Goal: Task Accomplishment & Management: Use online tool/utility

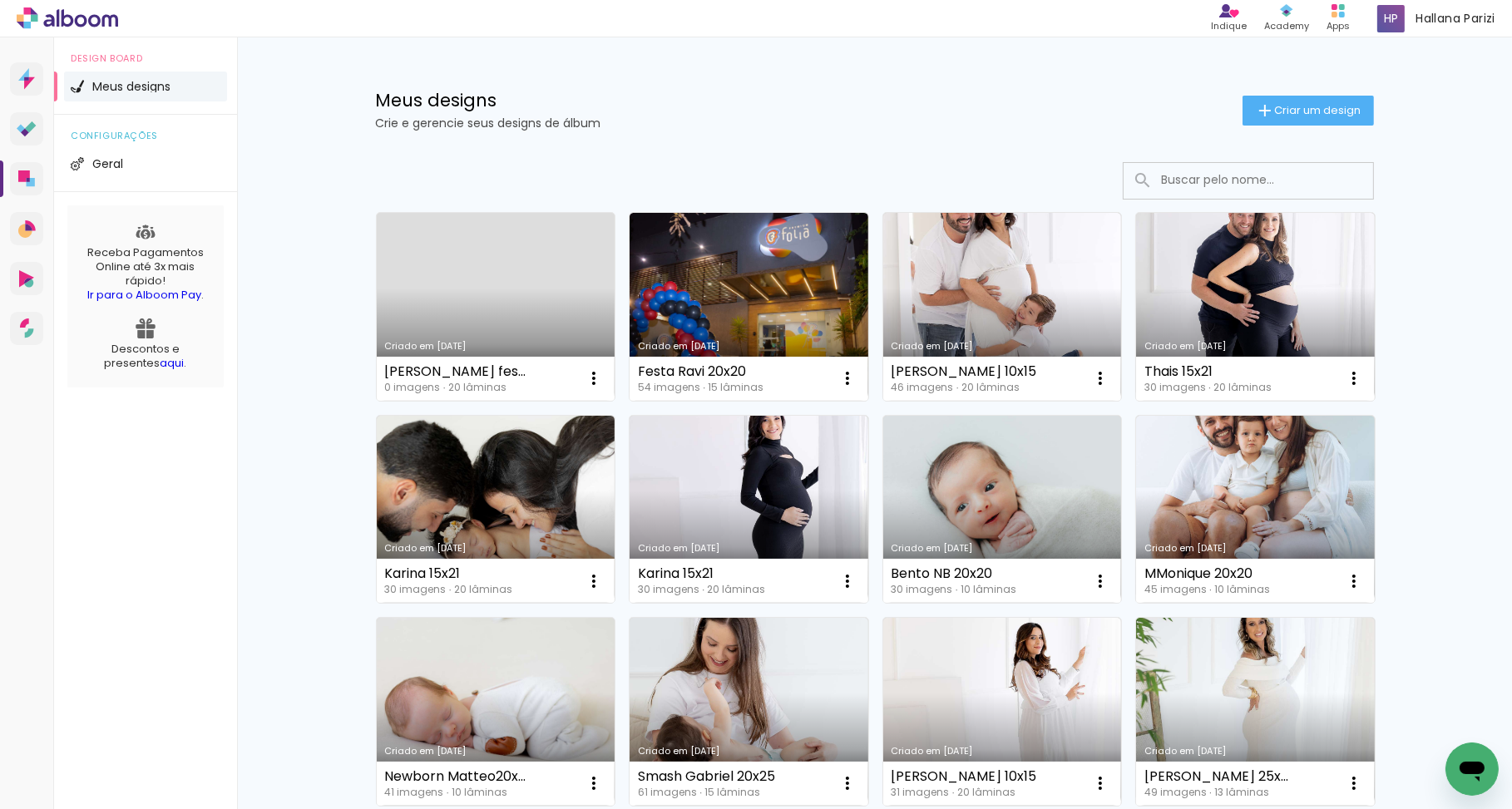
click at [534, 305] on link "Criado em [DATE]" at bounding box center [496, 307] width 239 height 188
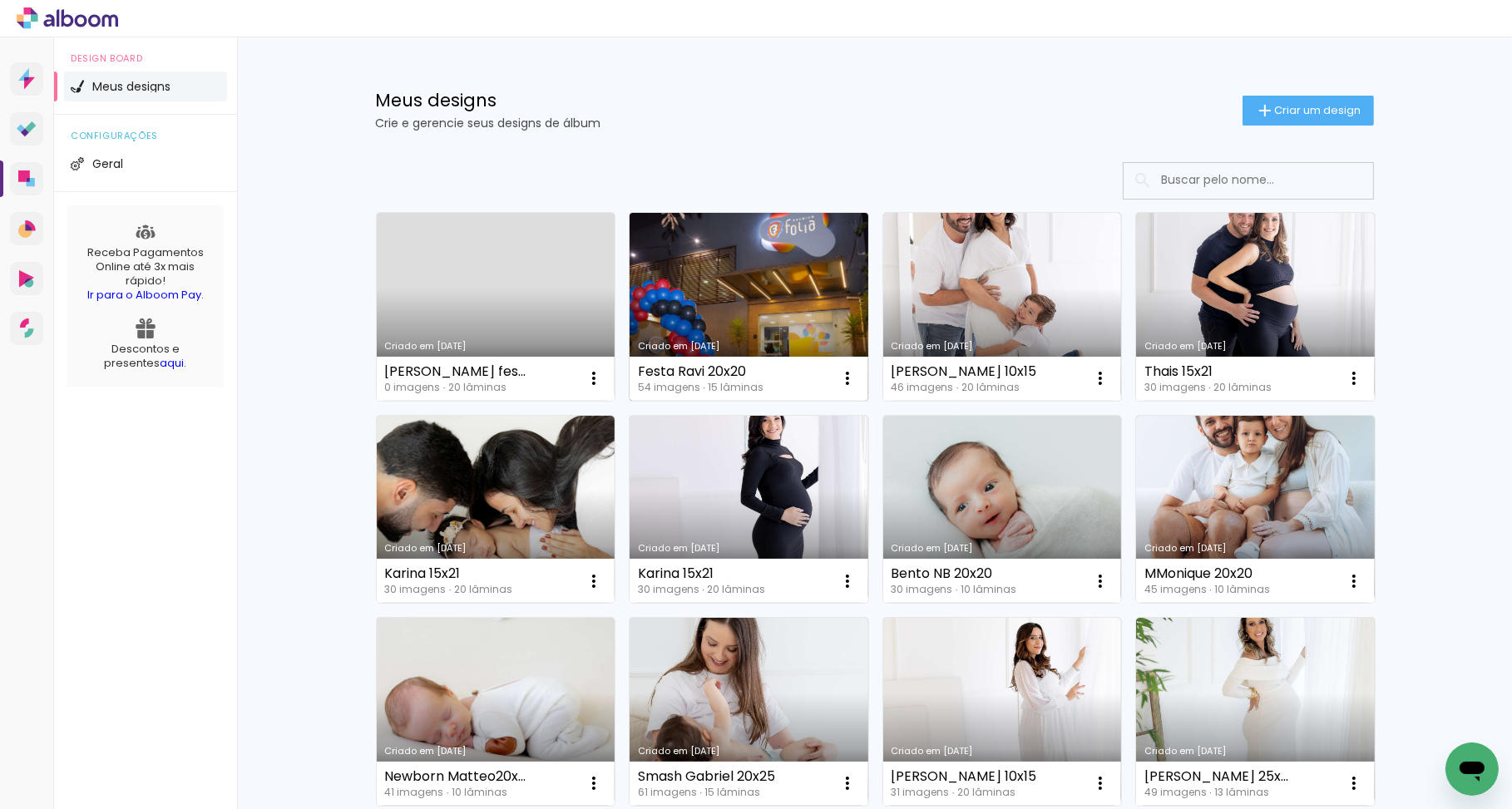
click at [803, 307] on link "Criado em [DATE]" at bounding box center [749, 307] width 239 height 188
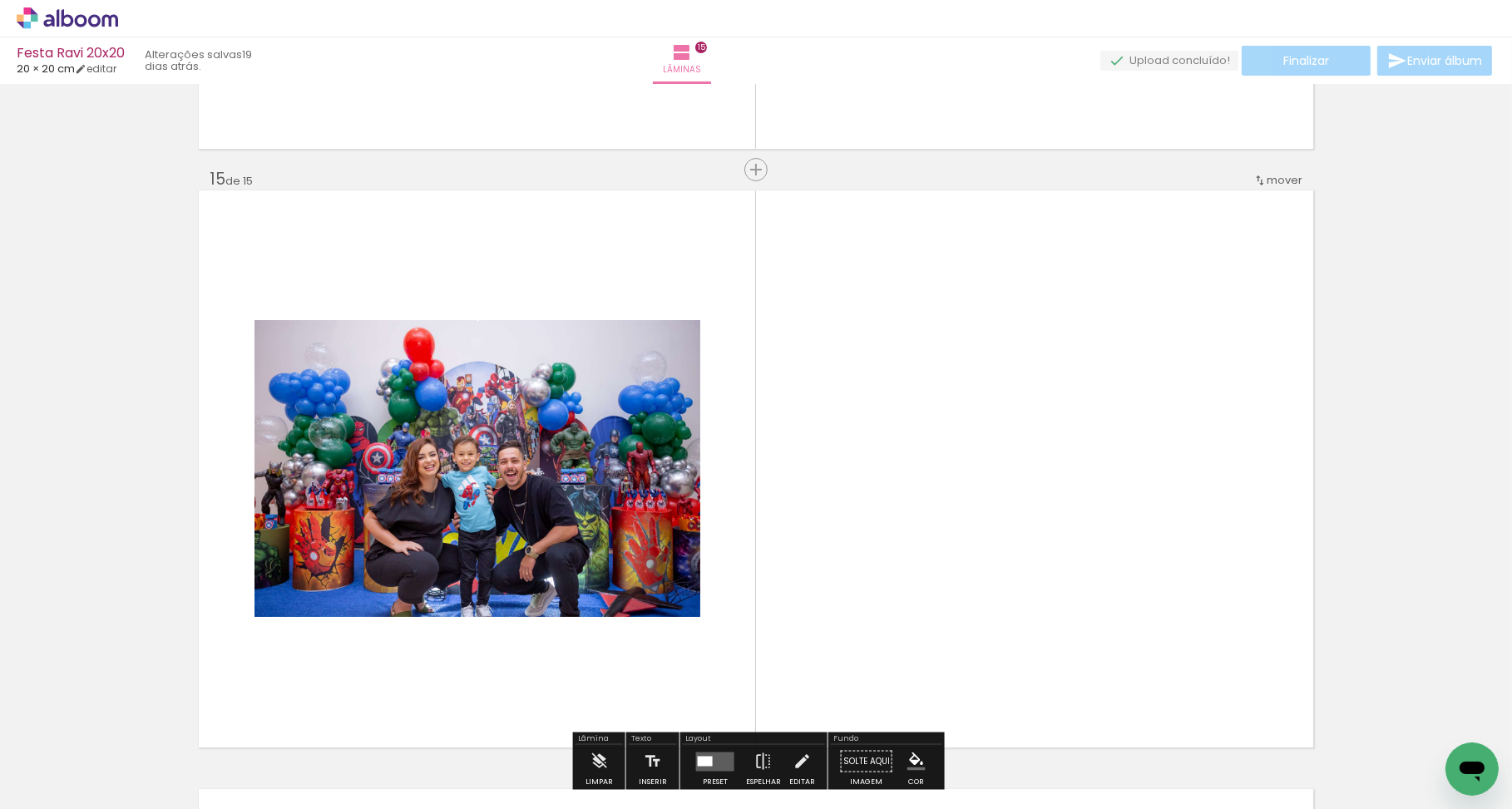
scroll to position [0, 3659]
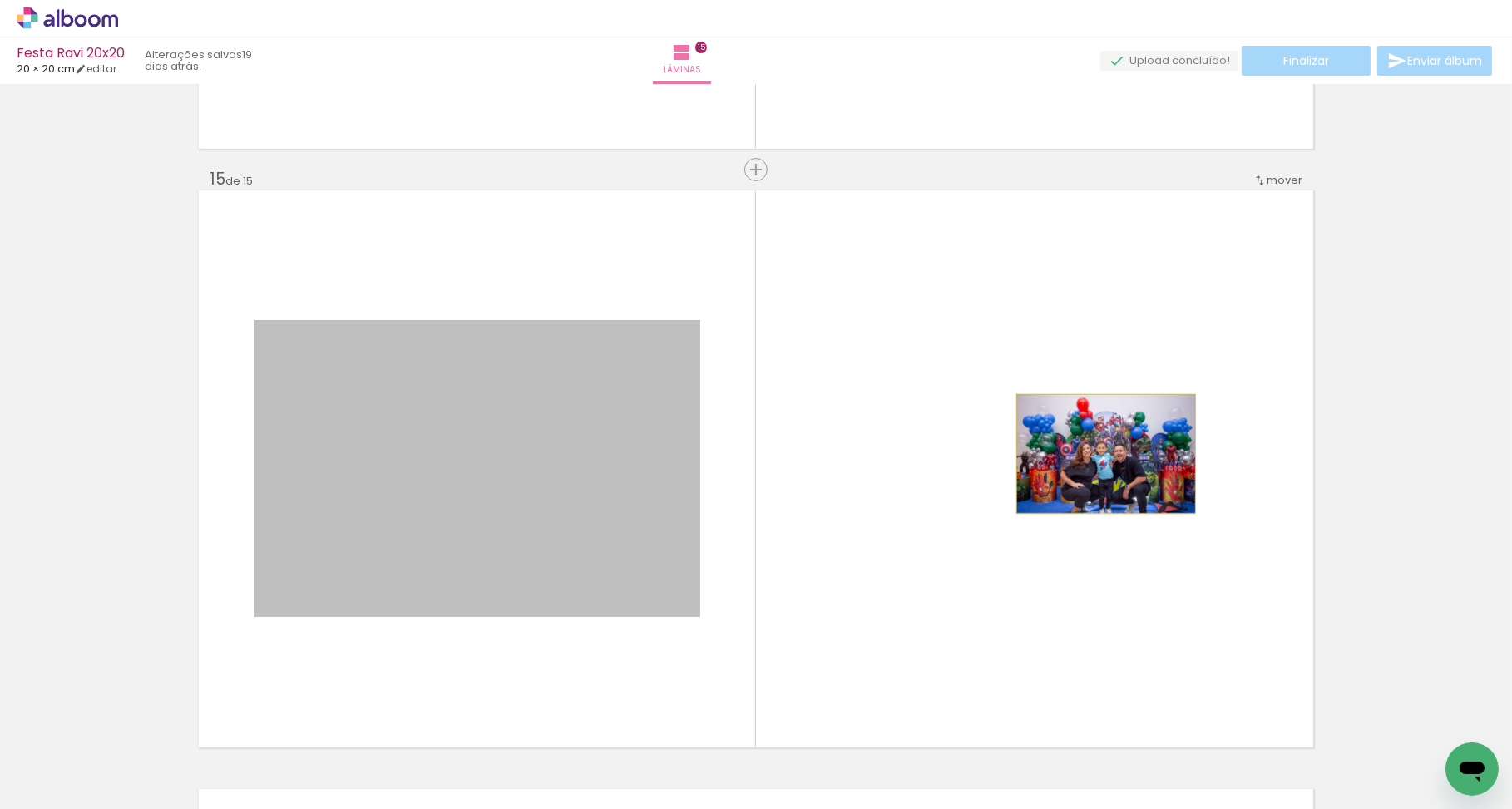
drag, startPoint x: 705, startPoint y: 496, endPoint x: 1294, endPoint y: 439, distance: 591.8
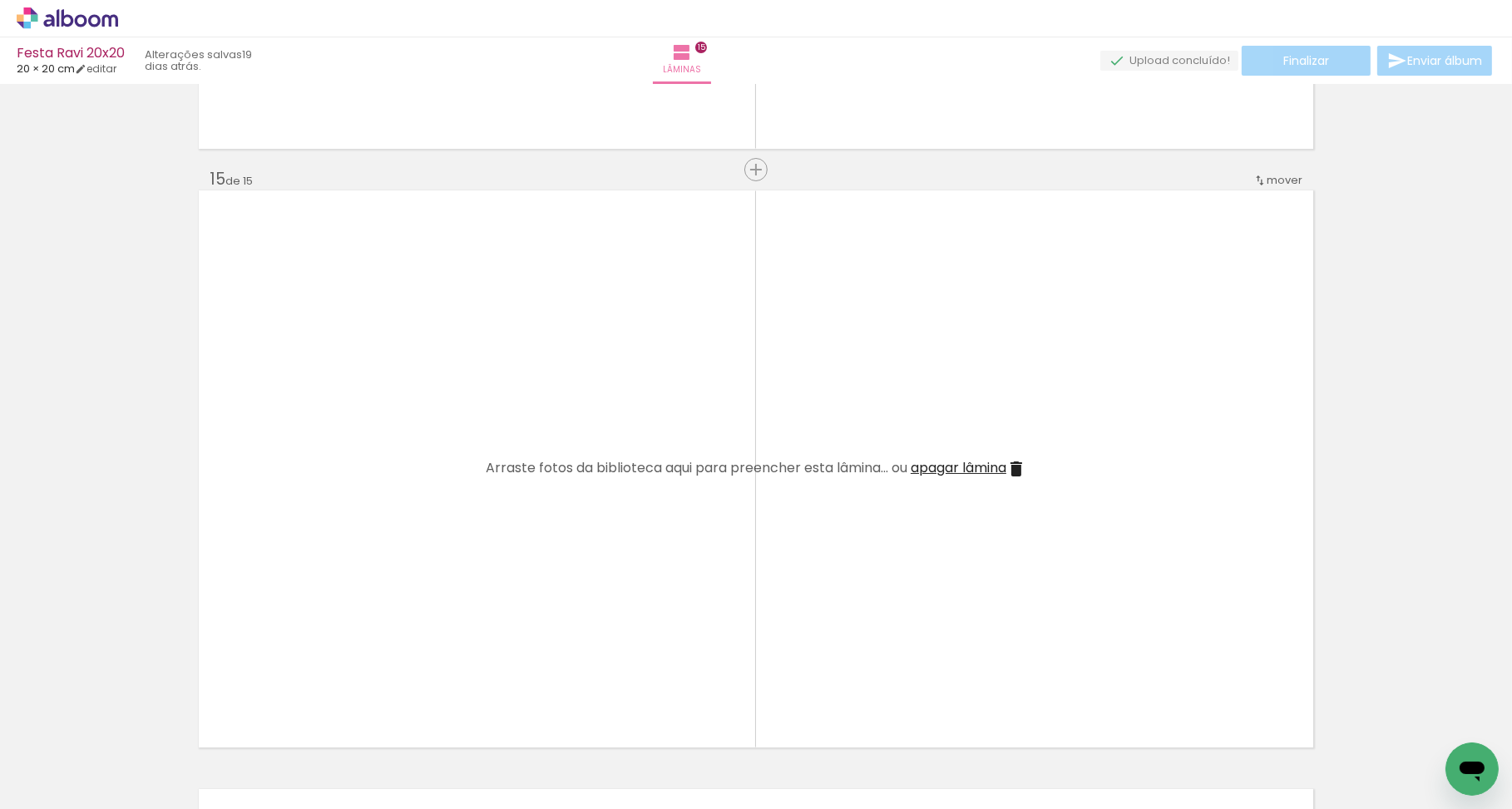
drag, startPoint x: 903, startPoint y: 747, endPoint x: 934, endPoint y: 683, distance: 71.1
click at [903, 657] on quentale-workspace at bounding box center [756, 404] width 1512 height 809
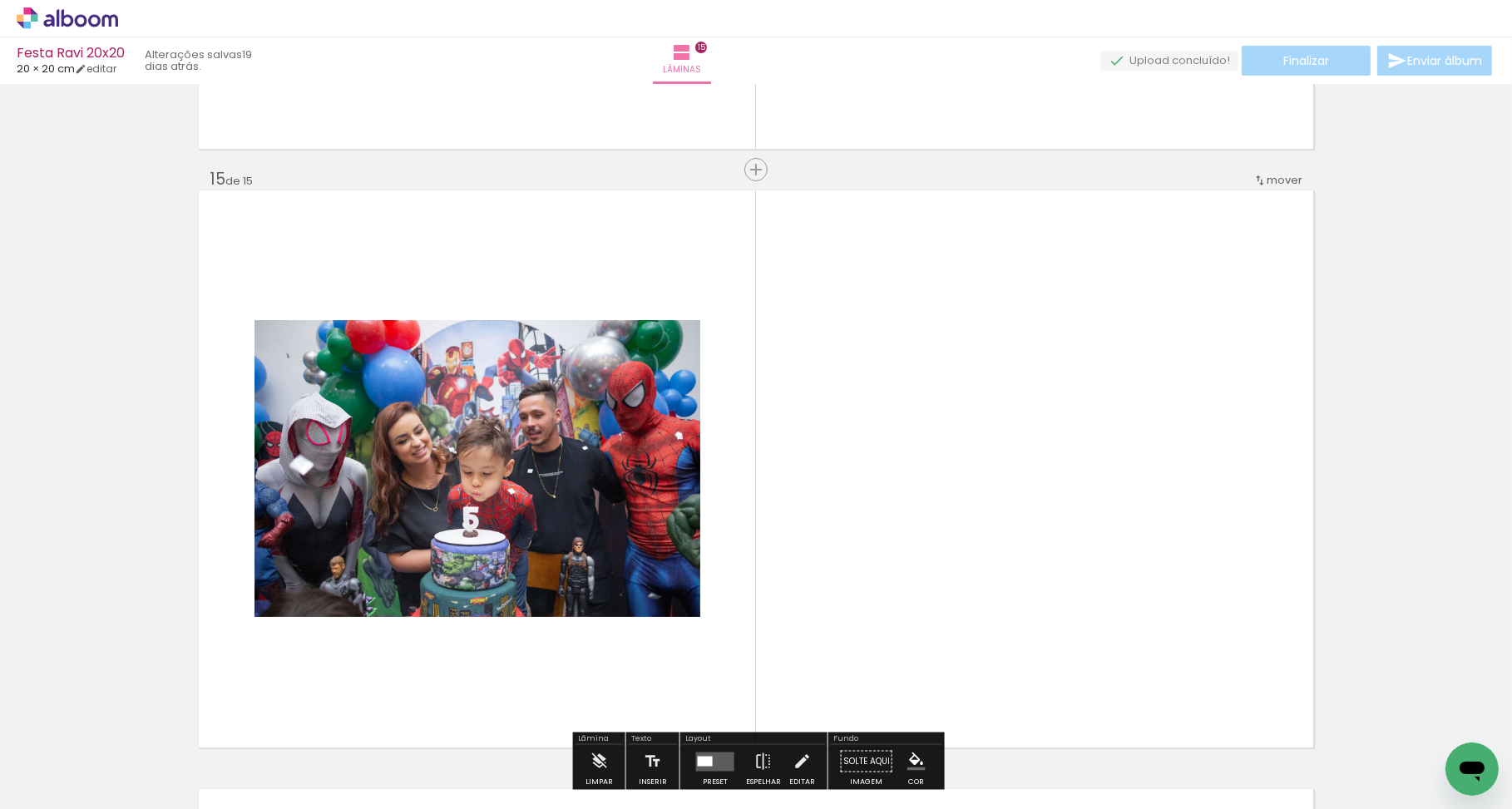
drag, startPoint x: 1001, startPoint y: 749, endPoint x: 1001, endPoint y: 632, distance: 117.0
click at [1001, 632] on quentale-workspace at bounding box center [756, 404] width 1512 height 809
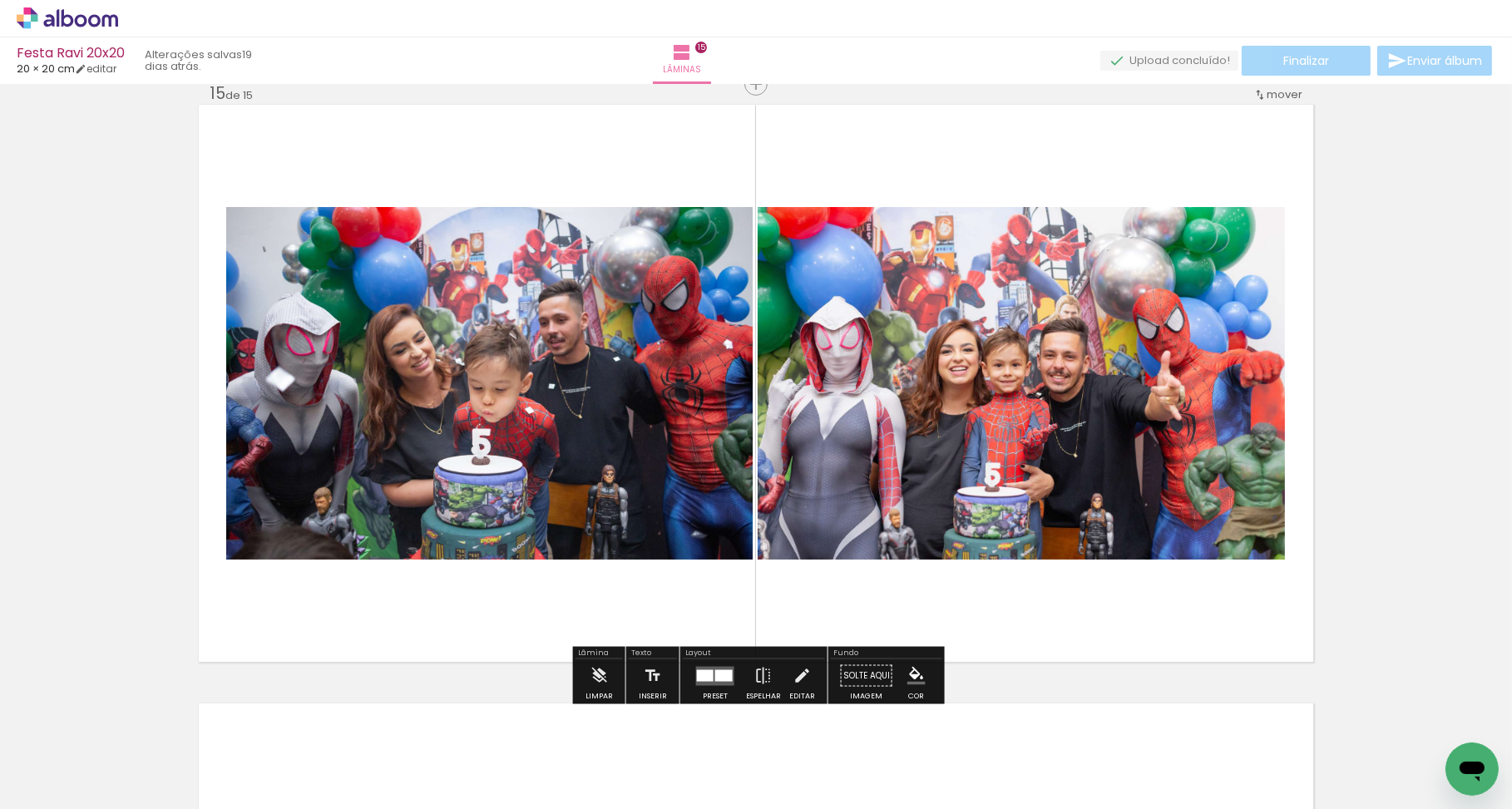
scroll to position [0, 2947]
click at [715, 670] on div at bounding box center [724, 676] width 18 height 12
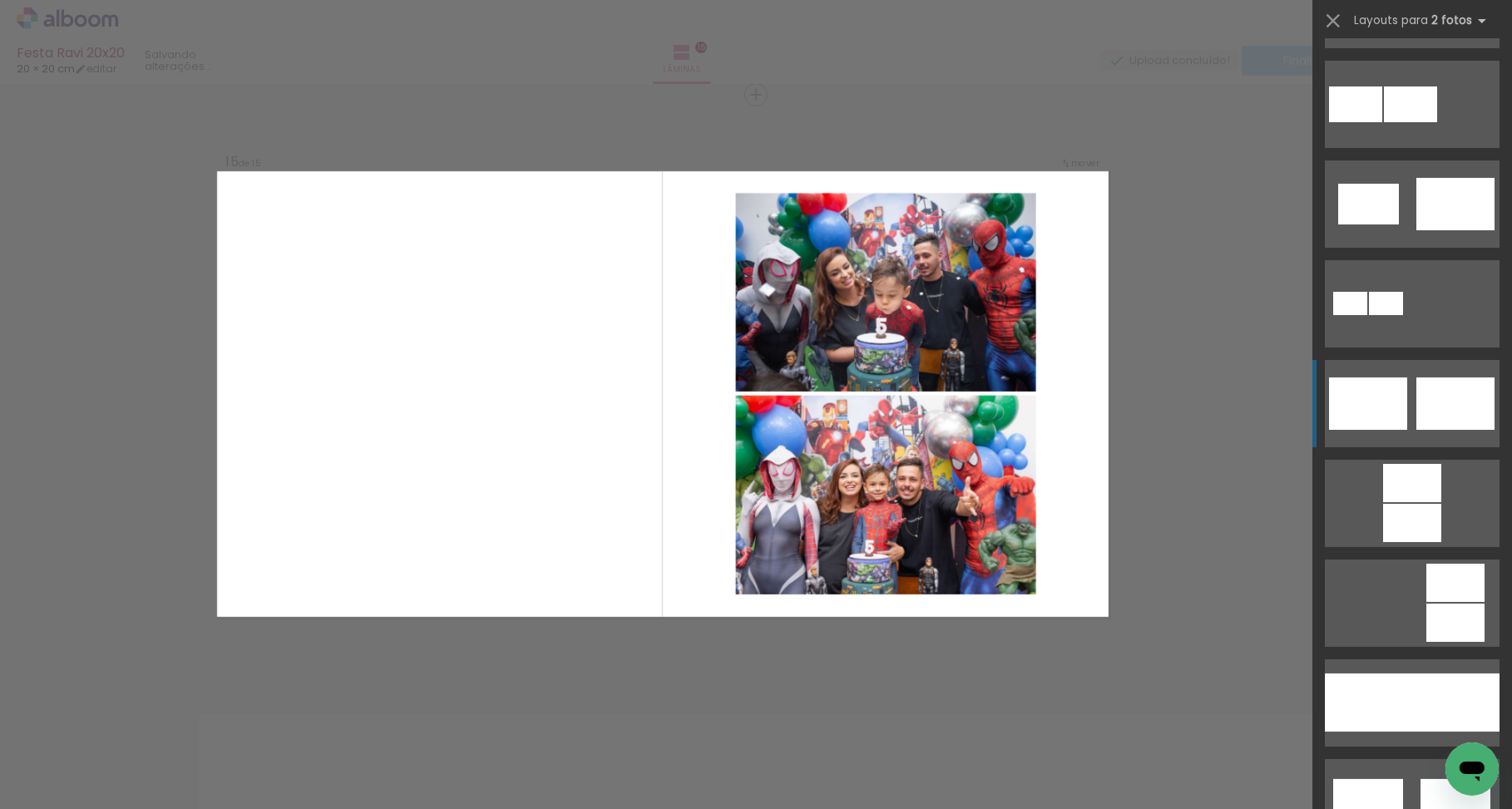
scroll to position [825, 0]
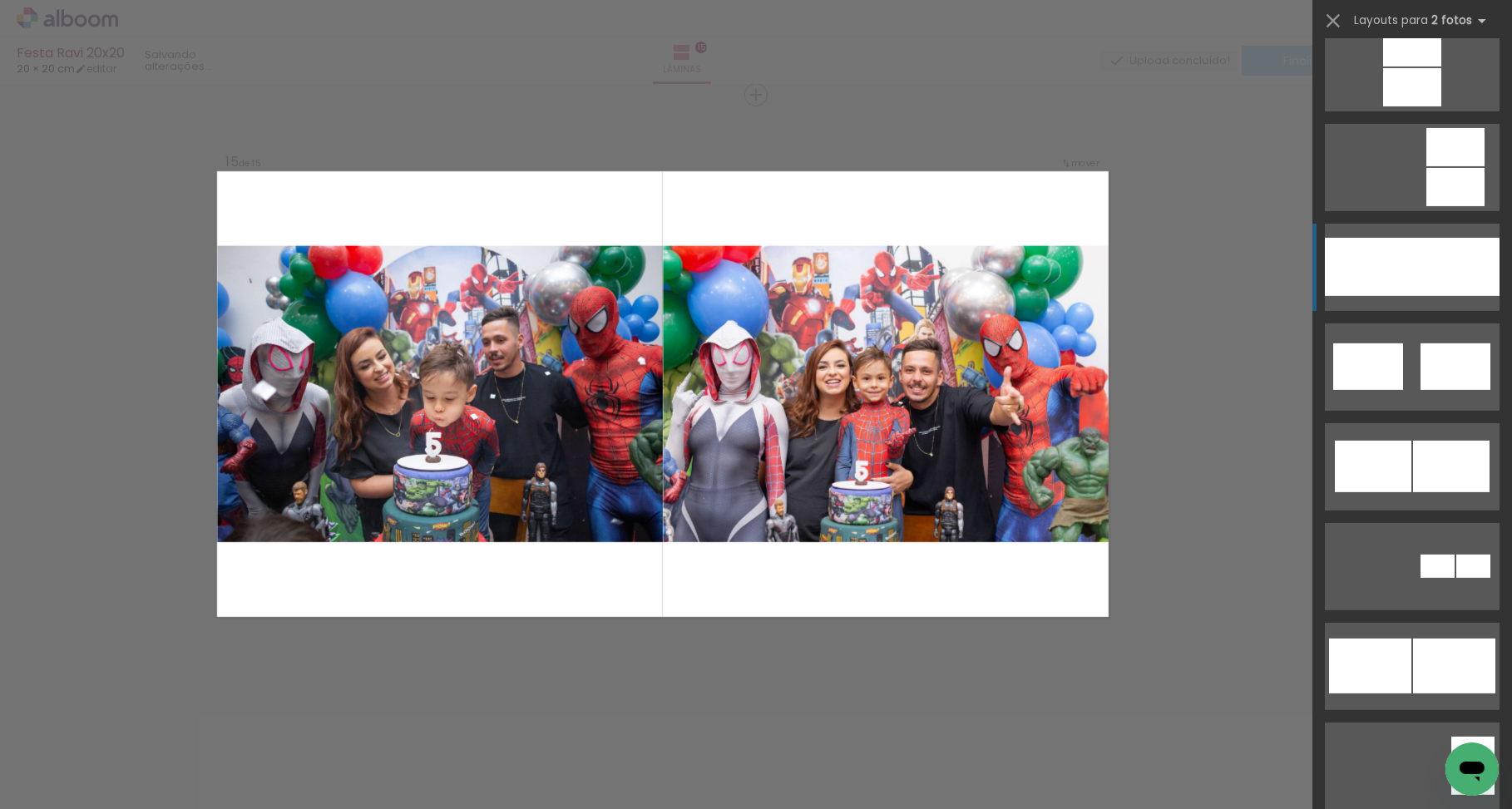
click at [1446, 262] on div at bounding box center [1456, 267] width 87 height 58
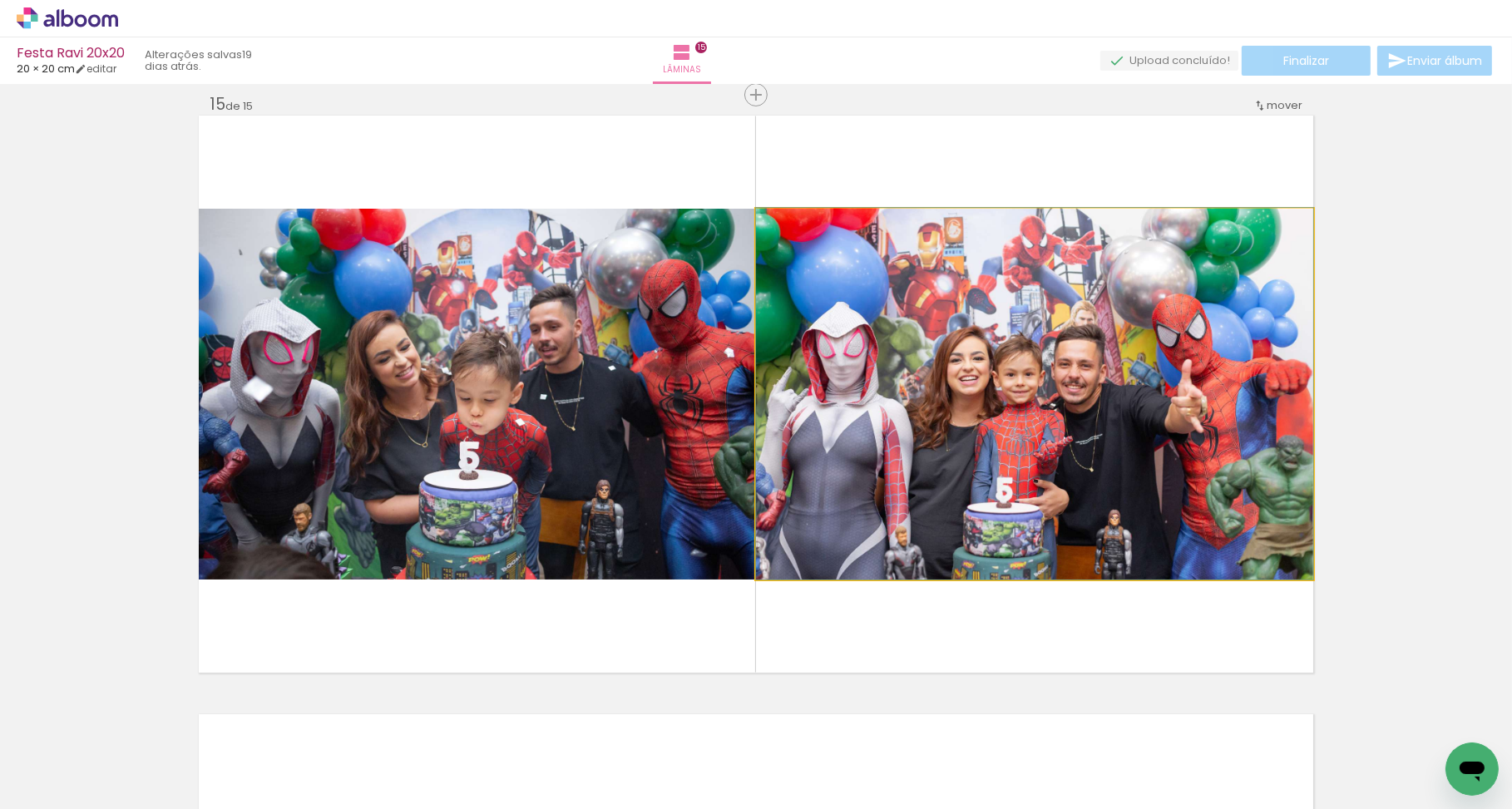
click at [838, 407] on quentale-photo at bounding box center [1034, 394] width 557 height 371
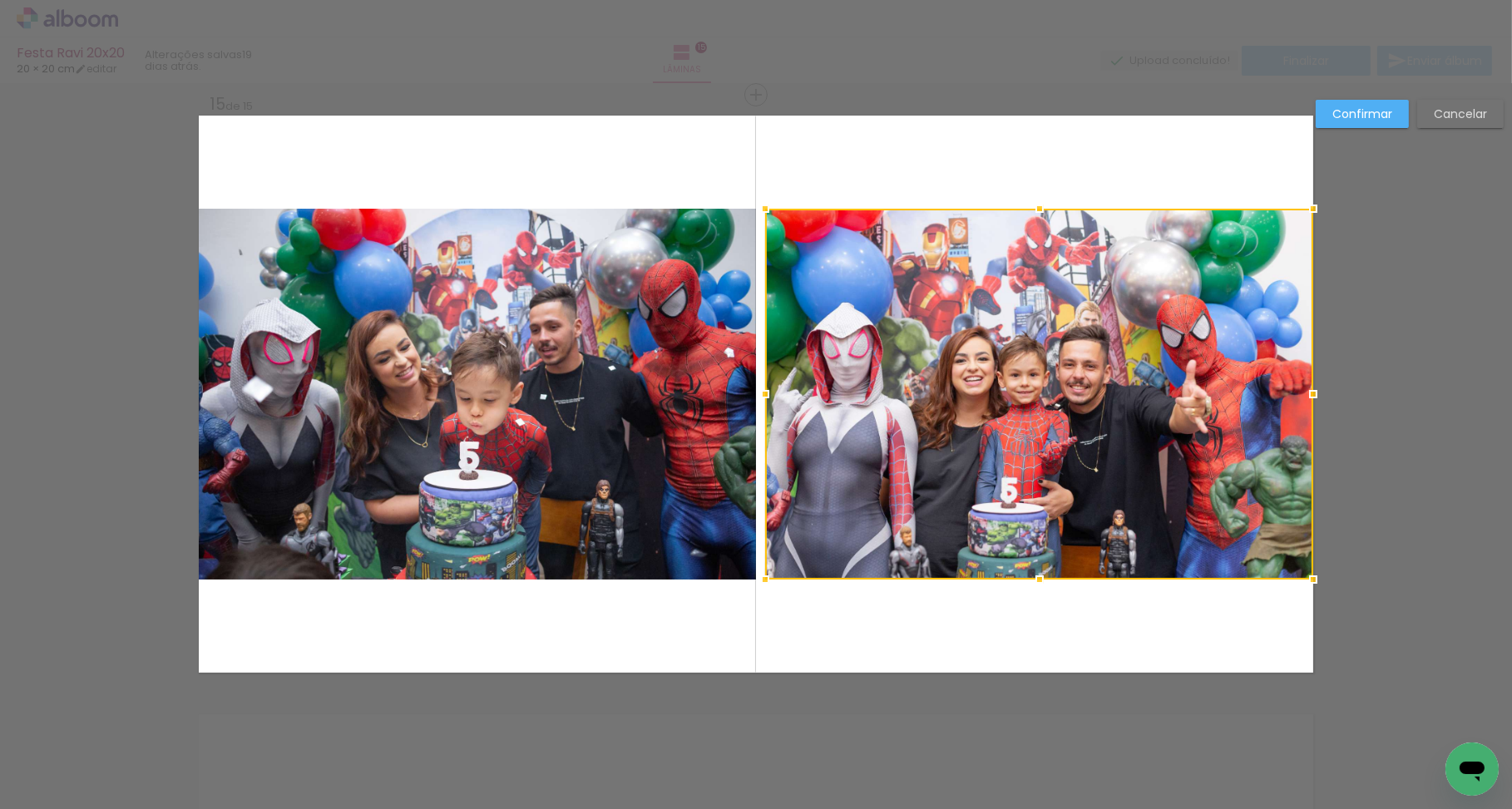
drag, startPoint x: 756, startPoint y: 395, endPoint x: 765, endPoint y: 393, distance: 9.2
click at [765, 393] on div at bounding box center [765, 394] width 34 height 34
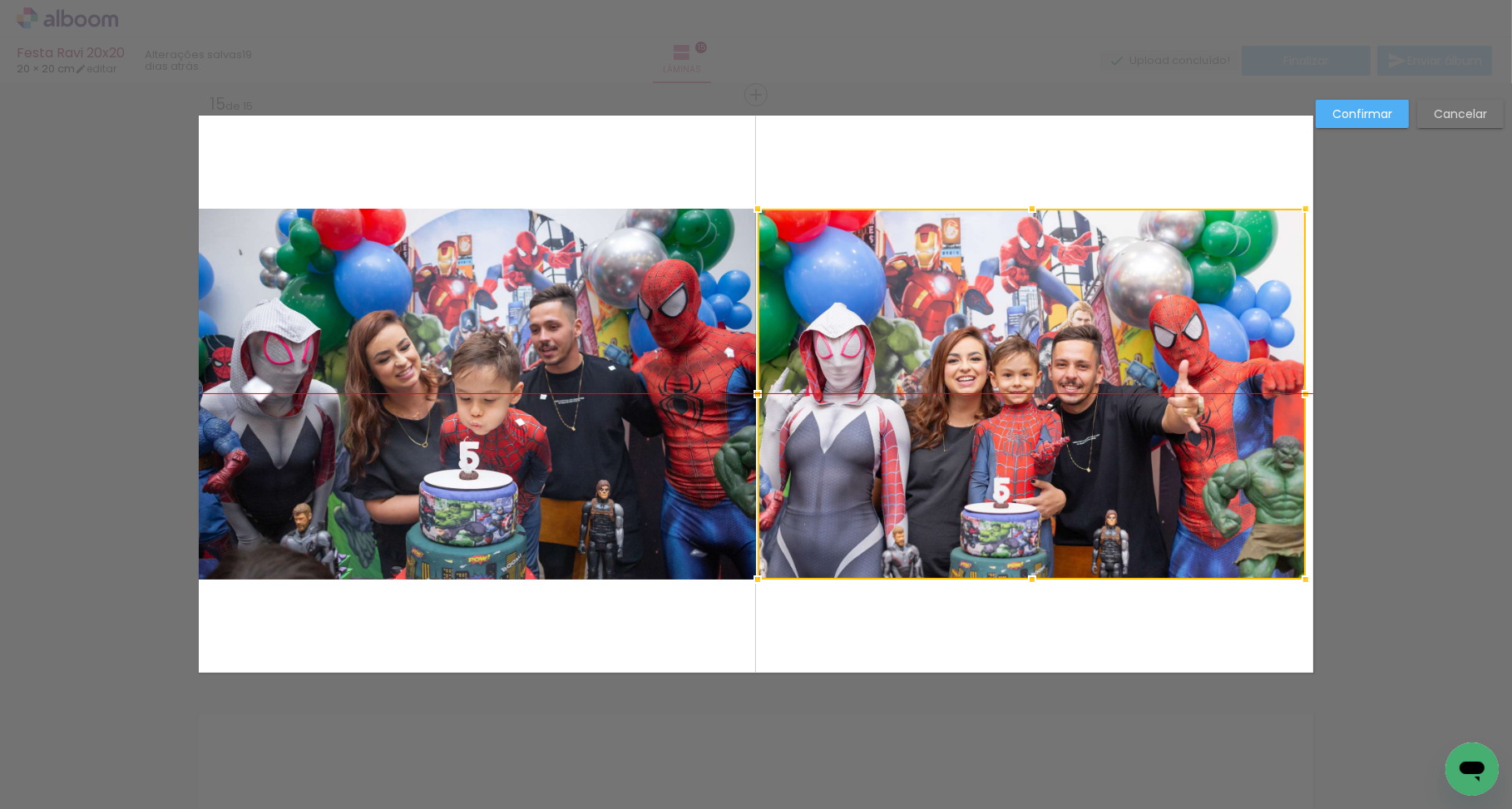
click at [891, 393] on div at bounding box center [1031, 394] width 548 height 371
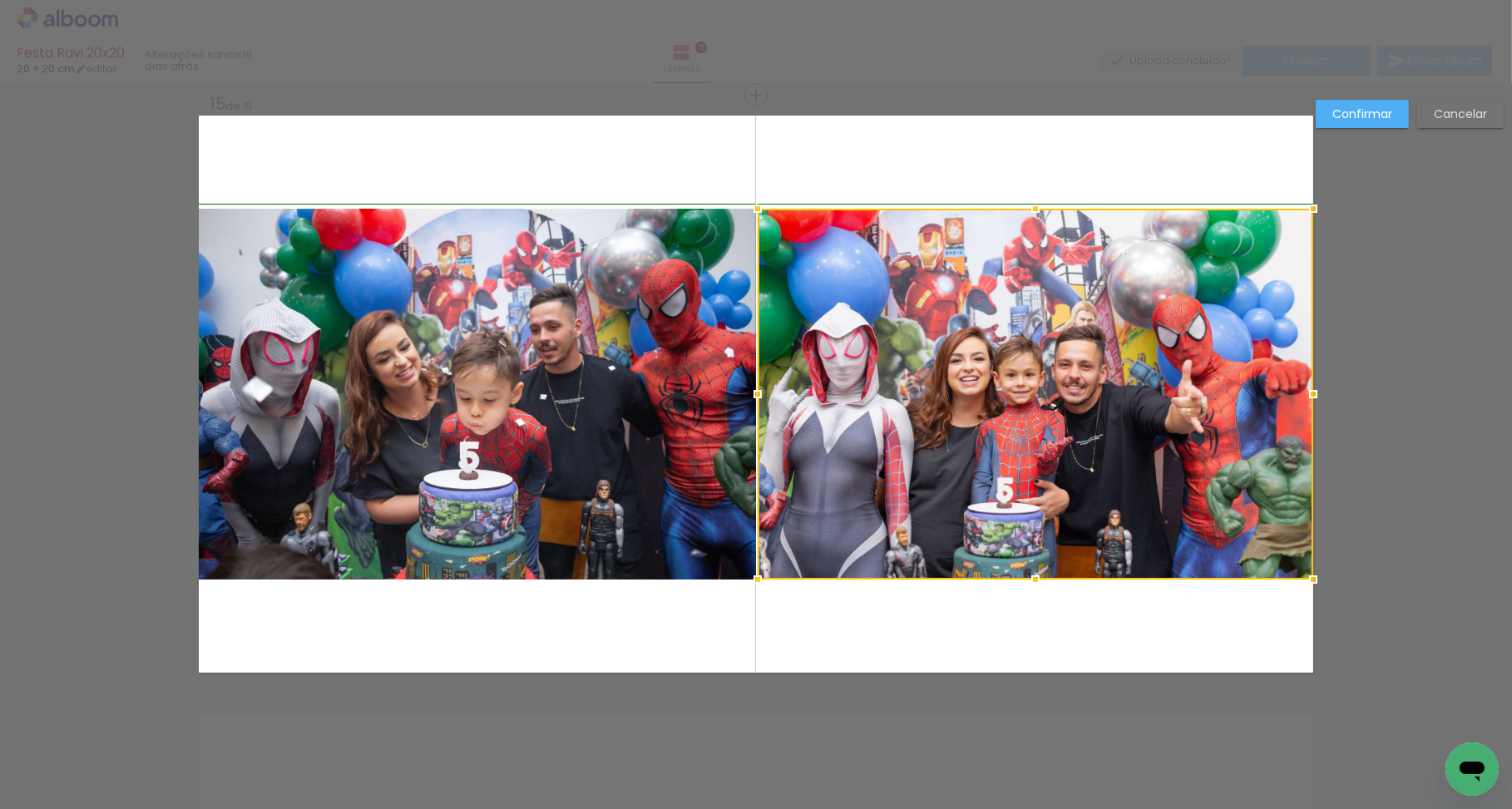
drag, startPoint x: 1306, startPoint y: 392, endPoint x: 1321, endPoint y: 392, distance: 15.0
click at [1320, 392] on div at bounding box center [1313, 394] width 34 height 34
click at [1114, 381] on div at bounding box center [1035, 394] width 556 height 371
click at [1313, 210] on div at bounding box center [1313, 209] width 34 height 34
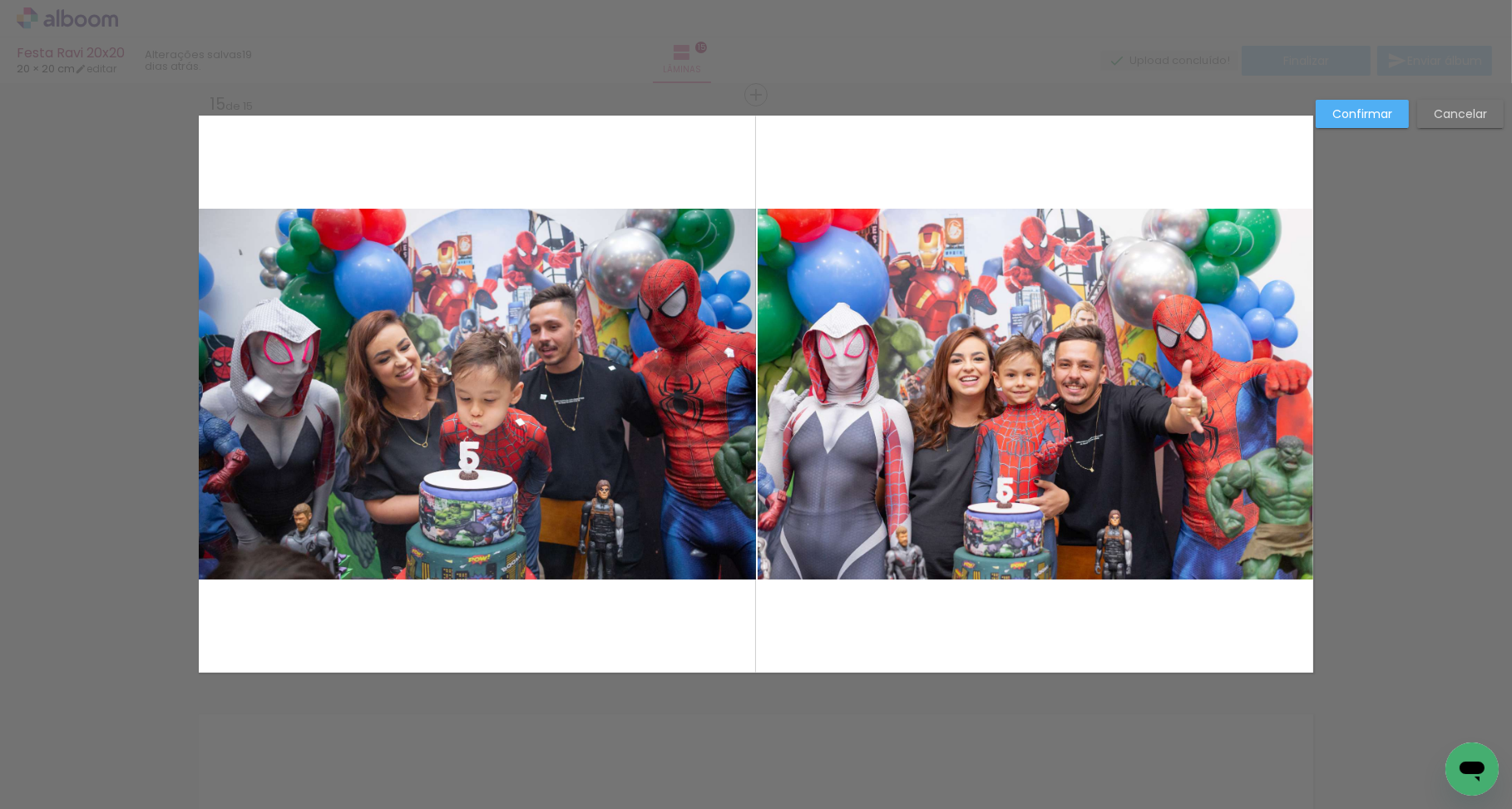
click at [654, 322] on album-spread "15 de 15" at bounding box center [756, 394] width 1114 height 557
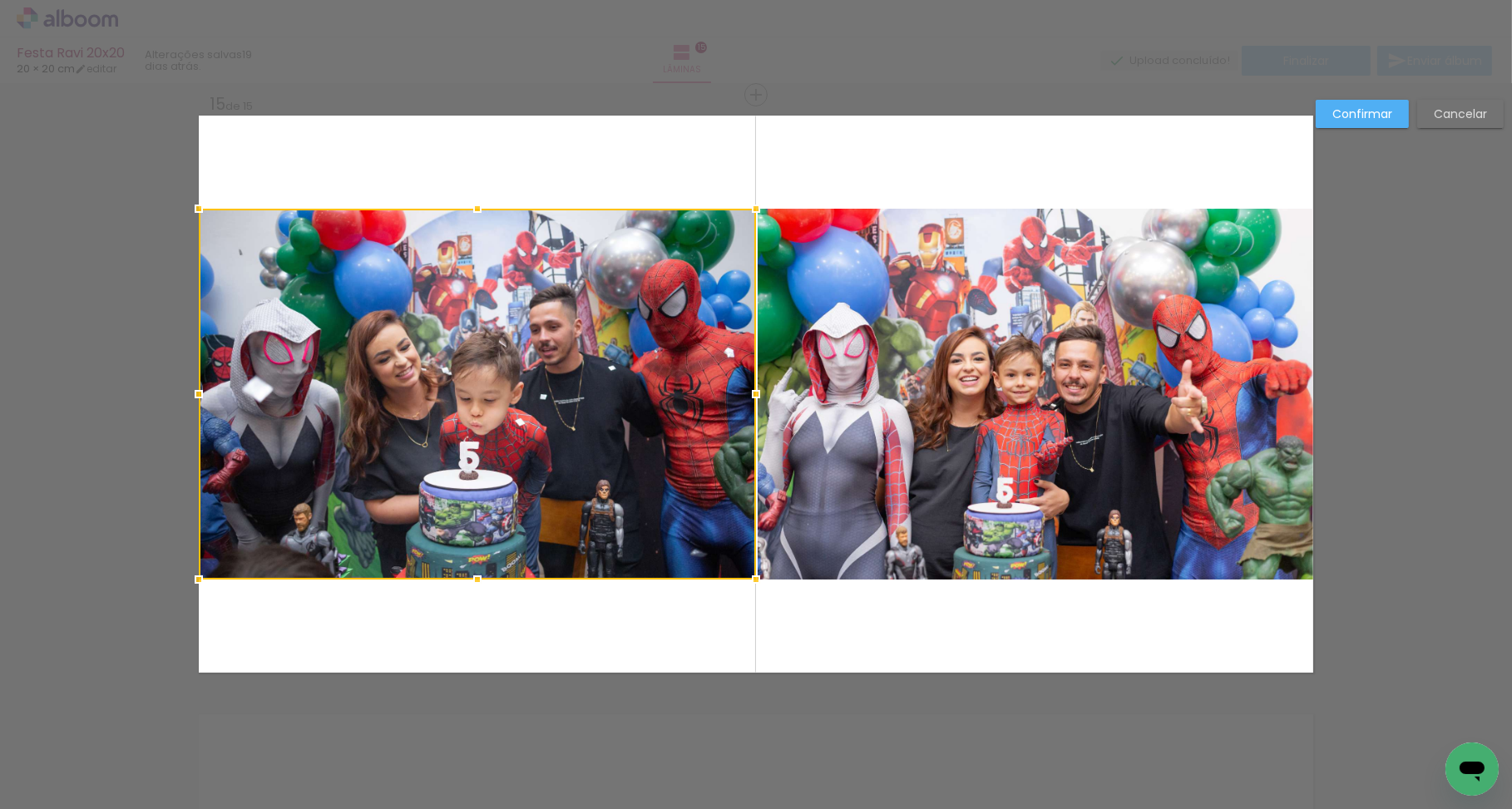
click at [0, 0] on slot "Confirmar" at bounding box center [0, 0] width 0 height 0
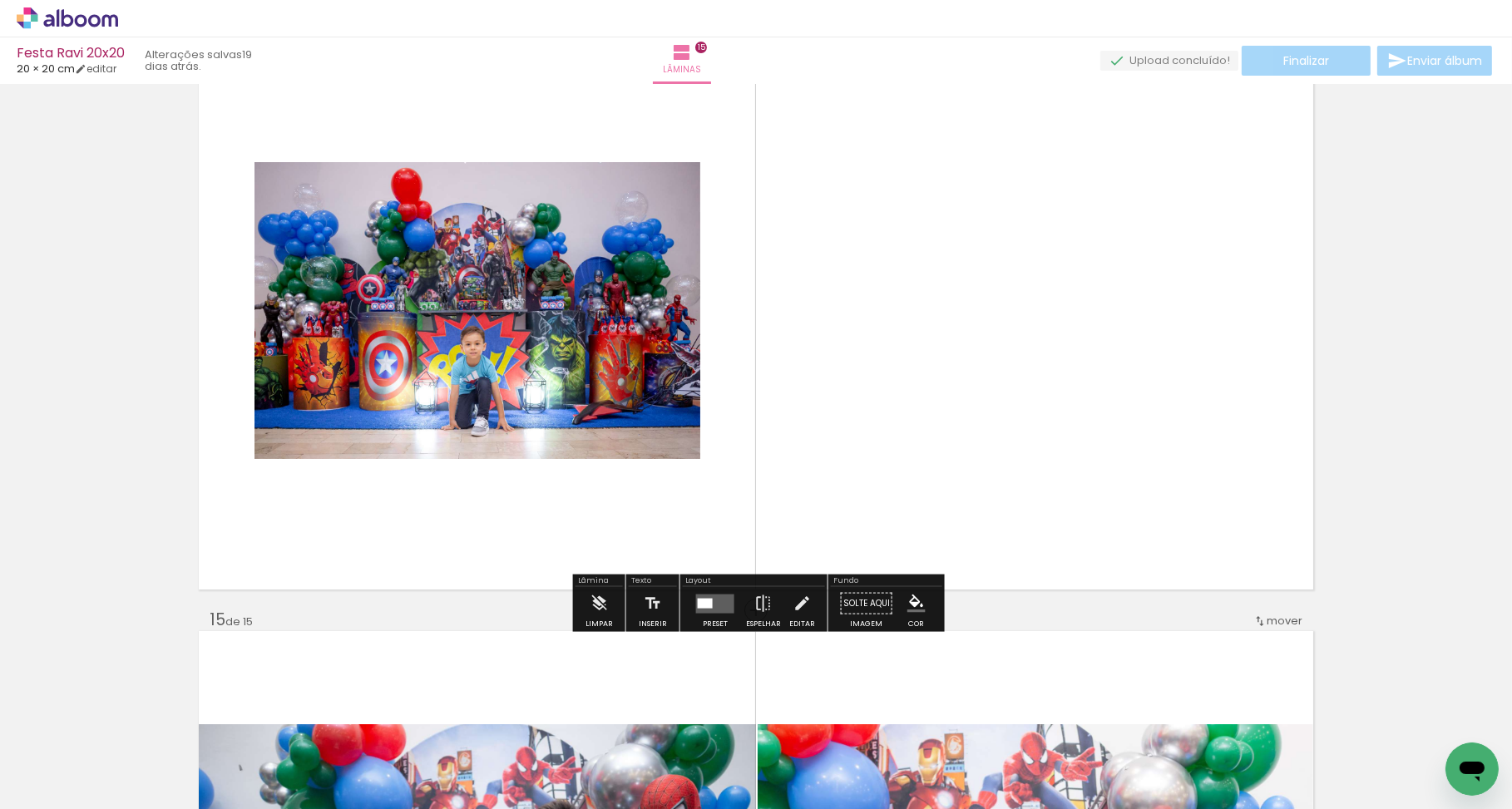
scroll to position [7803, 0]
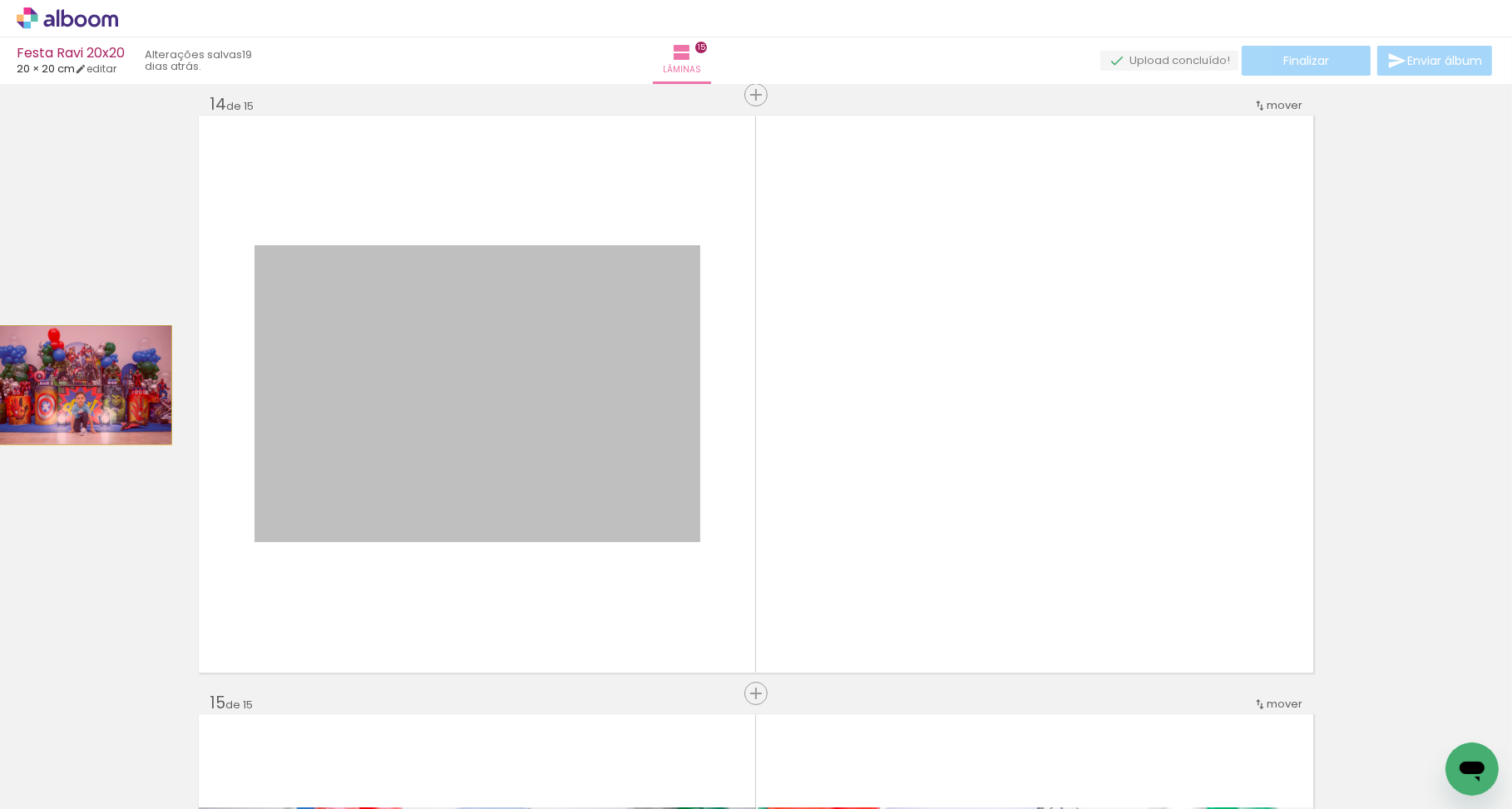
drag, startPoint x: 580, startPoint y: 408, endPoint x: 82, endPoint y: 385, distance: 498.5
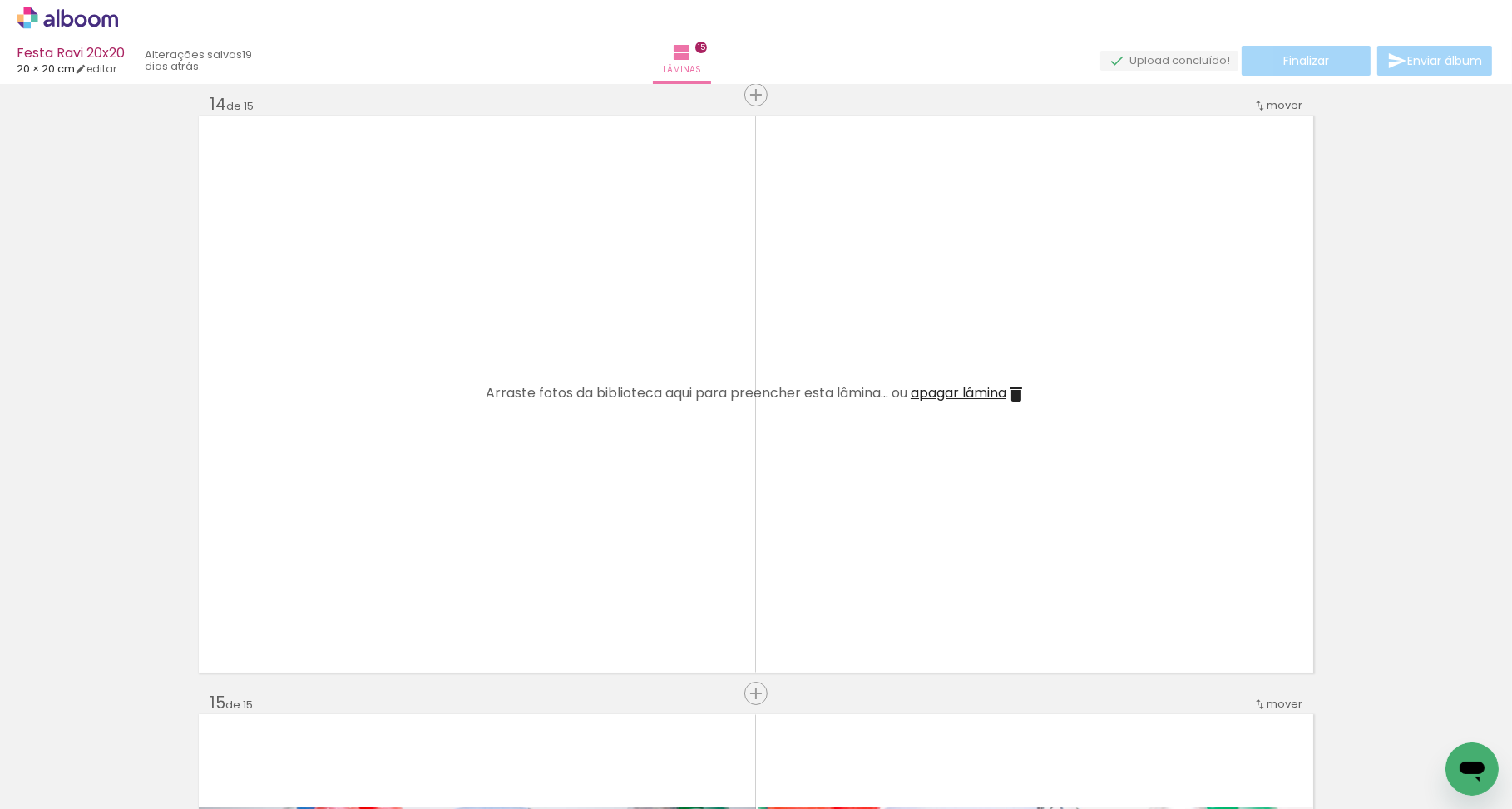
scroll to position [0, 3659]
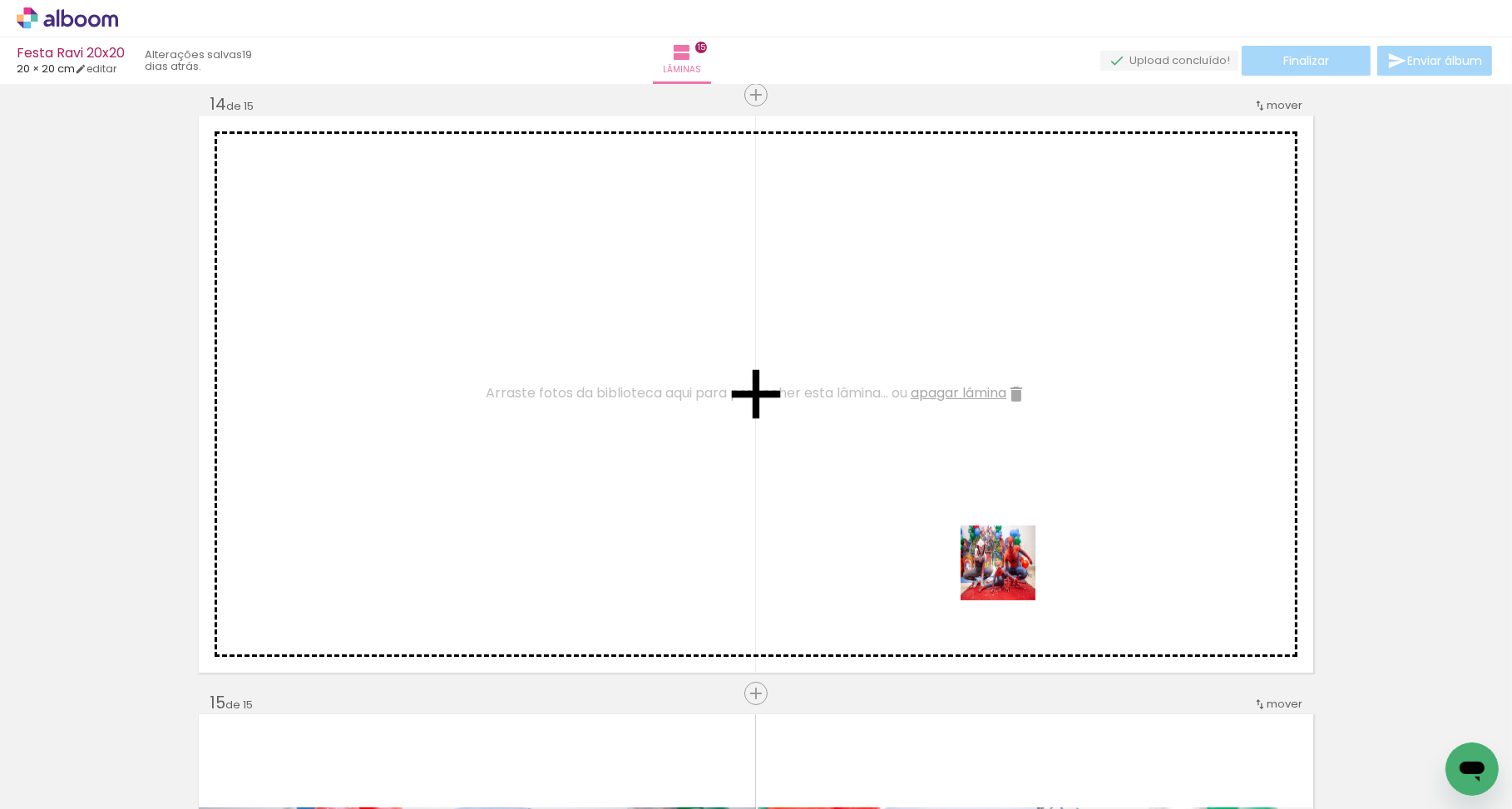
drag, startPoint x: 1177, startPoint y: 767, endPoint x: 963, endPoint y: 530, distance: 319.3
click at [963, 530] on quentale-workspace at bounding box center [756, 404] width 1512 height 809
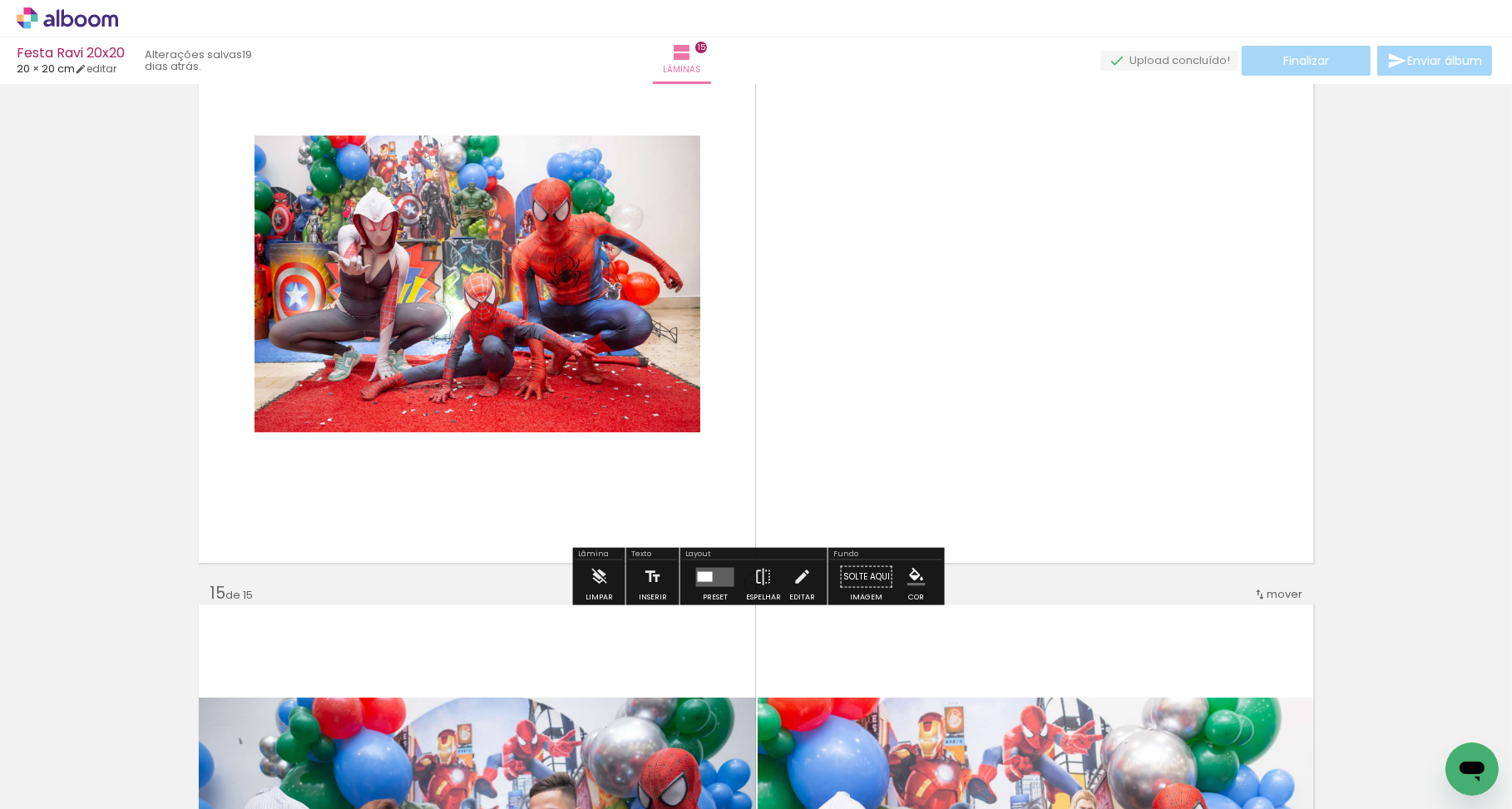
scroll to position [7930, 0]
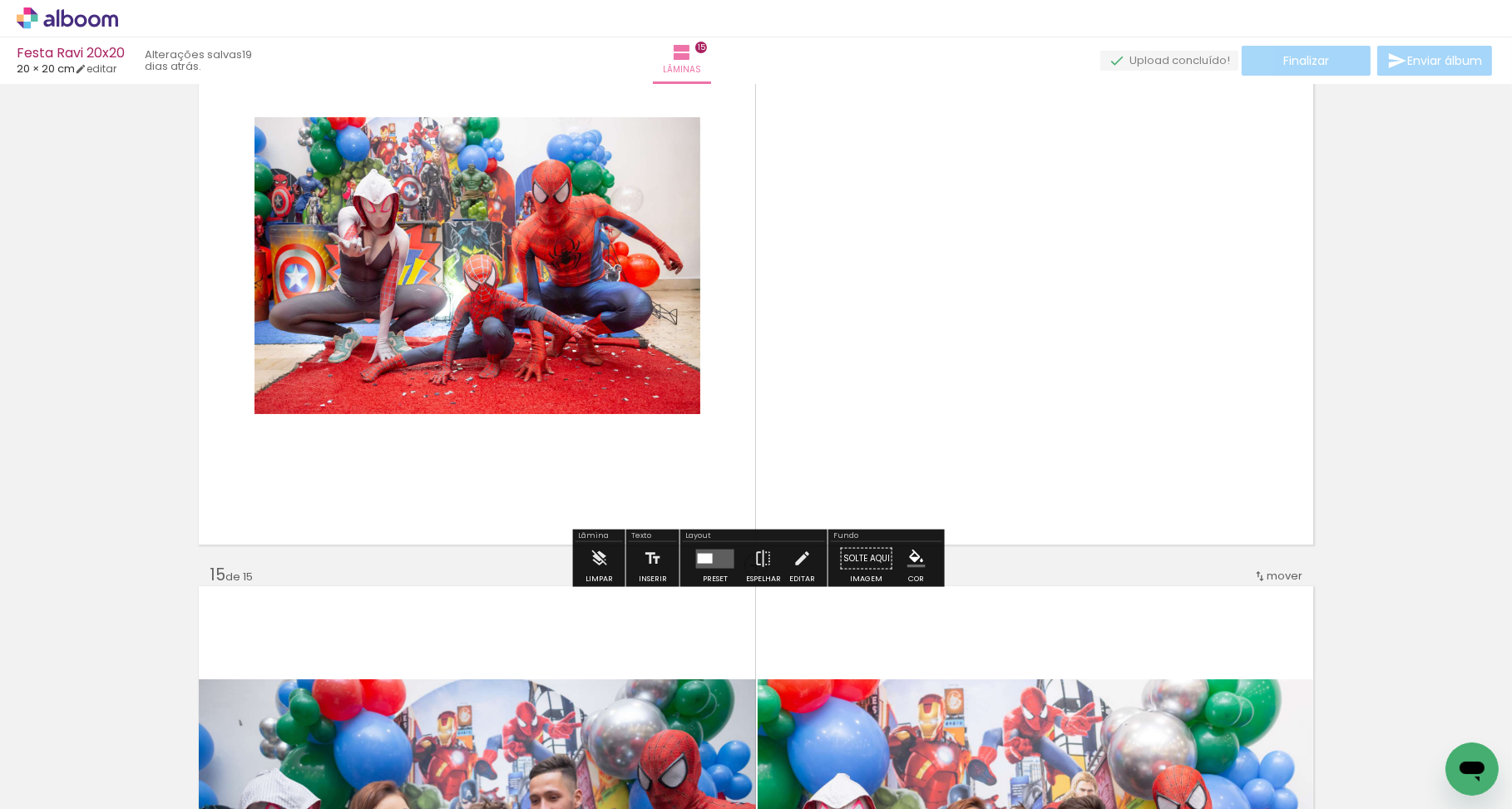
click at [704, 558] on div at bounding box center [705, 558] width 15 height 10
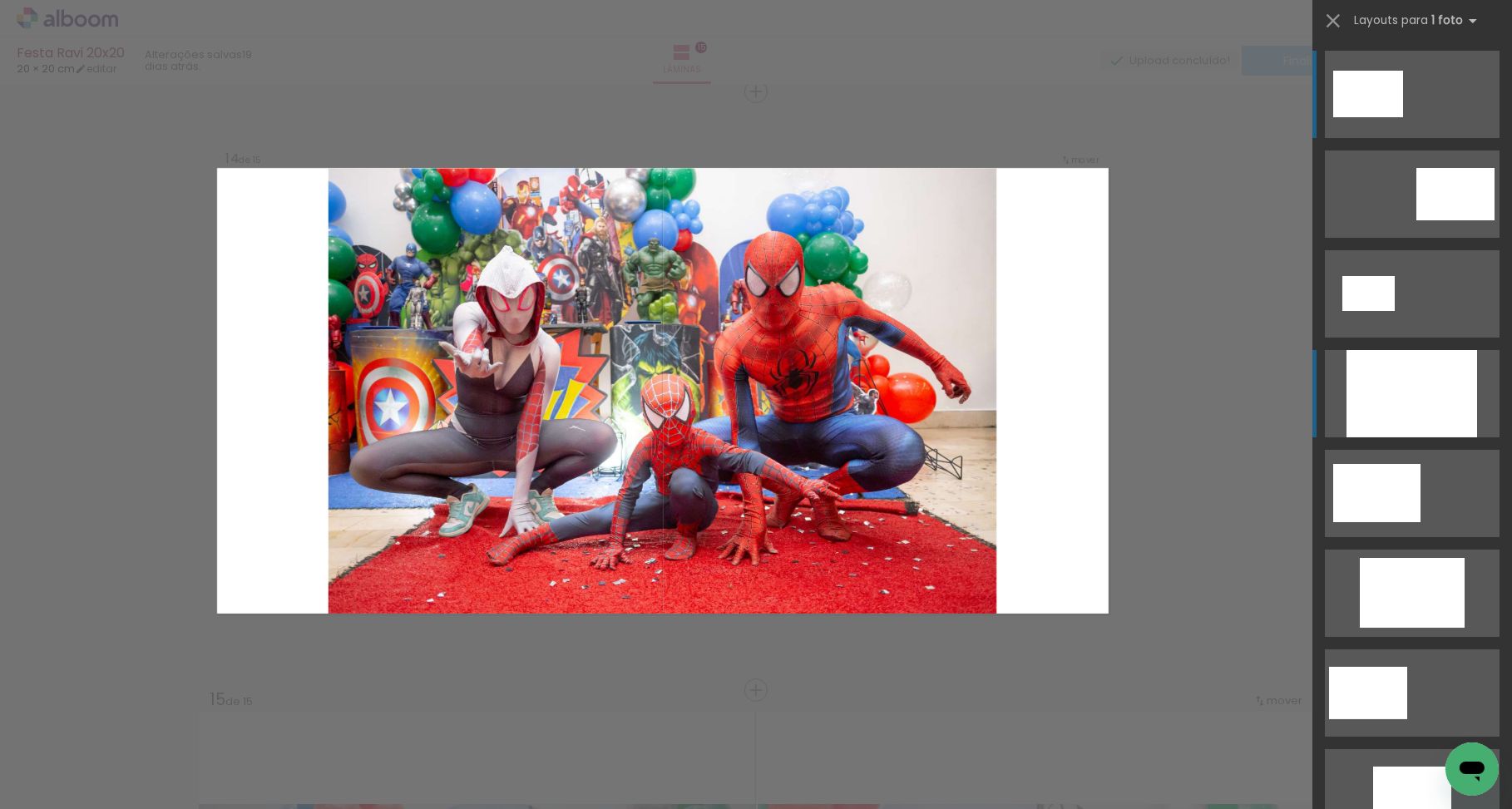
scroll to position [7803, 0]
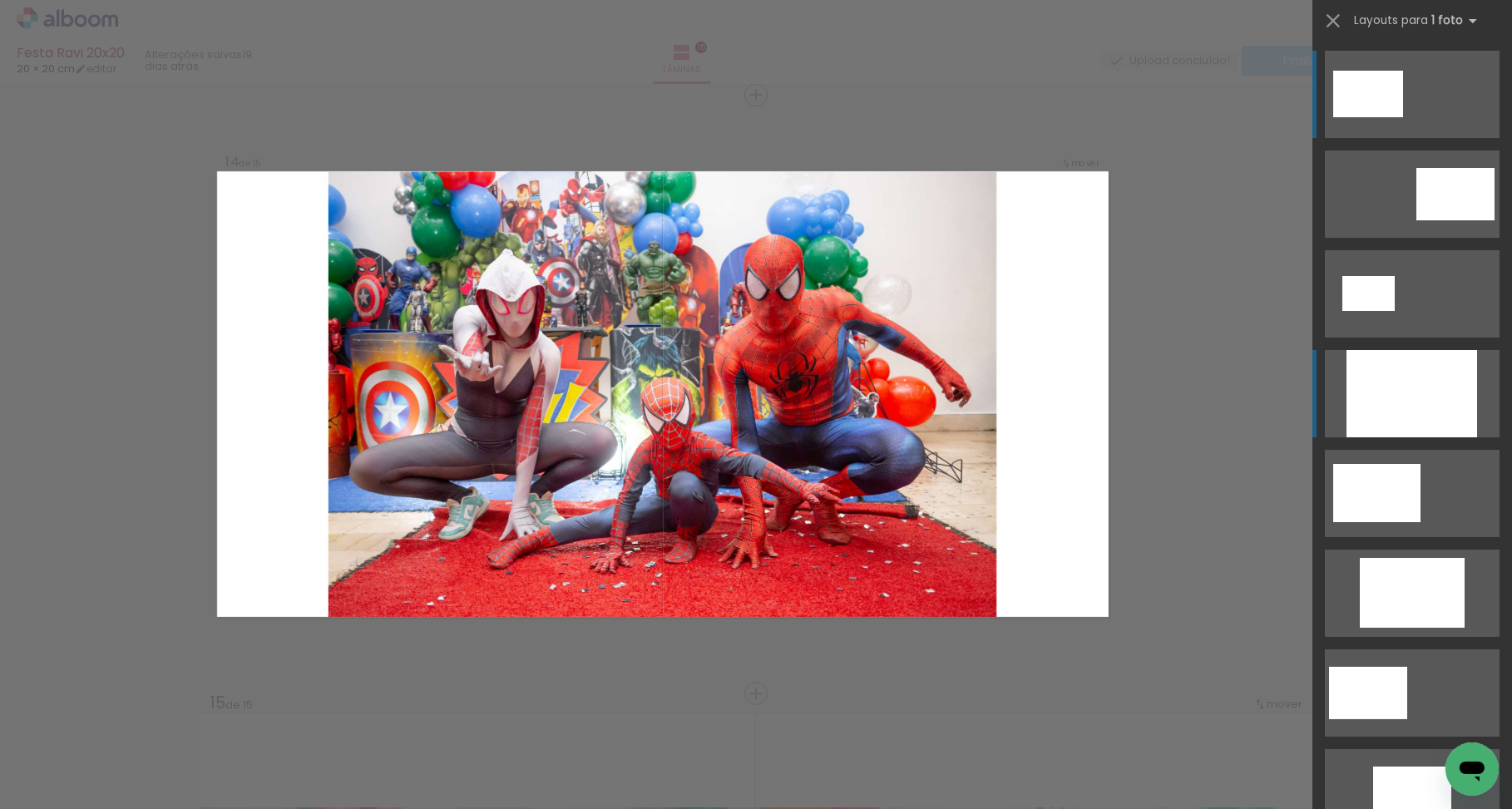
click at [1436, 379] on div at bounding box center [1411, 394] width 130 height 87
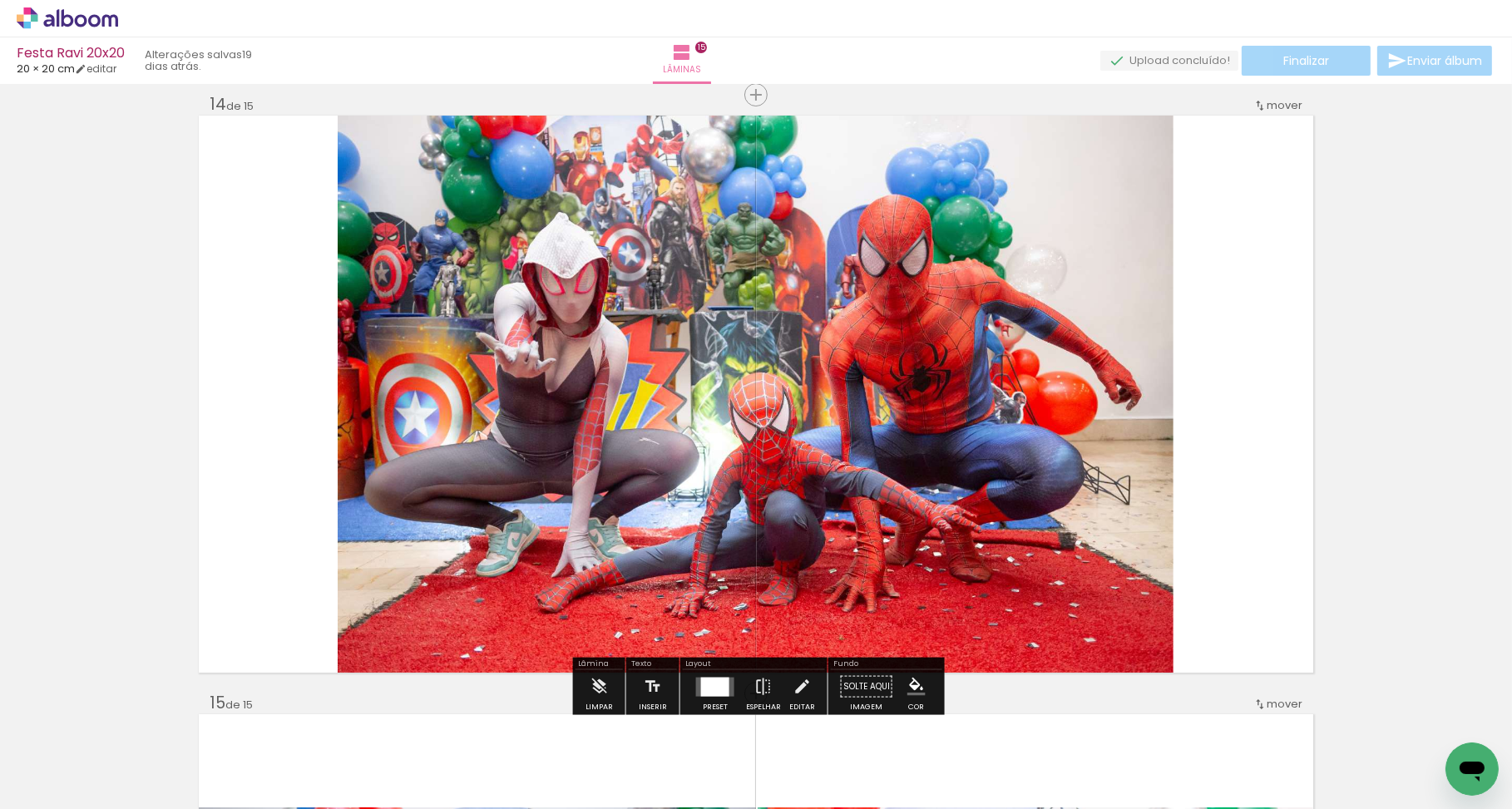
click at [881, 356] on quentale-photo at bounding box center [756, 394] width 836 height 557
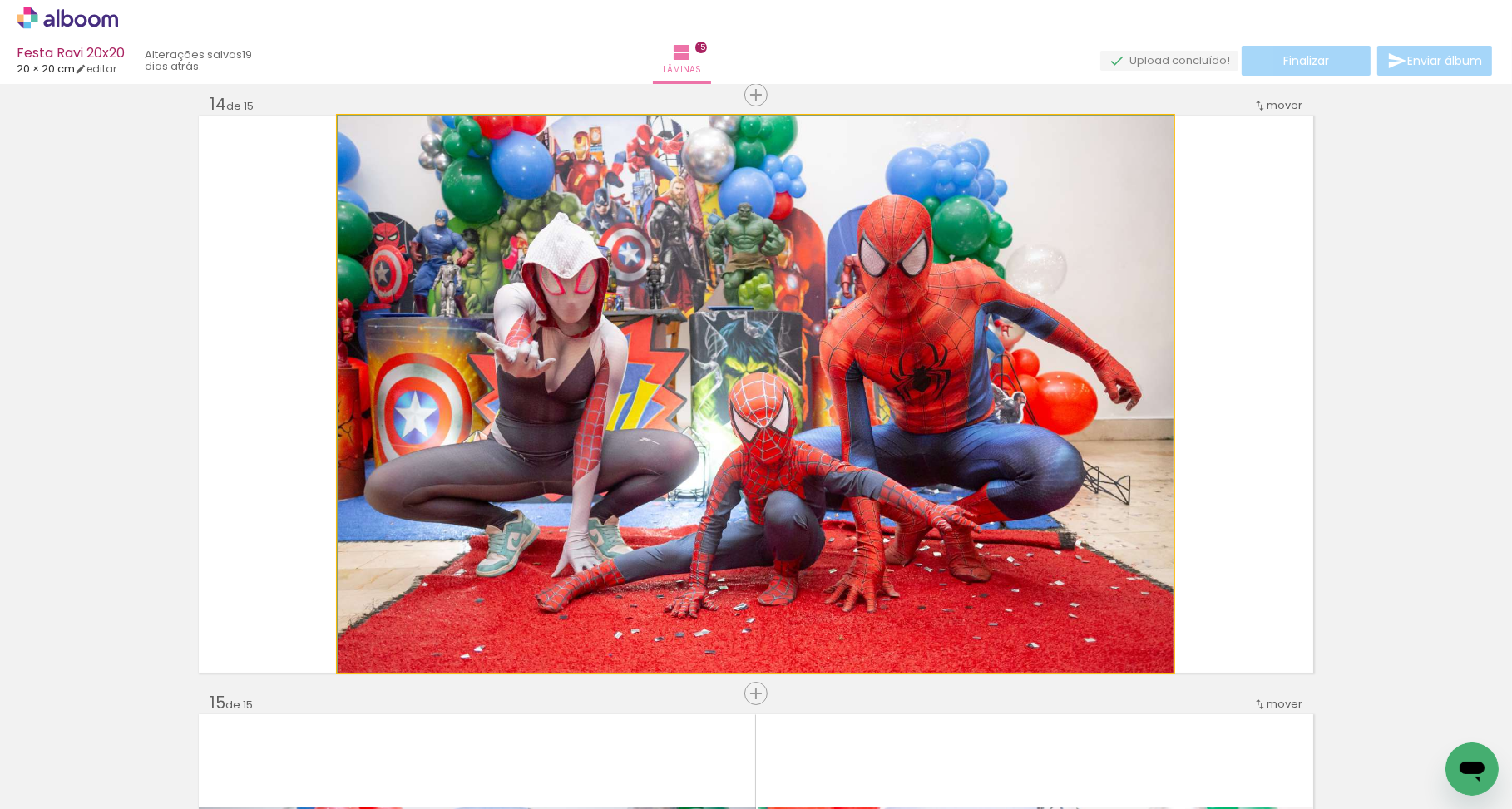
click at [881, 356] on quentale-photo at bounding box center [756, 394] width 836 height 557
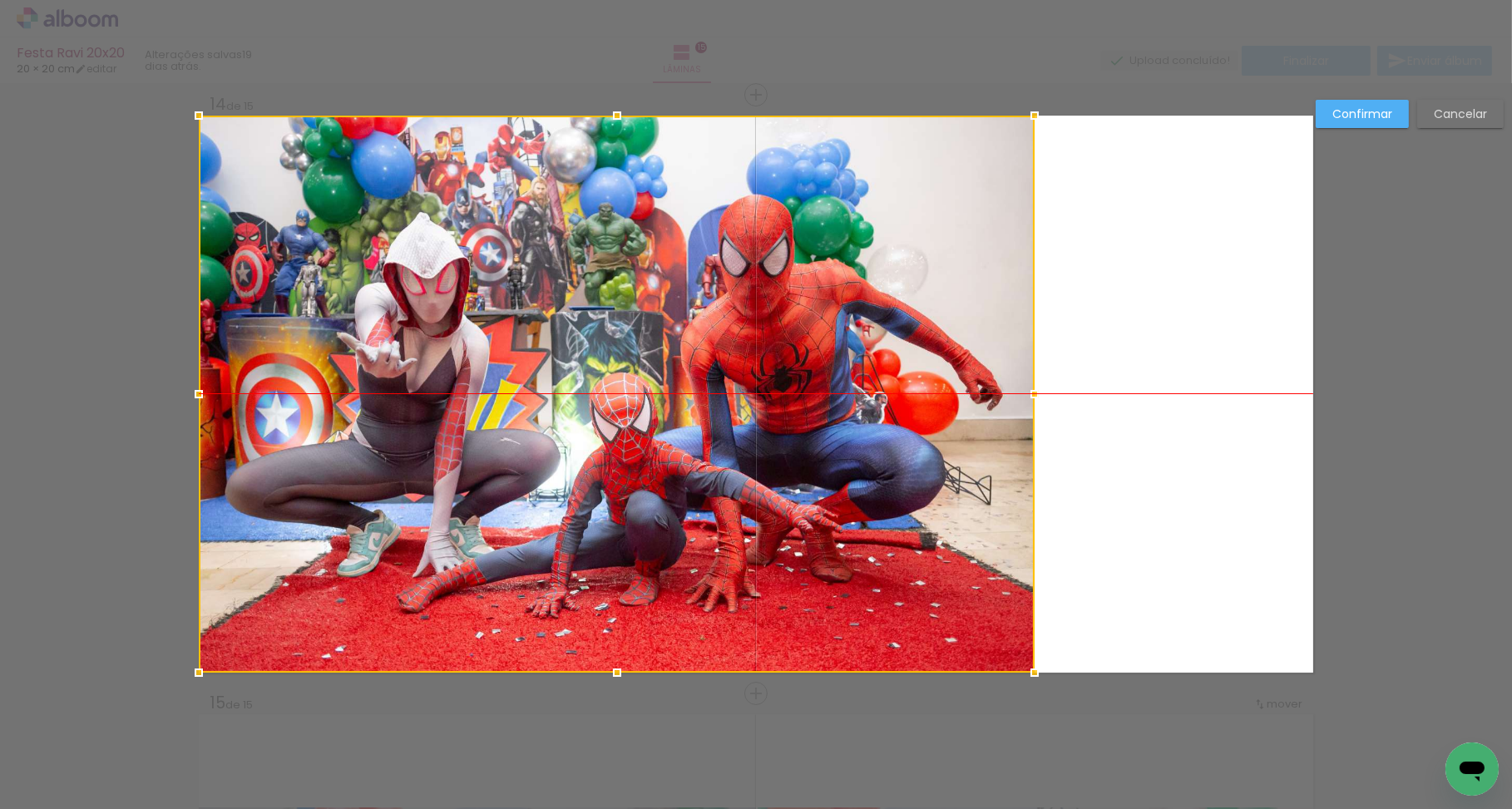
drag, startPoint x: 899, startPoint y: 356, endPoint x: 751, endPoint y: 353, distance: 148.0
click at [751, 353] on div at bounding box center [616, 394] width 836 height 557
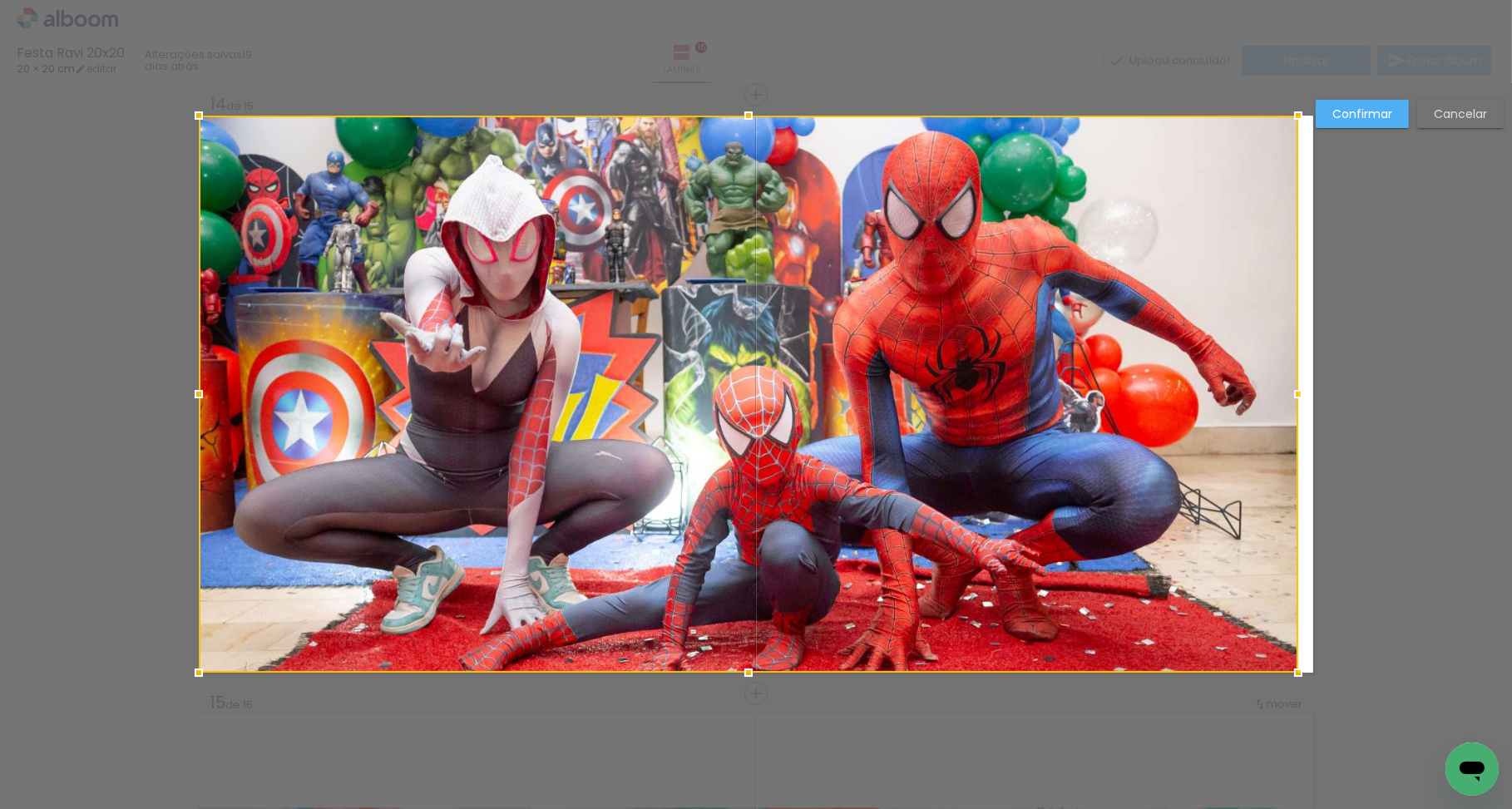
drag, startPoint x: 1035, startPoint y: 395, endPoint x: 1351, endPoint y: 395, distance: 316.0
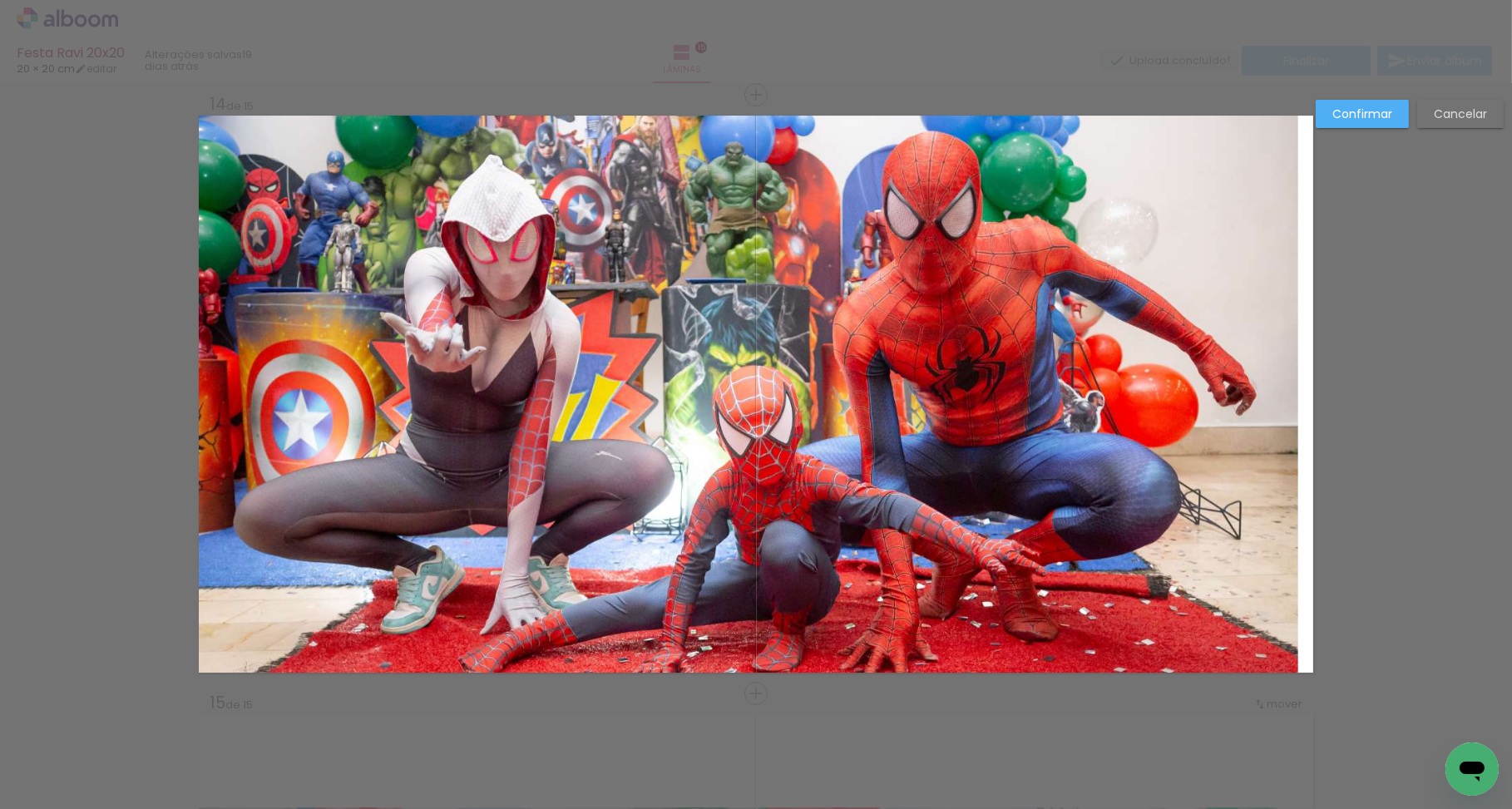
click at [953, 407] on quentale-photo at bounding box center [748, 394] width 1099 height 557
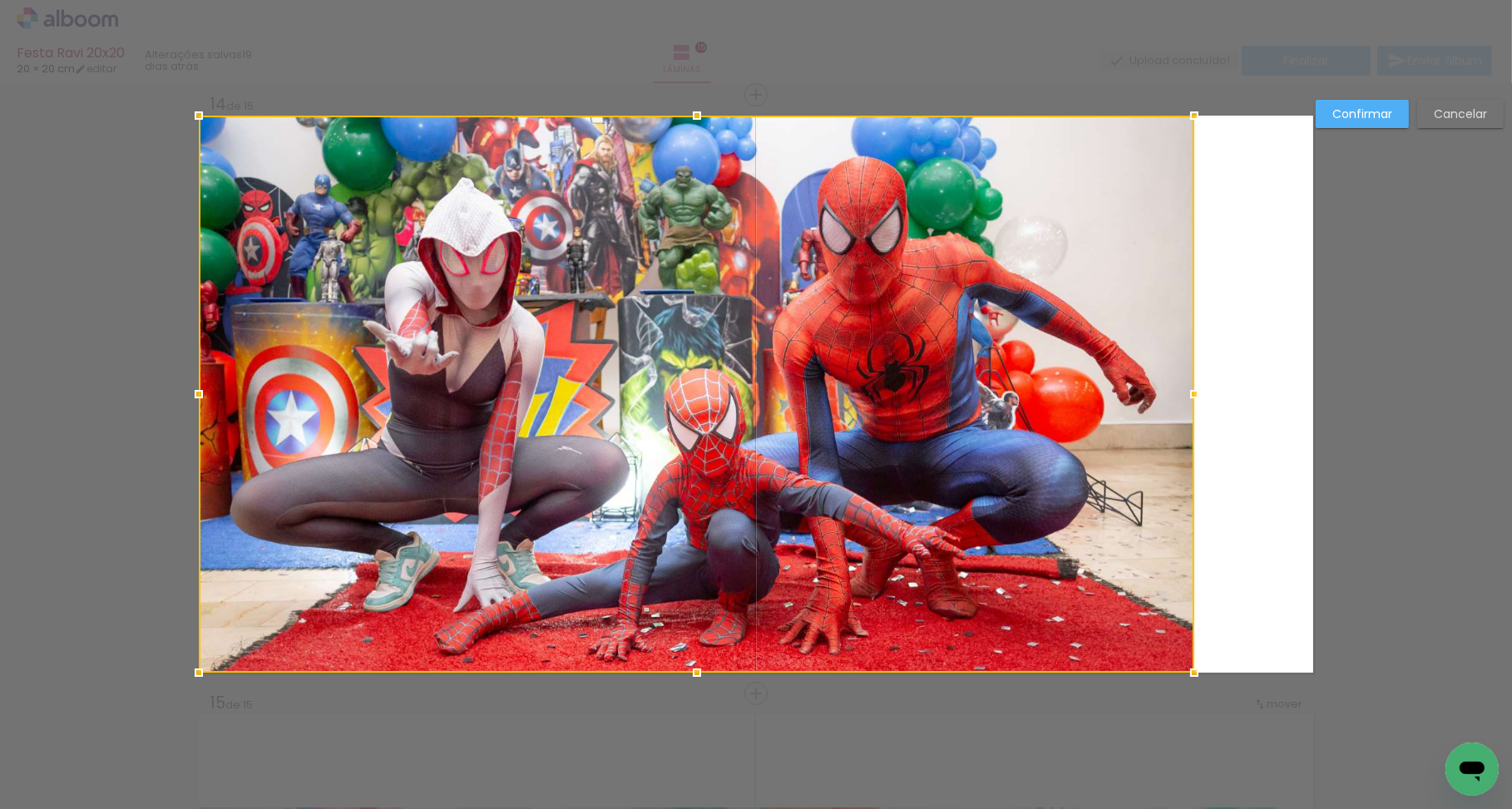
drag, startPoint x: 1293, startPoint y: 394, endPoint x: 1151, endPoint y: 399, distance: 142.1
click at [1151, 399] on div at bounding box center [696, 394] width 995 height 557
click at [603, 347] on div at bounding box center [696, 394] width 995 height 557
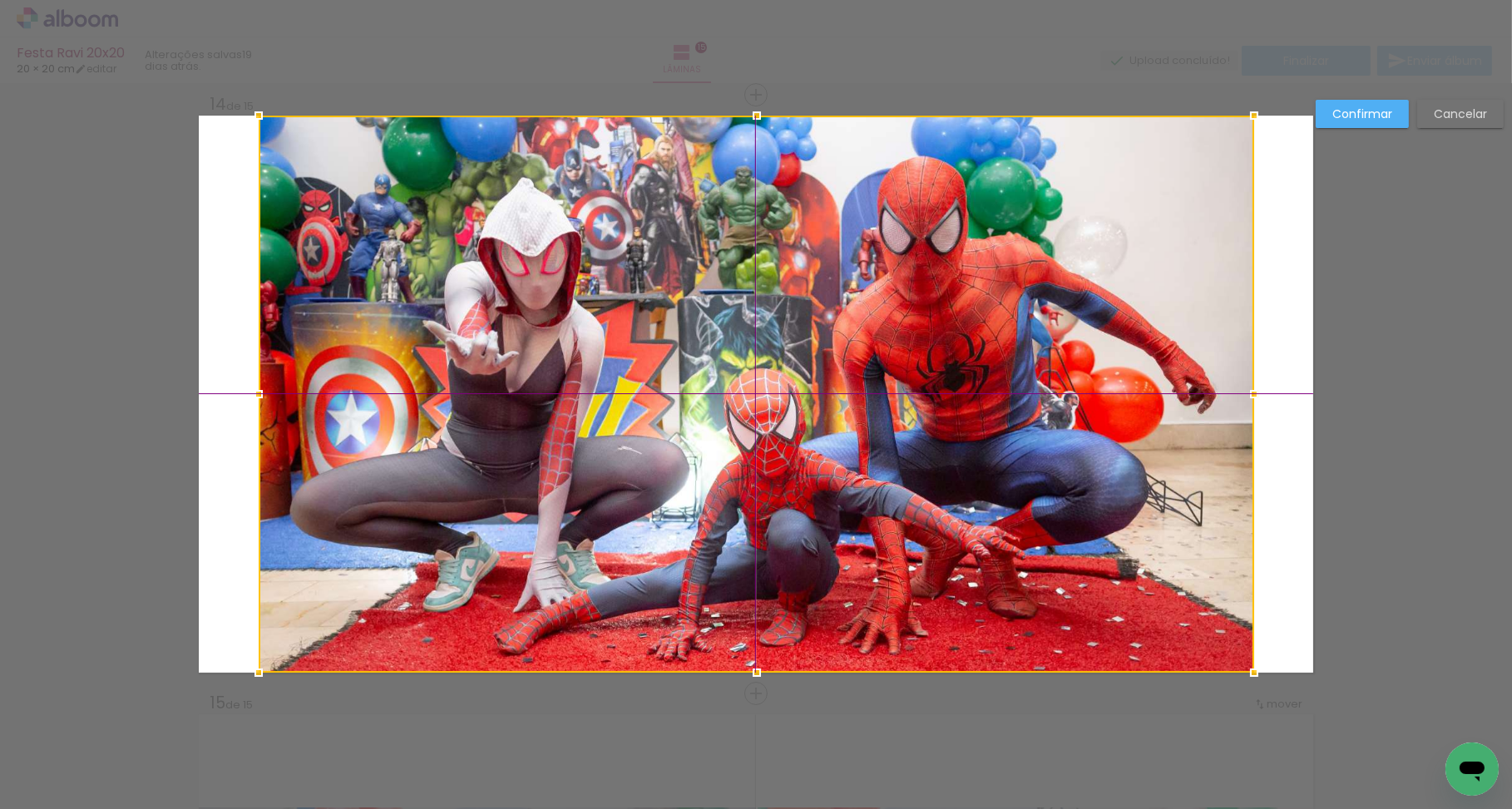
drag, startPoint x: 627, startPoint y: 335, endPoint x: 704, endPoint y: 342, distance: 77.3
click at [703, 342] on div at bounding box center [756, 394] width 995 height 557
drag, startPoint x: 1352, startPoint y: 114, endPoint x: 1345, endPoint y: 128, distance: 15.7
click at [0, 0] on slot "Confirmar" at bounding box center [0, 0] width 0 height 0
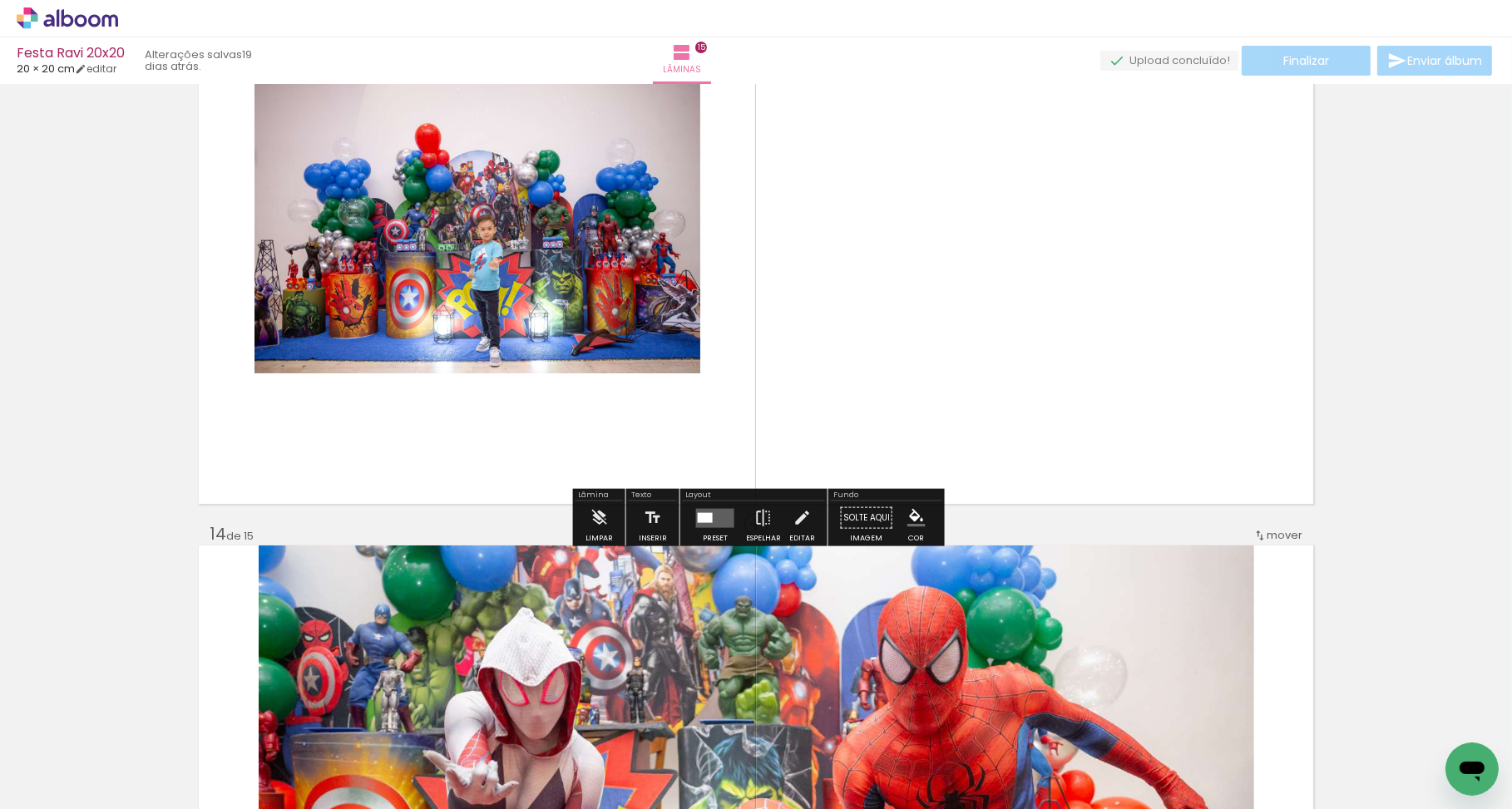
scroll to position [7355, 0]
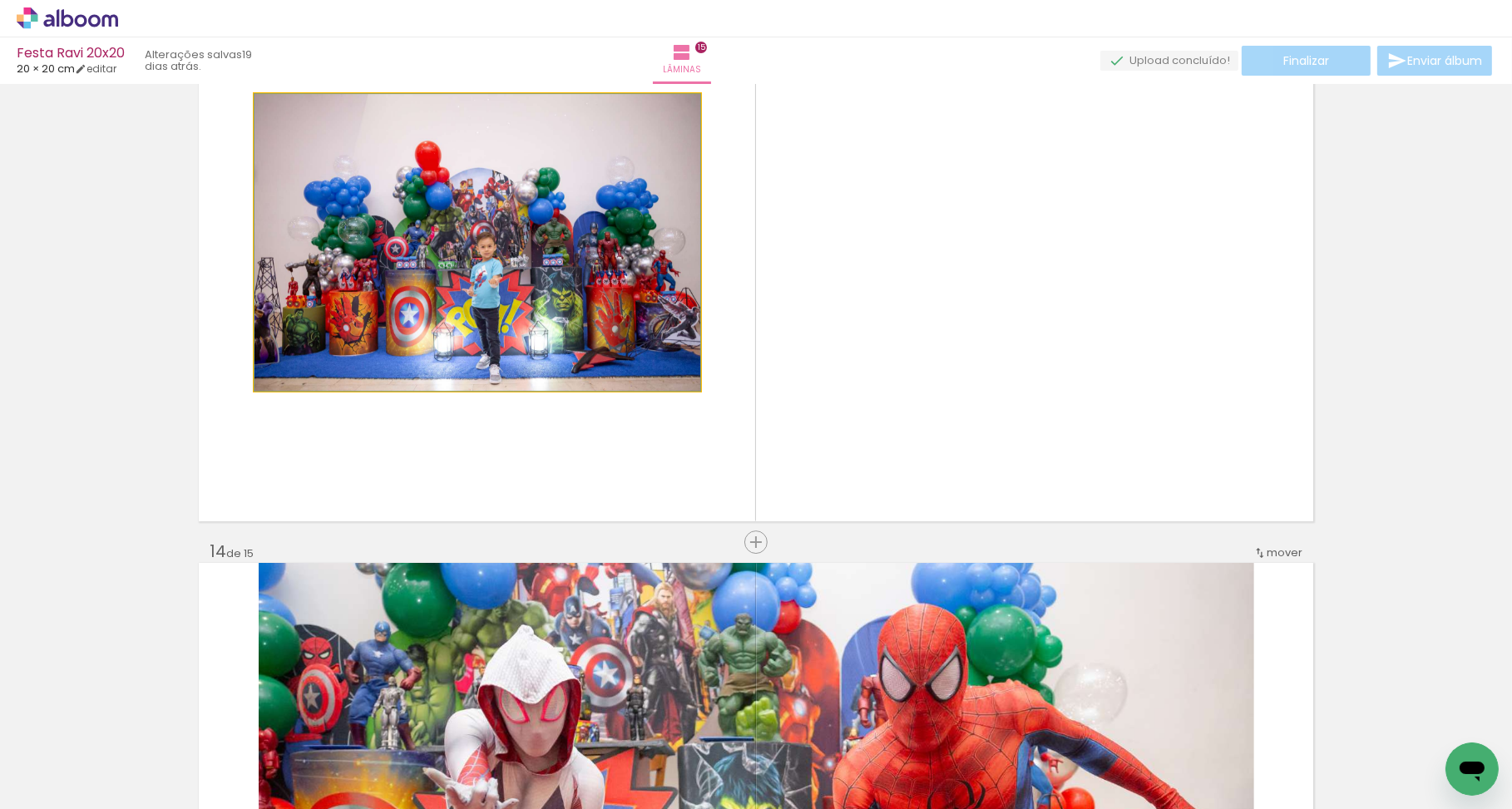
drag, startPoint x: 459, startPoint y: 324, endPoint x: 189, endPoint y: 313, distance: 270.2
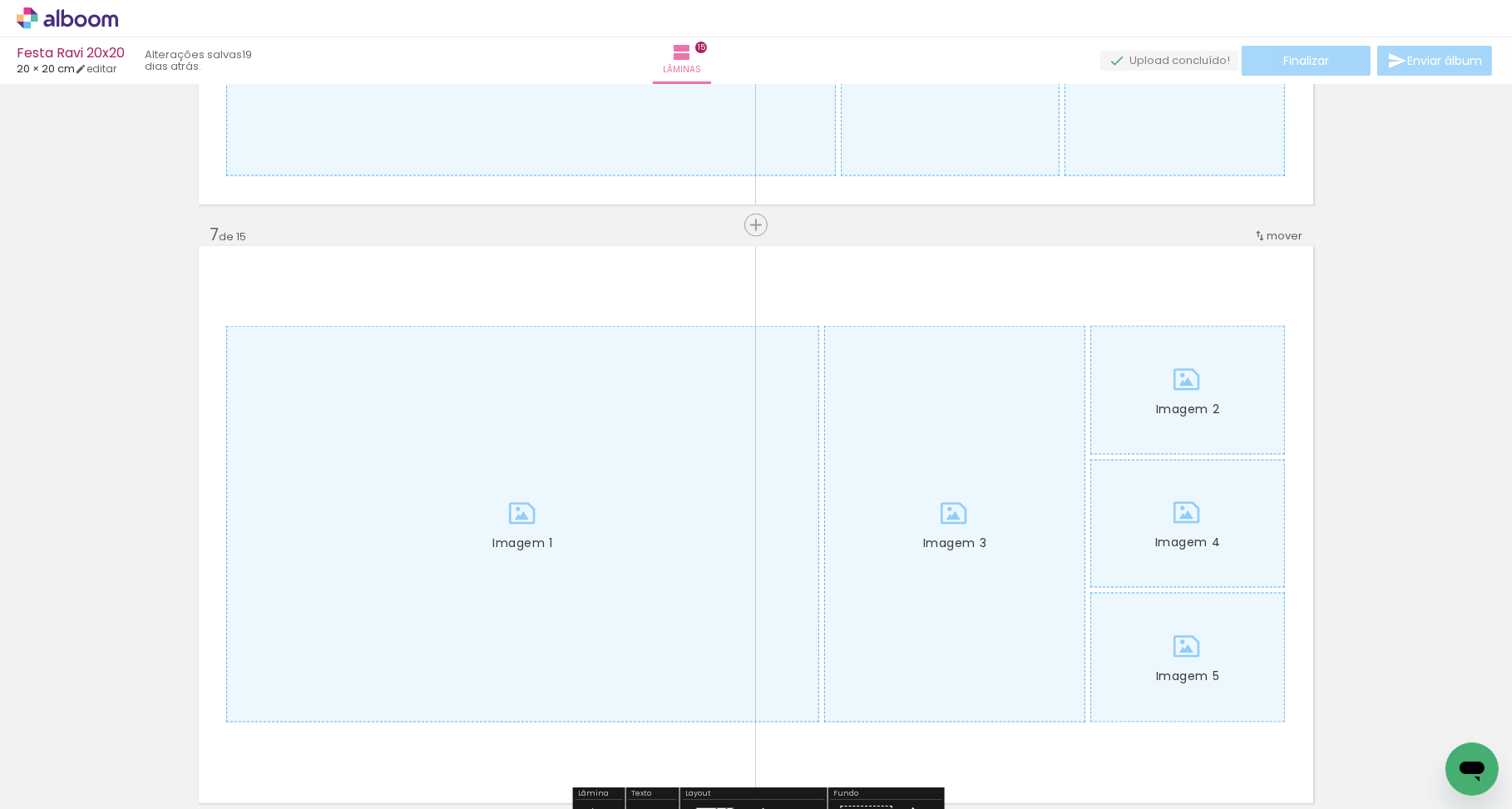
scroll to position [3603, 0]
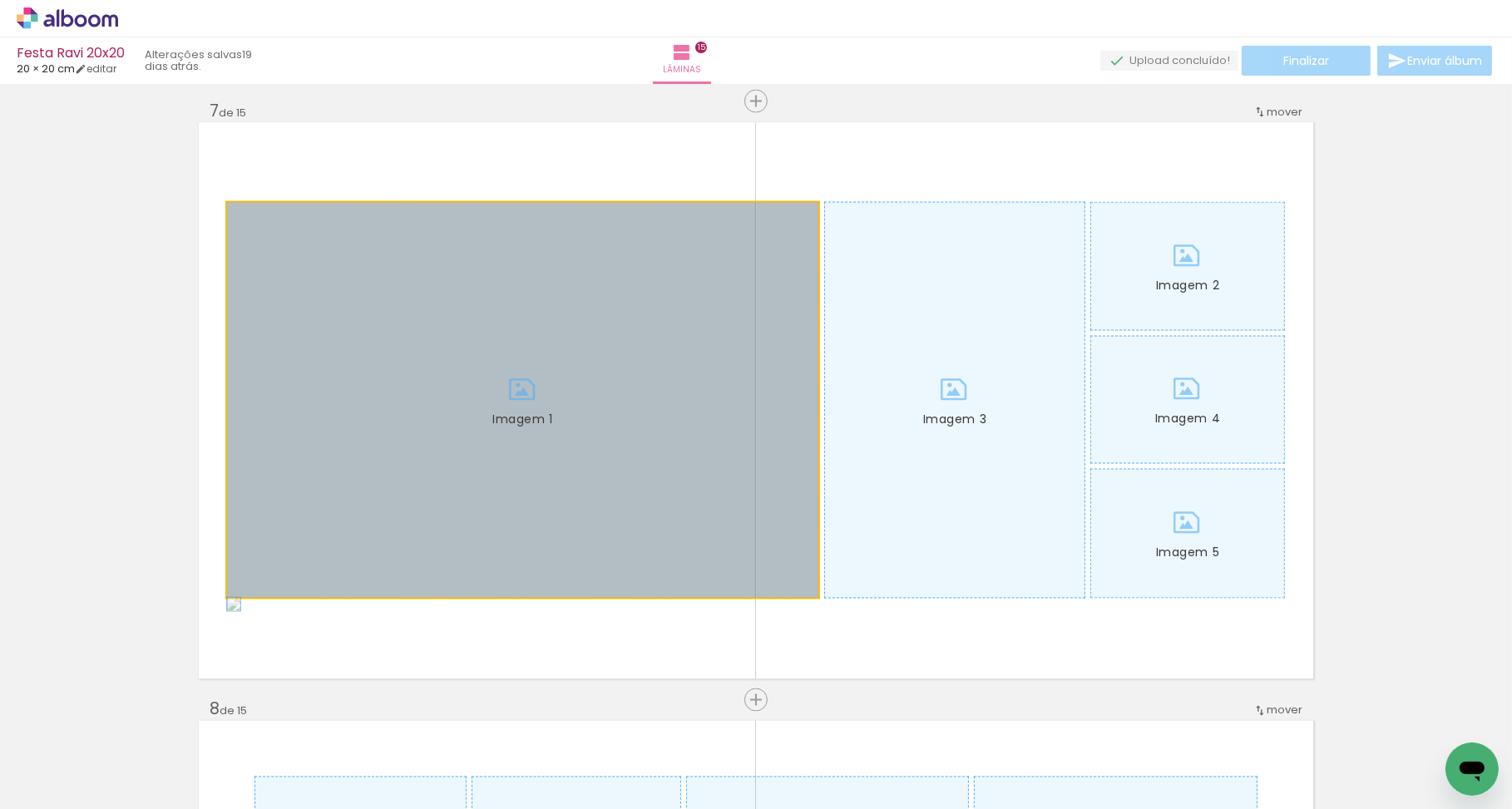
drag, startPoint x: 465, startPoint y: 409, endPoint x: 569, endPoint y: 405, distance: 104.1
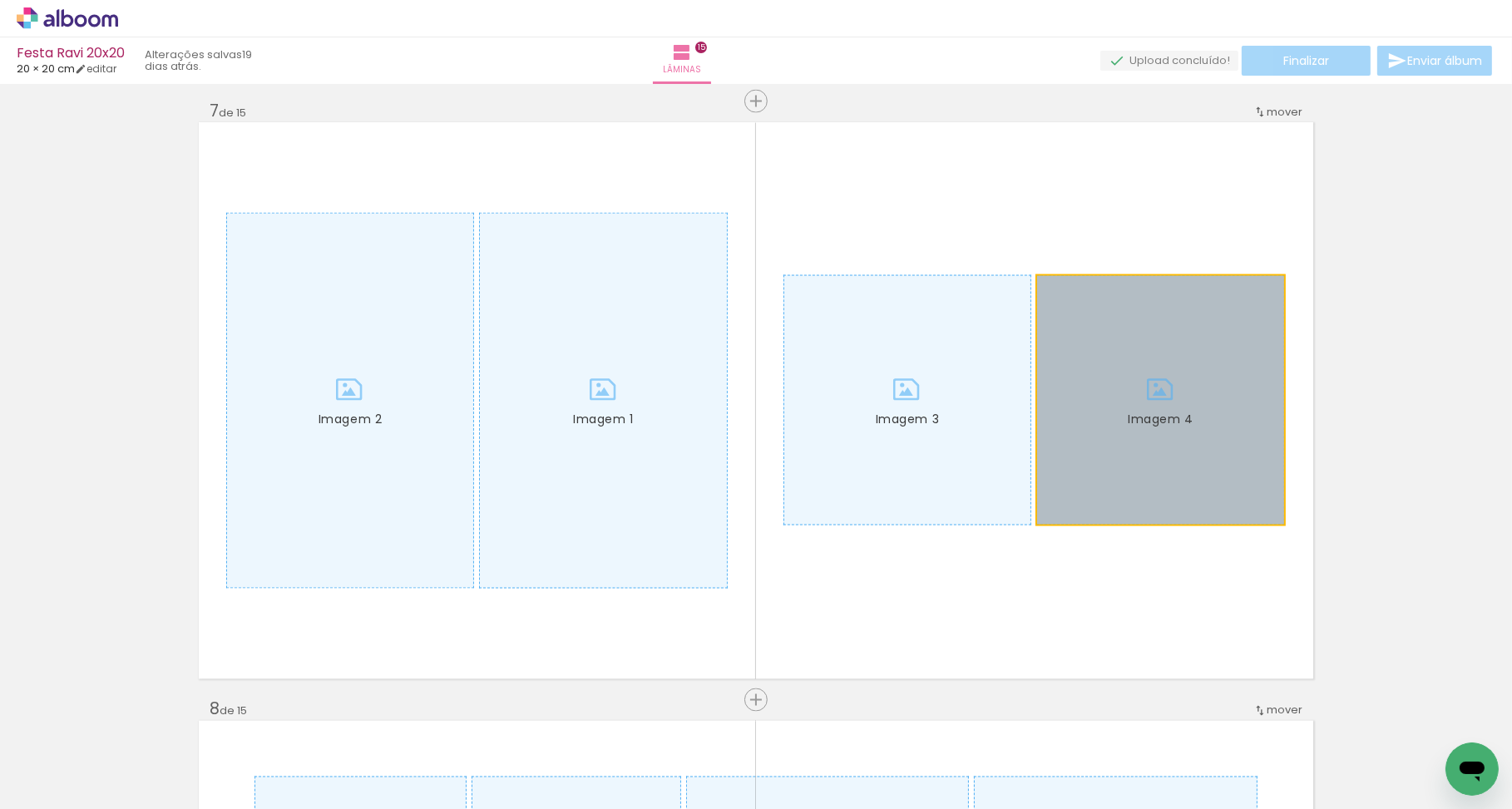
drag, startPoint x: 1321, startPoint y: 455, endPoint x: 1367, endPoint y: 448, distance: 46.5
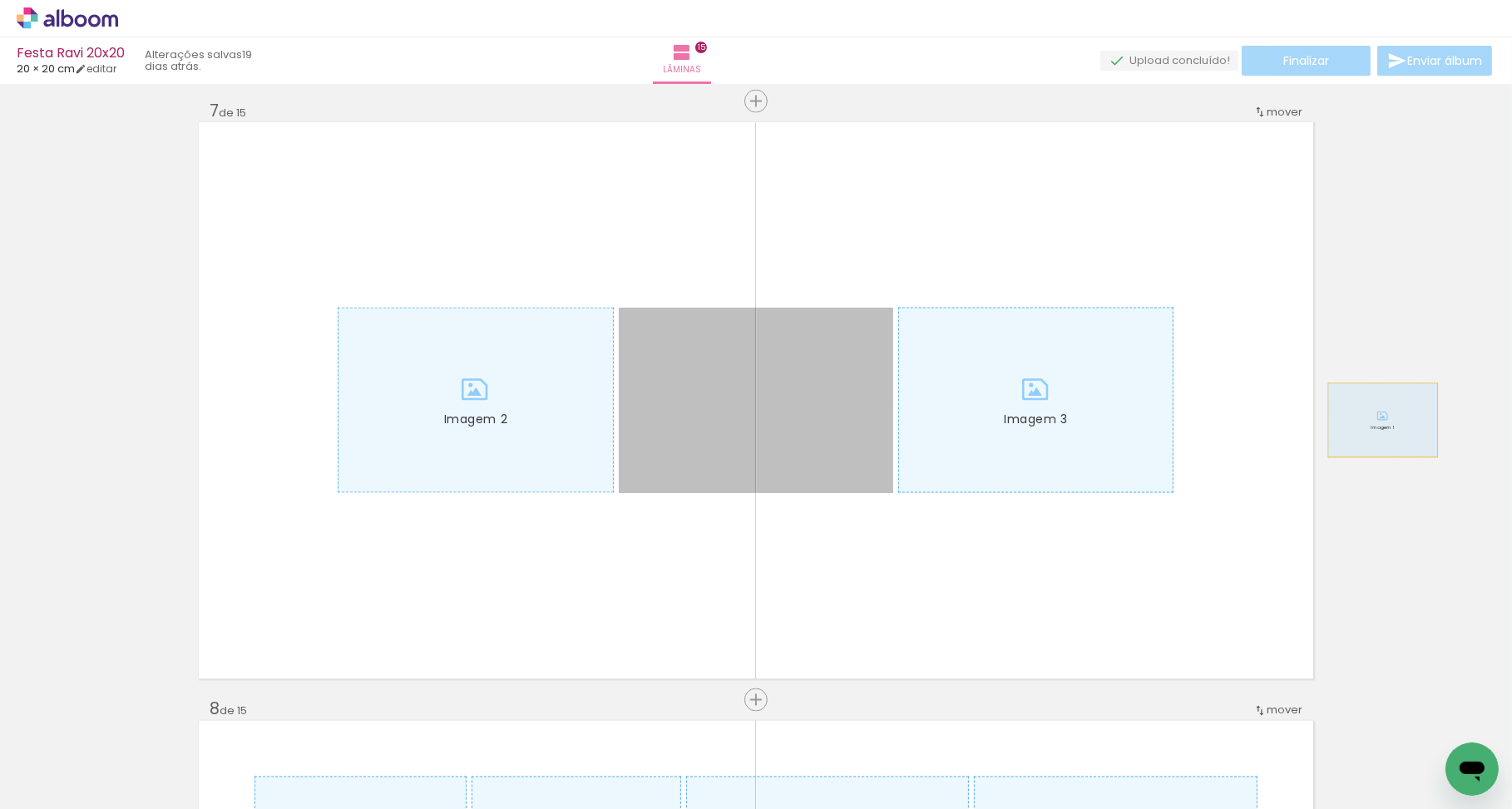
drag, startPoint x: 1009, startPoint y: 443, endPoint x: 1389, endPoint y: 417, distance: 380.9
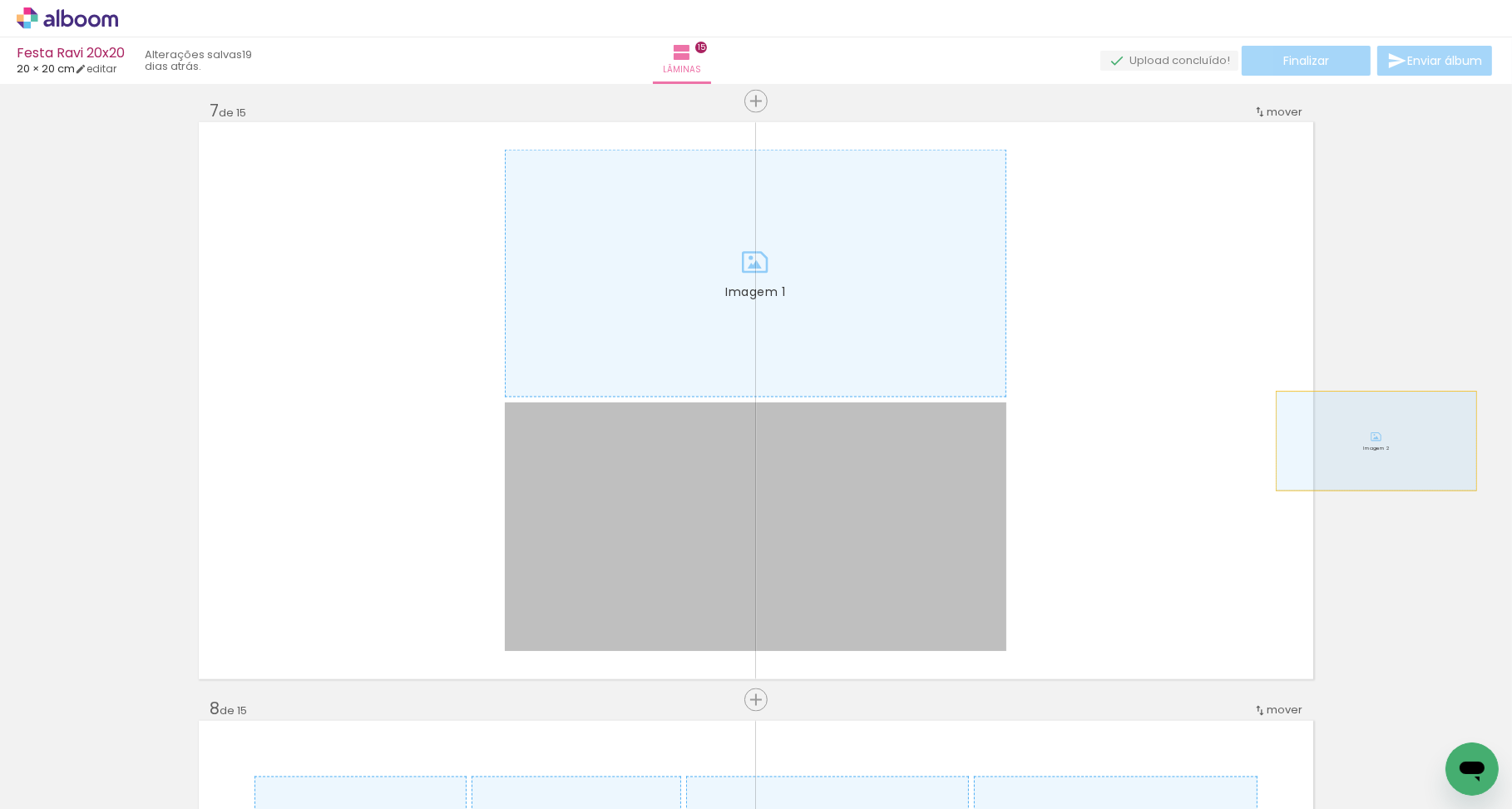
drag, startPoint x: 577, startPoint y: 433, endPoint x: 1338, endPoint y: 429, distance: 761.0
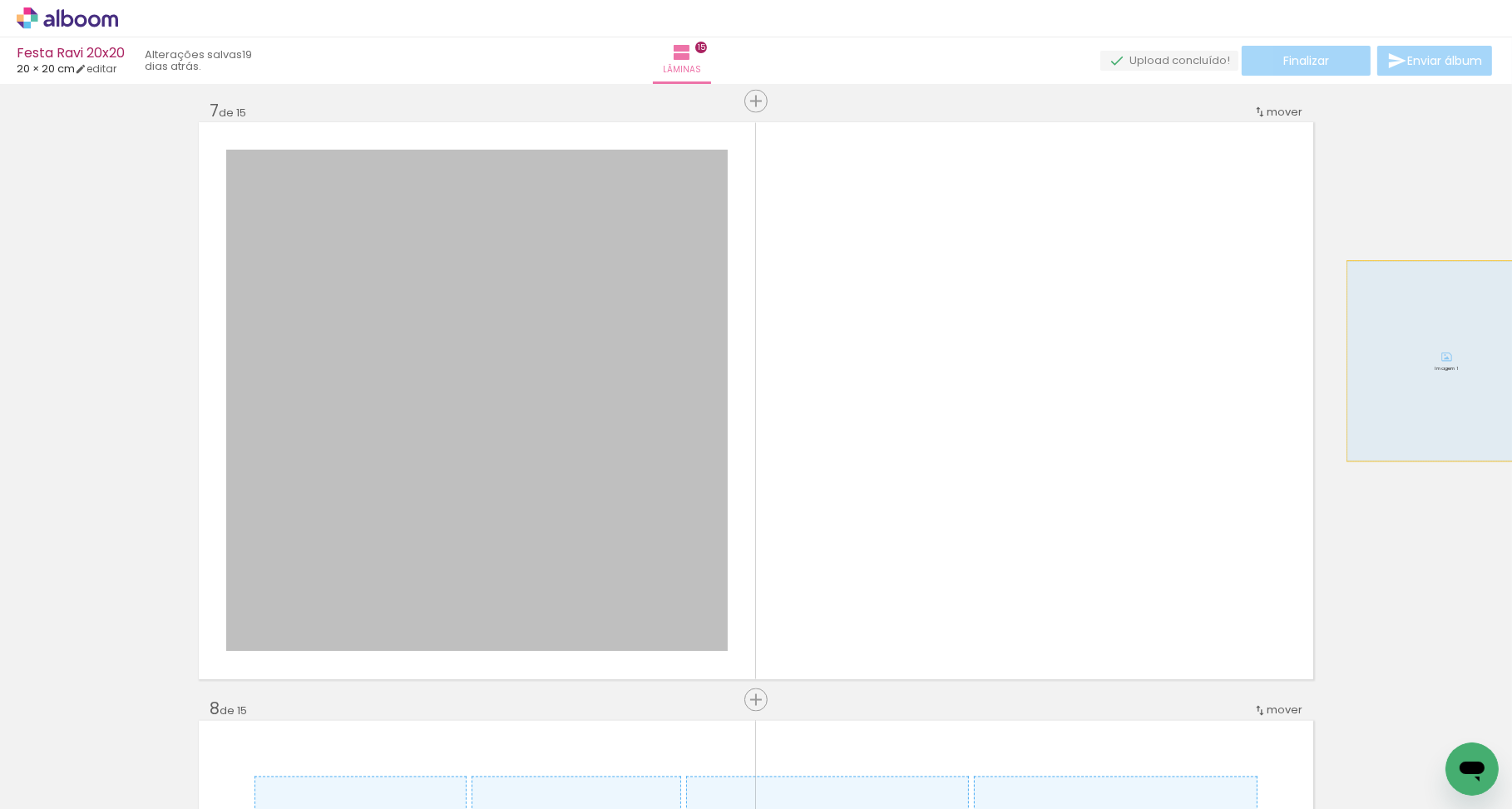
drag, startPoint x: 669, startPoint y: 335, endPoint x: 1451, endPoint y: 361, distance: 782.4
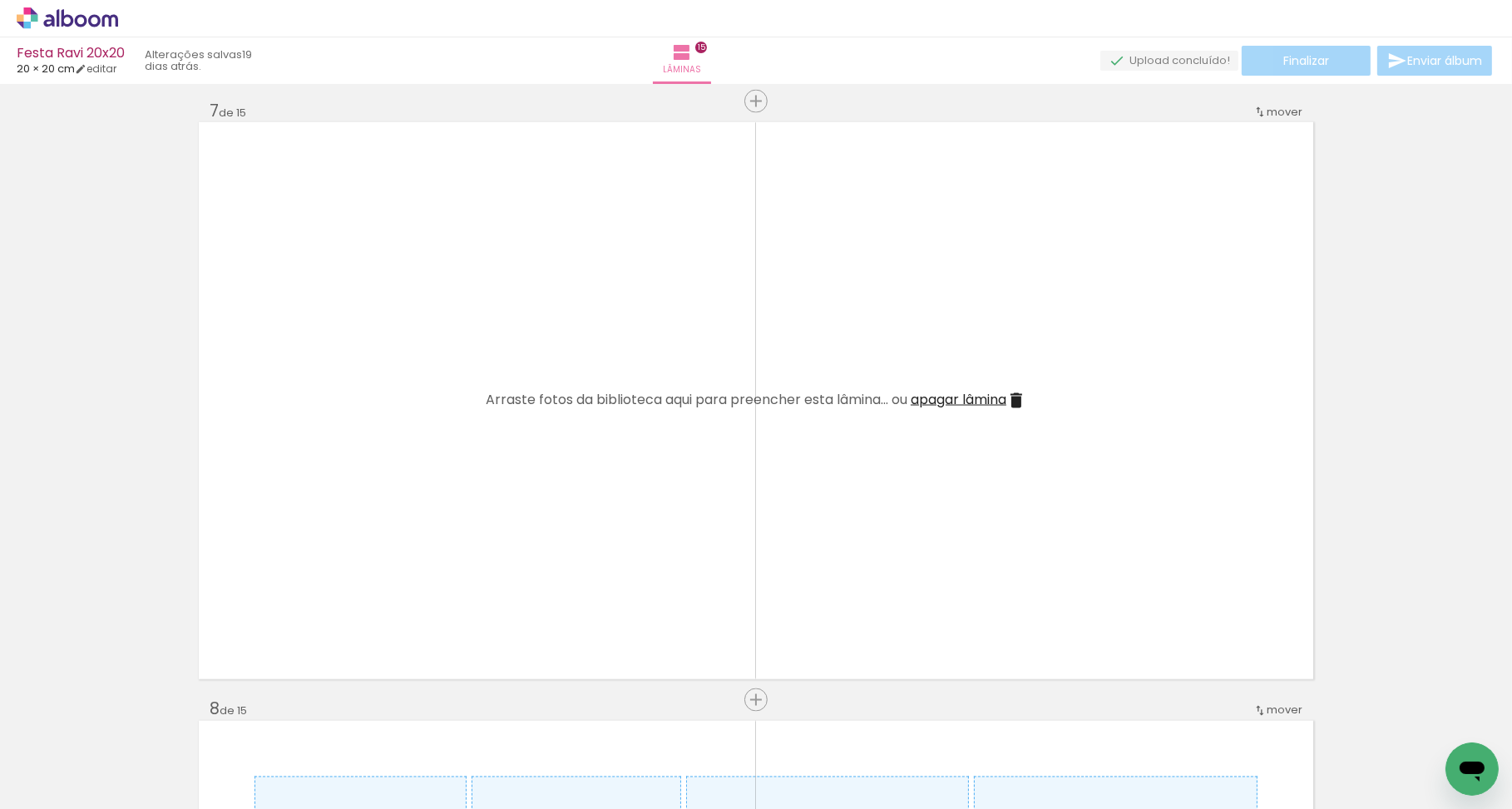
drag, startPoint x: 1214, startPoint y: 745, endPoint x: 753, endPoint y: 430, distance: 558.3
click at [717, 397] on quentale-workspace at bounding box center [756, 404] width 1512 height 809
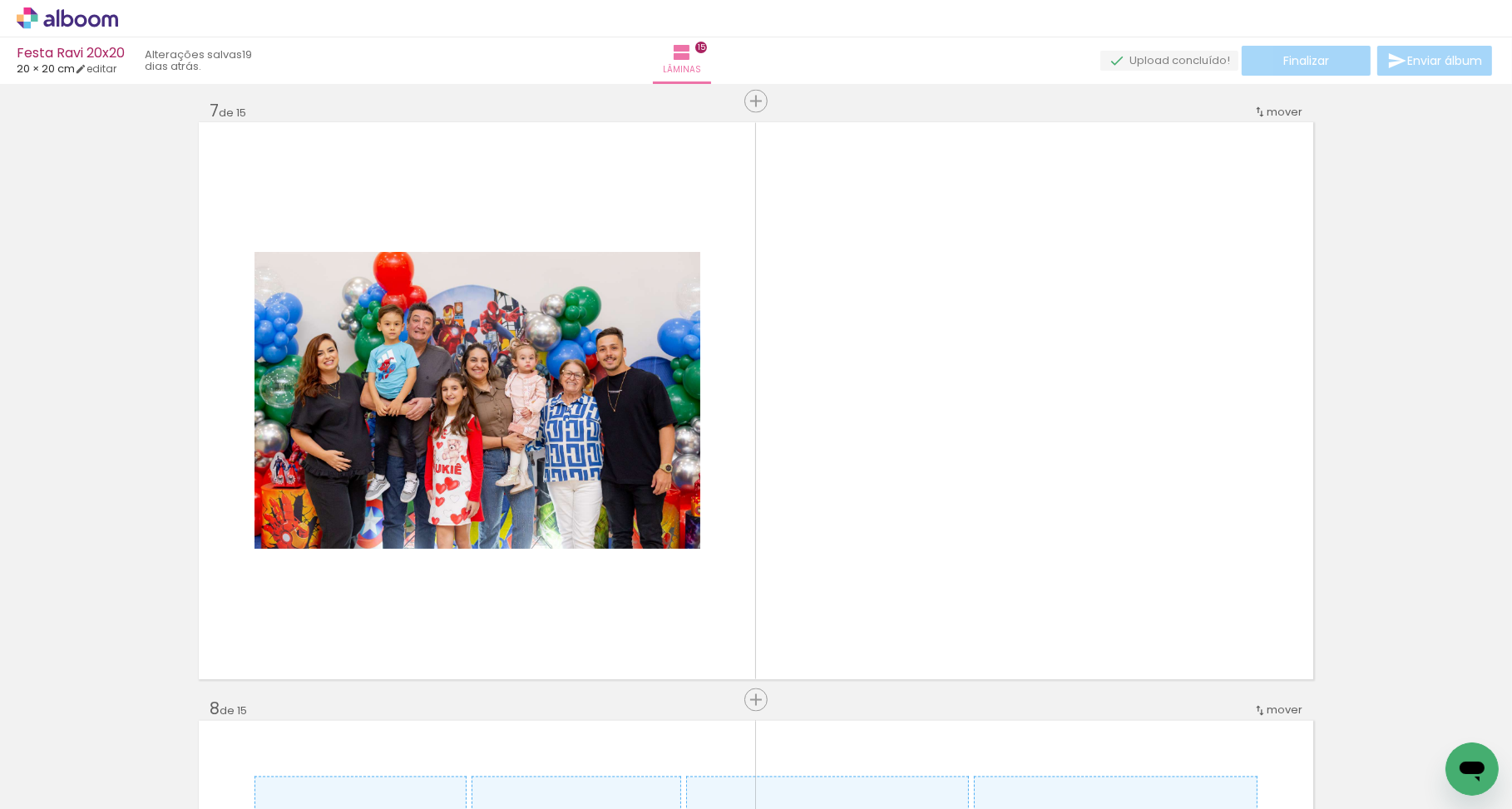
scroll to position [0, 746]
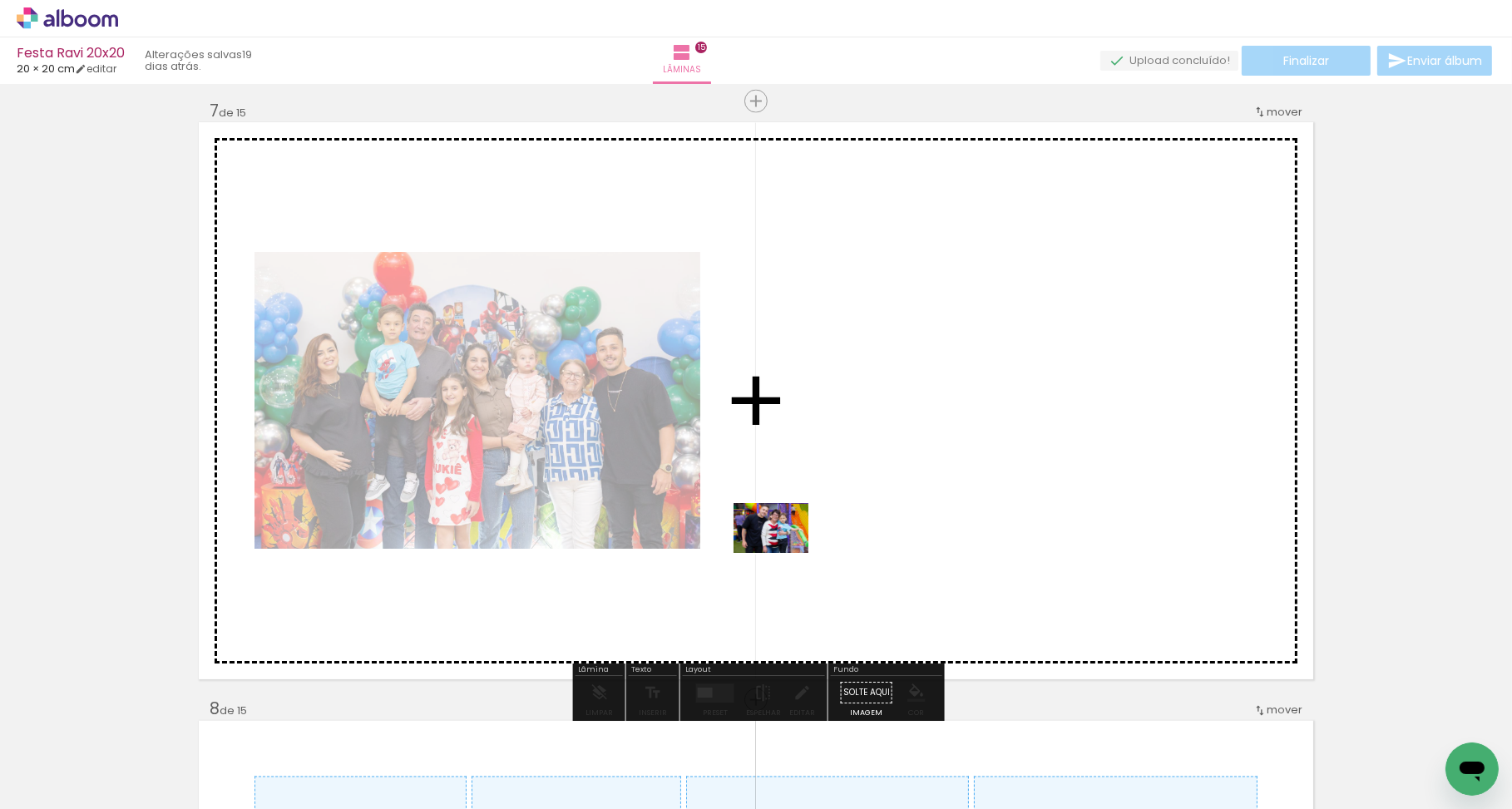
drag, startPoint x: 670, startPoint y: 738, endPoint x: 783, endPoint y: 553, distance: 216.8
click at [783, 553] on quentale-workspace at bounding box center [756, 404] width 1512 height 809
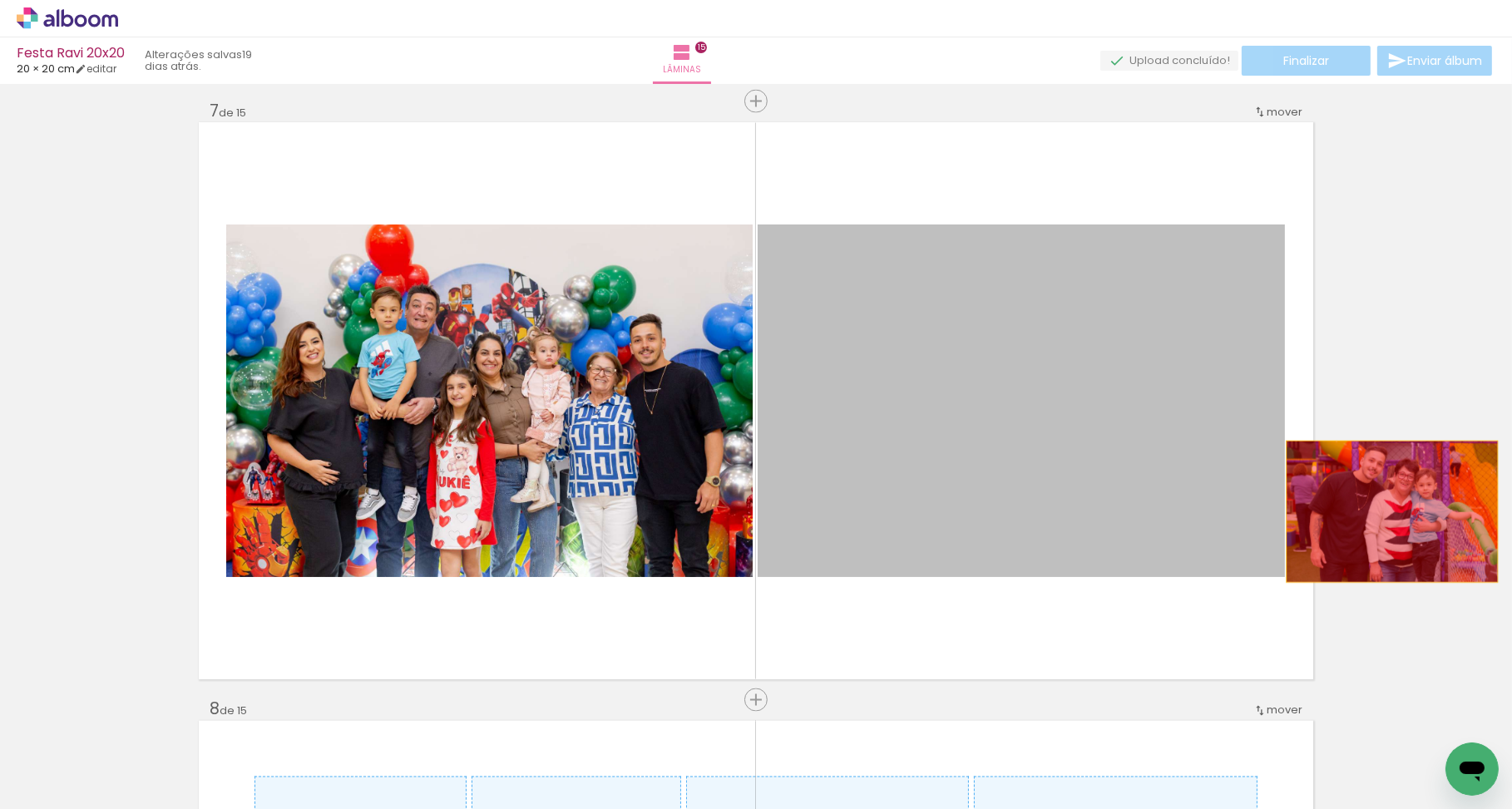
drag, startPoint x: 1087, startPoint y: 428, endPoint x: 1397, endPoint y: 508, distance: 320.2
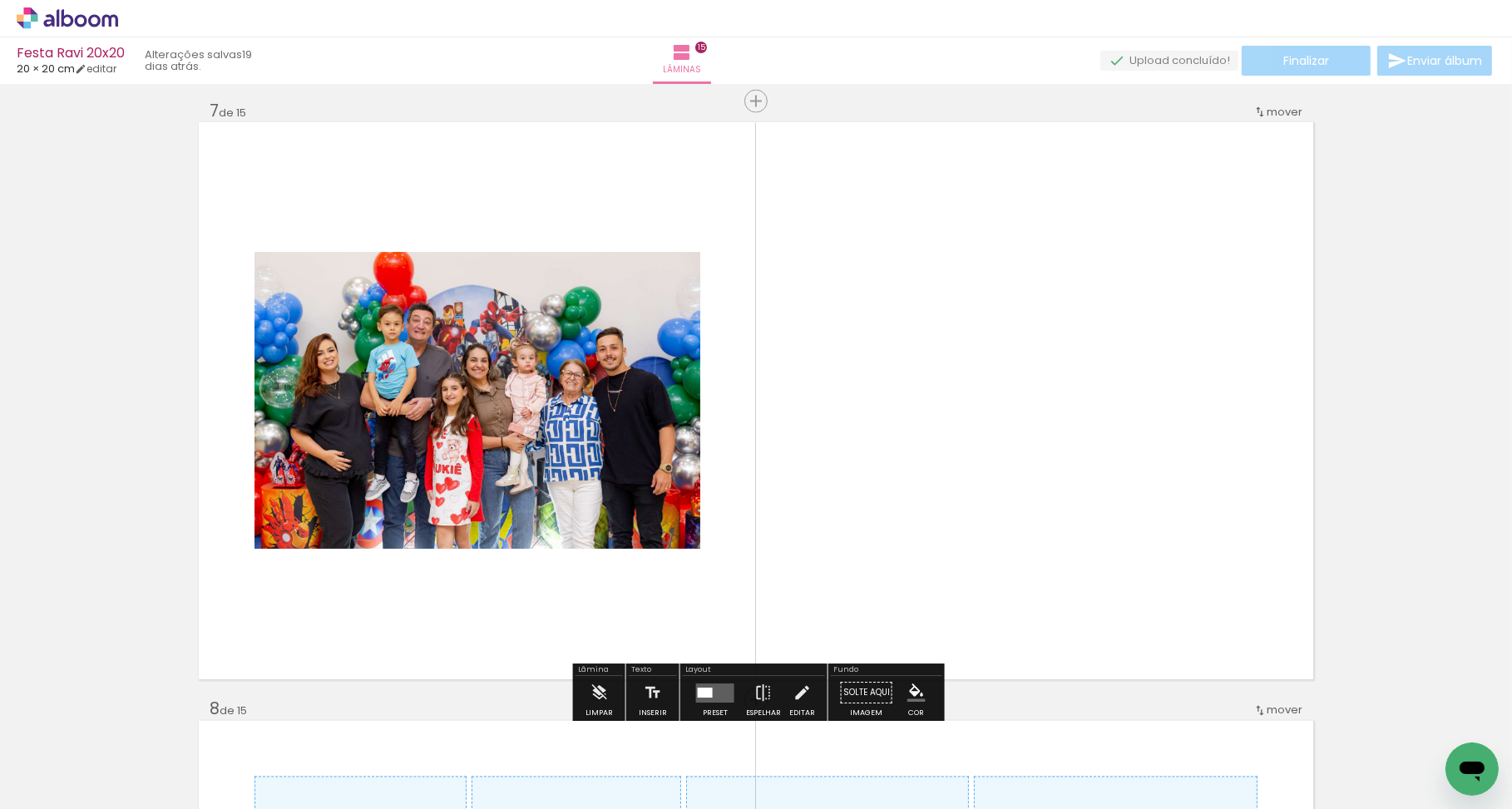
drag, startPoint x: 832, startPoint y: 771, endPoint x: 875, endPoint y: 525, distance: 249.7
click at [875, 525] on quentale-workspace at bounding box center [756, 404] width 1512 height 809
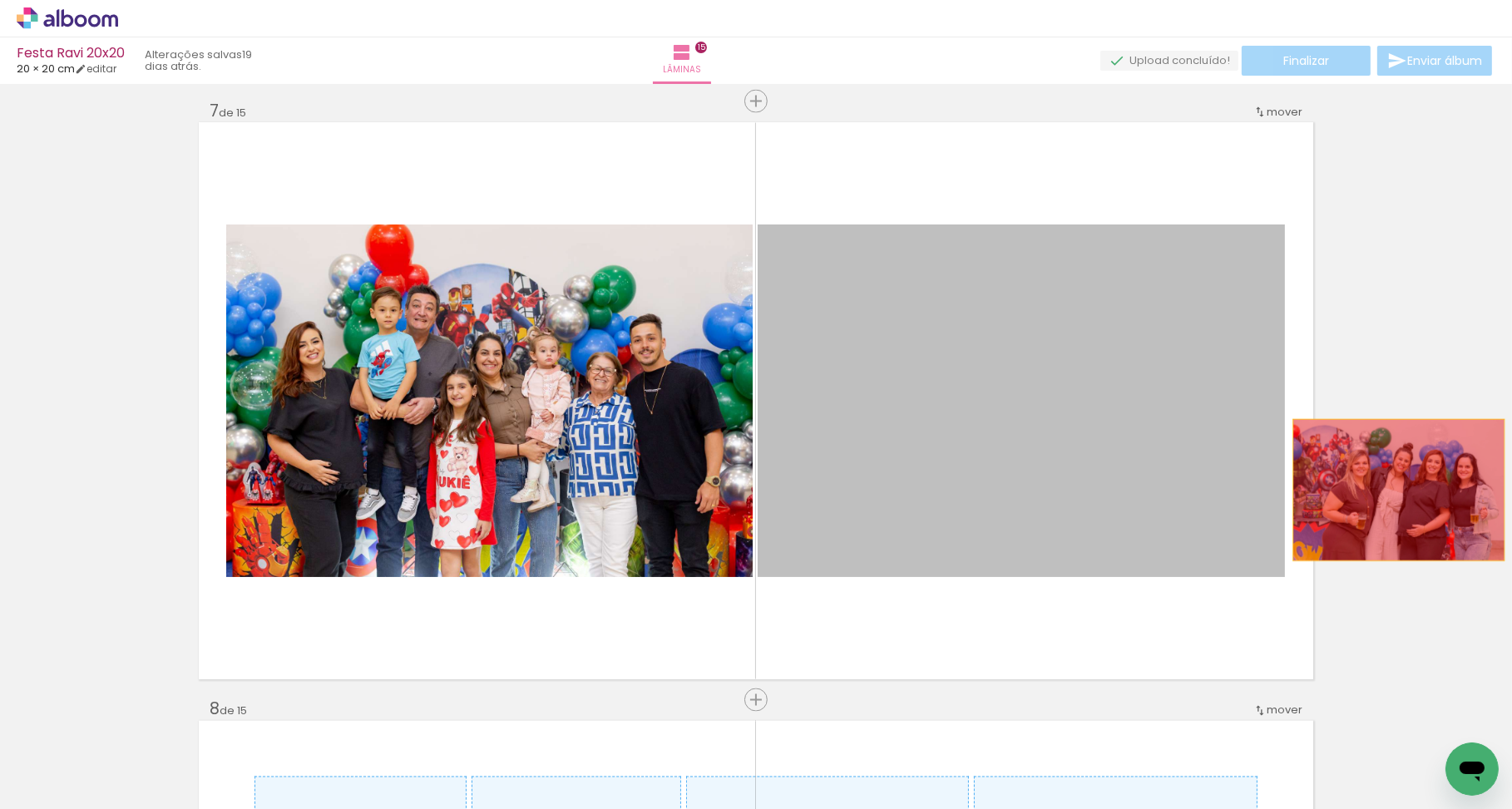
drag, startPoint x: 996, startPoint y: 456, endPoint x: 1398, endPoint y: 490, distance: 403.4
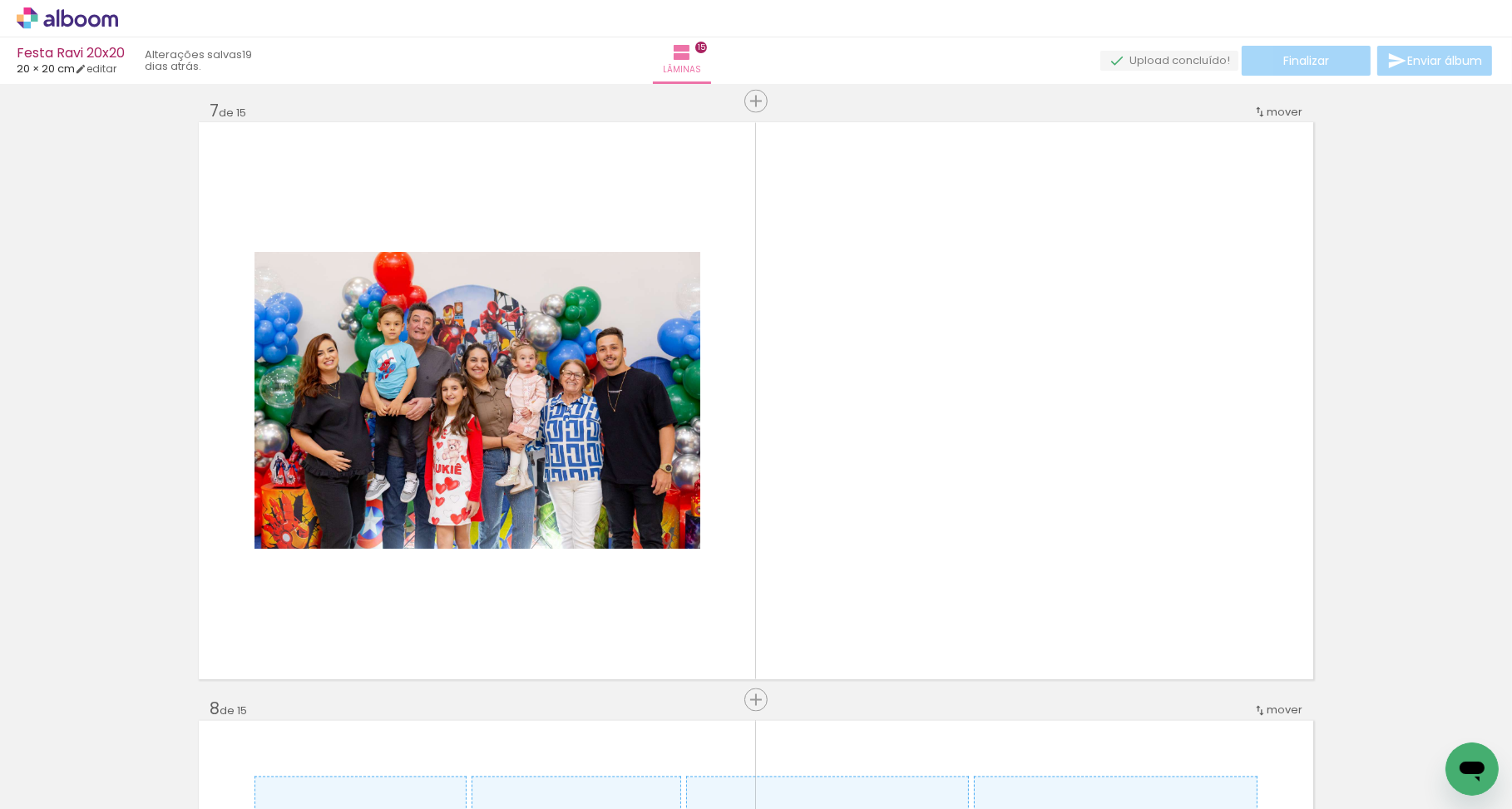
scroll to position [0, 1608]
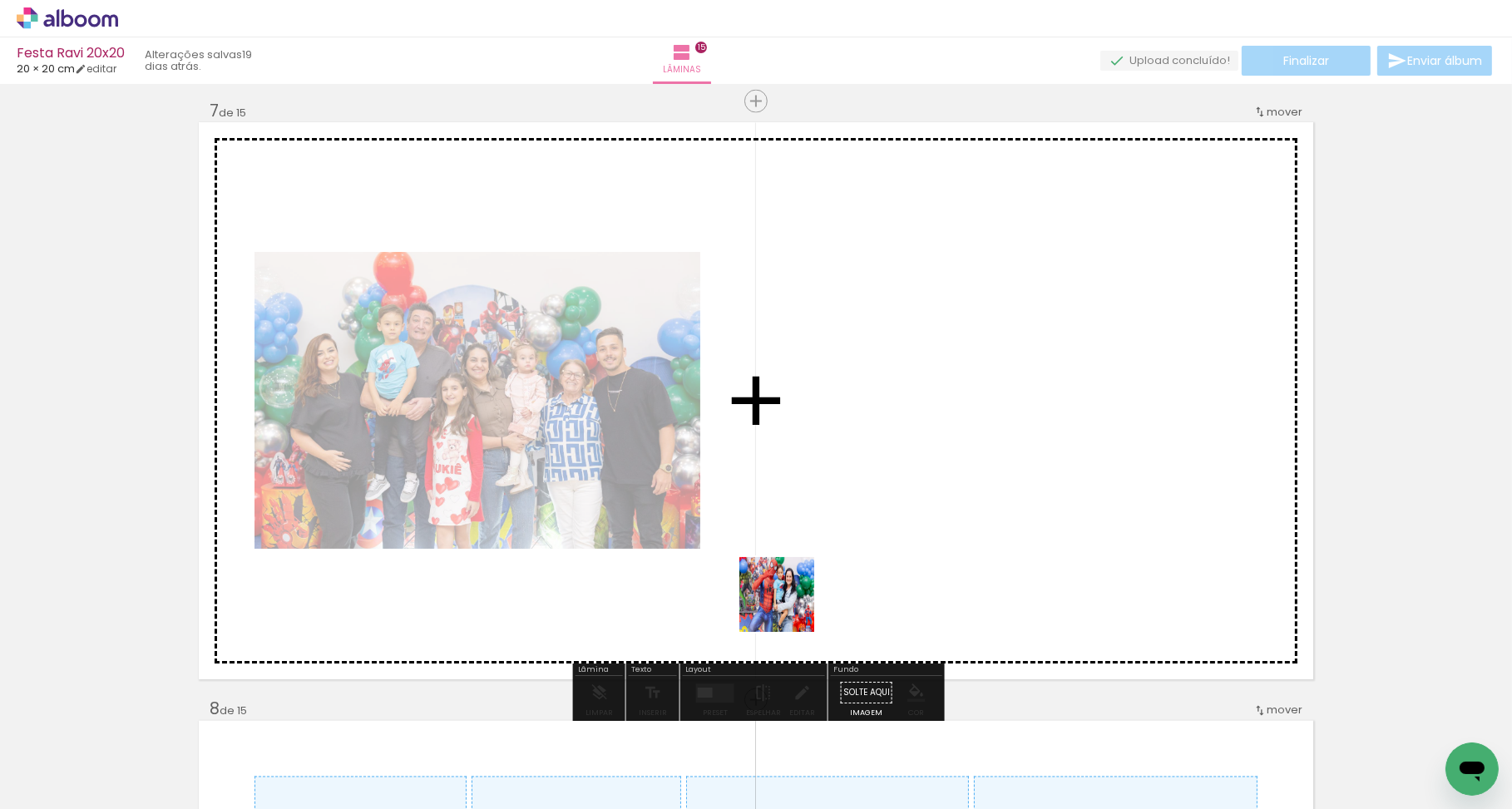
drag, startPoint x: 718, startPoint y: 755, endPoint x: 810, endPoint y: 618, distance: 165.0
click at [799, 587] on quentale-workspace at bounding box center [756, 404] width 1512 height 809
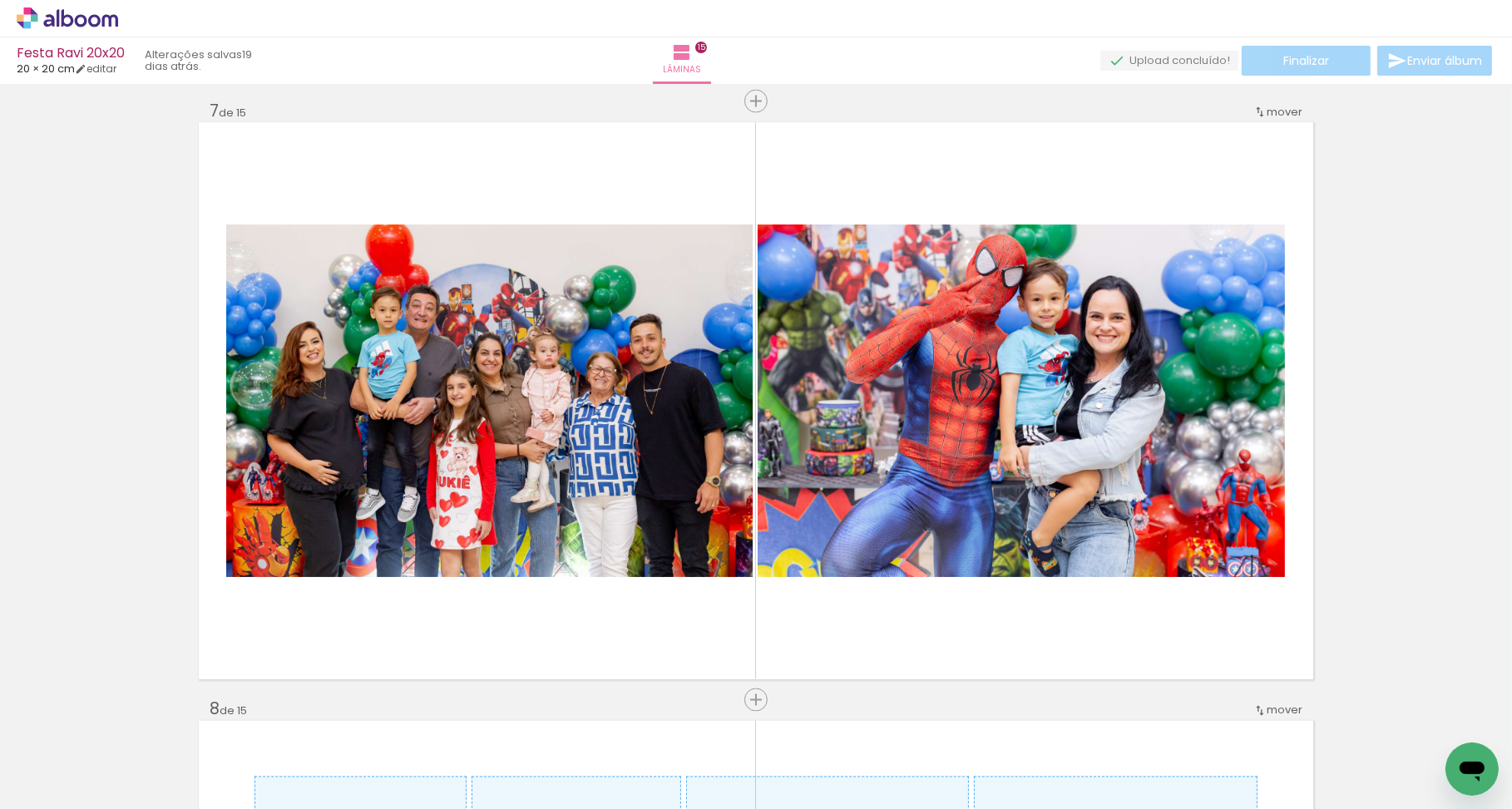
scroll to position [0, 2784]
drag, startPoint x: 666, startPoint y: 750, endPoint x: 756, endPoint y: 611, distance: 165.6
click at [756, 611] on quentale-workspace at bounding box center [756, 404] width 1512 height 809
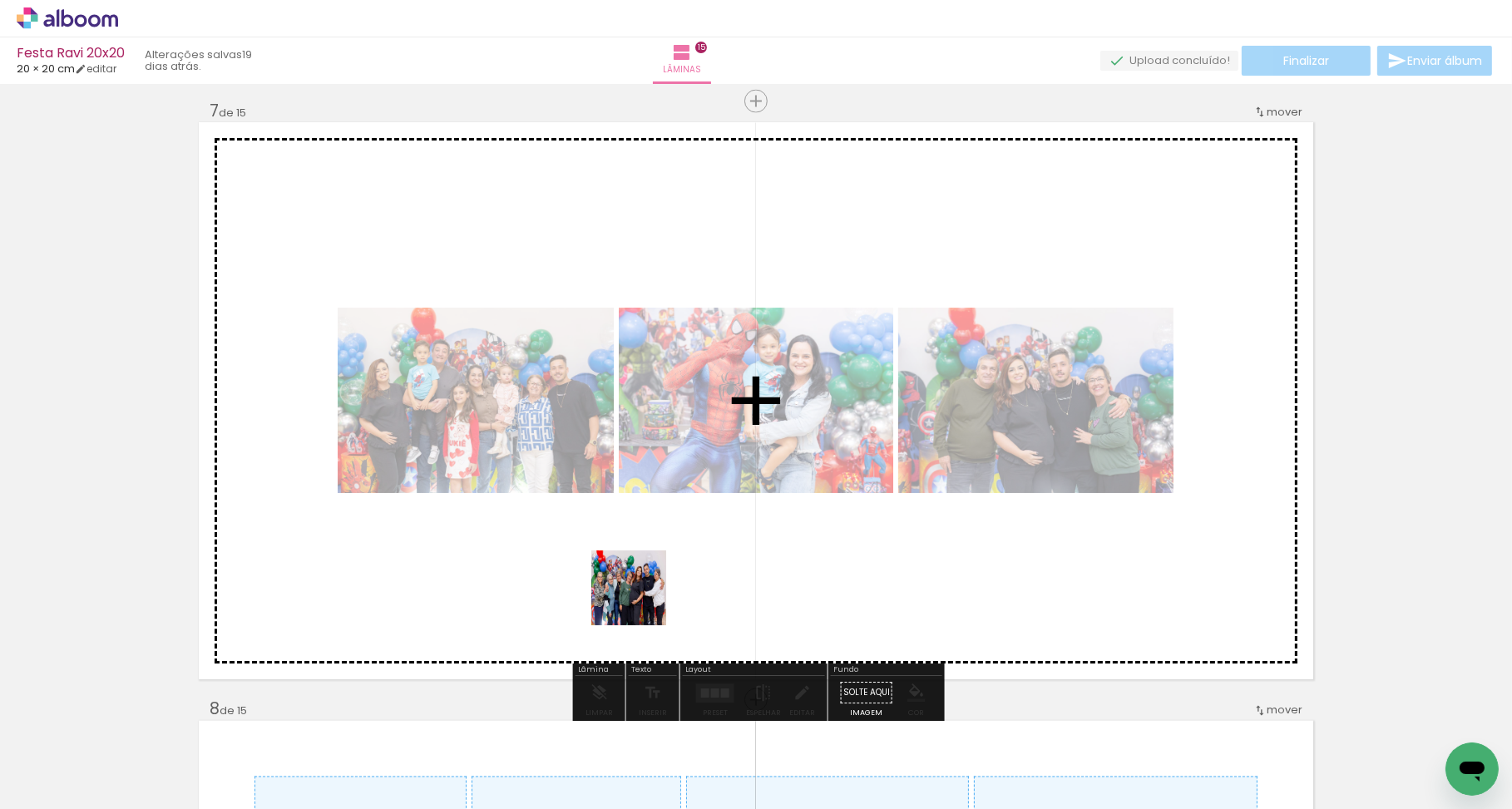
drag, startPoint x: 631, startPoint y: 621, endPoint x: 641, endPoint y: 601, distance: 22.4
click at [641, 601] on quentale-workspace at bounding box center [756, 404] width 1512 height 809
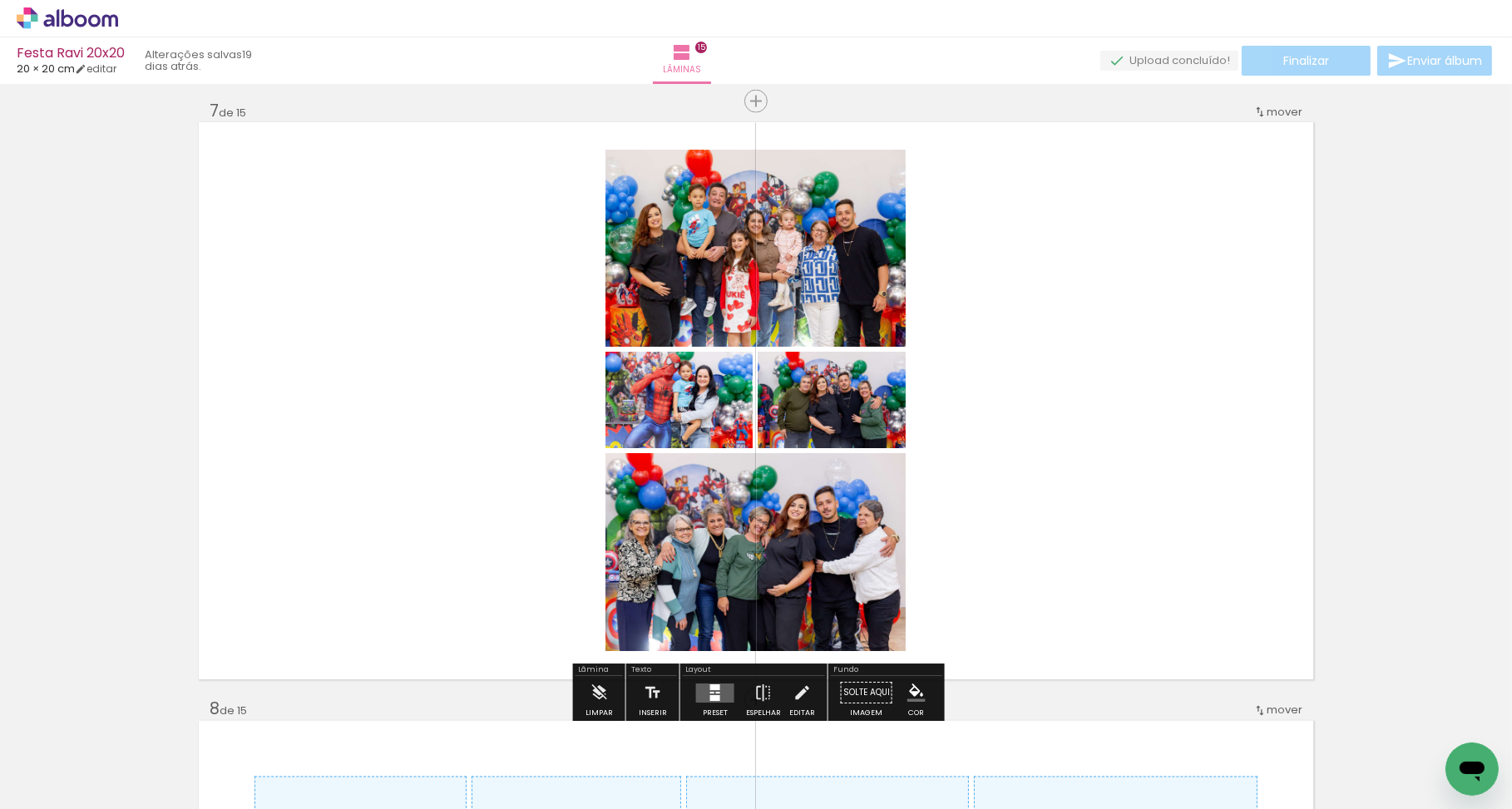
scroll to position [0, 3215]
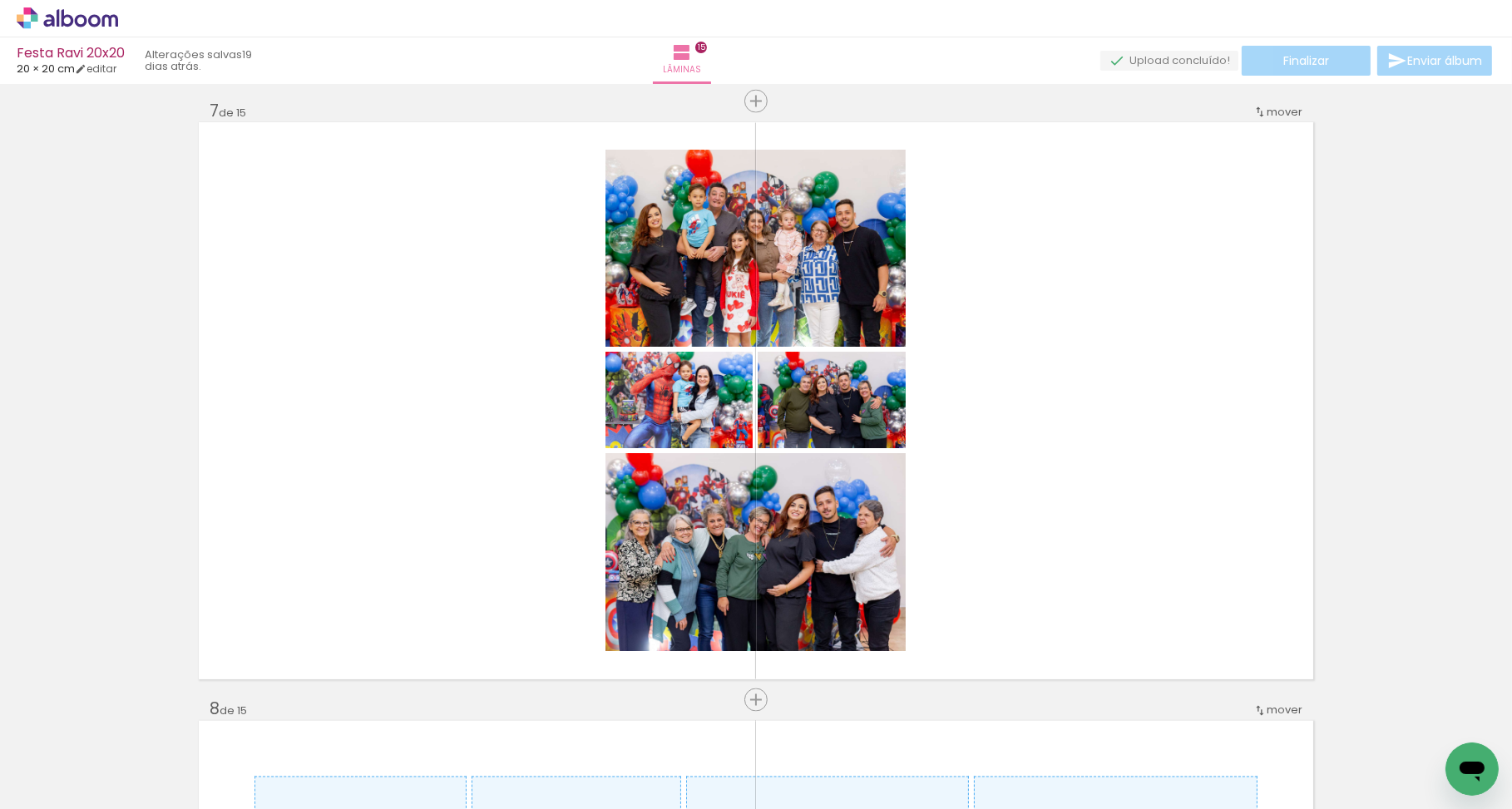
click at [1075, 607] on quentale-workspace at bounding box center [756, 404] width 1512 height 809
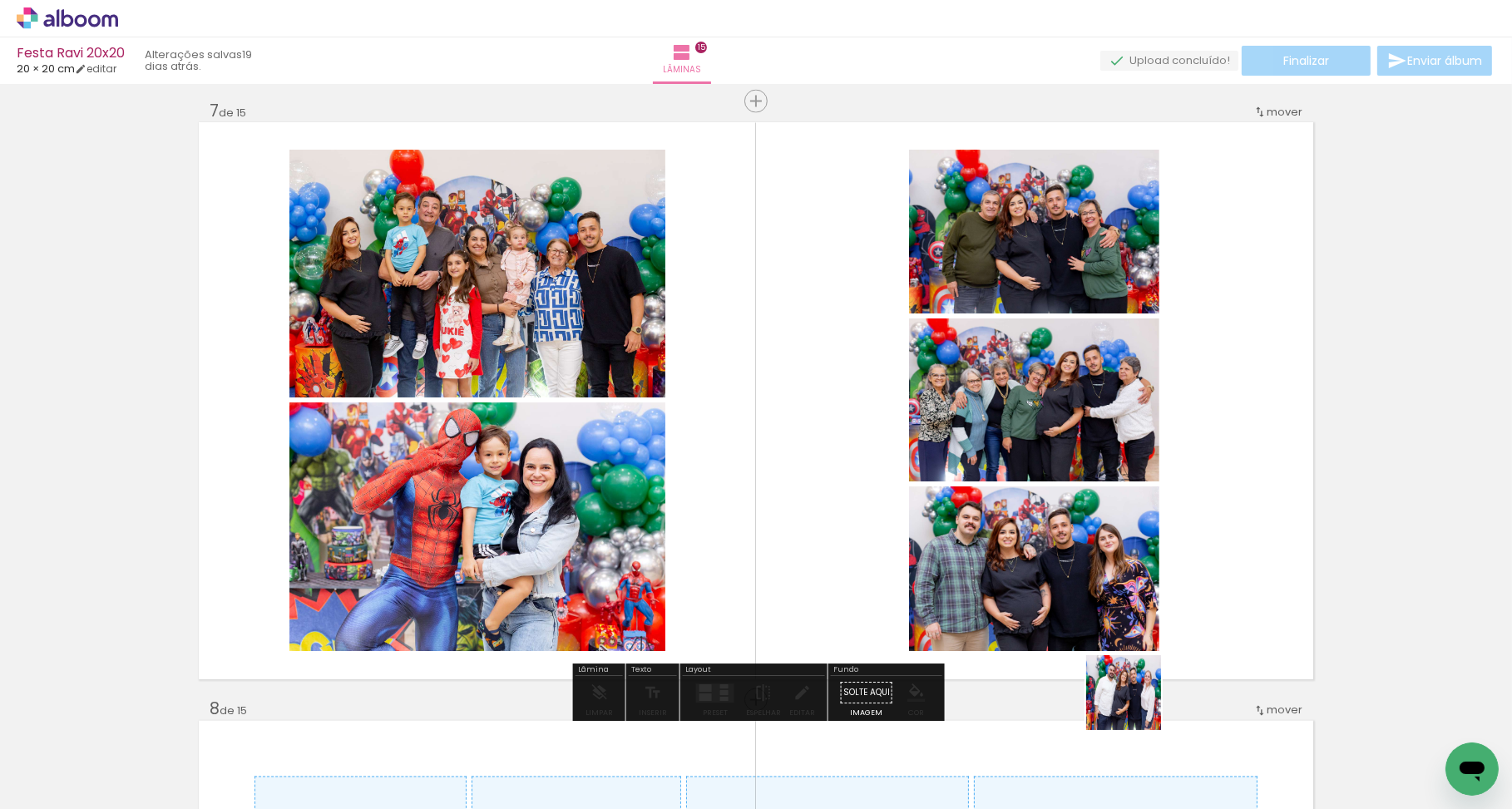
drag, startPoint x: 1136, startPoint y: 705, endPoint x: 1135, endPoint y: 639, distance: 66.0
click at [1131, 615] on quentale-workspace at bounding box center [756, 404] width 1512 height 809
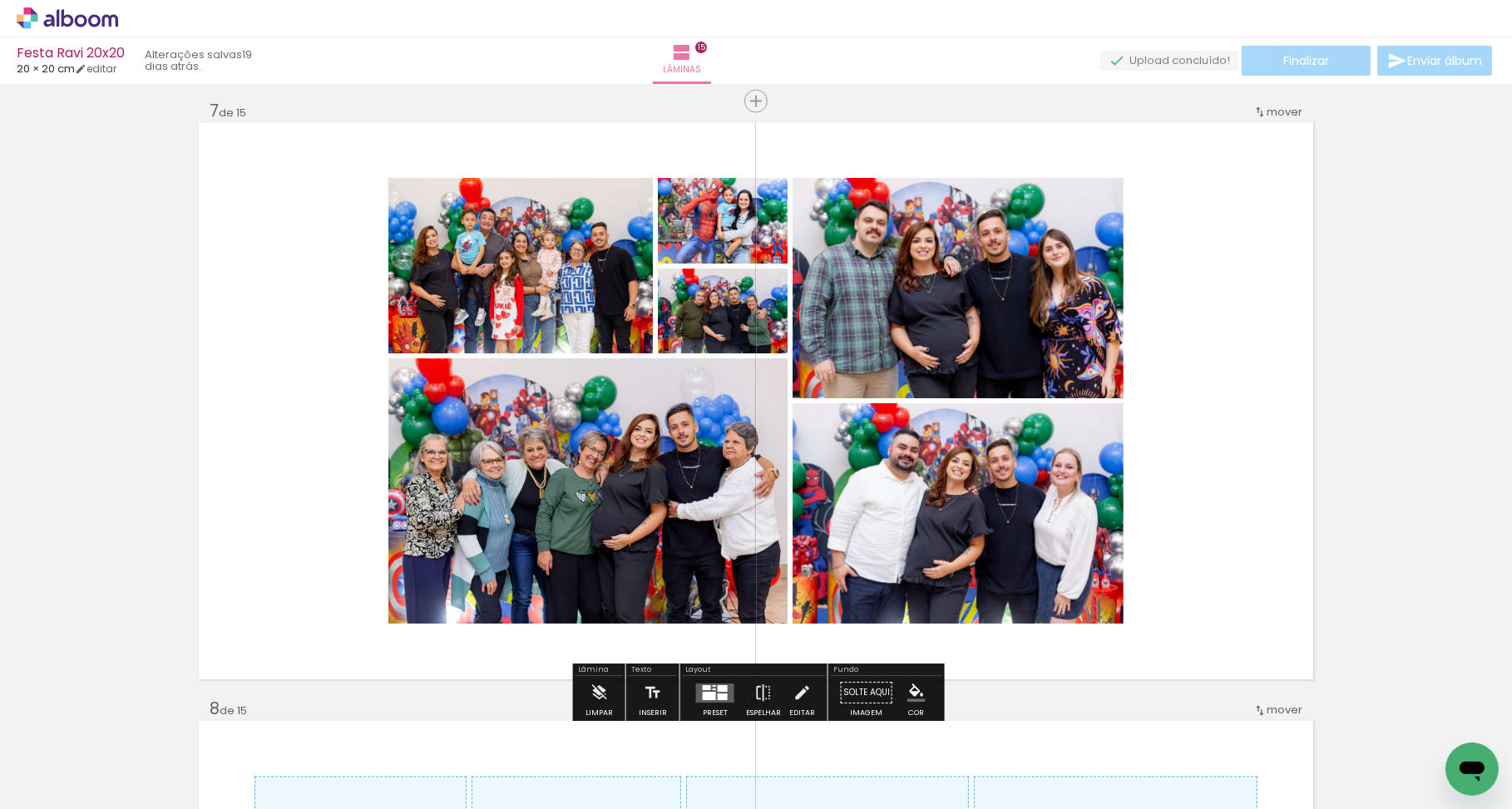
scroll to position [0, 3659]
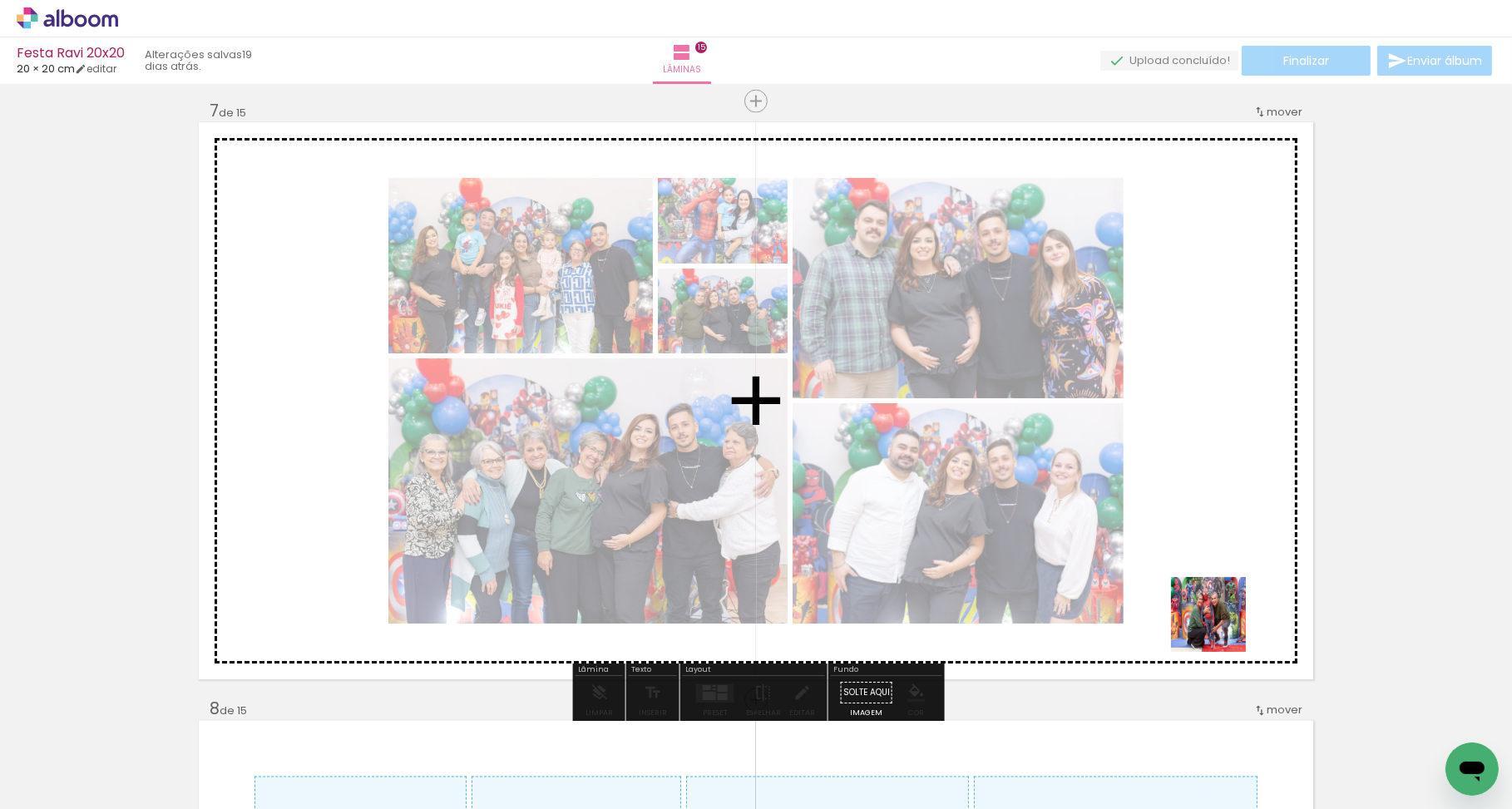
drag, startPoint x: 1437, startPoint y: 735, endPoint x: 1204, endPoint y: 621, distance: 259.4
click at [1204, 621] on quentale-workspace at bounding box center [756, 404] width 1512 height 809
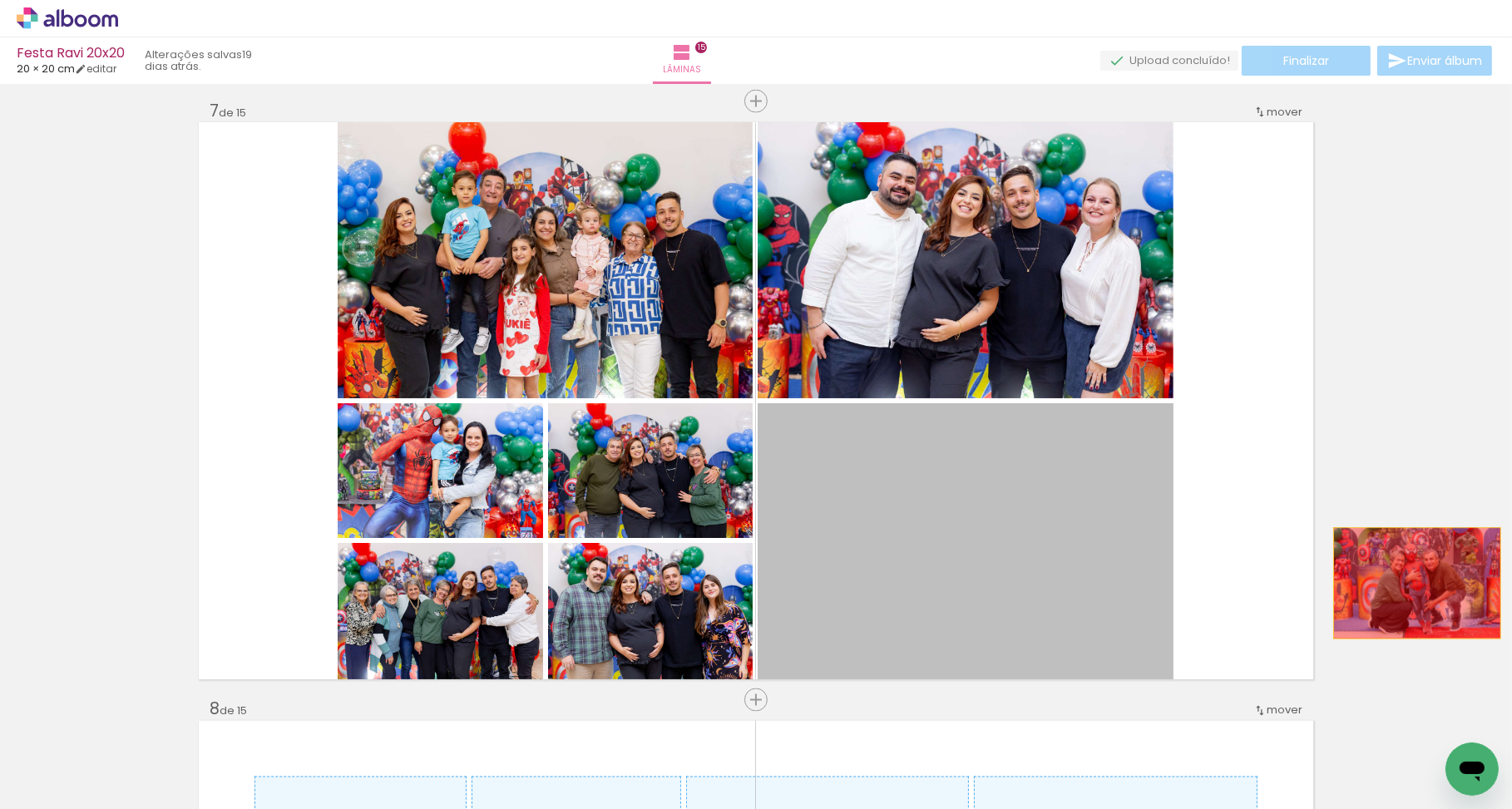
drag, startPoint x: 1198, startPoint y: 588, endPoint x: 1471, endPoint y: 582, distance: 273.1
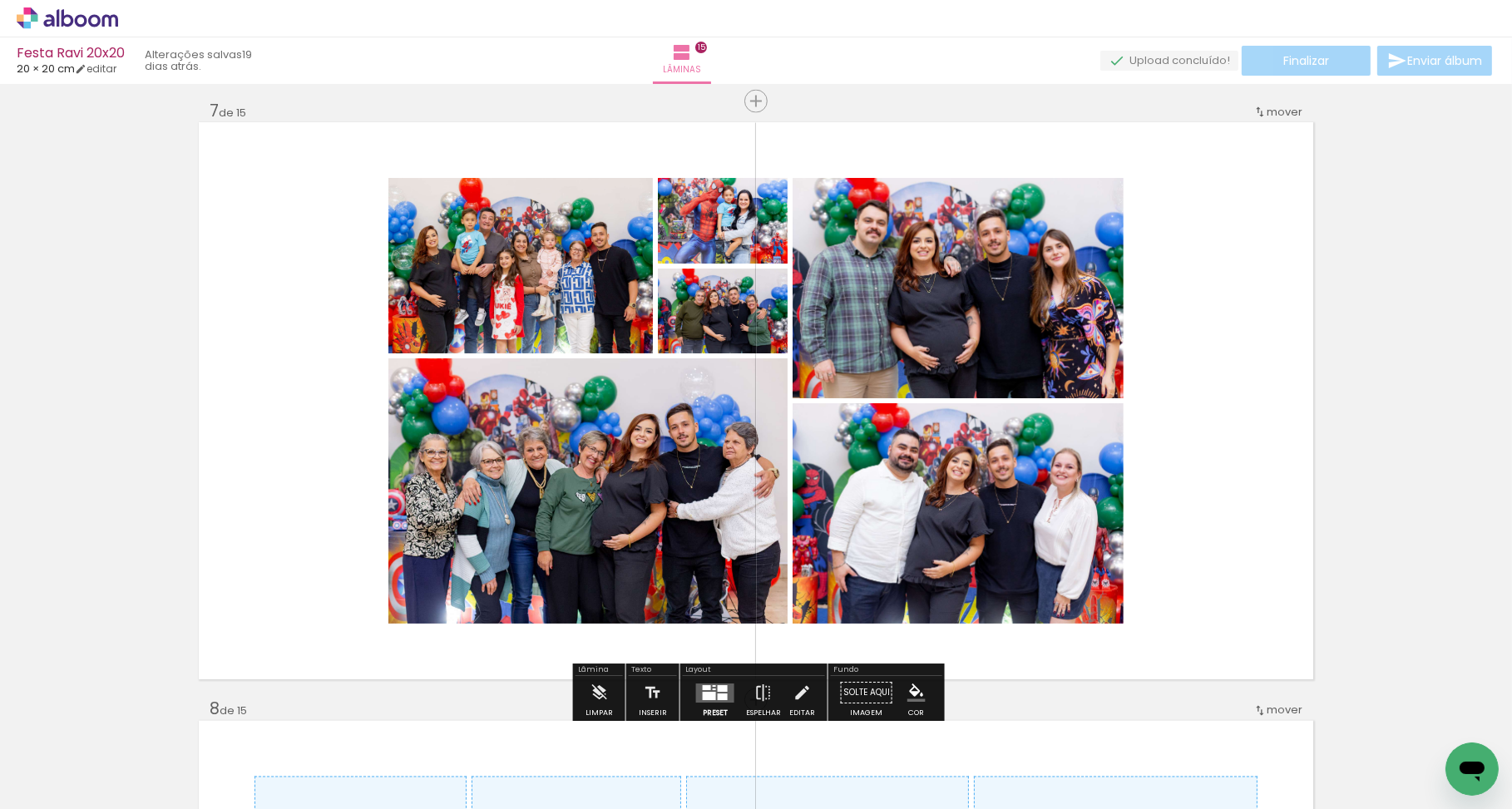
drag, startPoint x: 709, startPoint y: 688, endPoint x: 775, endPoint y: 686, distance: 66.0
click at [713, 688] on div at bounding box center [714, 689] width 3 height 2
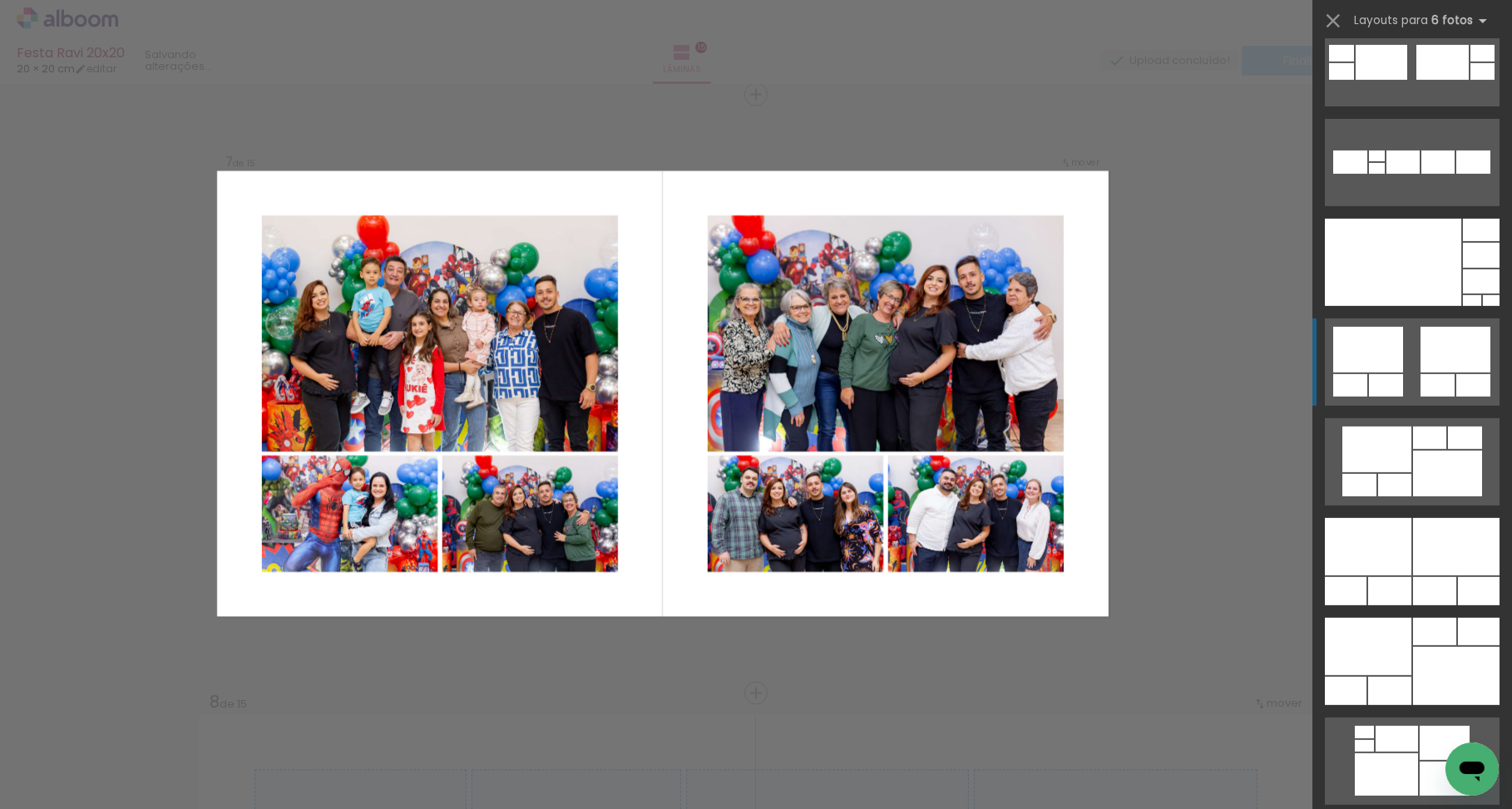
scroll to position [968, 0]
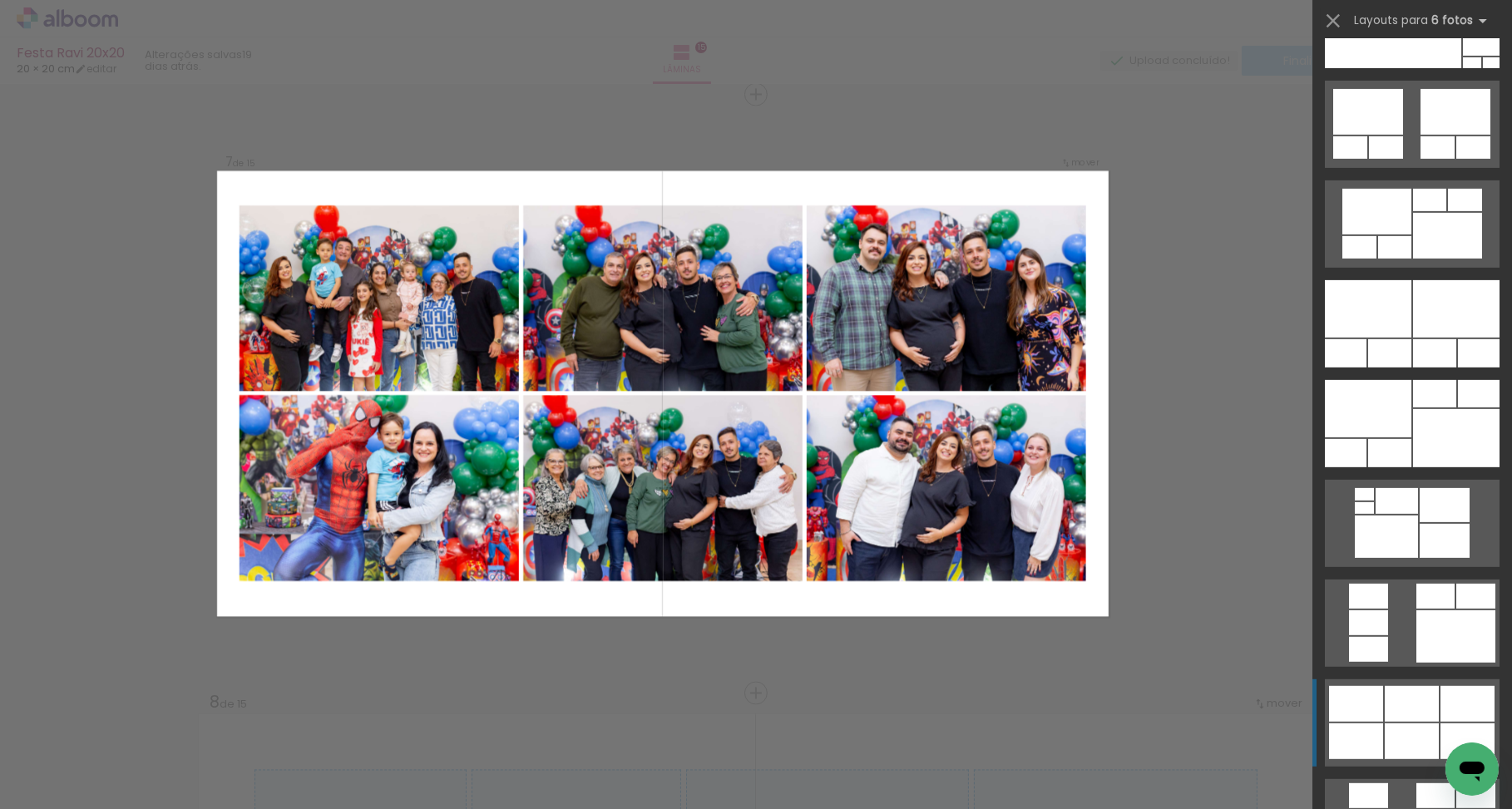
click at [1419, 709] on div at bounding box center [1411, 704] width 54 height 36
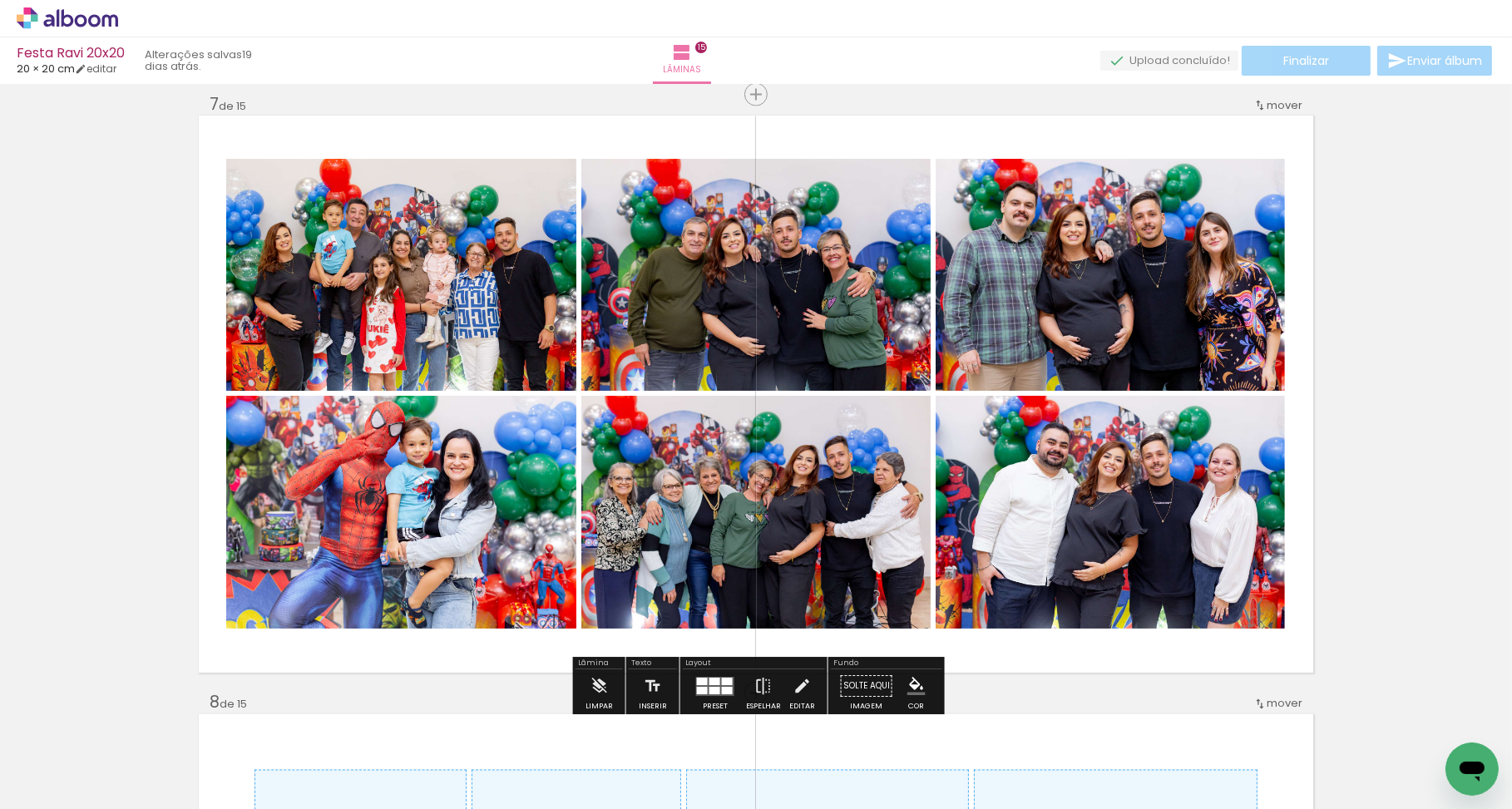
click at [487, 522] on quentale-photo at bounding box center [401, 513] width 351 height 233
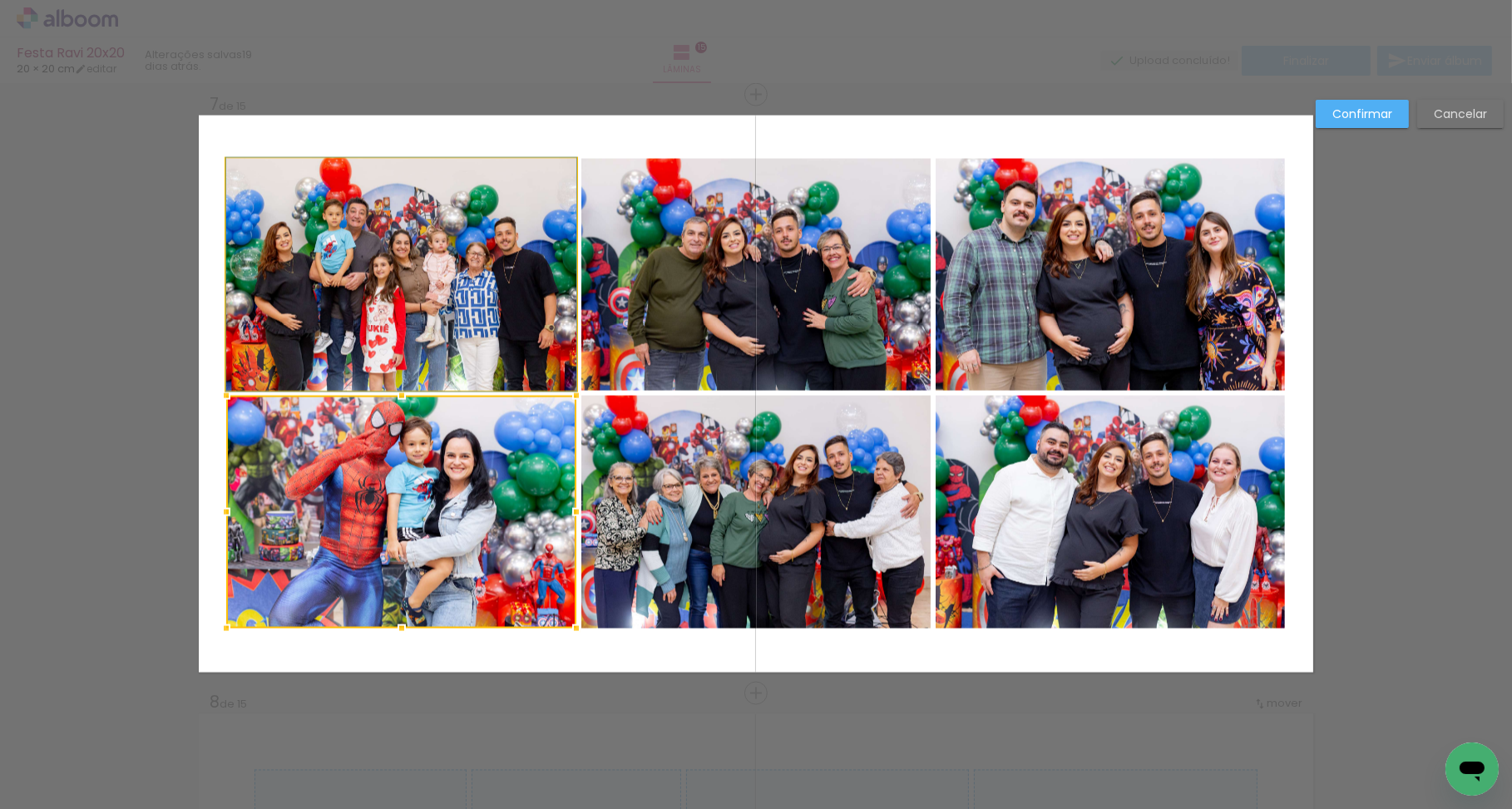
click at [483, 283] on quentale-photo at bounding box center [401, 275] width 351 height 232
click at [793, 348] on quentale-photo at bounding box center [756, 275] width 350 height 232
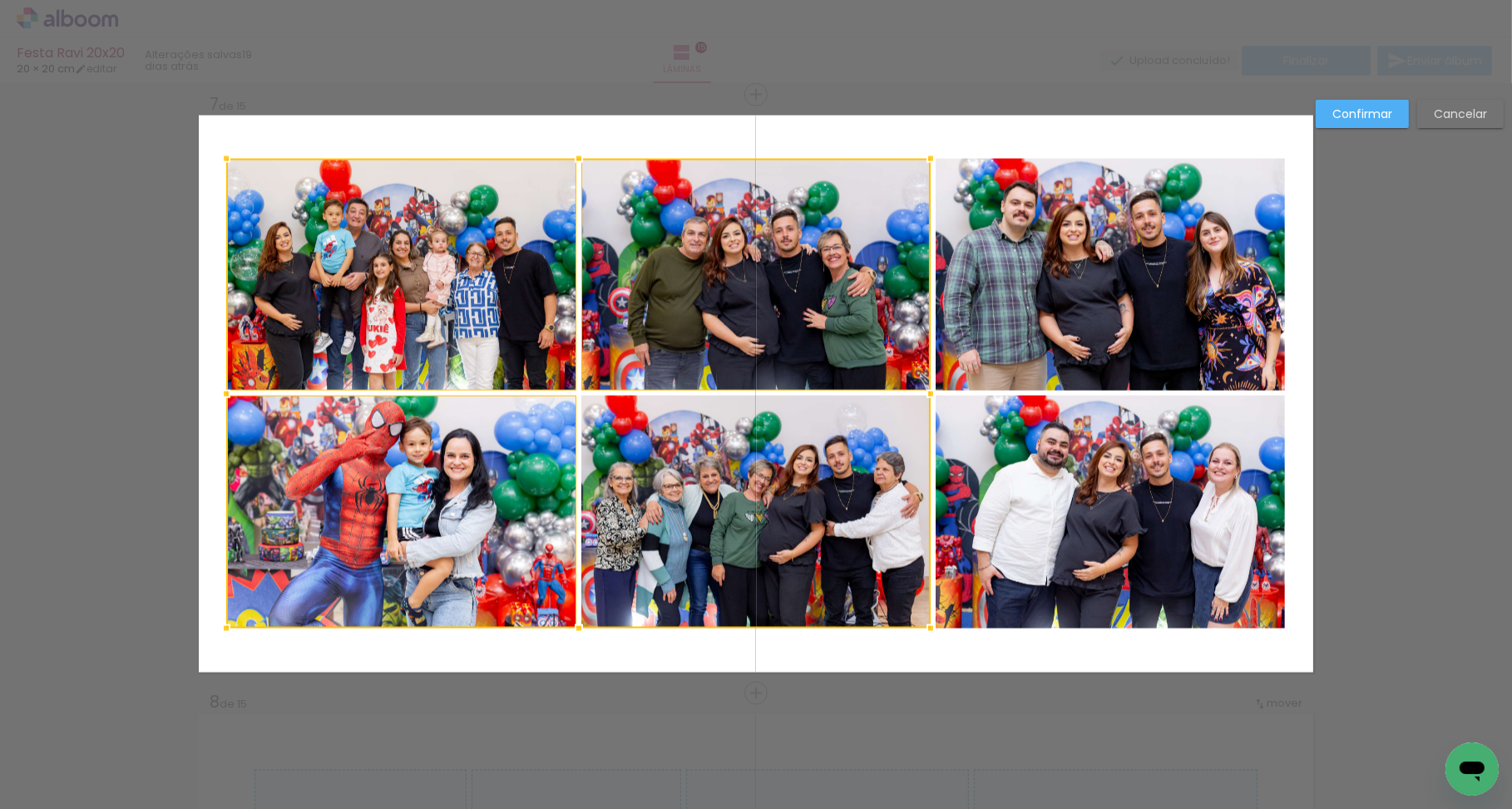
click at [784, 442] on div at bounding box center [578, 394] width 704 height 470
click at [1043, 461] on quentale-photo at bounding box center [1110, 513] width 350 height 233
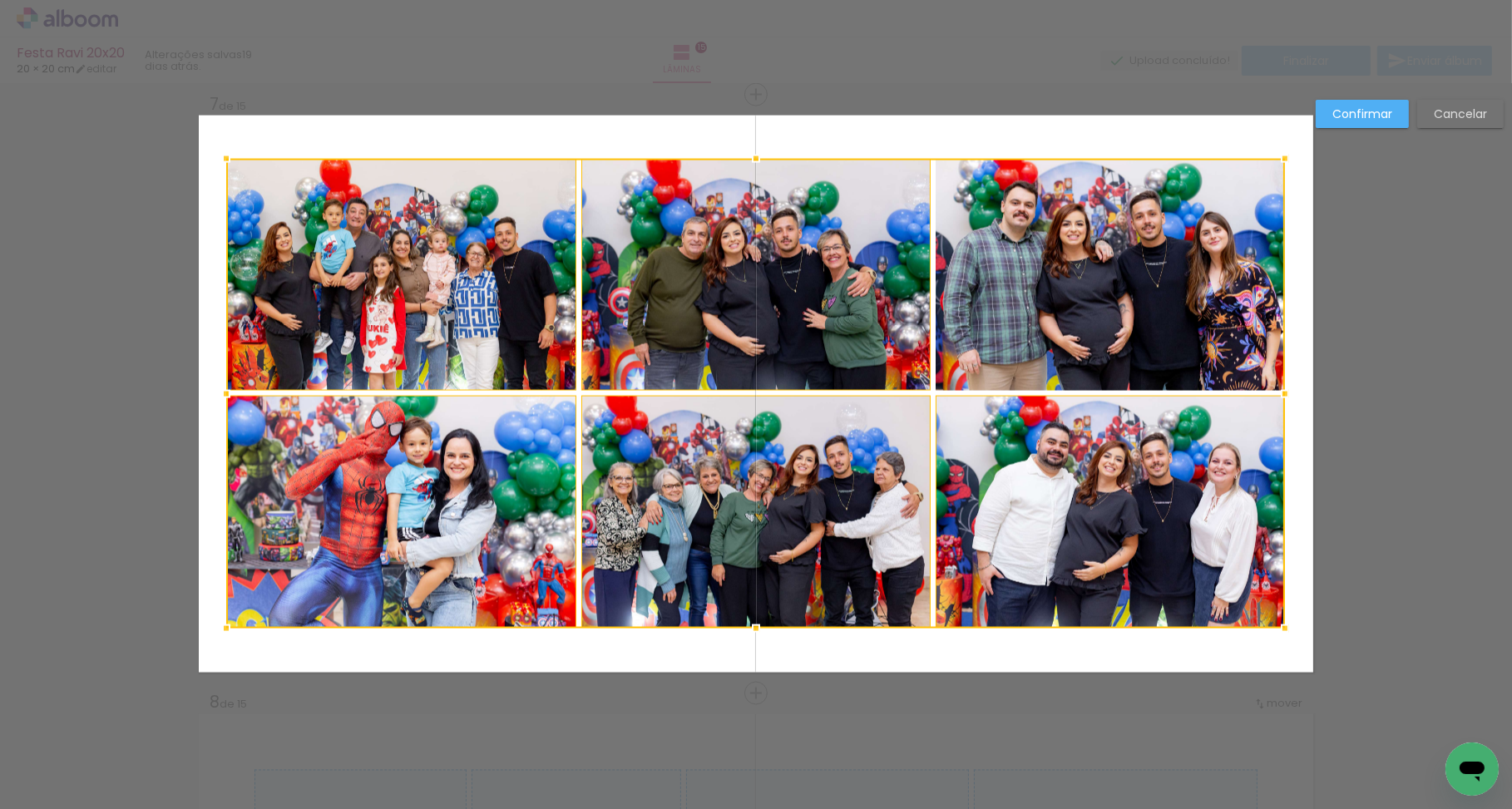
click at [1097, 345] on div at bounding box center [756, 394] width 1059 height 470
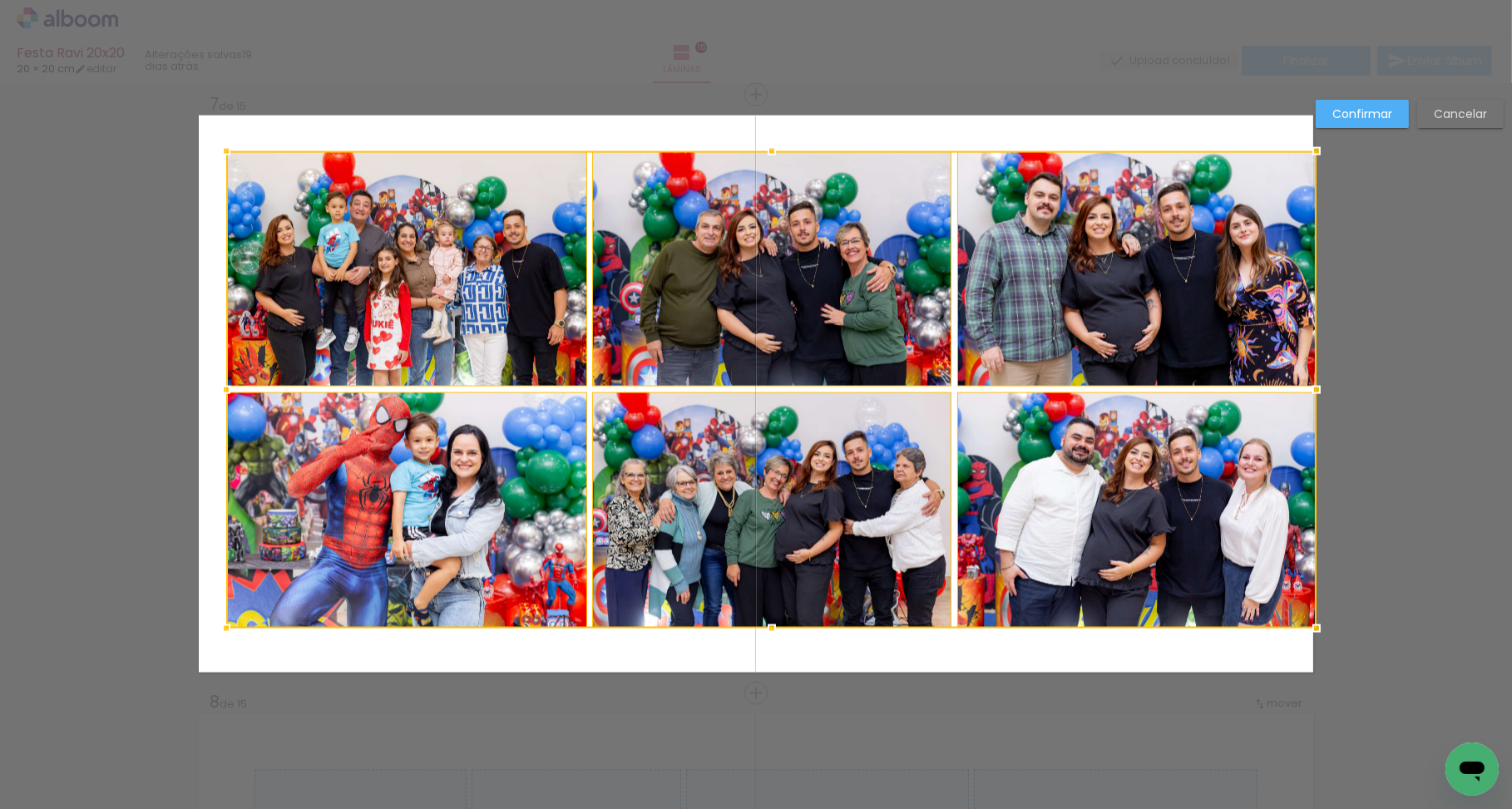
drag, startPoint x: 1285, startPoint y: 157, endPoint x: 1300, endPoint y: 143, distance: 20.5
click at [1300, 143] on div at bounding box center [1316, 151] width 34 height 34
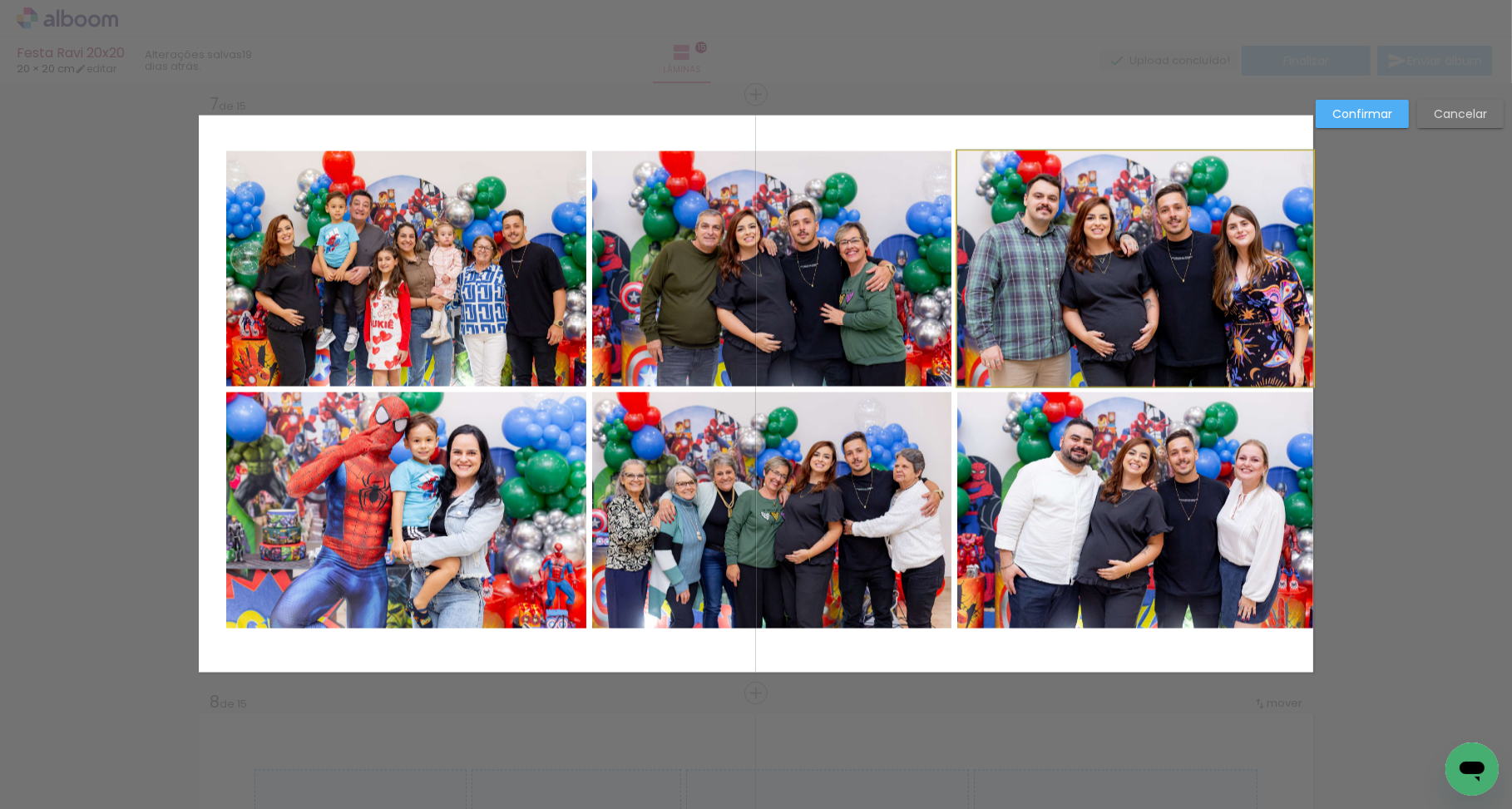
click at [1222, 232] on quentale-photo at bounding box center [1135, 269] width 356 height 235
click at [1203, 435] on quentale-photo at bounding box center [1135, 510] width 356 height 236
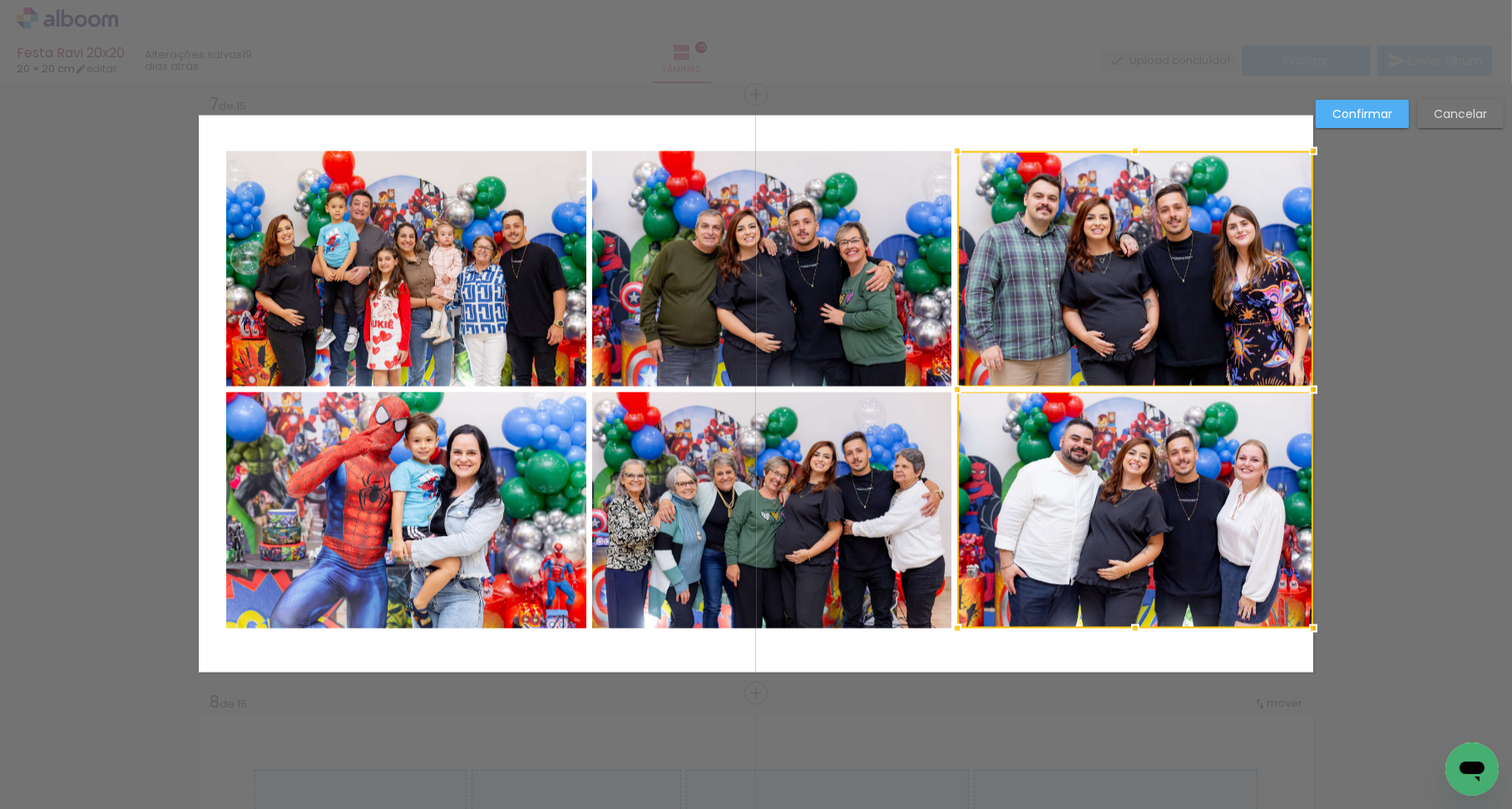
click at [778, 487] on quentale-photo at bounding box center [772, 510] width 359 height 236
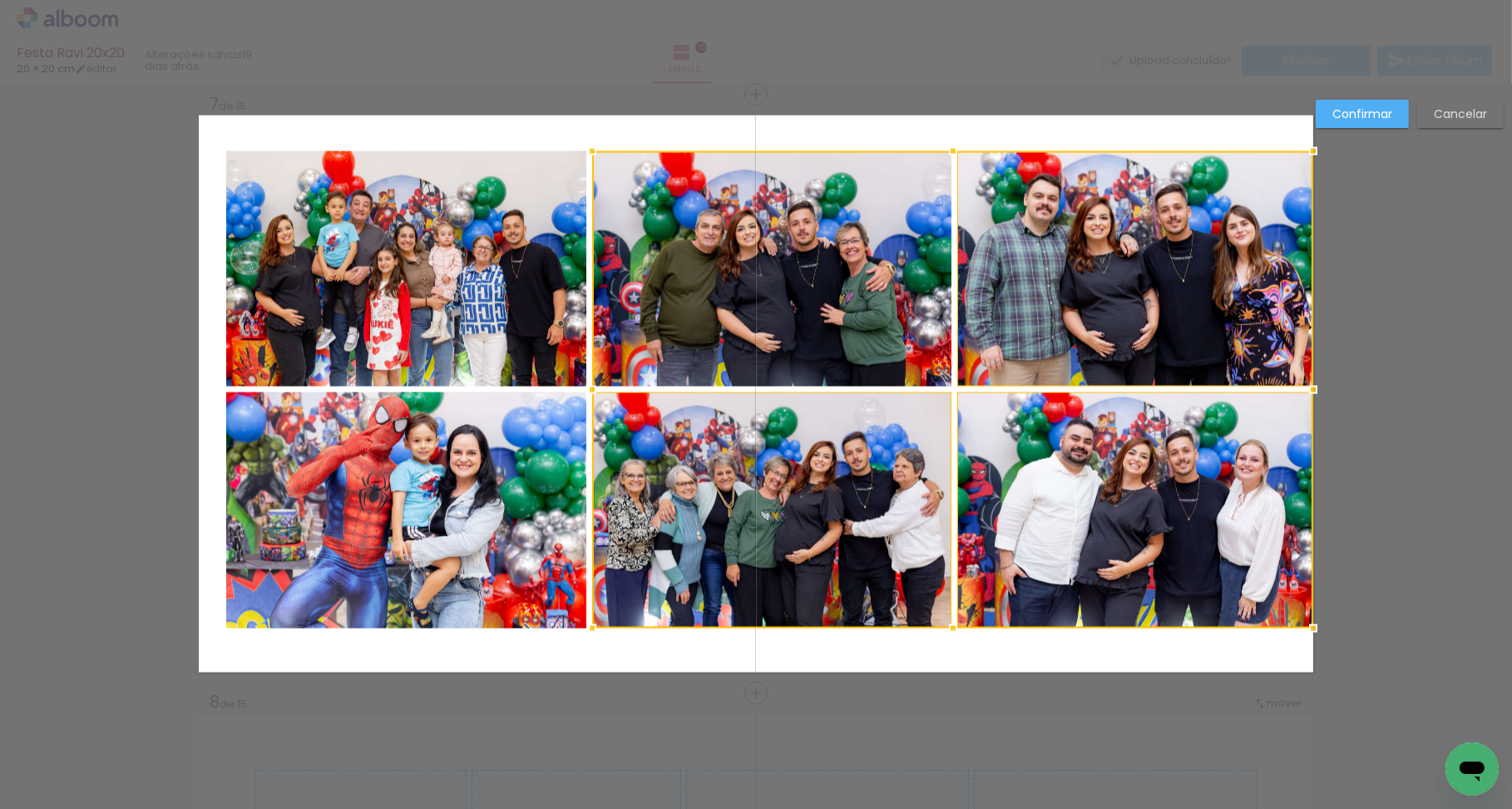
drag, startPoint x: 737, startPoint y: 313, endPoint x: 542, endPoint y: 312, distance: 195.0
click at [737, 313] on div at bounding box center [953, 389] width 721 height 477
click at [477, 303] on quentale-photo at bounding box center [406, 269] width 360 height 235
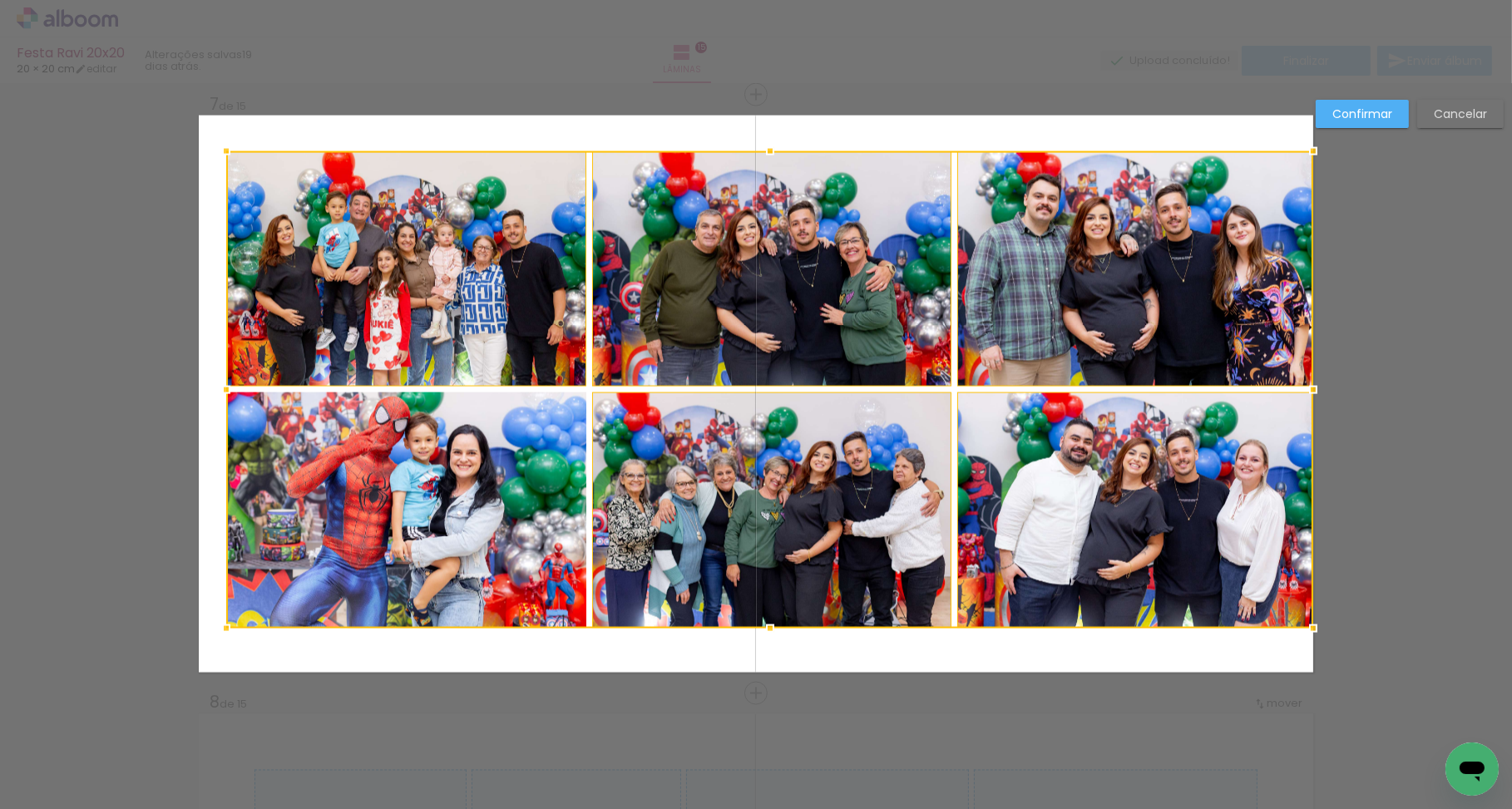
click at [479, 461] on div at bounding box center [769, 389] width 1087 height 477
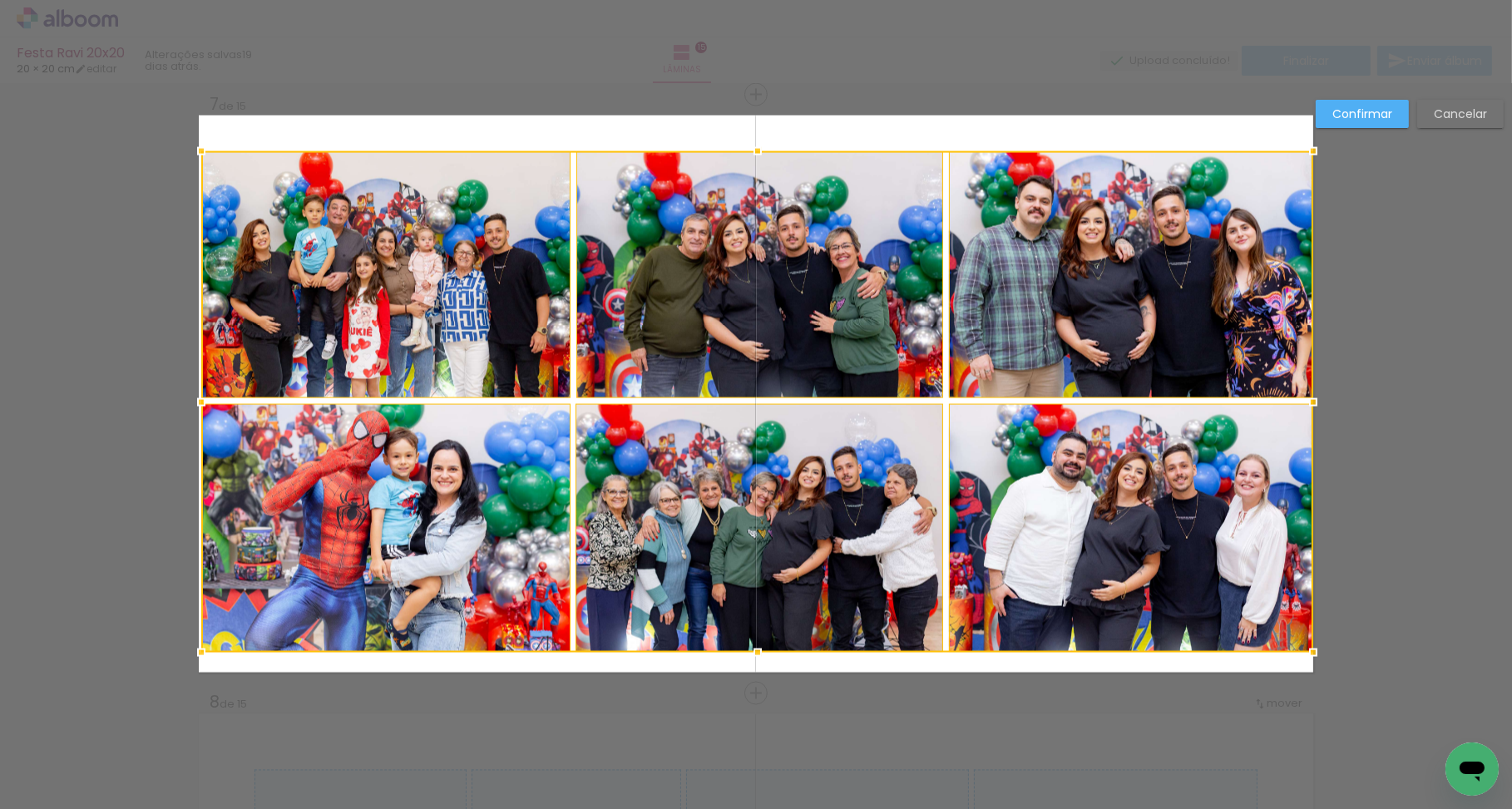
drag, startPoint x: 223, startPoint y: 627, endPoint x: 189, endPoint y: 650, distance: 41.0
click at [186, 651] on div at bounding box center [201, 653] width 34 height 34
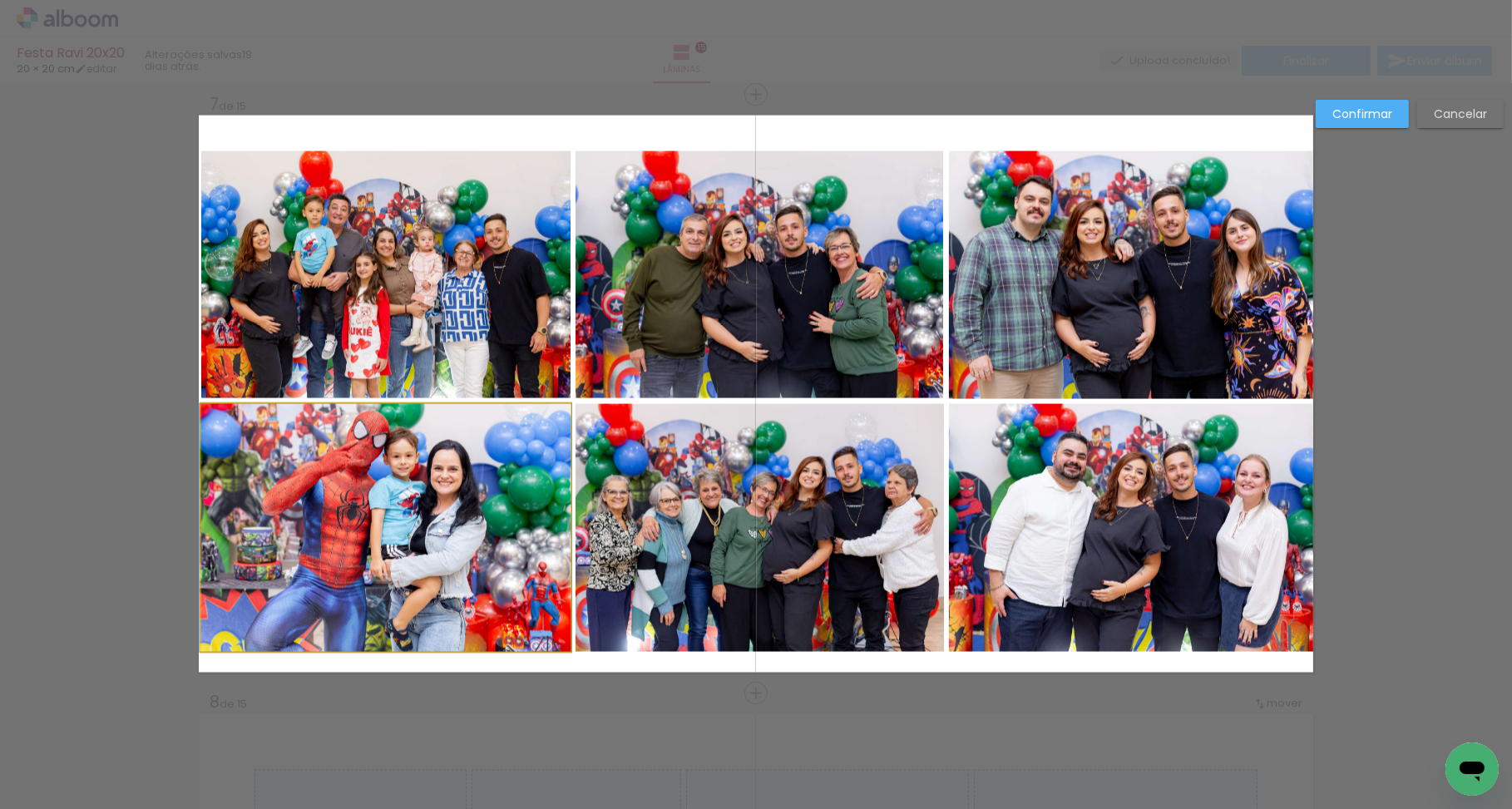
click at [341, 580] on quentale-photo at bounding box center [385, 527] width 368 height 248
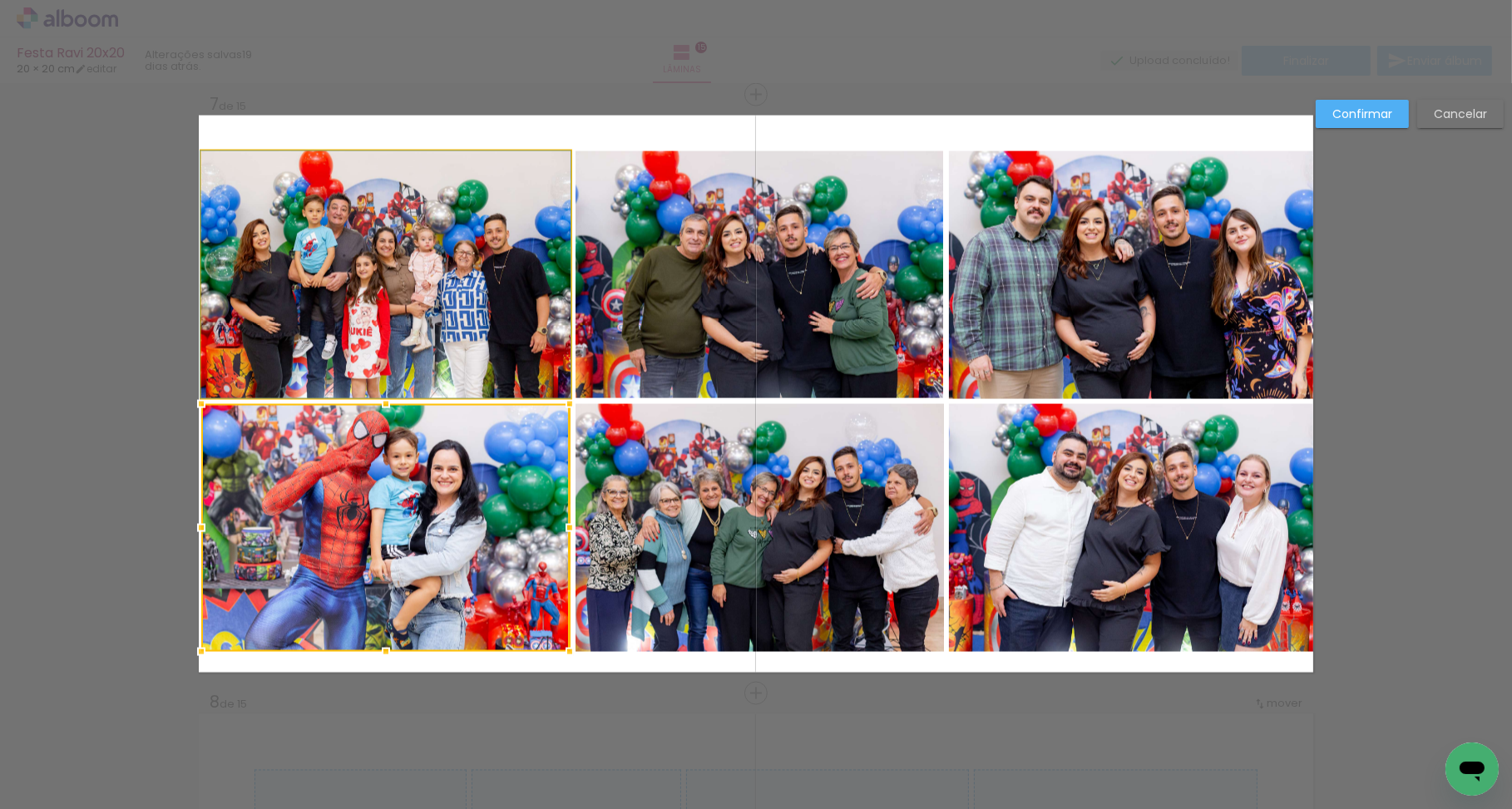
click at [336, 337] on quentale-photo at bounding box center [385, 275] width 368 height 247
click at [559, 370] on div at bounding box center [385, 402] width 368 height 502
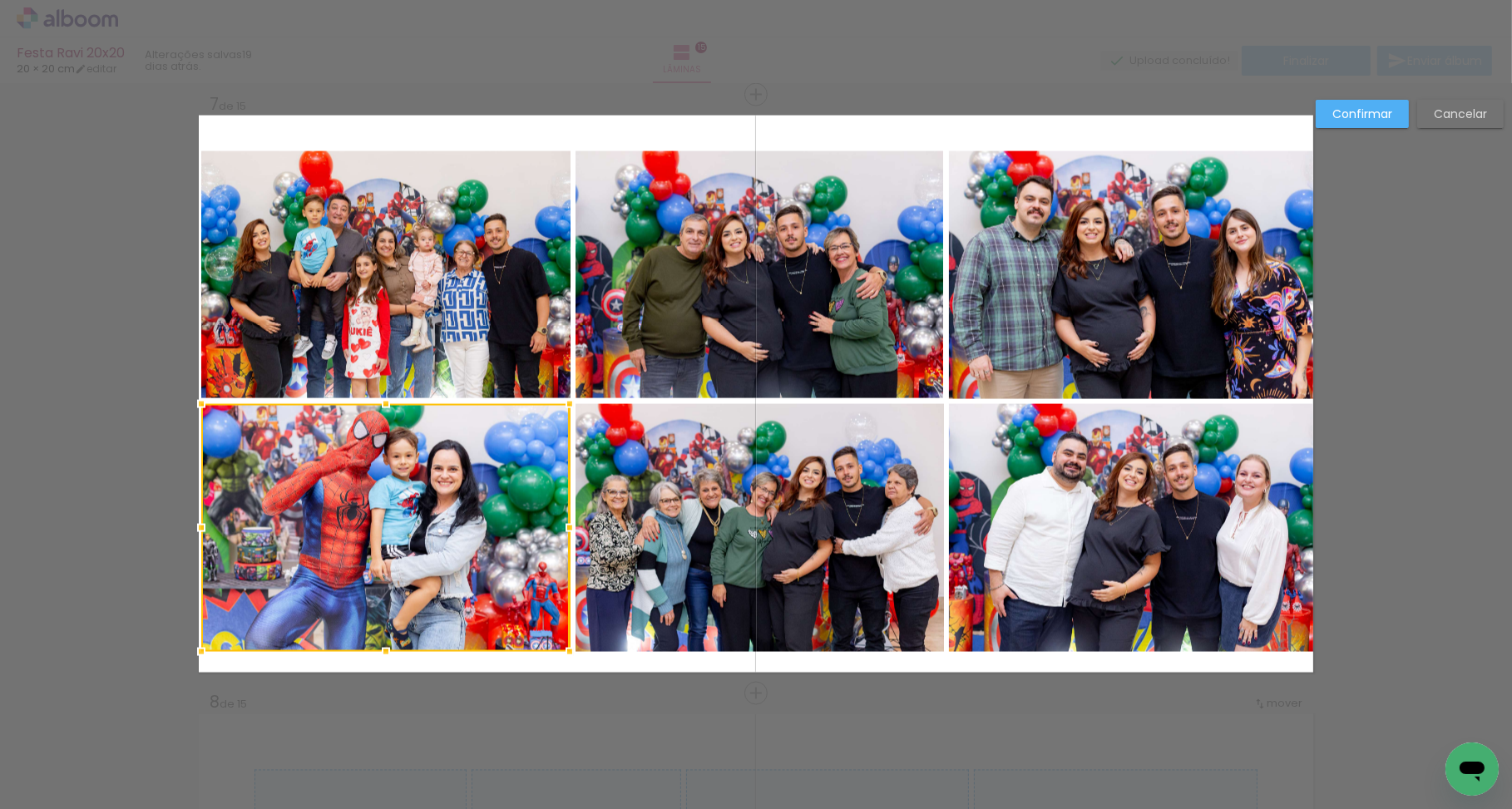
click at [734, 393] on quentale-photo at bounding box center [759, 275] width 367 height 248
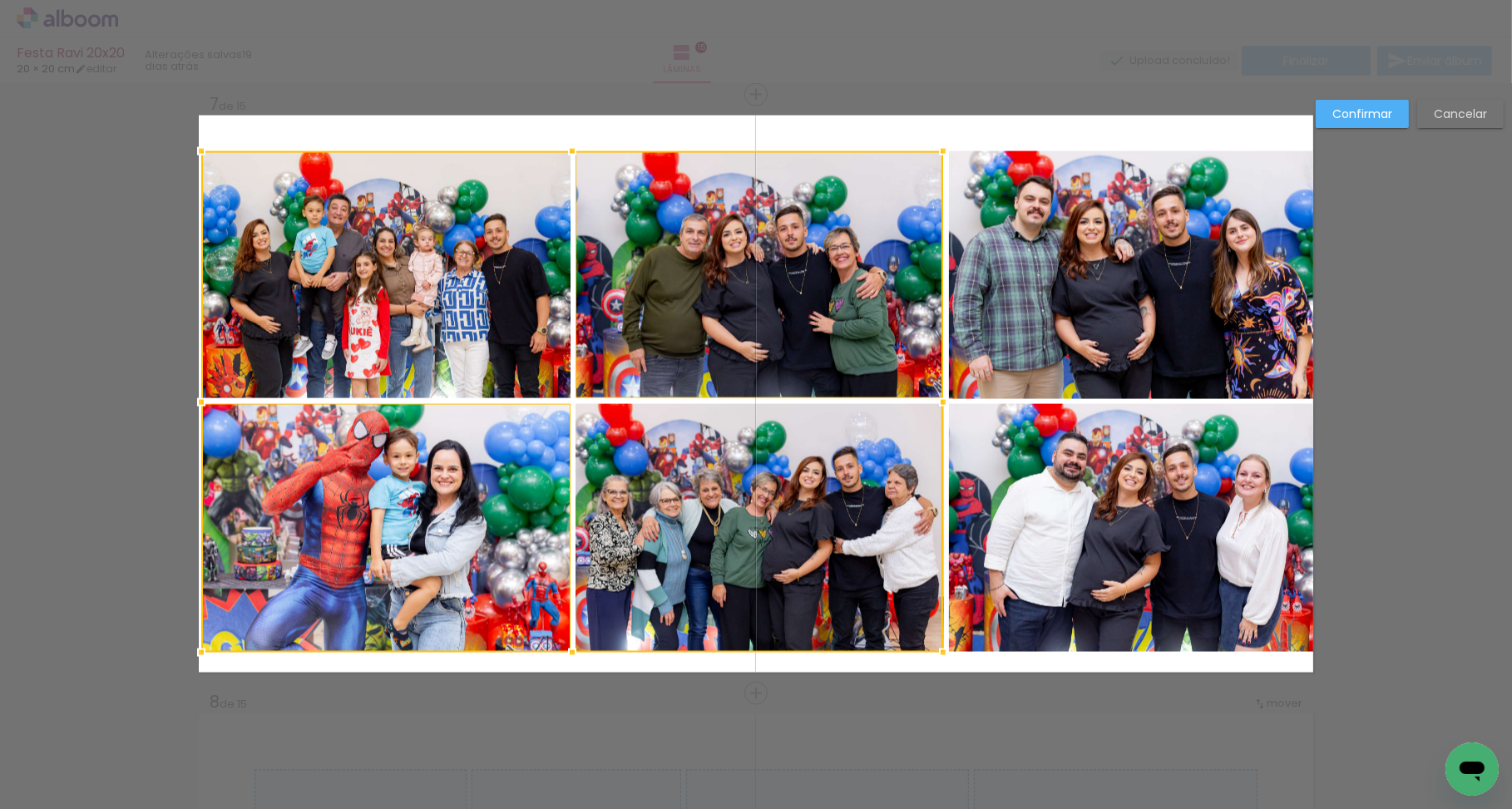
click at [690, 454] on div at bounding box center [572, 402] width 742 height 502
click at [479, 327] on div at bounding box center [572, 402] width 742 height 502
drag, startPoint x: 1139, startPoint y: 496, endPoint x: 1106, endPoint y: 411, distance: 91.2
click at [1139, 496] on quentale-photo at bounding box center [1131, 528] width 364 height 249
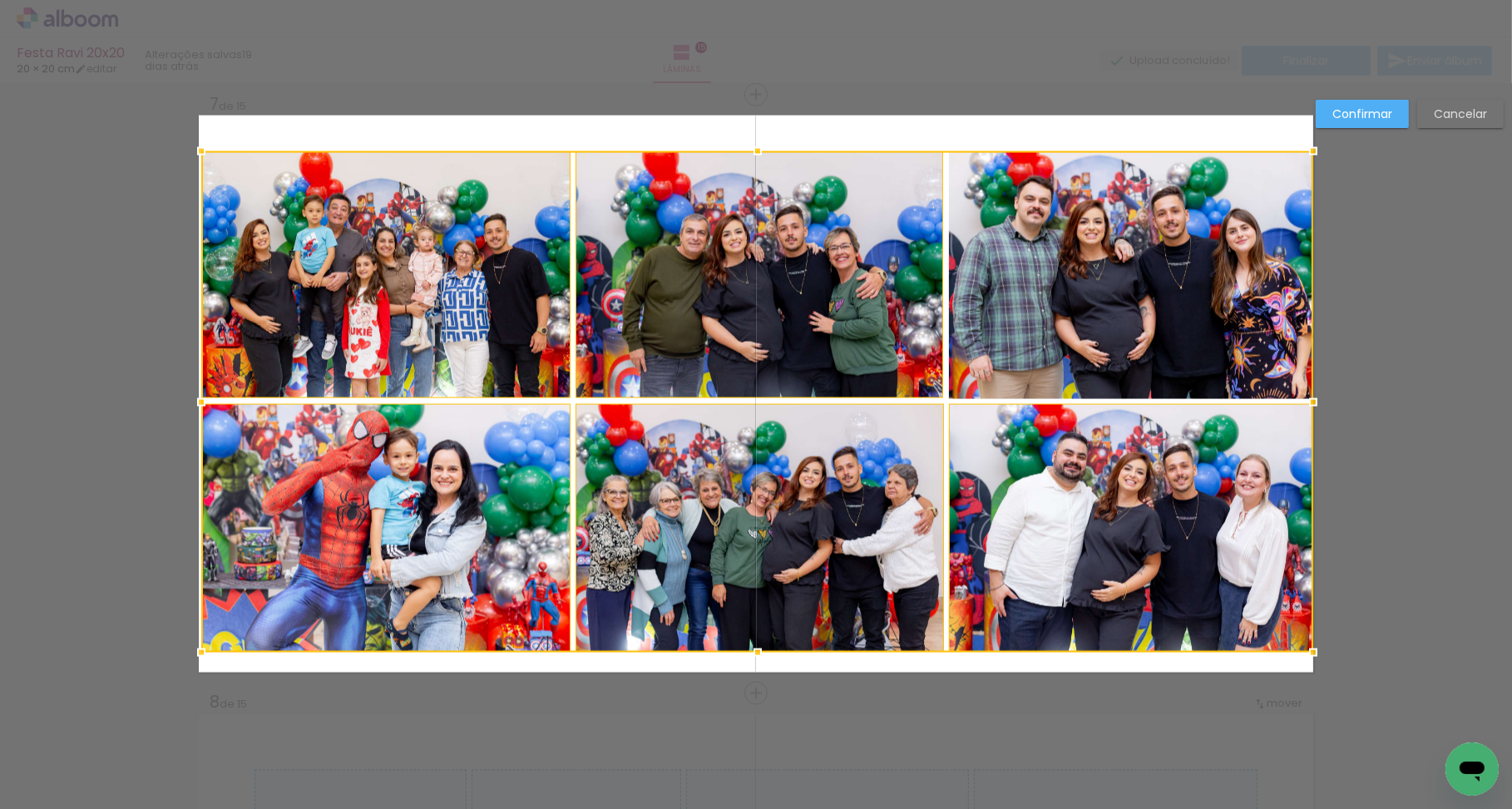
click at [1094, 360] on div at bounding box center [757, 402] width 1112 height 502
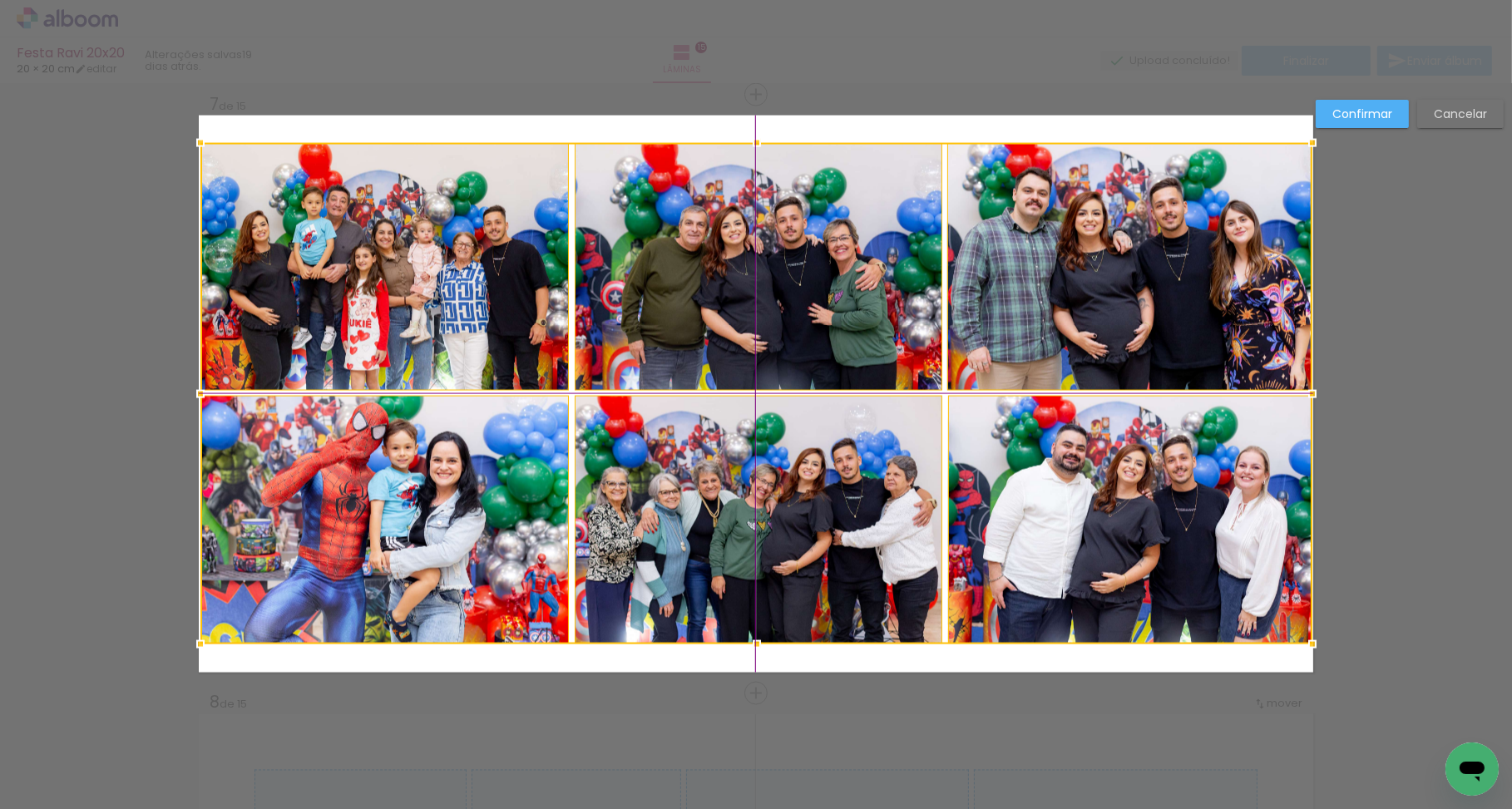
click at [1091, 341] on div at bounding box center [756, 394] width 1112 height 502
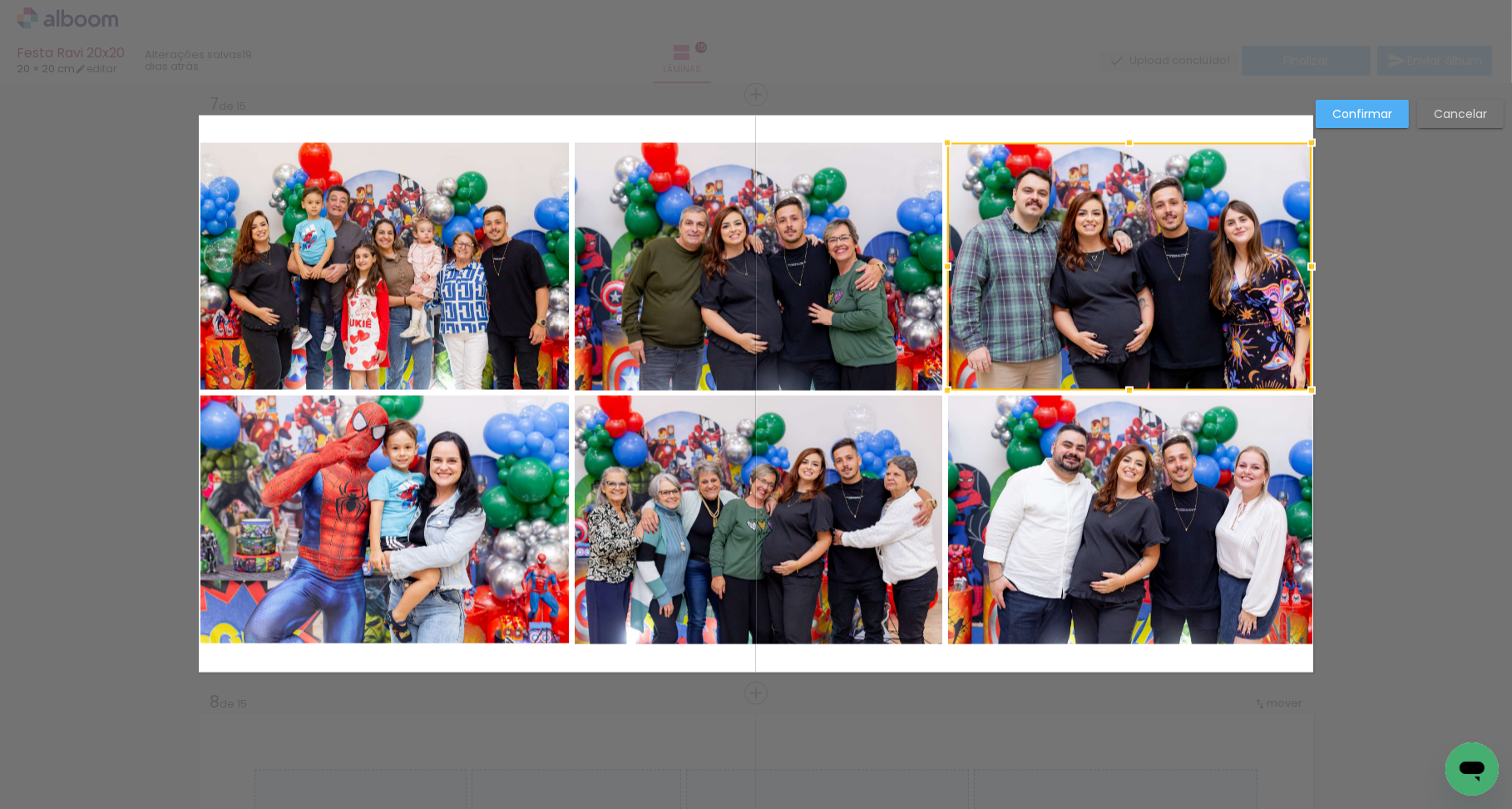
click at [0, 0] on slot "Confirmar" at bounding box center [0, 0] width 0 height 0
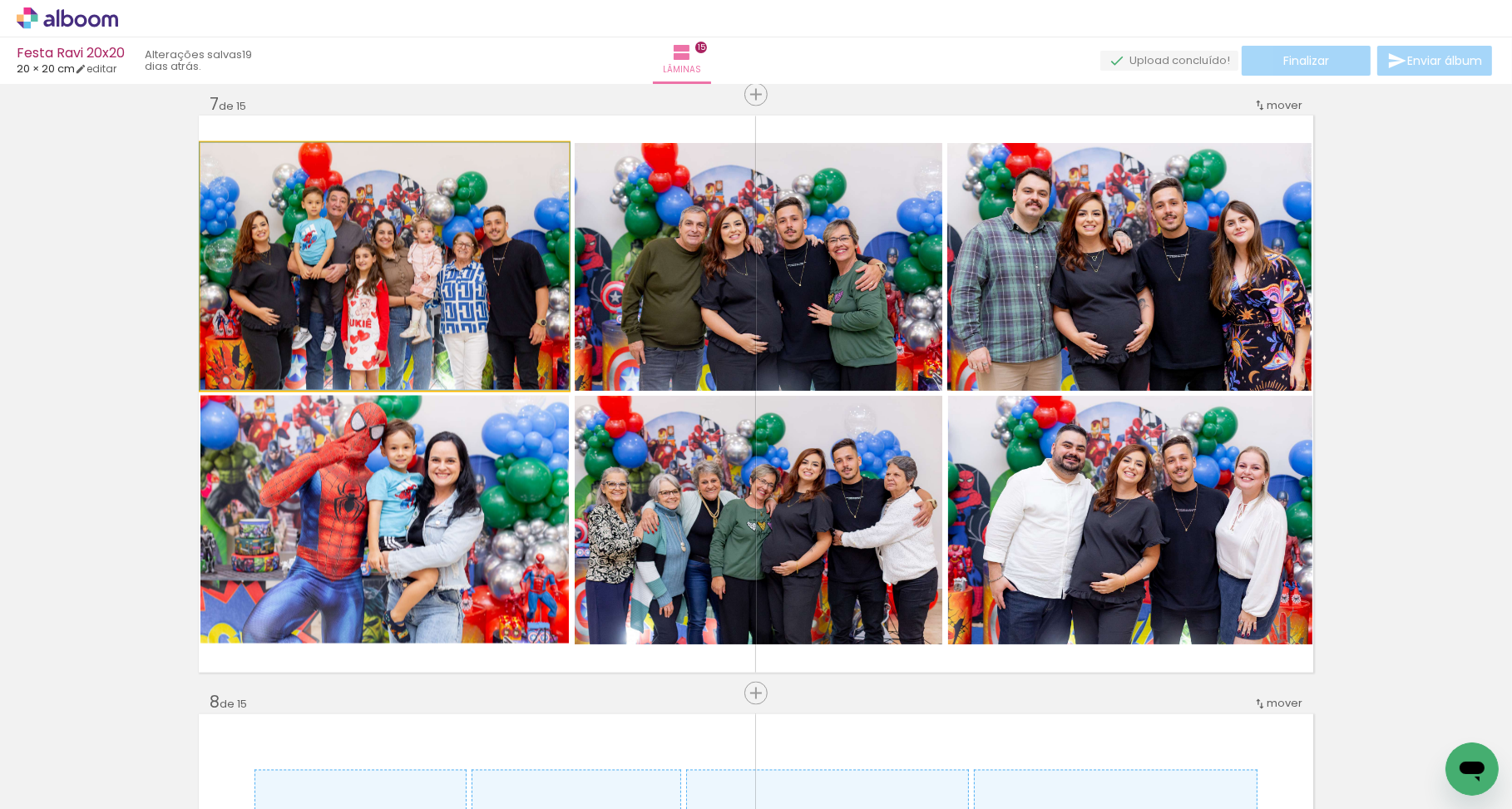
drag, startPoint x: 400, startPoint y: 318, endPoint x: 376, endPoint y: 276, distance: 48.4
click at [398, 313] on div at bounding box center [384, 267] width 370 height 247
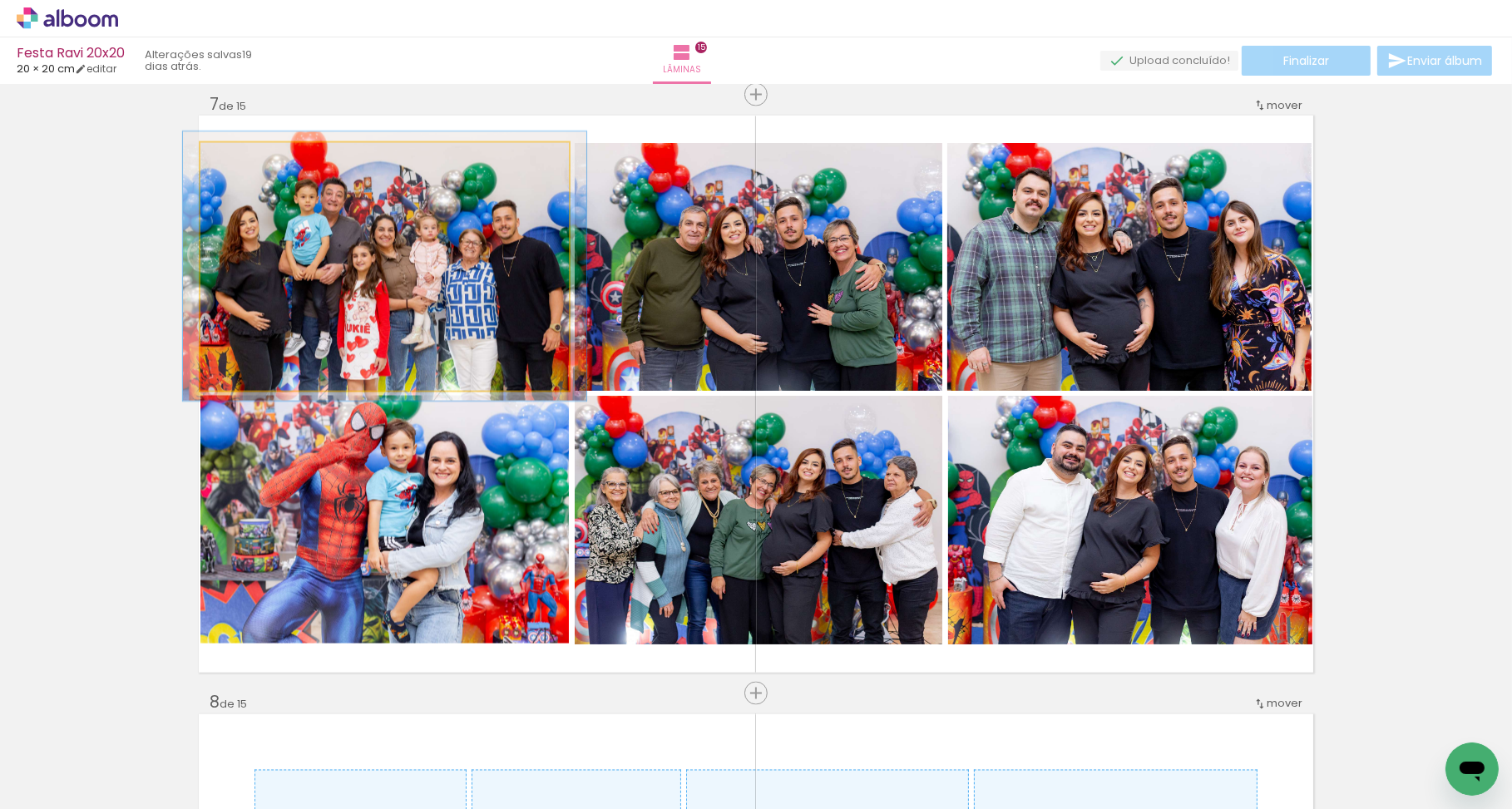
type paper-slider "109"
click at [245, 159] on div at bounding box center [244, 160] width 15 height 15
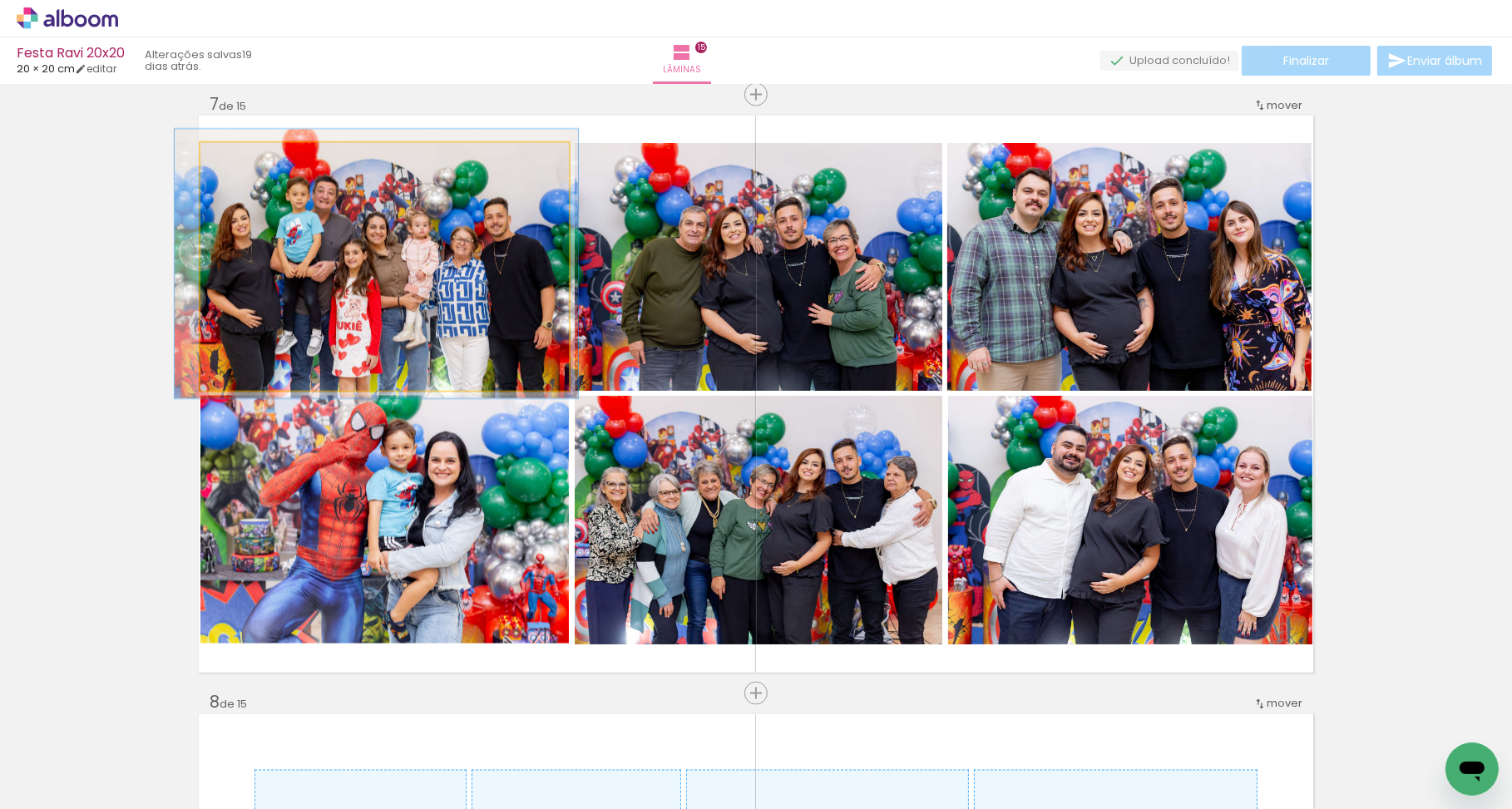
drag, startPoint x: 375, startPoint y: 257, endPoint x: 366, endPoint y: 255, distance: 9.2
click at [366, 255] on div at bounding box center [376, 264] width 403 height 270
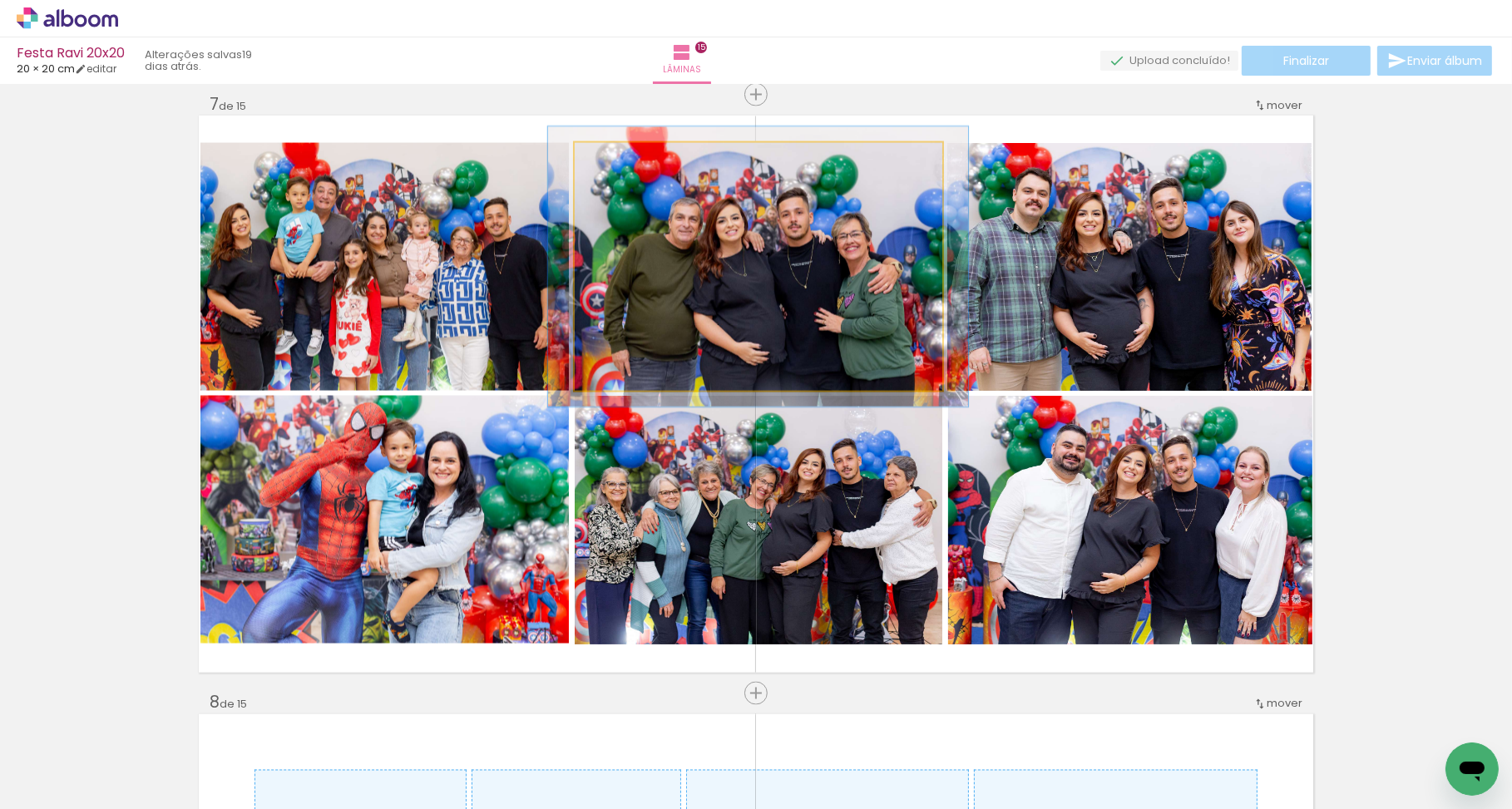
type paper-slider "114"
drag, startPoint x: 613, startPoint y: 161, endPoint x: 624, endPoint y: 161, distance: 11.0
click at [622, 160] on div at bounding box center [620, 160] width 15 height 15
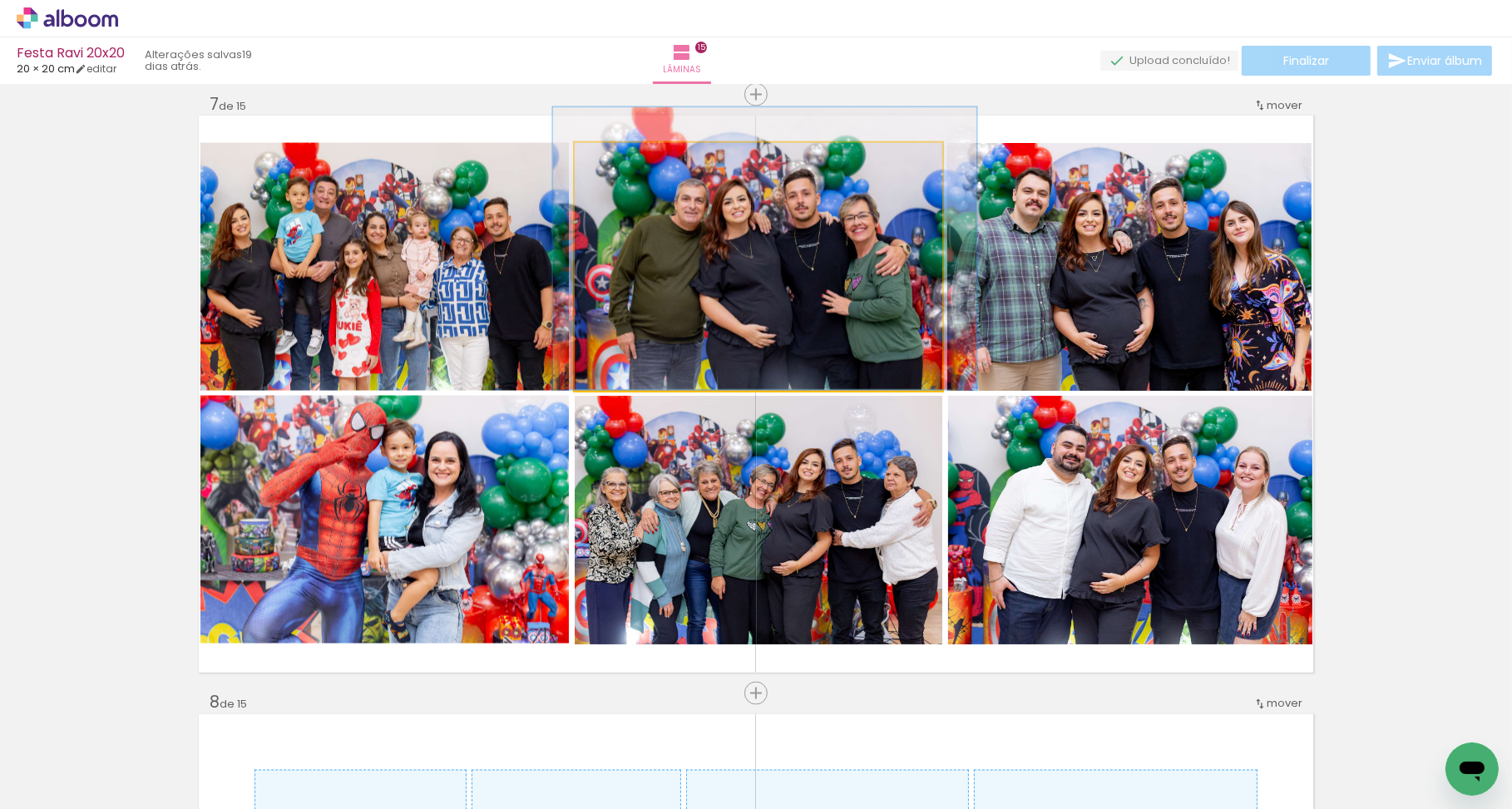
drag, startPoint x: 742, startPoint y: 260, endPoint x: 749, endPoint y: 239, distance: 22.1
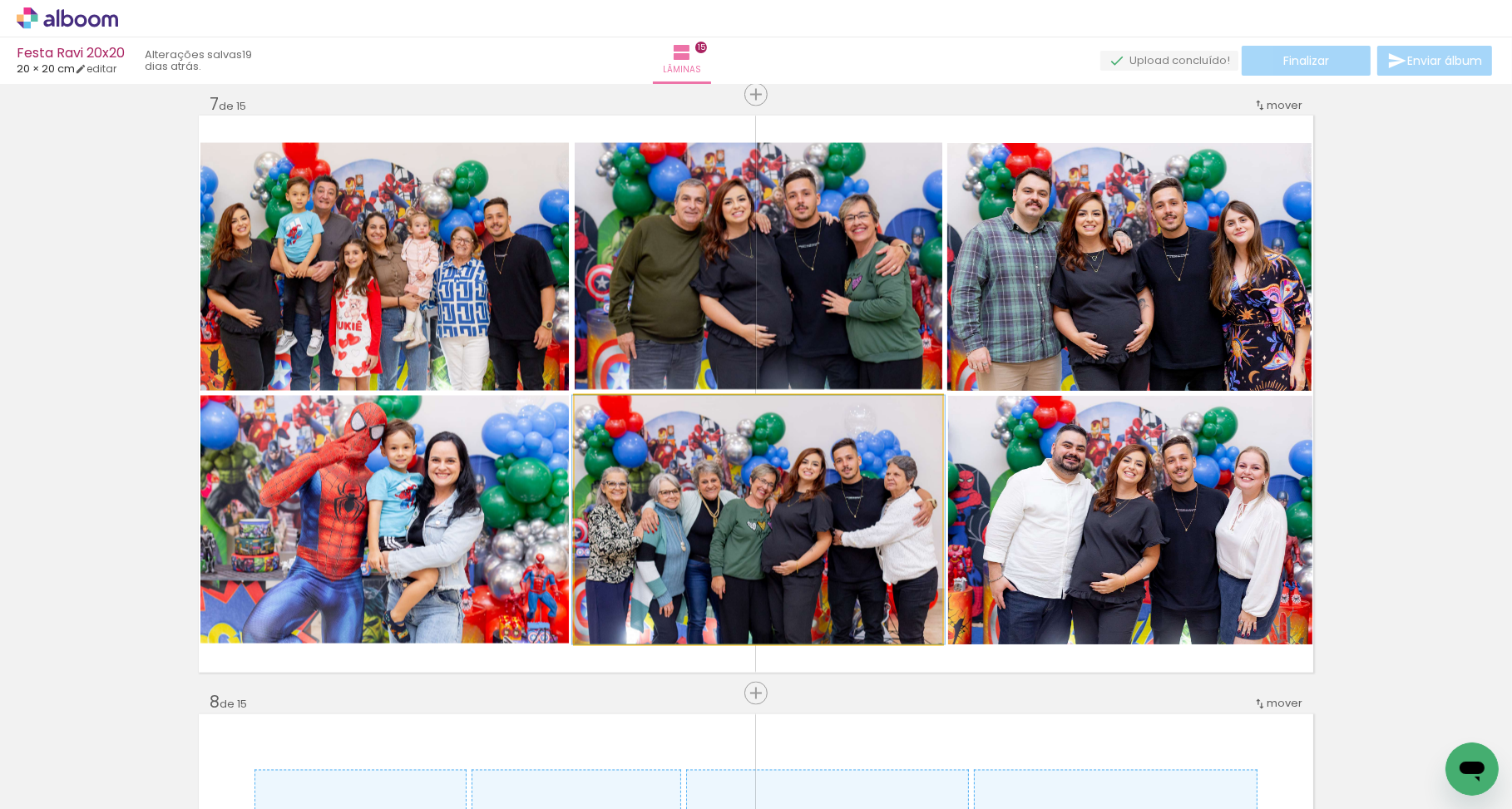
click at [872, 554] on quentale-photo at bounding box center [758, 521] width 367 height 249
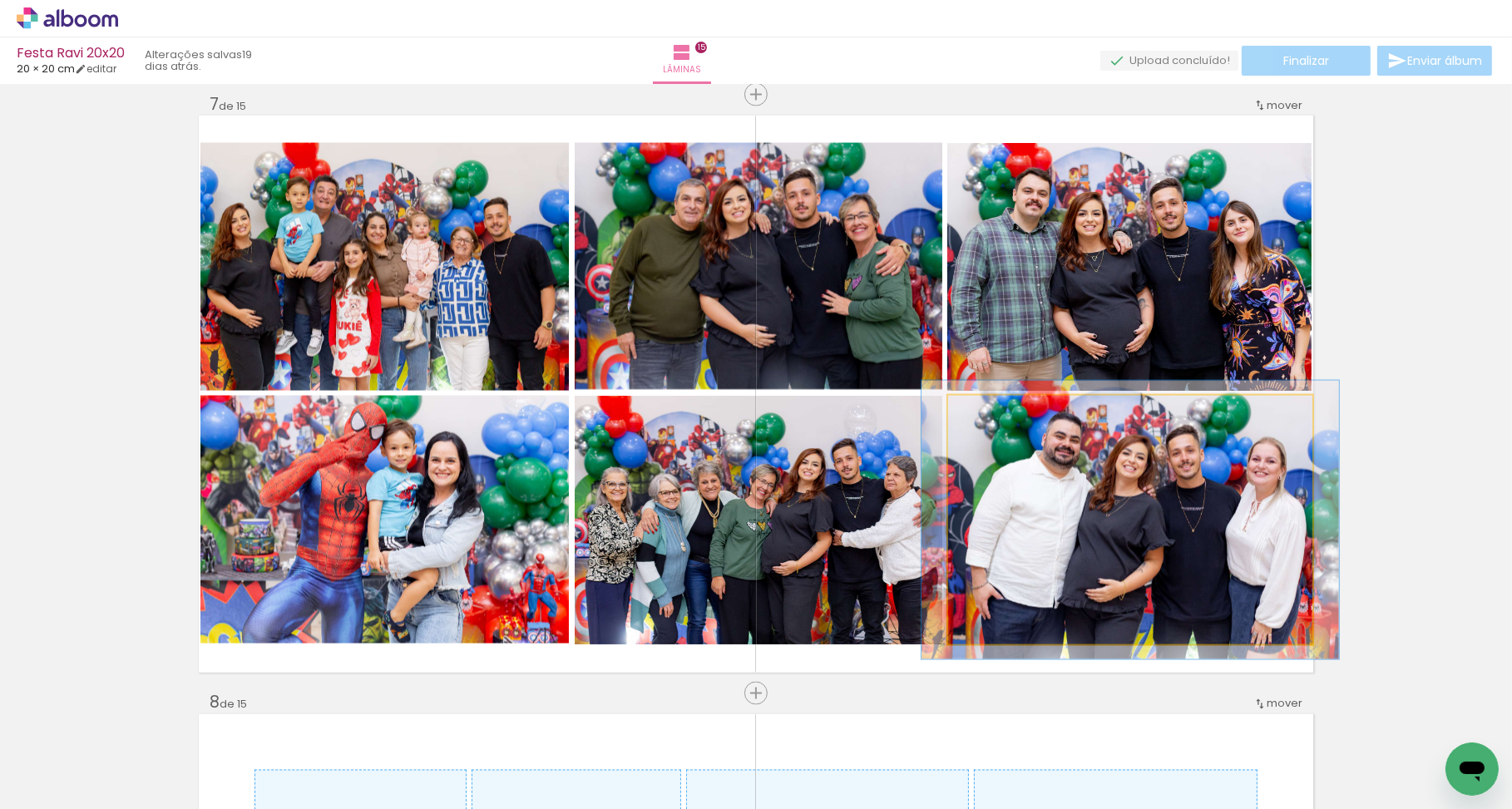
type paper-slider "112"
click at [992, 409] on div at bounding box center [994, 413] width 15 height 15
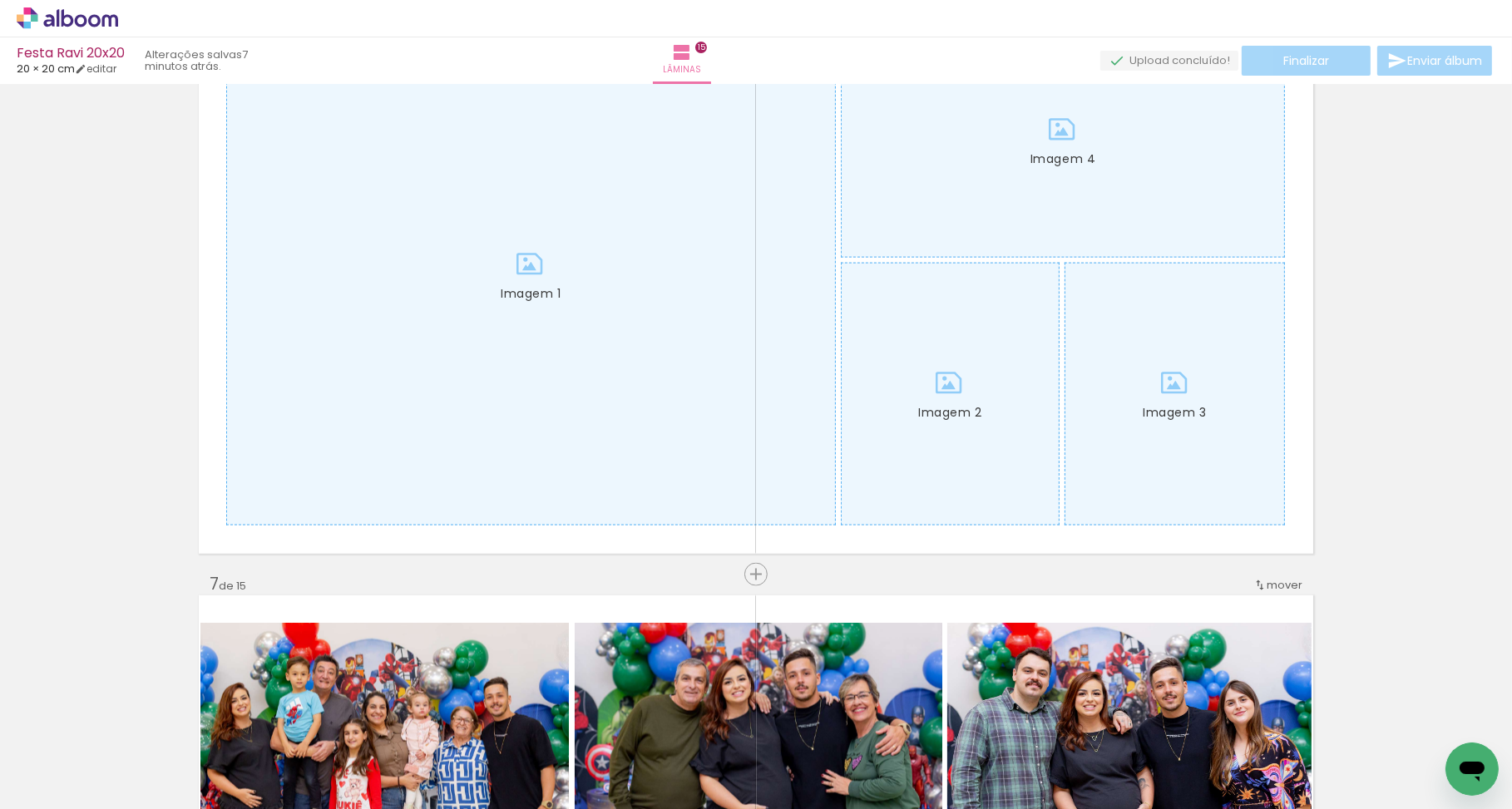
scroll to position [3076, 0]
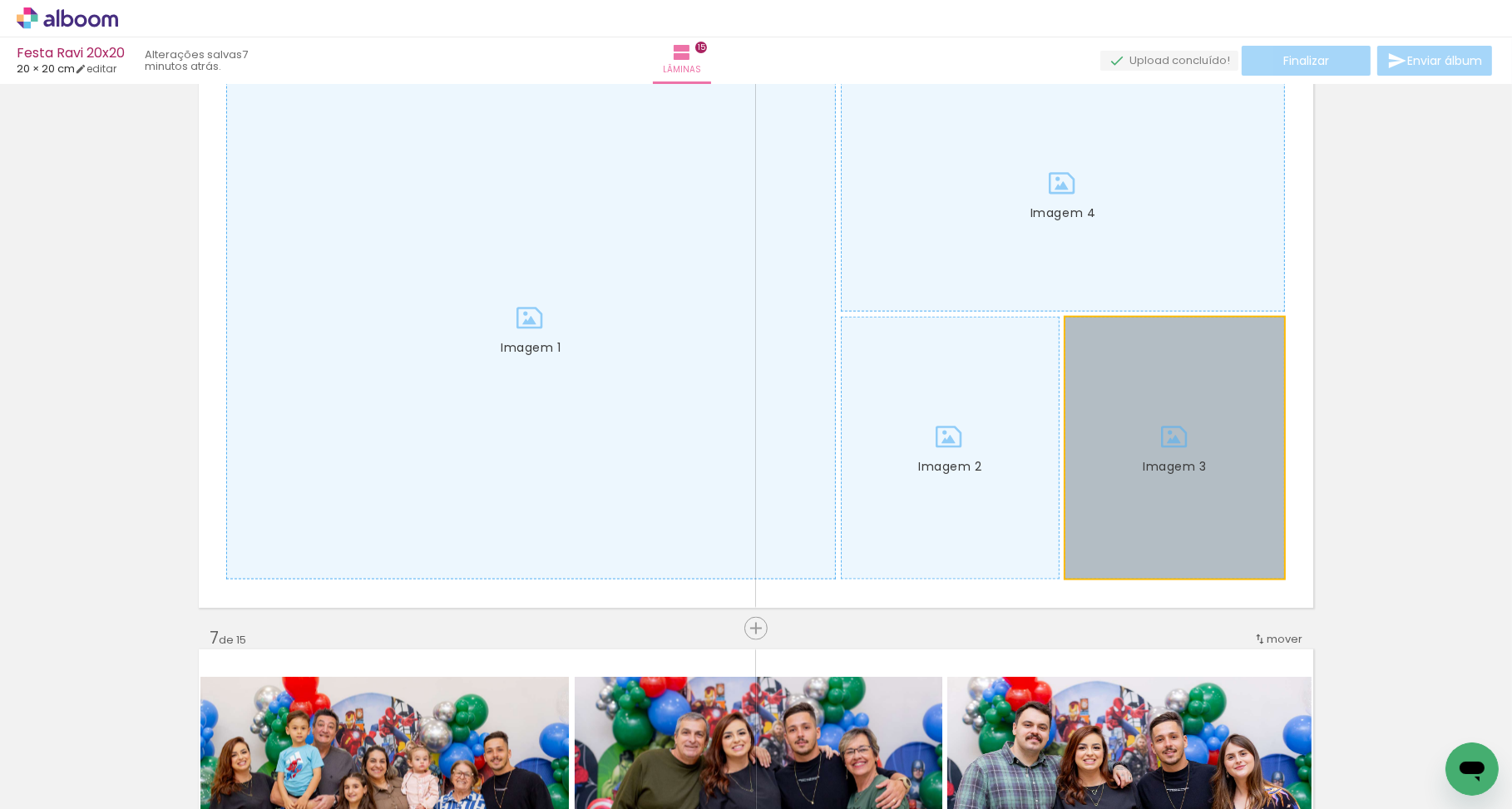
drag, startPoint x: 1108, startPoint y: 470, endPoint x: 1332, endPoint y: 428, distance: 227.9
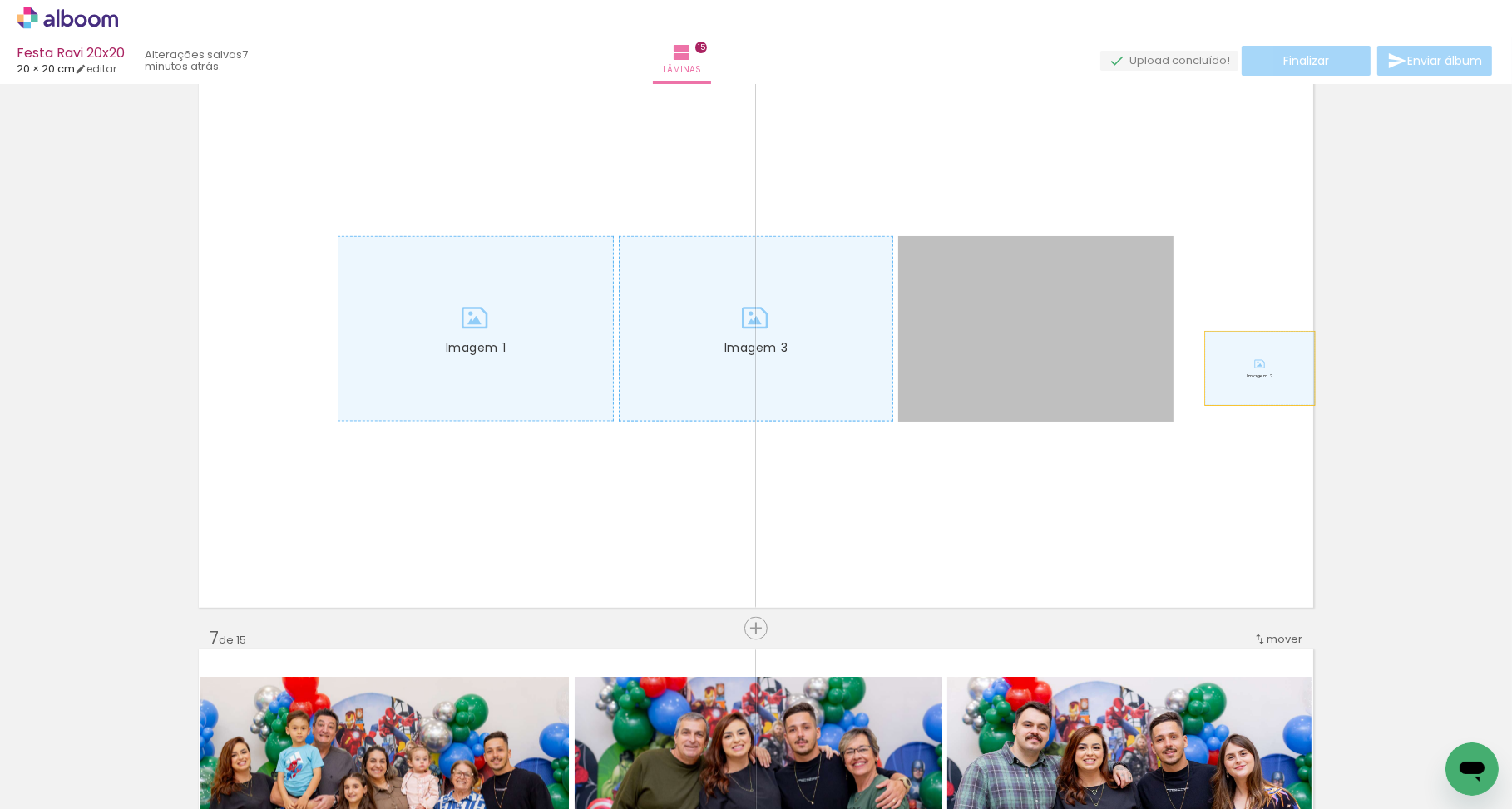
drag, startPoint x: 1056, startPoint y: 376, endPoint x: 1329, endPoint y: 364, distance: 273.3
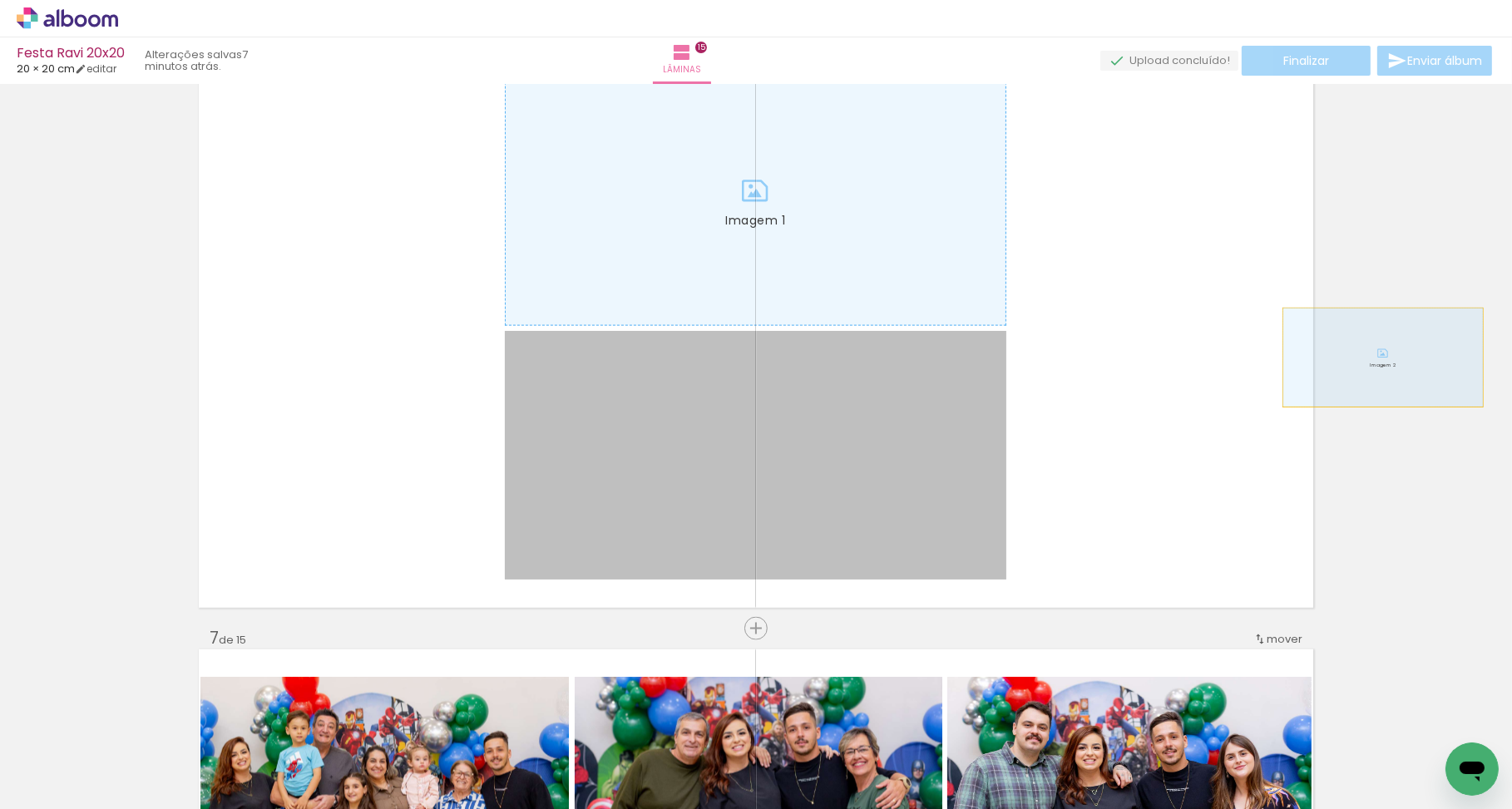
drag, startPoint x: 874, startPoint y: 371, endPoint x: 1242, endPoint y: 342, distance: 369.1
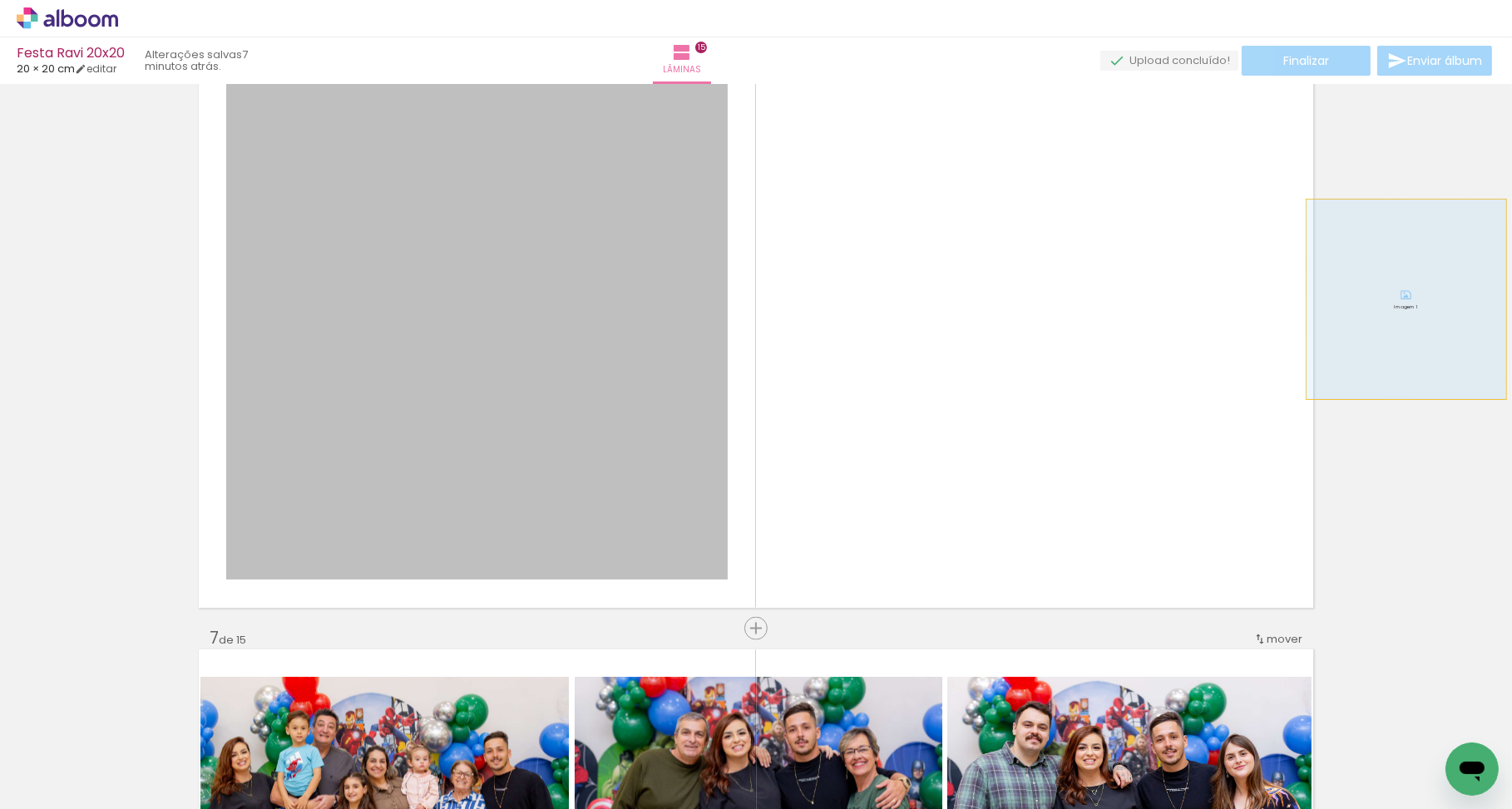
drag, startPoint x: 608, startPoint y: 300, endPoint x: 1447, endPoint y: 299, distance: 839.0
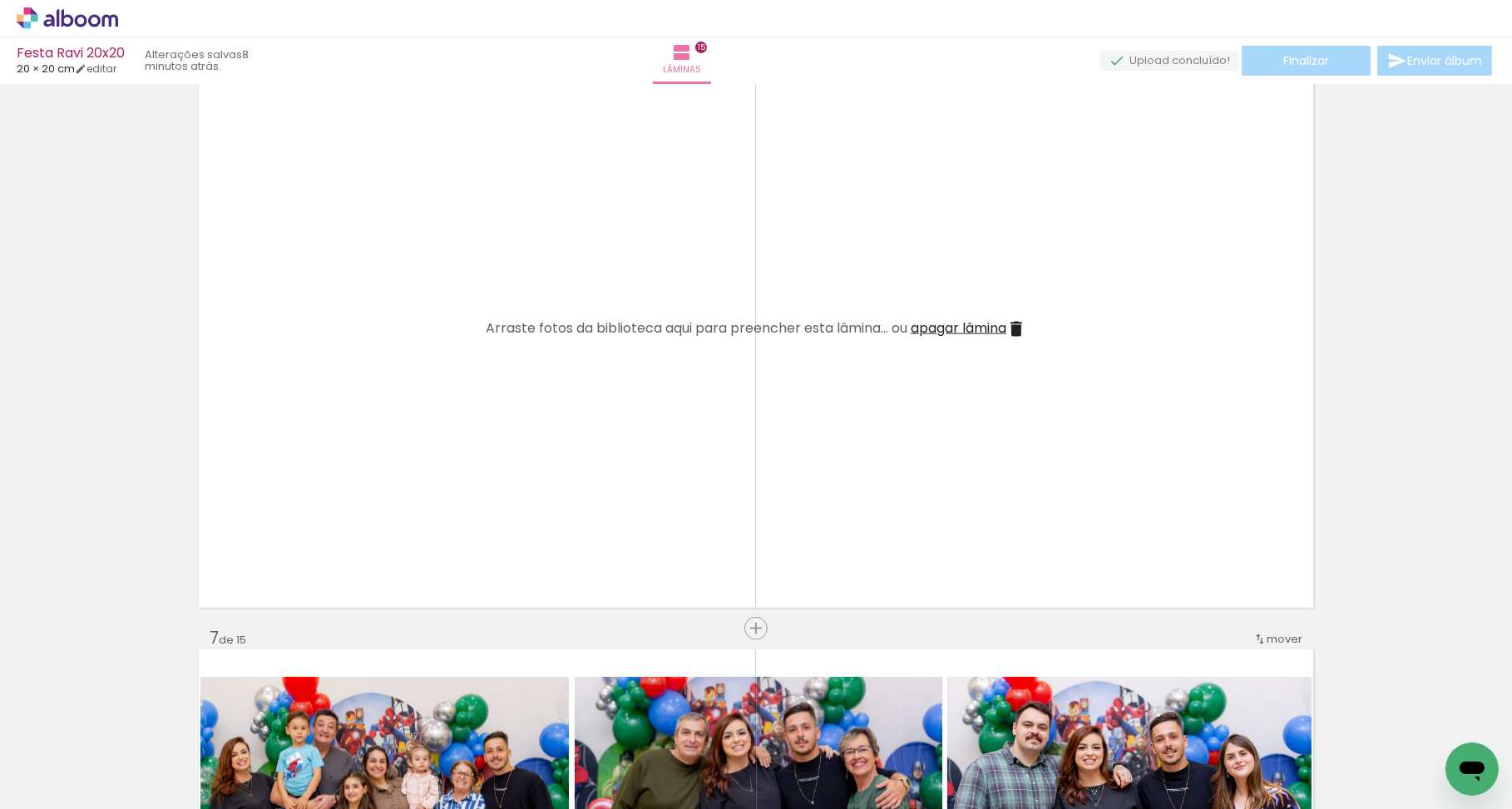
scroll to position [0, 547]
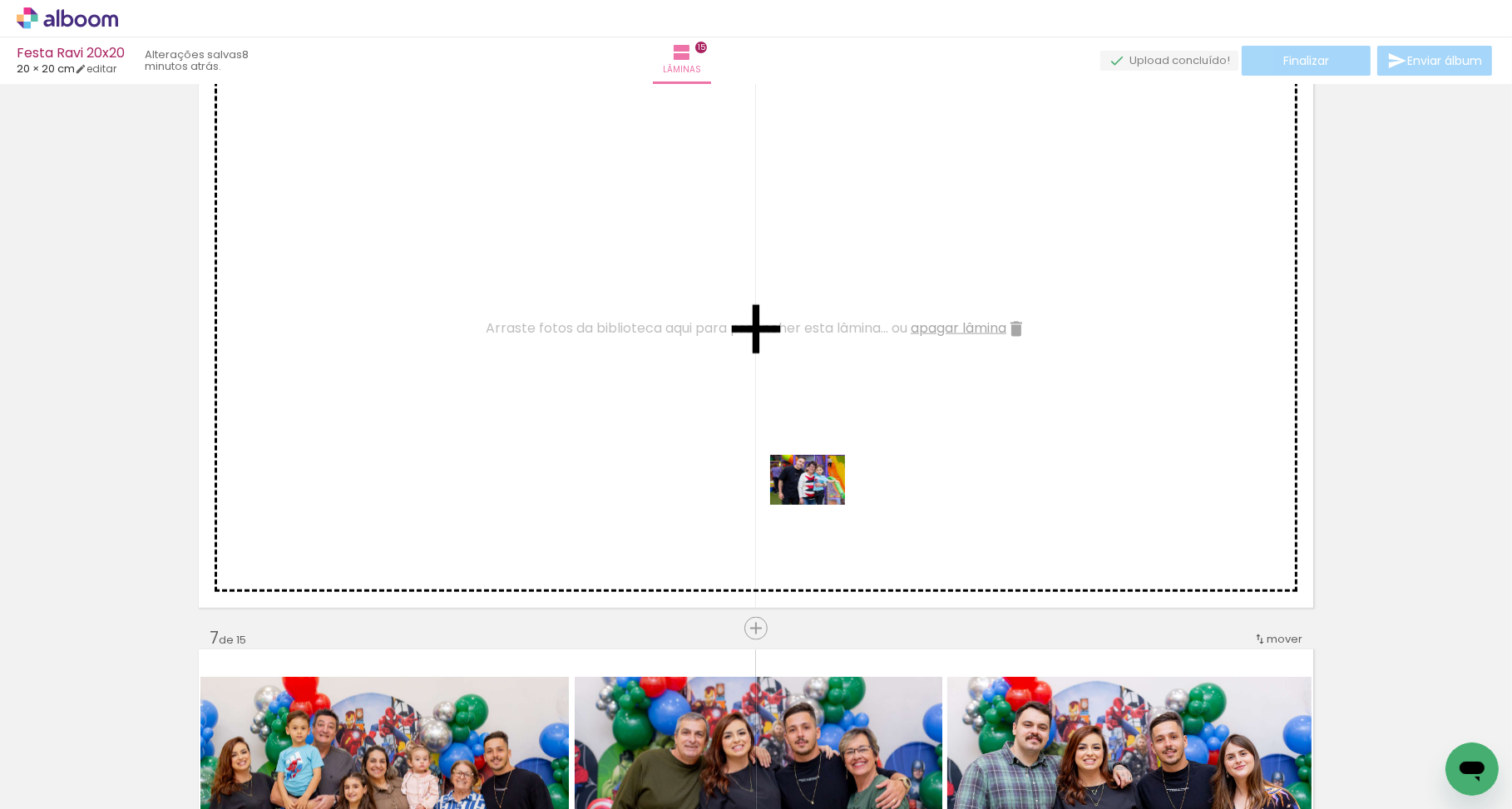
drag, startPoint x: 828, startPoint y: 775, endPoint x: 833, endPoint y: 501, distance: 274.0
click at [818, 483] on quentale-workspace at bounding box center [756, 404] width 1512 height 809
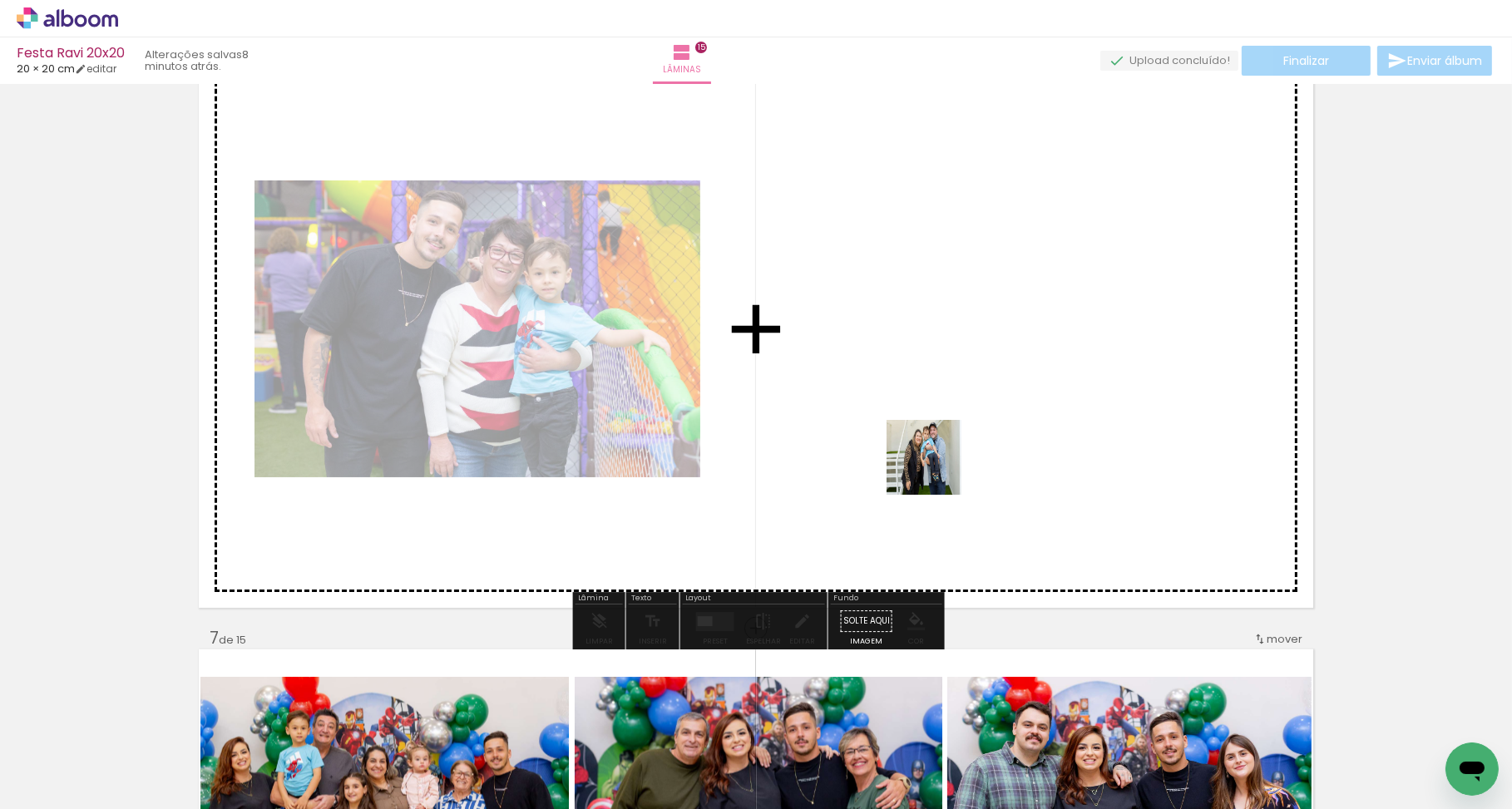
drag, startPoint x: 932, startPoint y: 743, endPoint x: 938, endPoint y: 424, distance: 319.1
click at [938, 424] on quentale-workspace at bounding box center [756, 404] width 1512 height 809
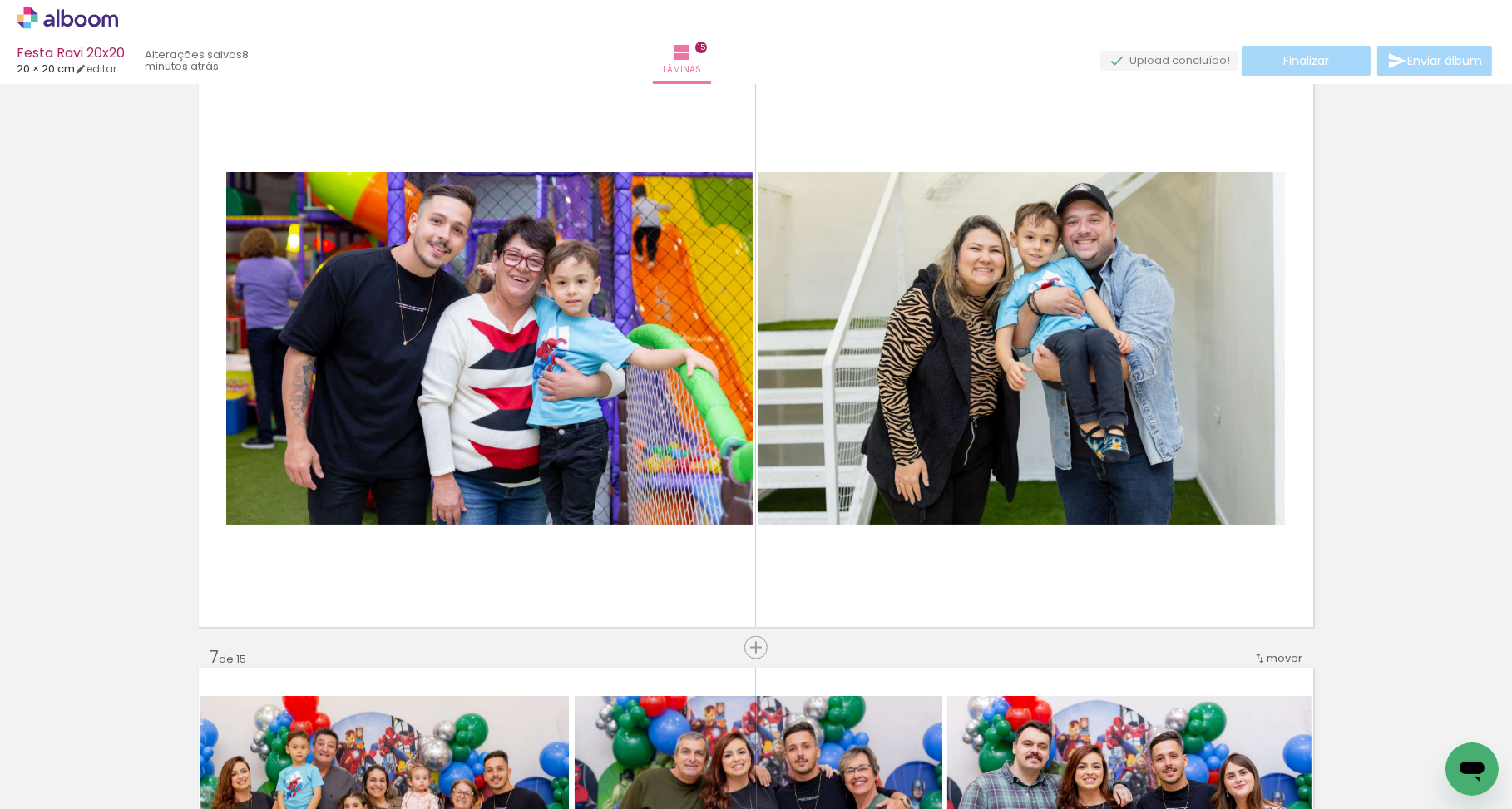
scroll to position [0, 898]
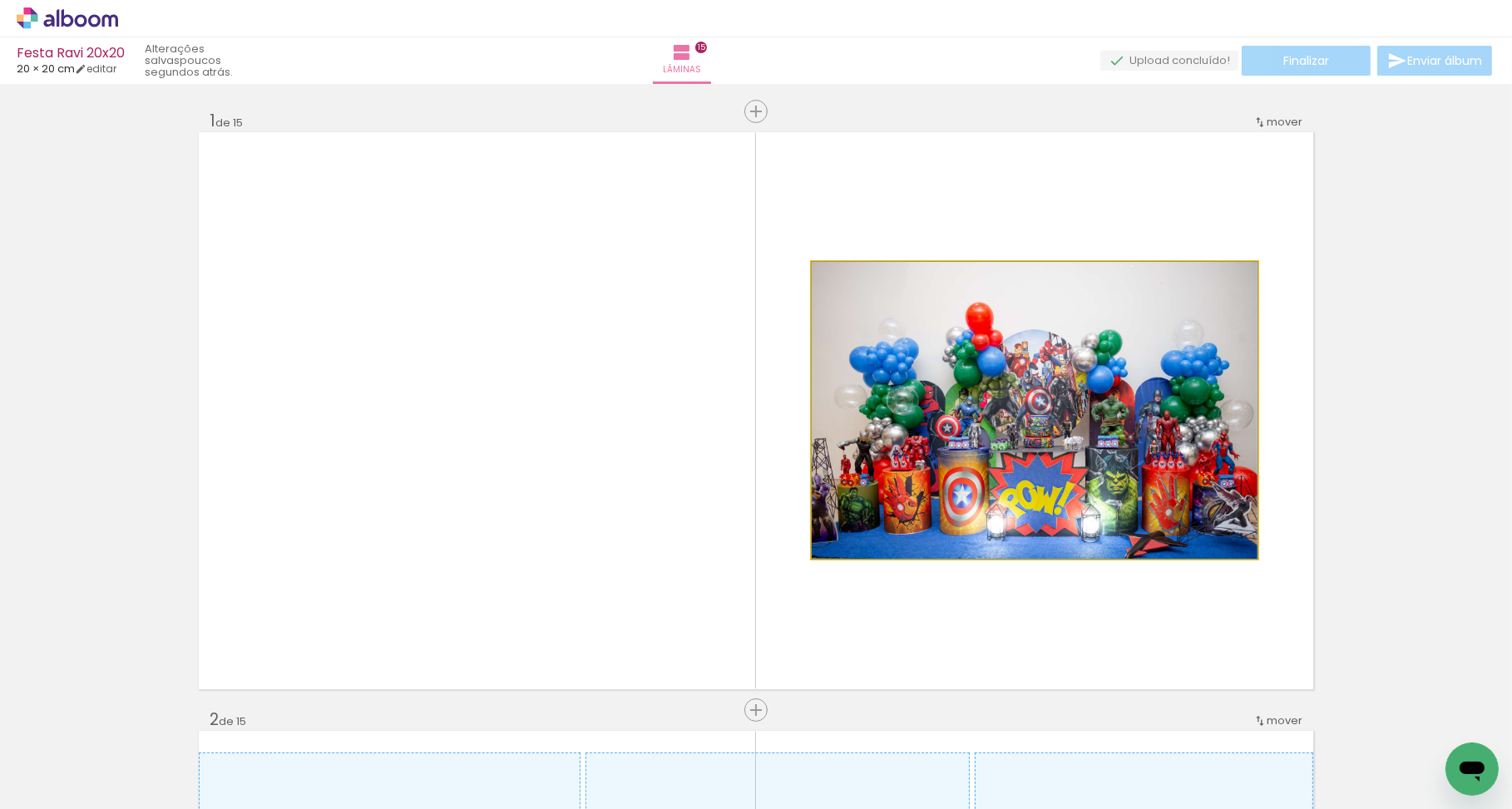
click at [1020, 461] on quentale-photo at bounding box center [1034, 410] width 445 height 297
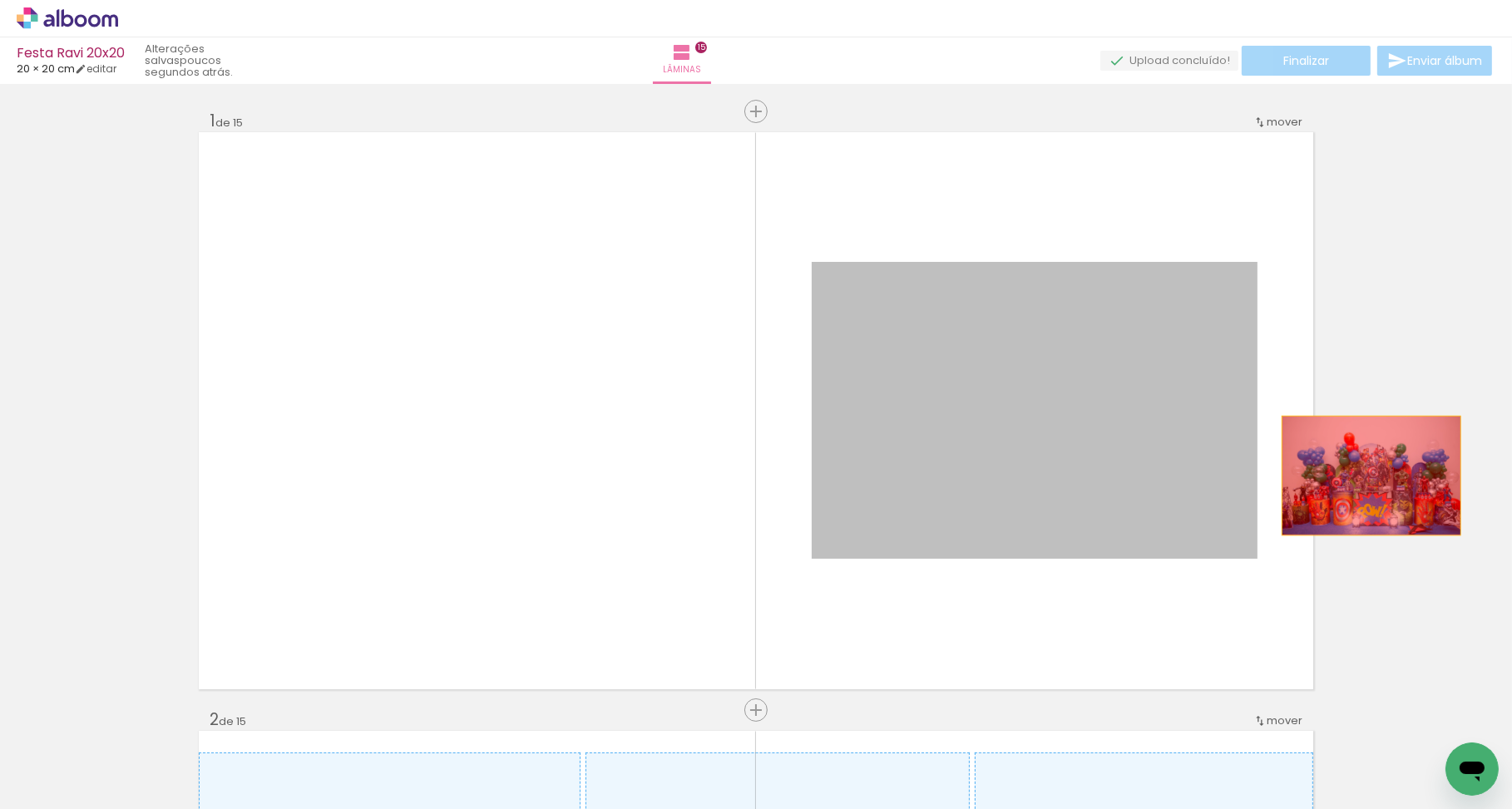
drag, startPoint x: 933, startPoint y: 494, endPoint x: 1372, endPoint y: 476, distance: 439.4
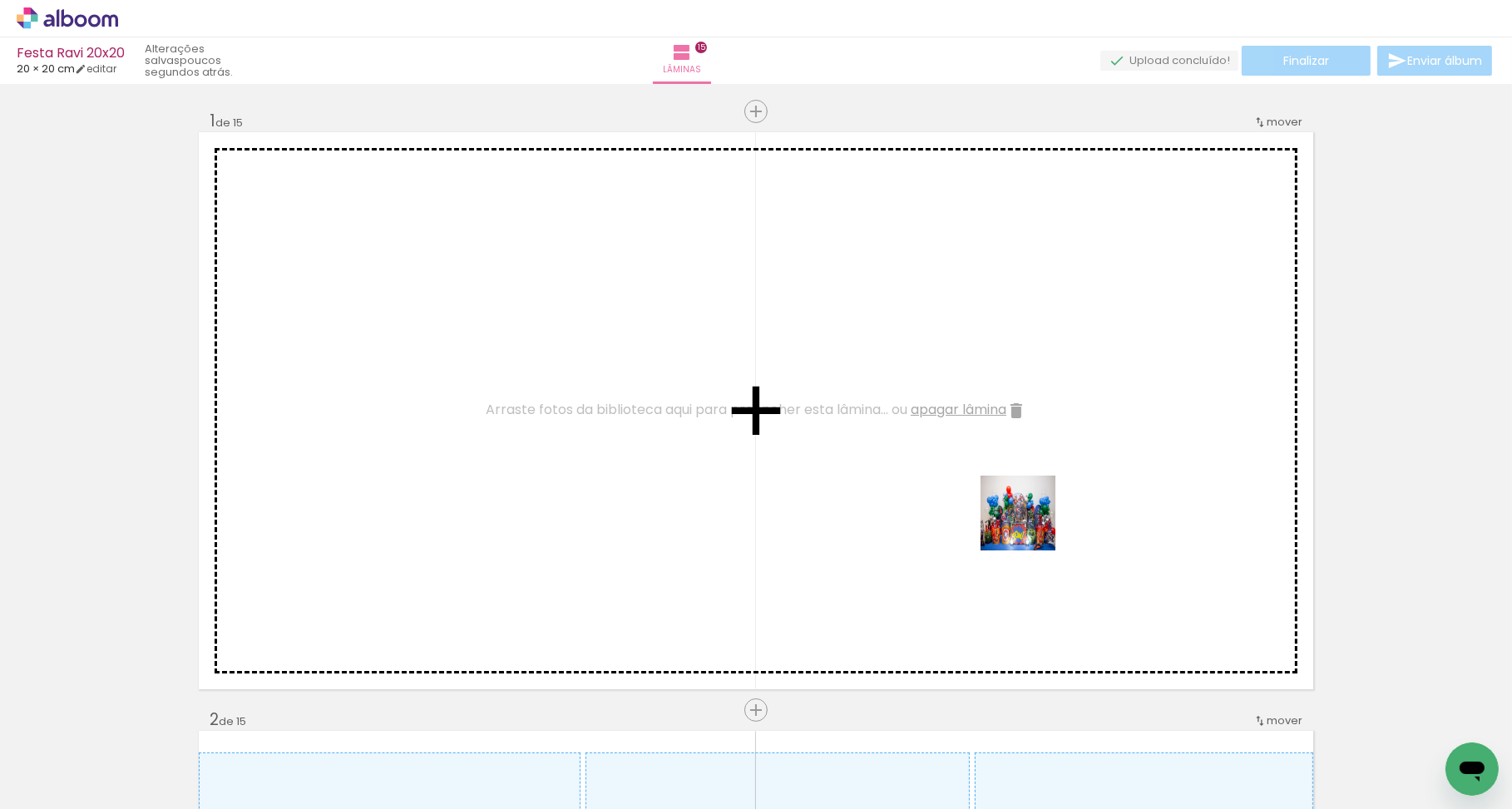
drag, startPoint x: 1061, startPoint y: 561, endPoint x: 1026, endPoint y: 522, distance: 52.4
click at [1026, 522] on quentale-workspace at bounding box center [756, 404] width 1512 height 809
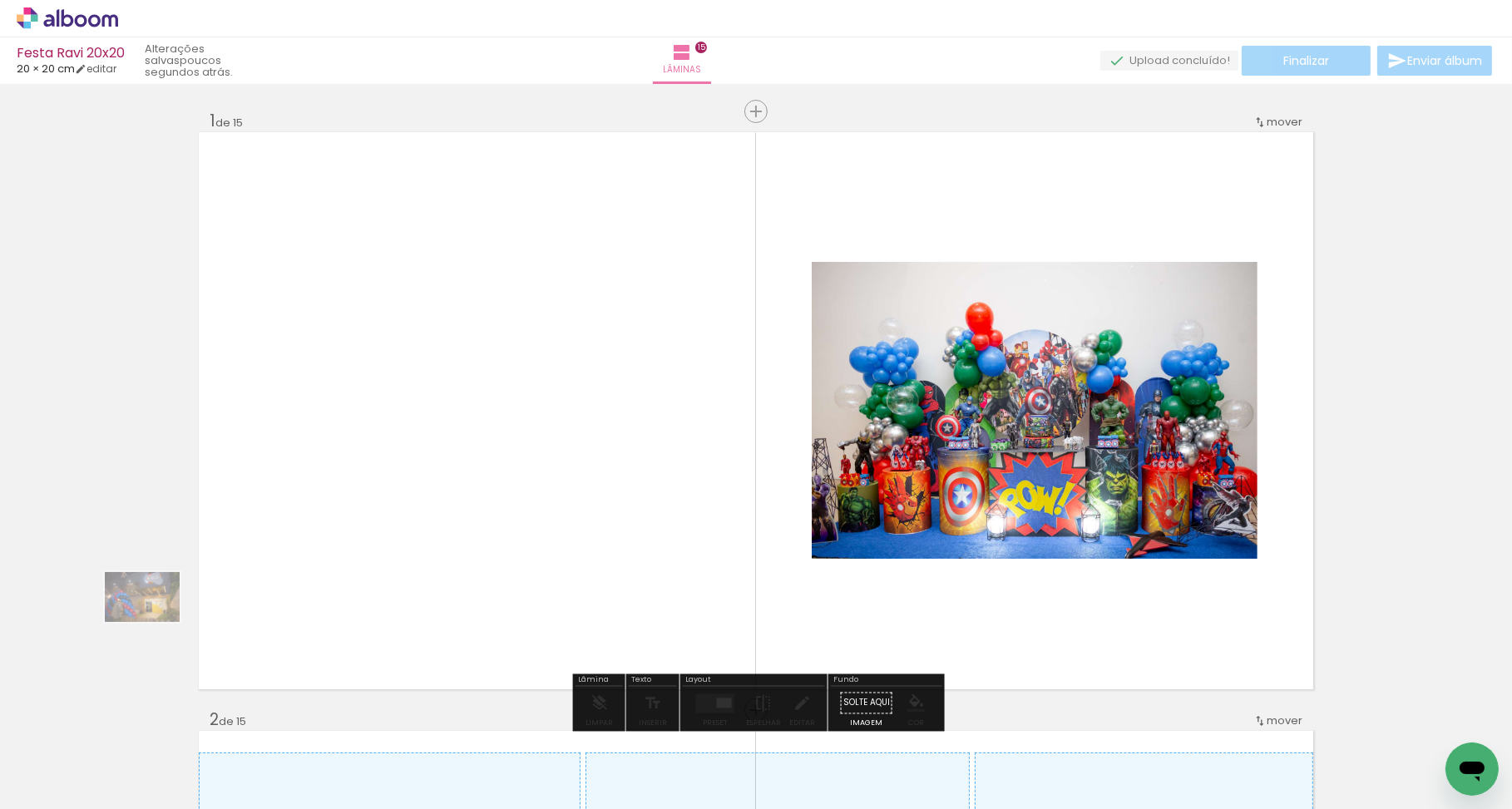
drag, startPoint x: 198, startPoint y: 762, endPoint x: 177, endPoint y: 706, distance: 59.8
click at [177, 706] on quentale-thumb at bounding box center [166, 753] width 93 height 96
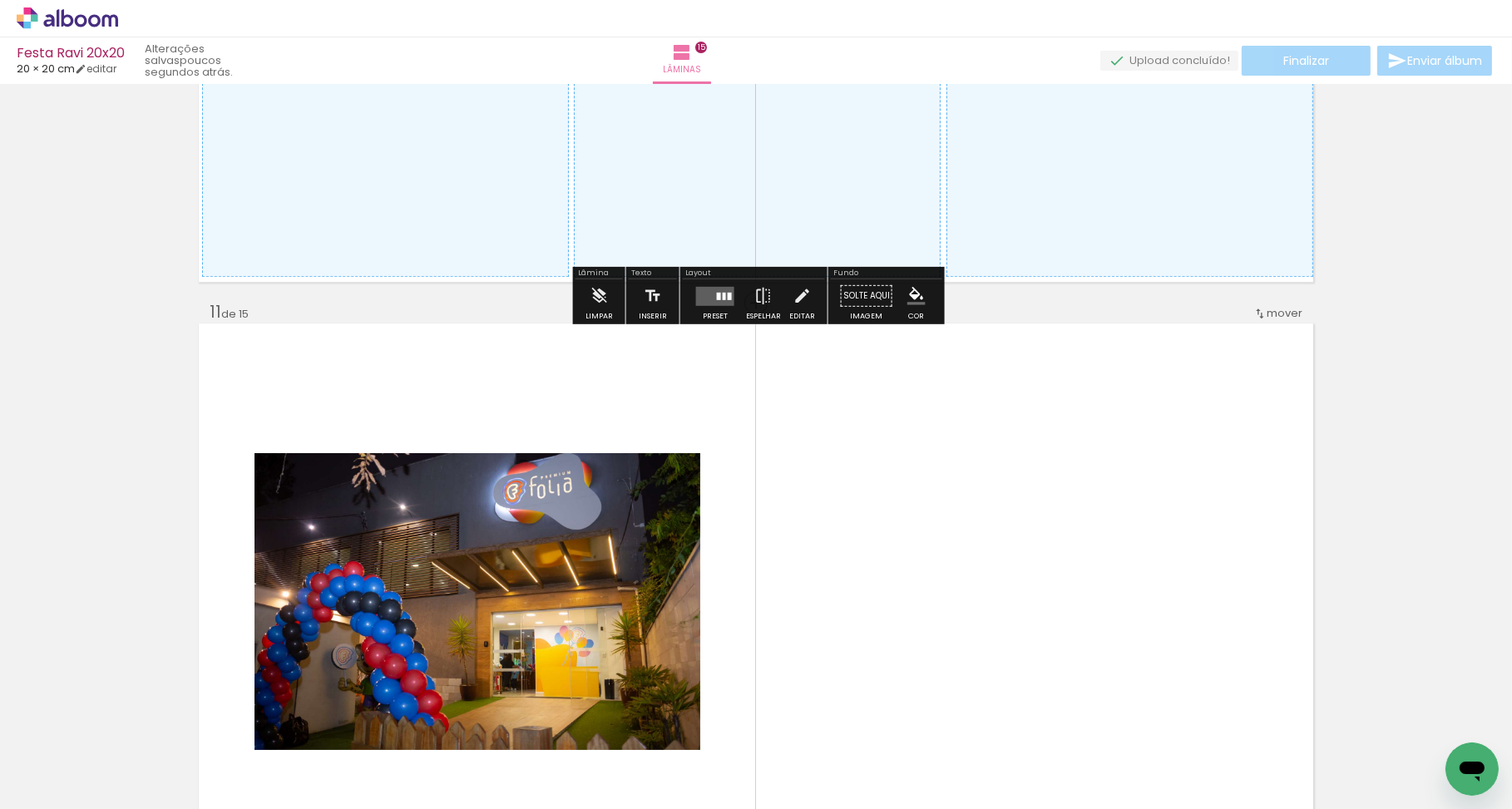
scroll to position [6018, 0]
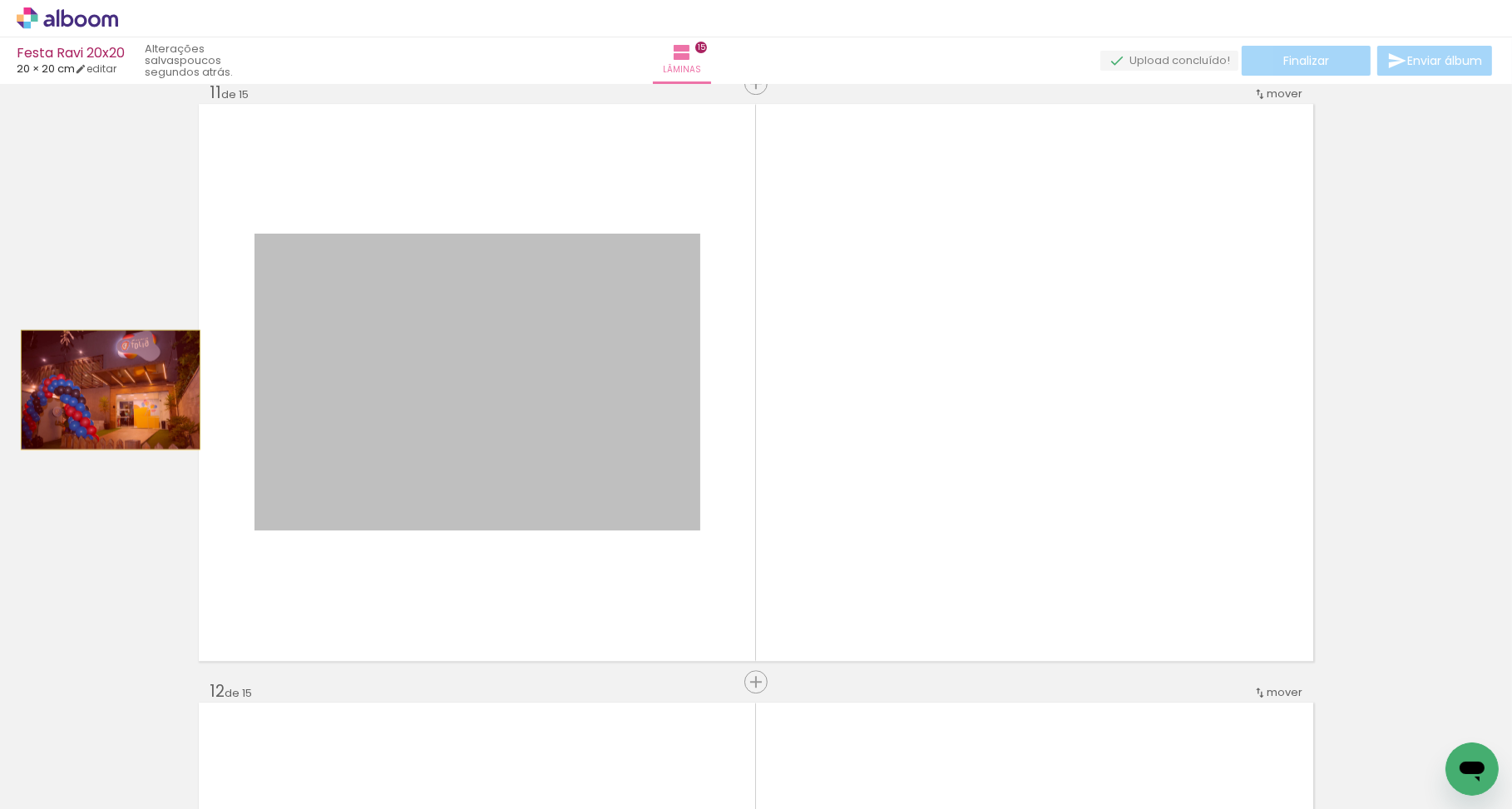
drag, startPoint x: 560, startPoint y: 418, endPoint x: 111, endPoint y: 389, distance: 449.9
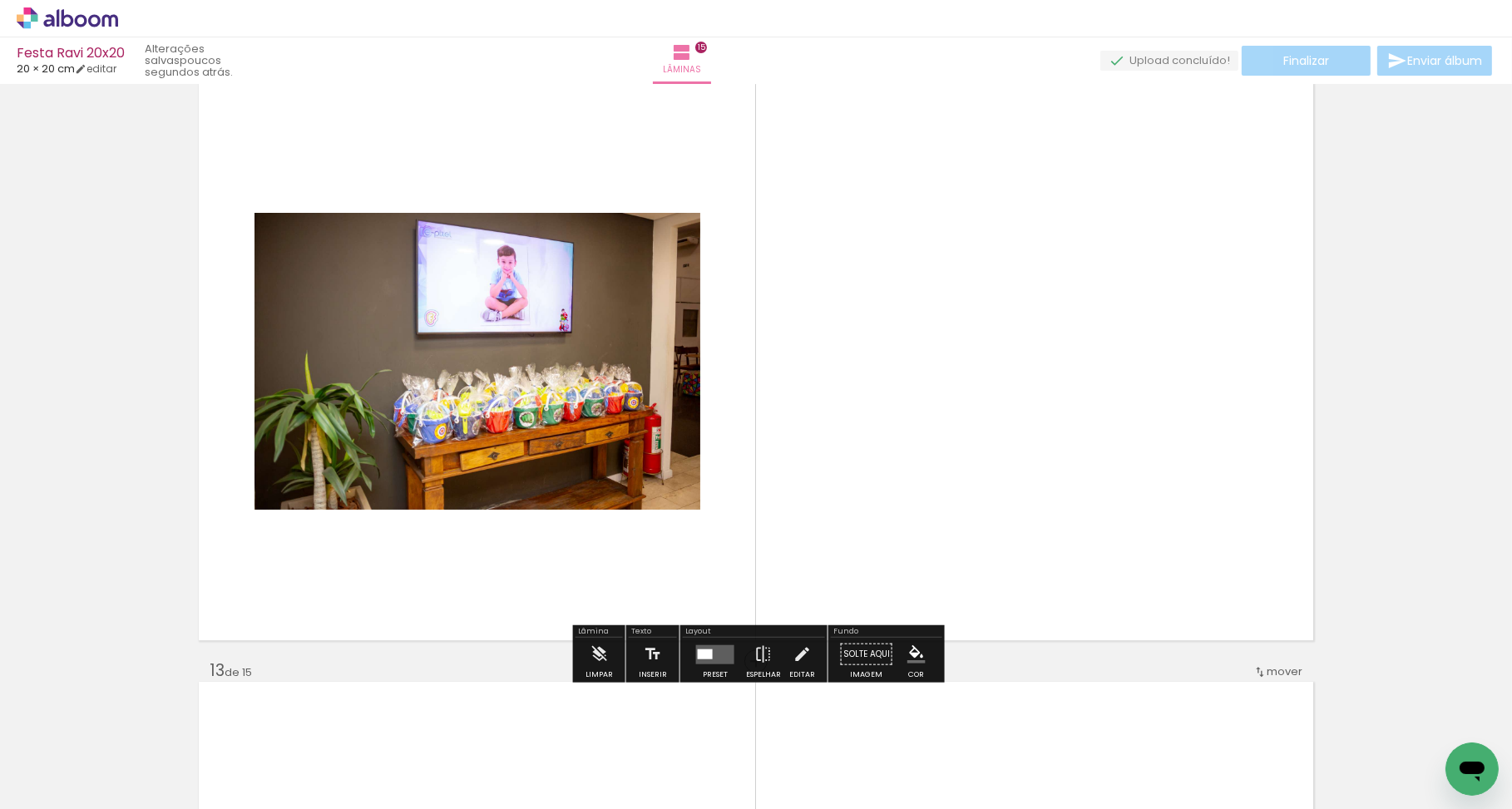
scroll to position [6671, 0]
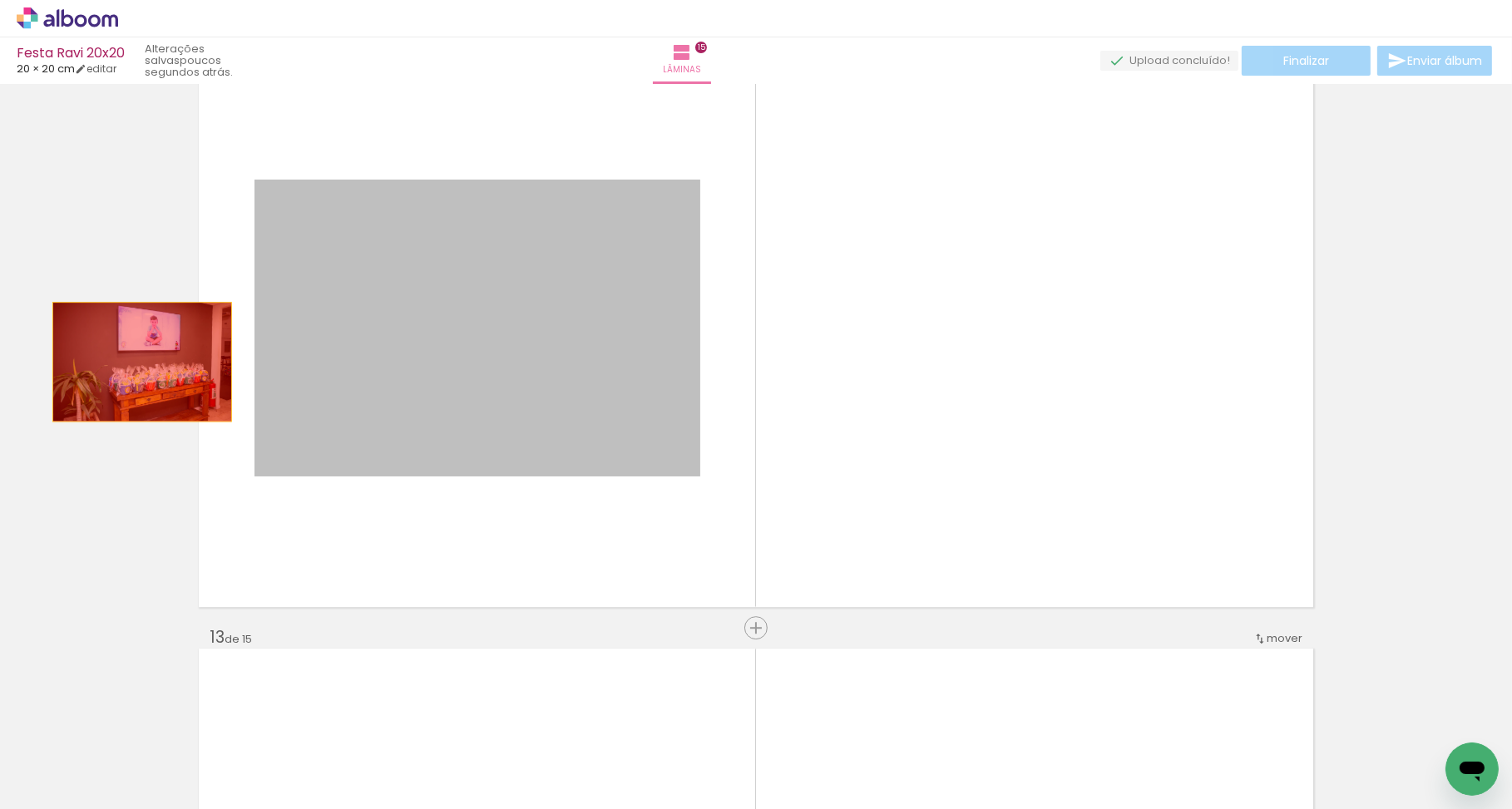
drag, startPoint x: 462, startPoint y: 375, endPoint x: 122, endPoint y: 362, distance: 340.2
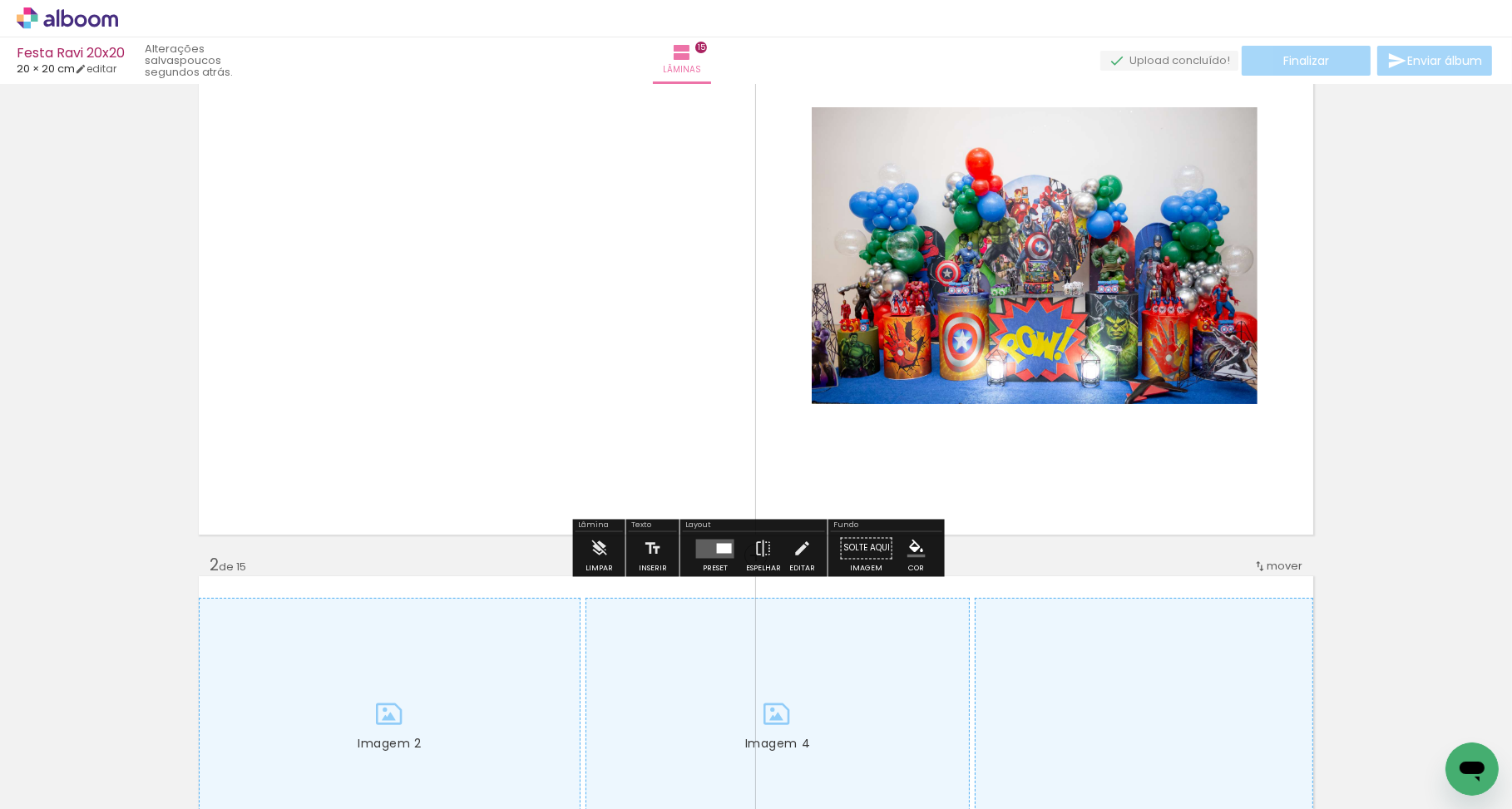
scroll to position [0, 0]
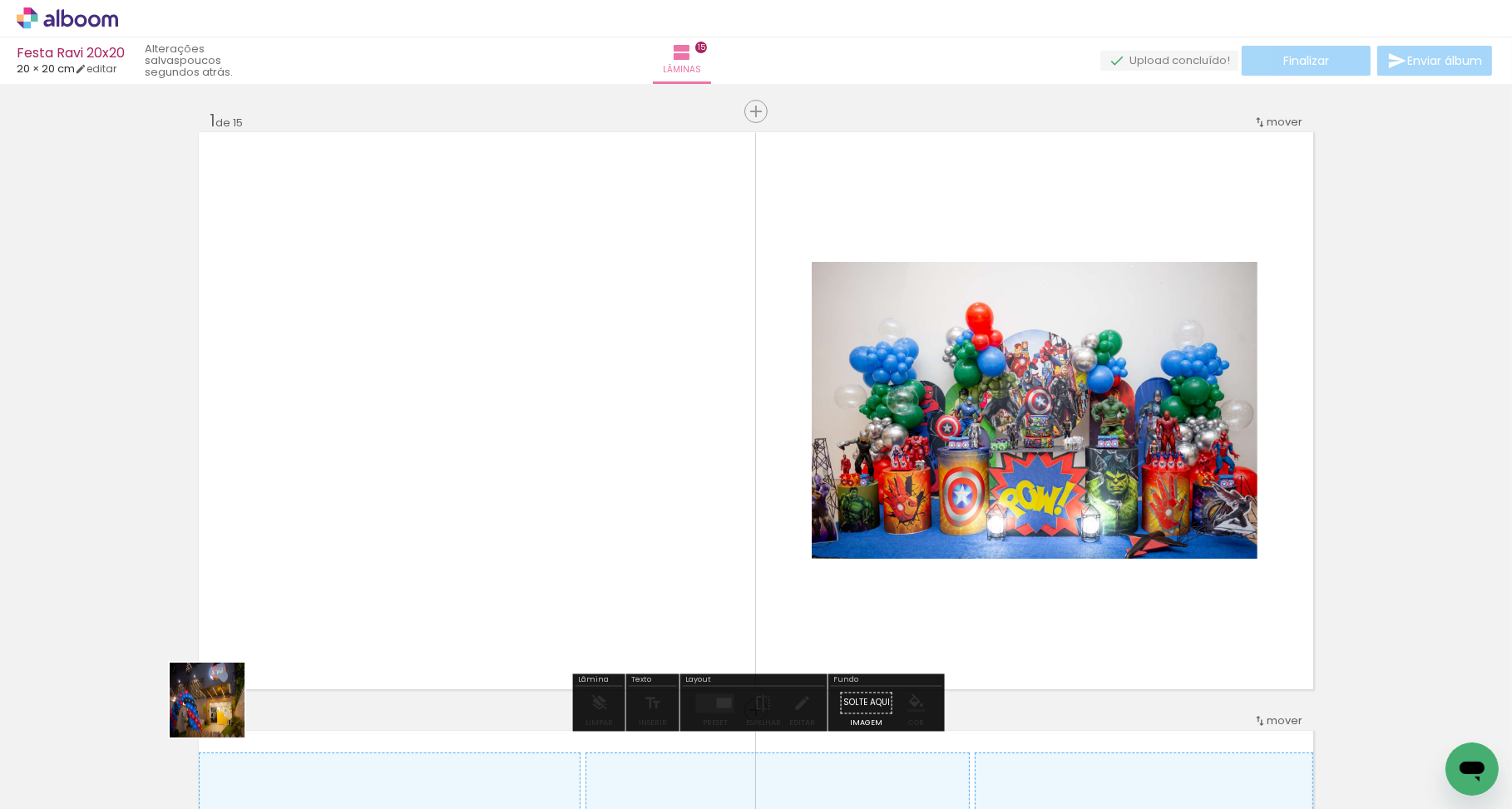
drag, startPoint x: 182, startPoint y: 726, endPoint x: 352, endPoint y: 645, distance: 188.3
click at [352, 645] on quentale-workspace at bounding box center [756, 404] width 1512 height 809
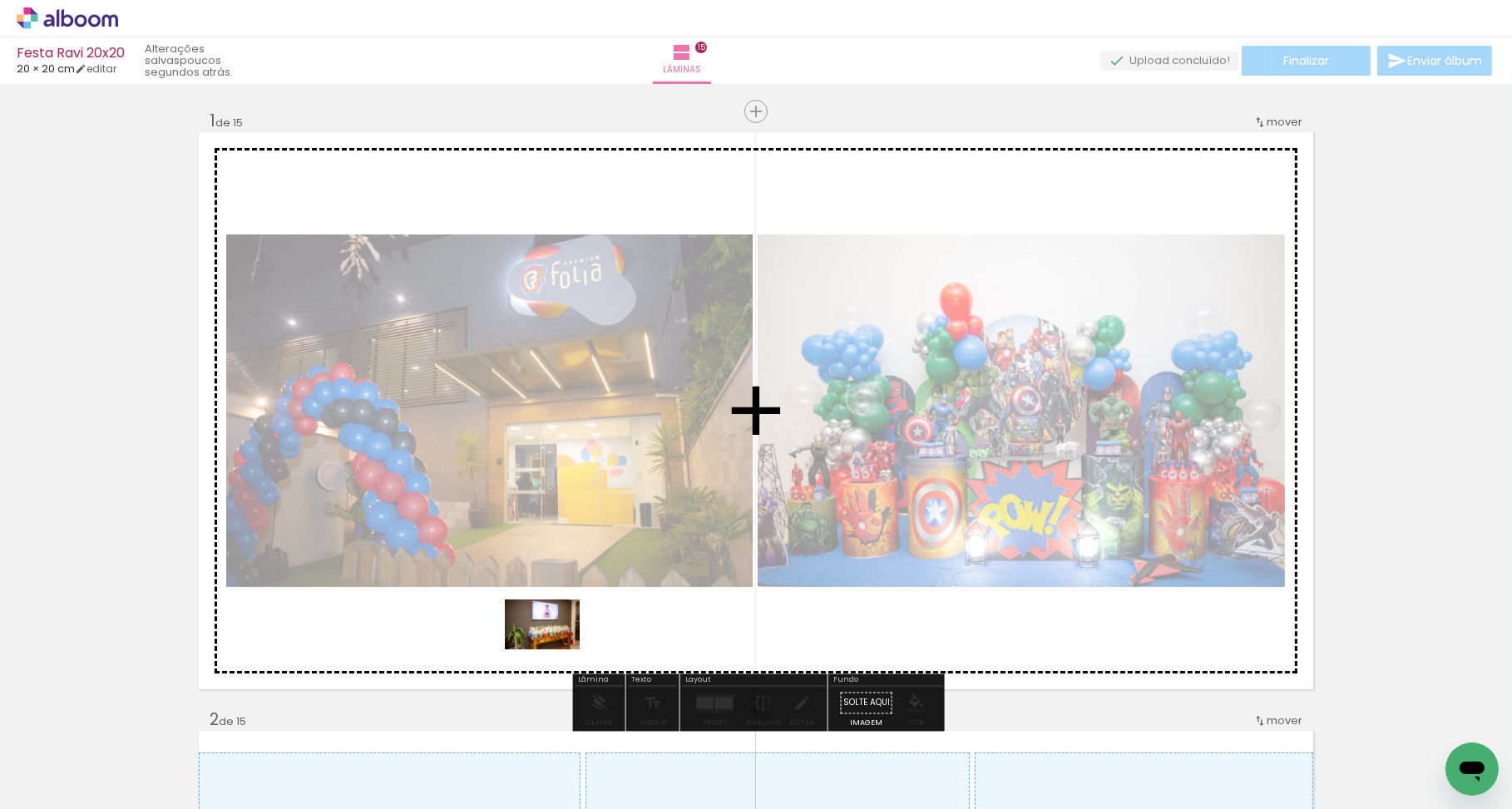
drag, startPoint x: 278, startPoint y: 750, endPoint x: 555, endPoint y: 650, distance: 294.5
click at [555, 650] on quentale-workspace at bounding box center [756, 404] width 1512 height 809
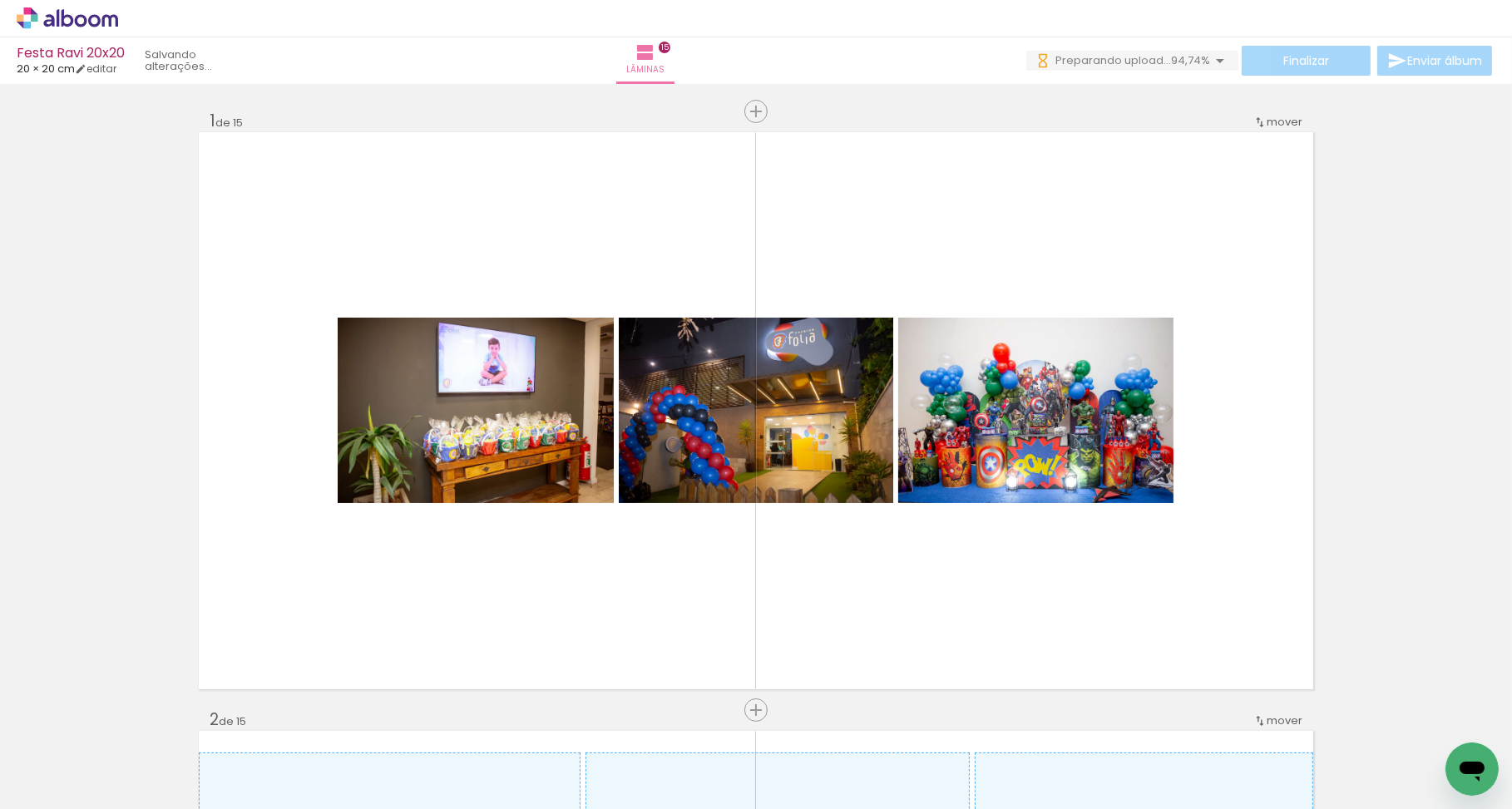
scroll to position [0, 3938]
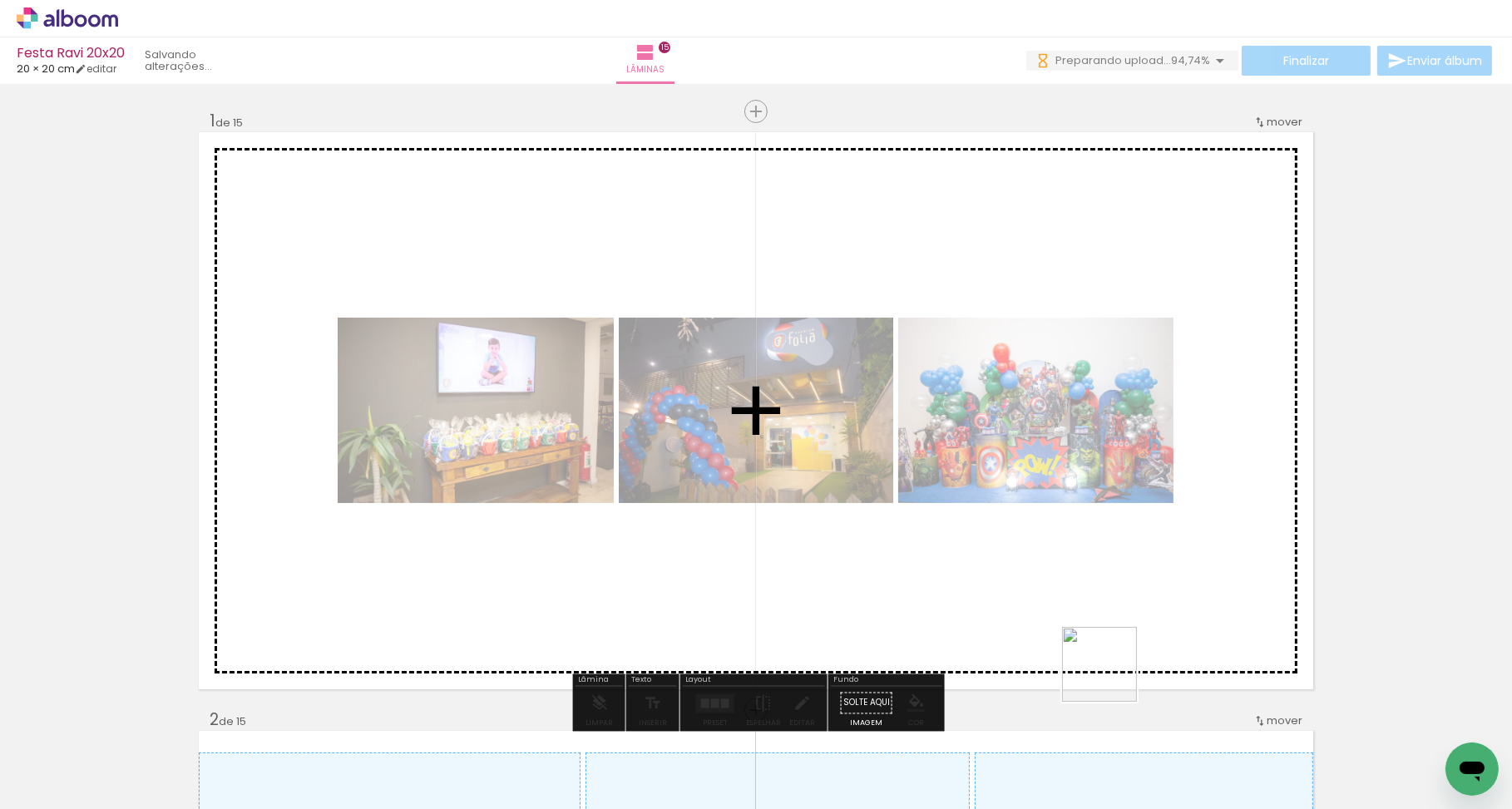
drag, startPoint x: 1366, startPoint y: 766, endPoint x: 1180, endPoint y: 682, distance: 204.1
click at [1110, 676] on quentale-workspace at bounding box center [756, 404] width 1512 height 809
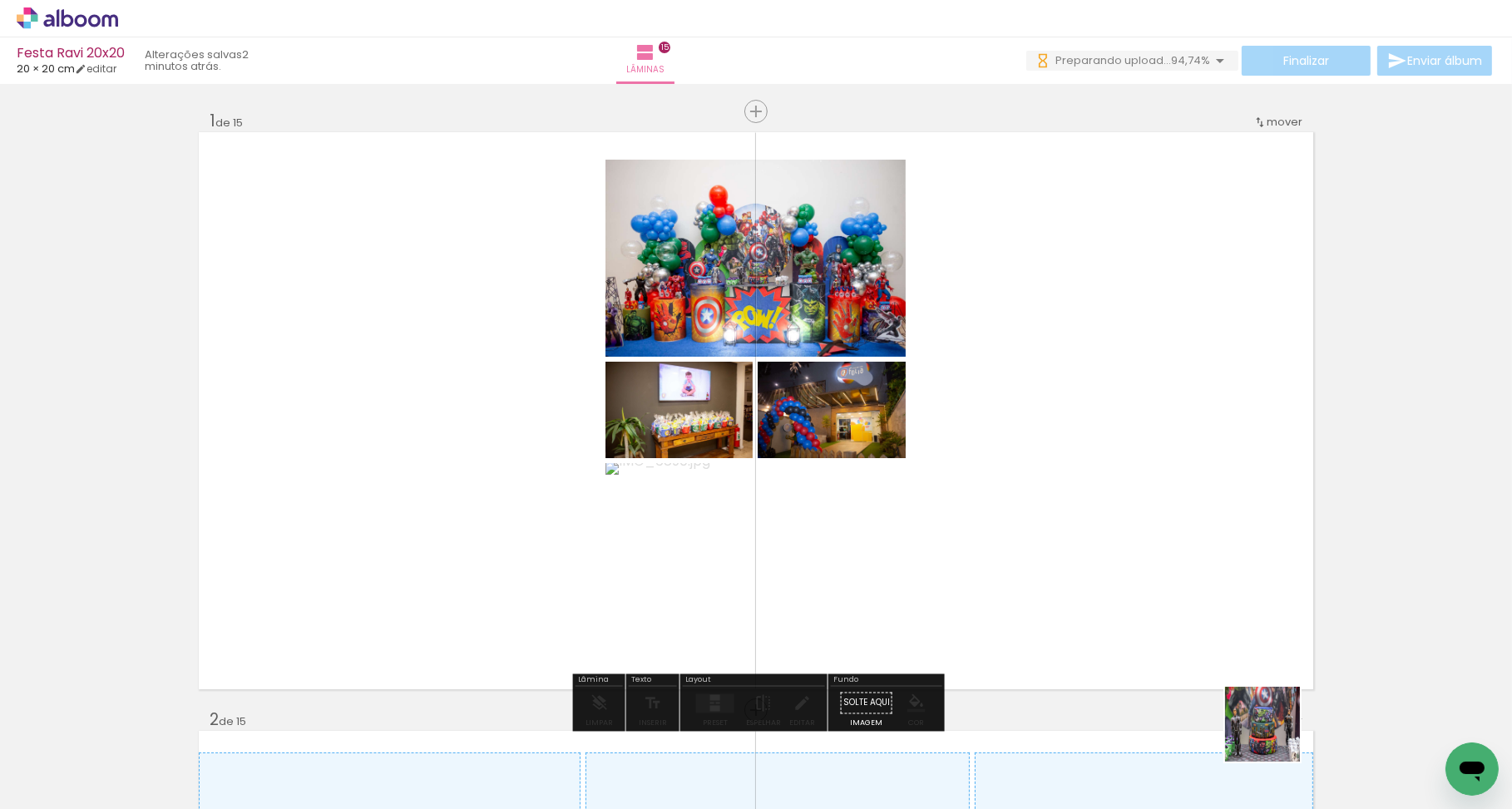
drag, startPoint x: 1275, startPoint y: 737, endPoint x: 1281, endPoint y: 647, distance: 90.2
click at [1207, 624] on quentale-workspace at bounding box center [756, 404] width 1512 height 809
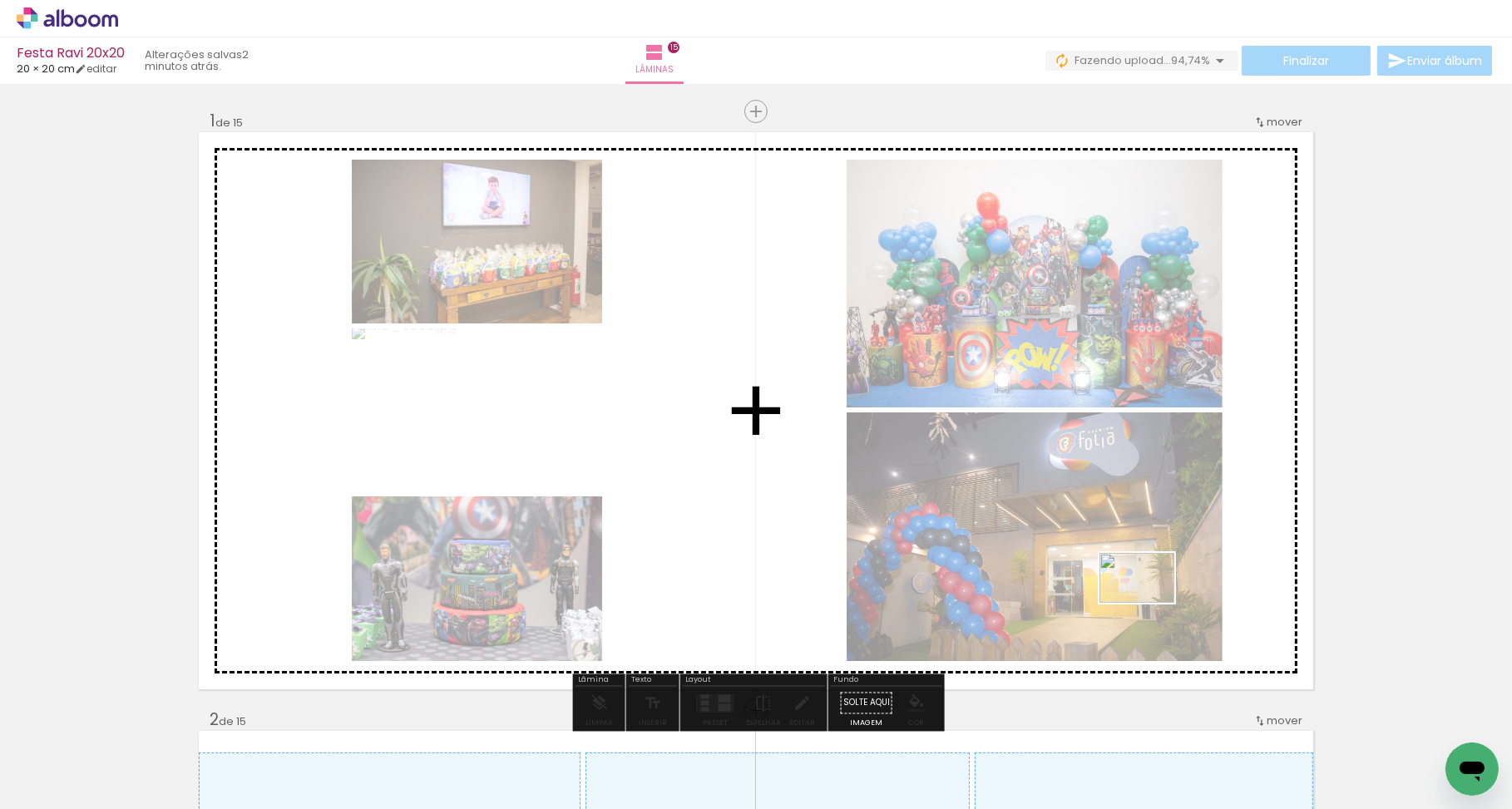
drag, startPoint x: 1389, startPoint y: 714, endPoint x: 1150, endPoint y: 604, distance: 263.1
click at [1150, 604] on quentale-workspace at bounding box center [756, 404] width 1512 height 809
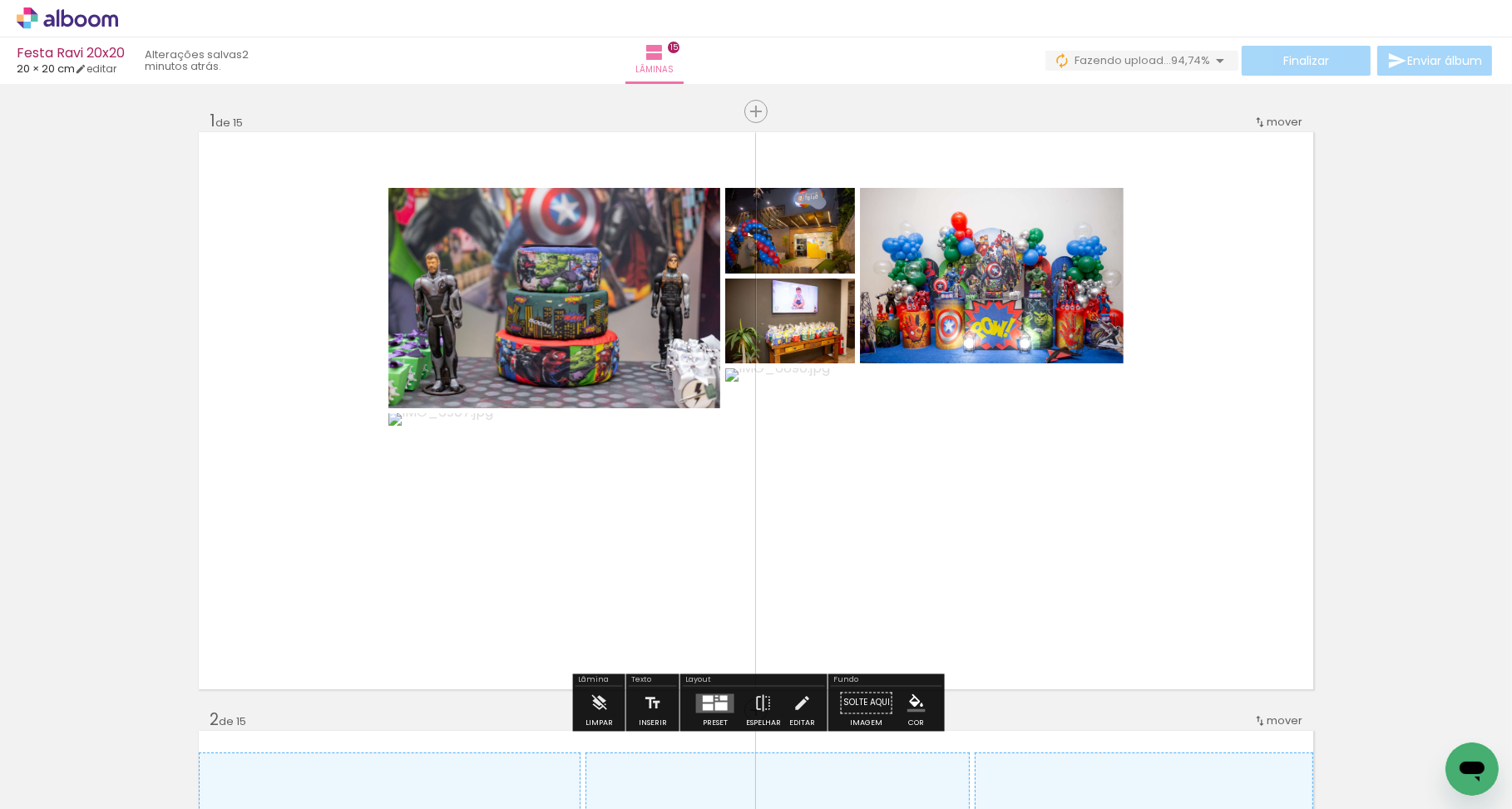
drag, startPoint x: 716, startPoint y: 697, endPoint x: 1099, endPoint y: 575, distance: 402.0
click at [720, 697] on div at bounding box center [724, 697] width 8 height 5
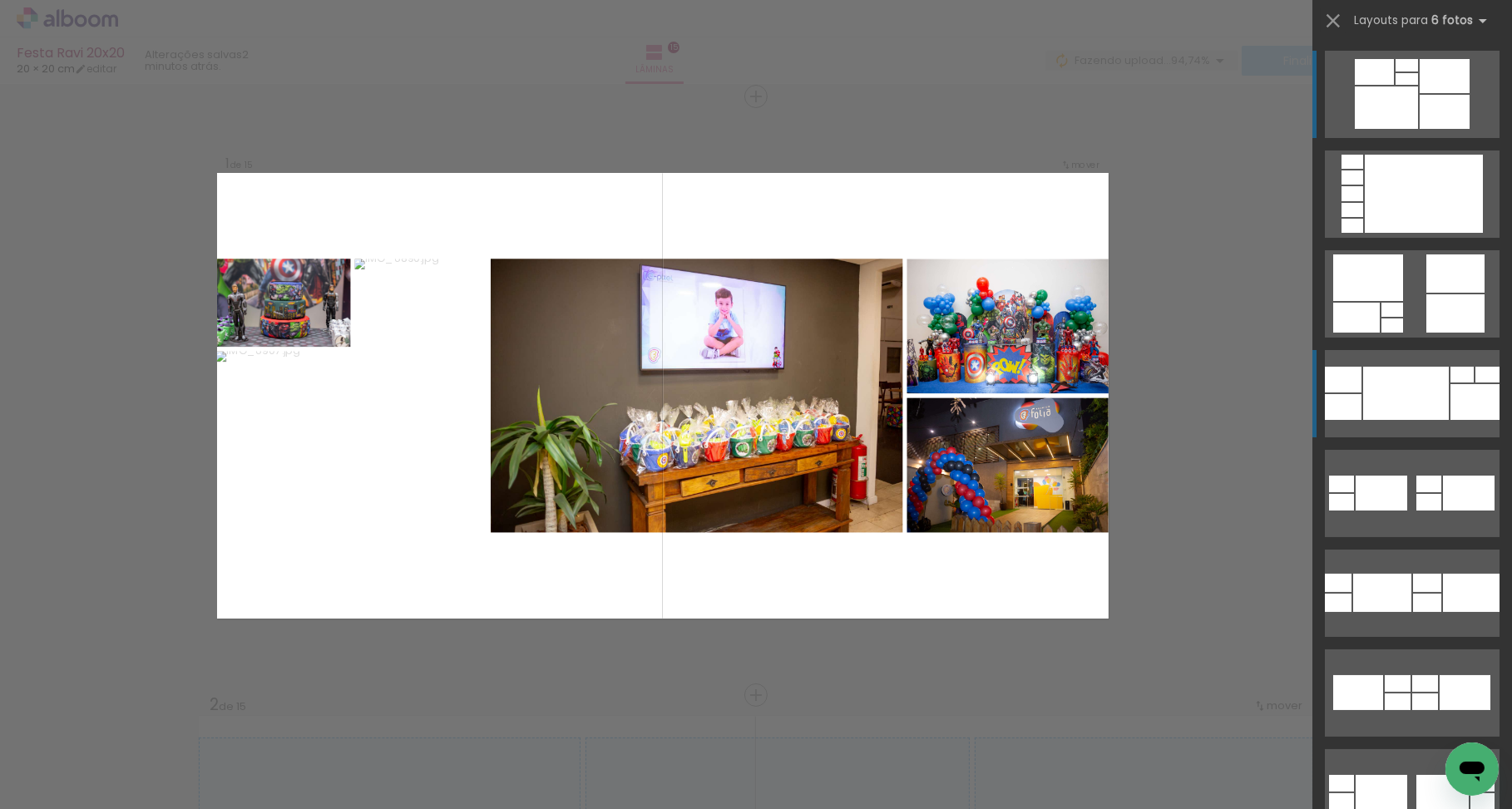
scroll to position [17, 0]
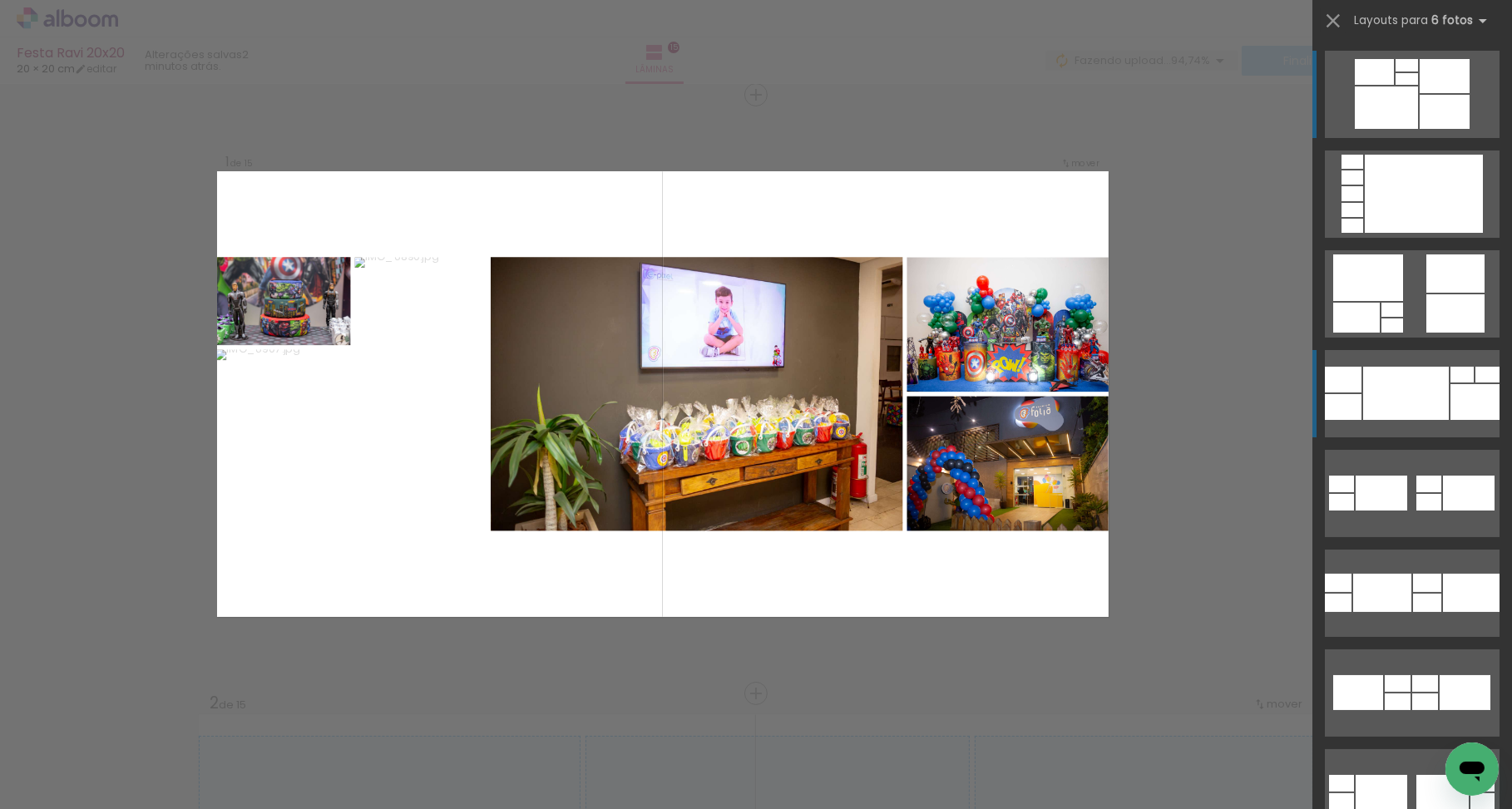
click at [1408, 395] on div at bounding box center [1405, 393] width 86 height 53
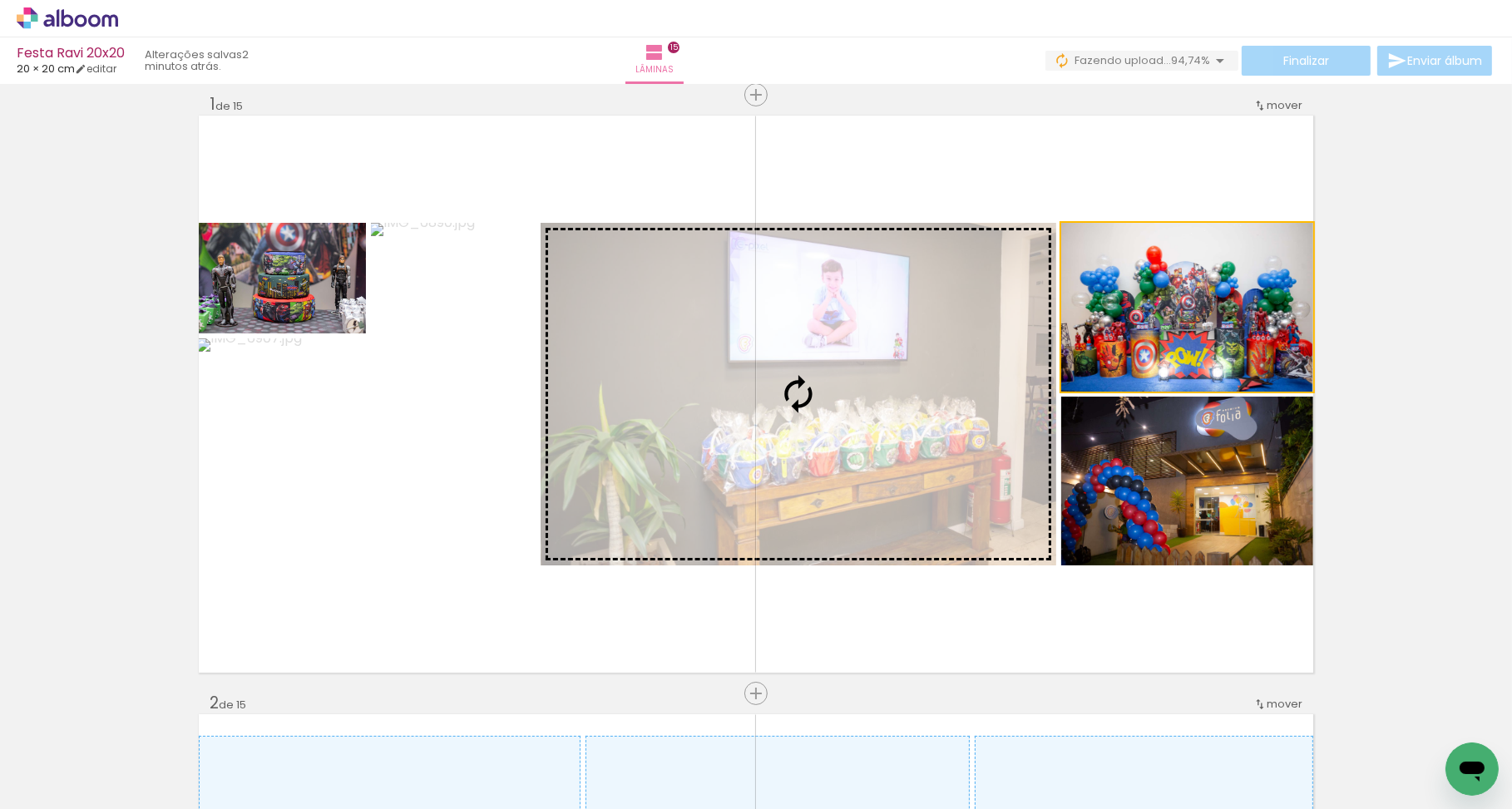
drag, startPoint x: 1016, startPoint y: 370, endPoint x: 867, endPoint y: 382, distance: 149.5
click at [0, 0] on slot at bounding box center [0, 0] width 0 height 0
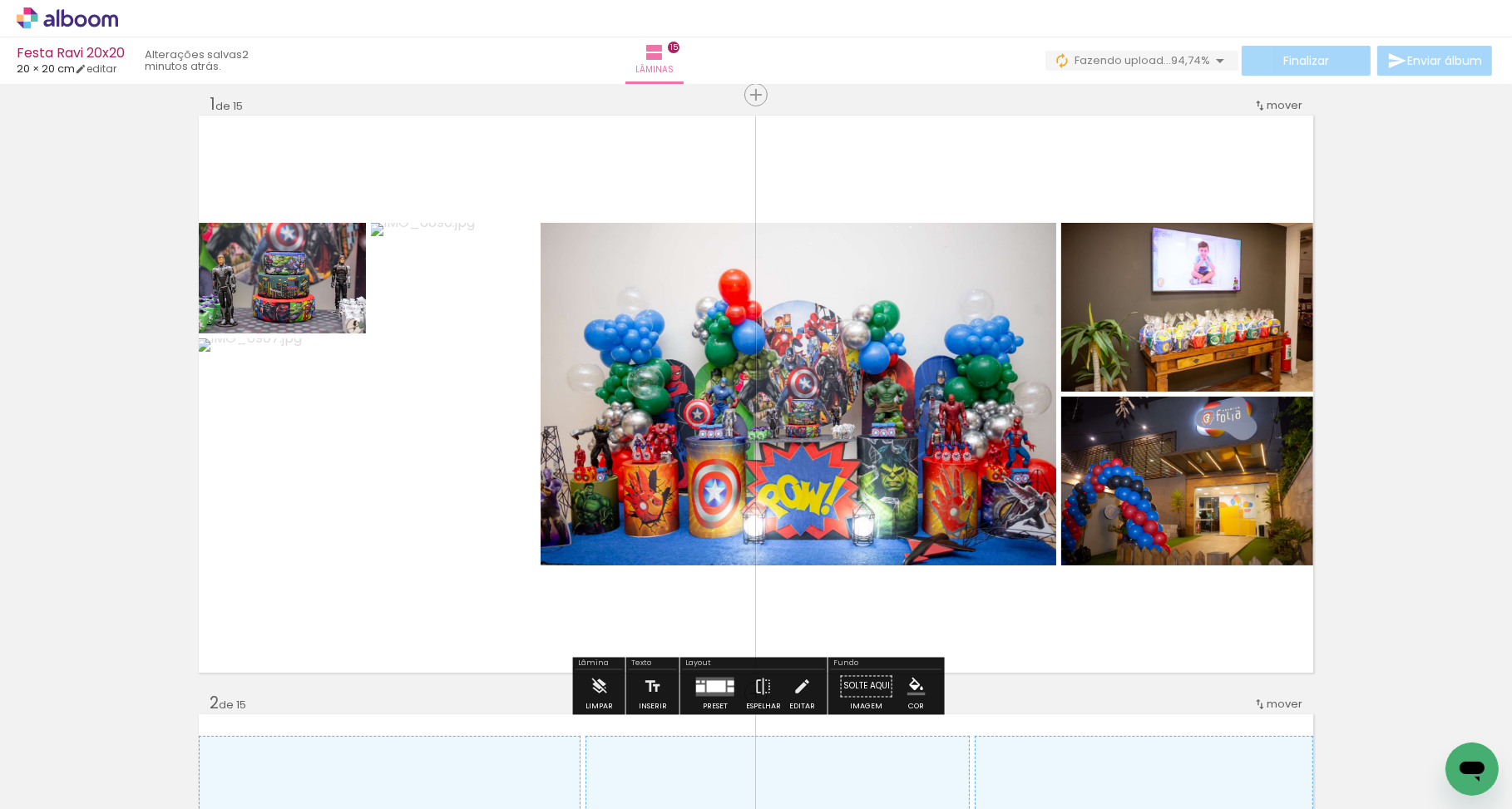
click at [705, 692] on quentale-layouter at bounding box center [715, 686] width 39 height 19
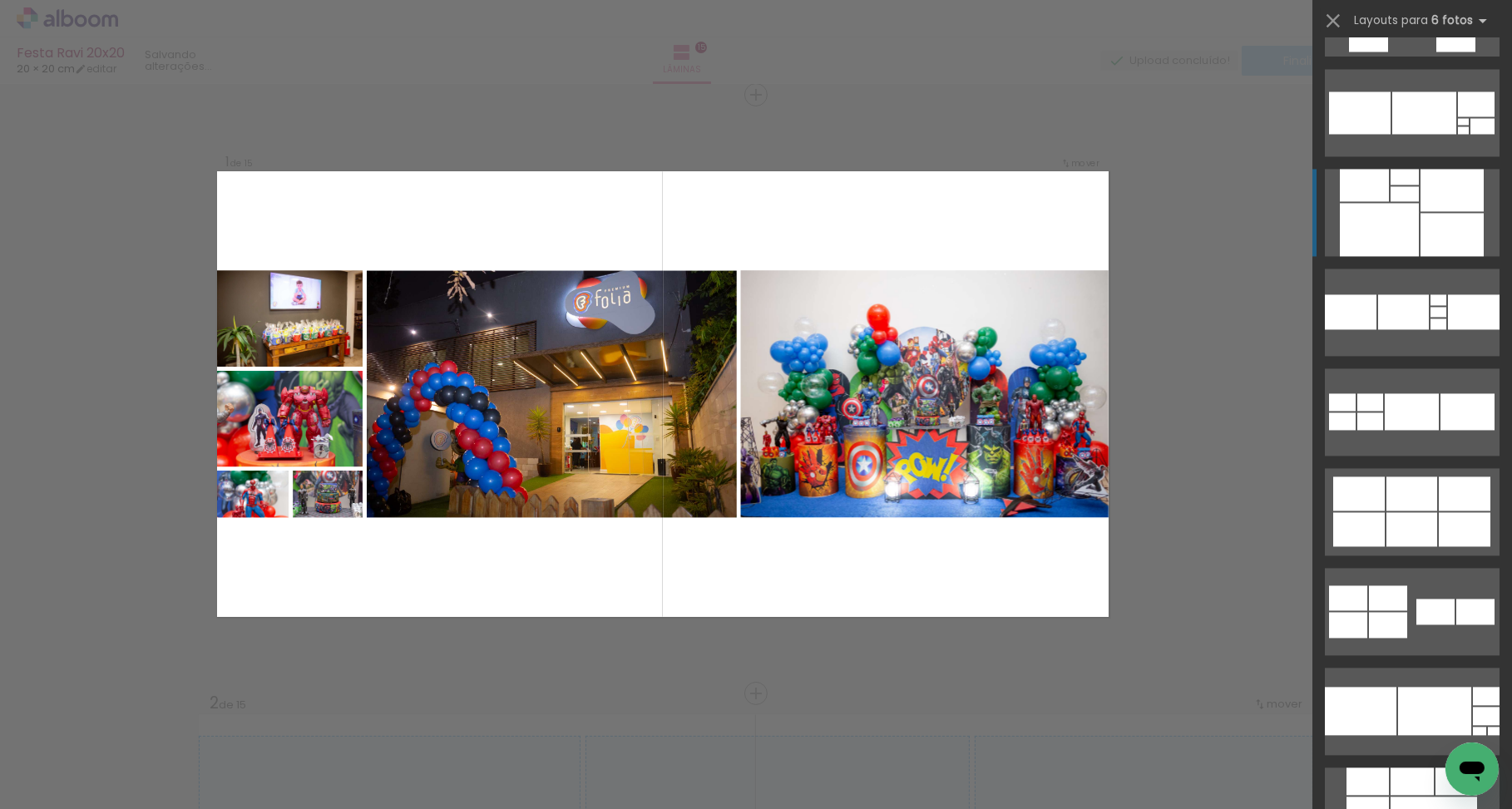
scroll to position [4649, 0]
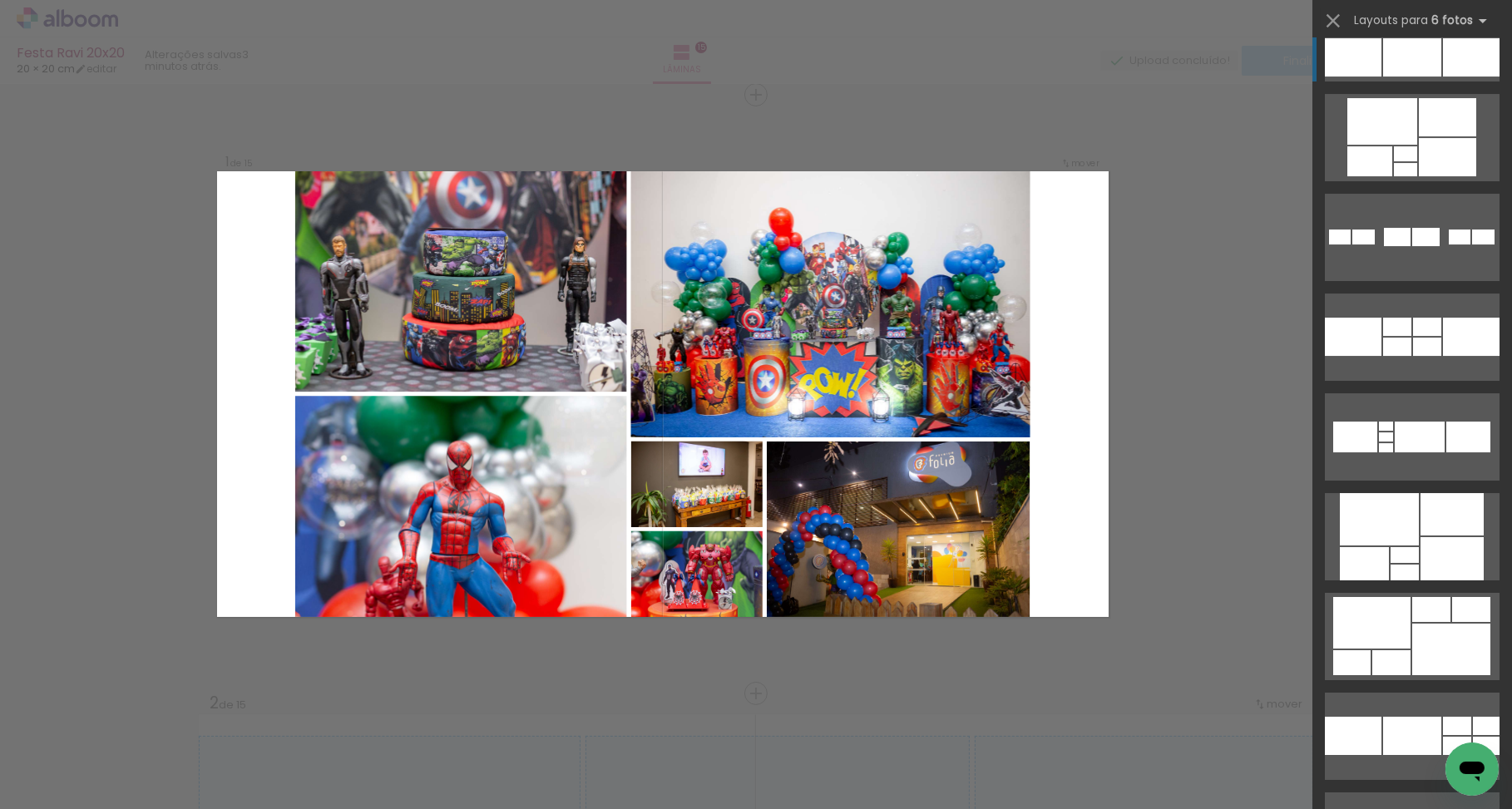
scroll to position [7908, 0]
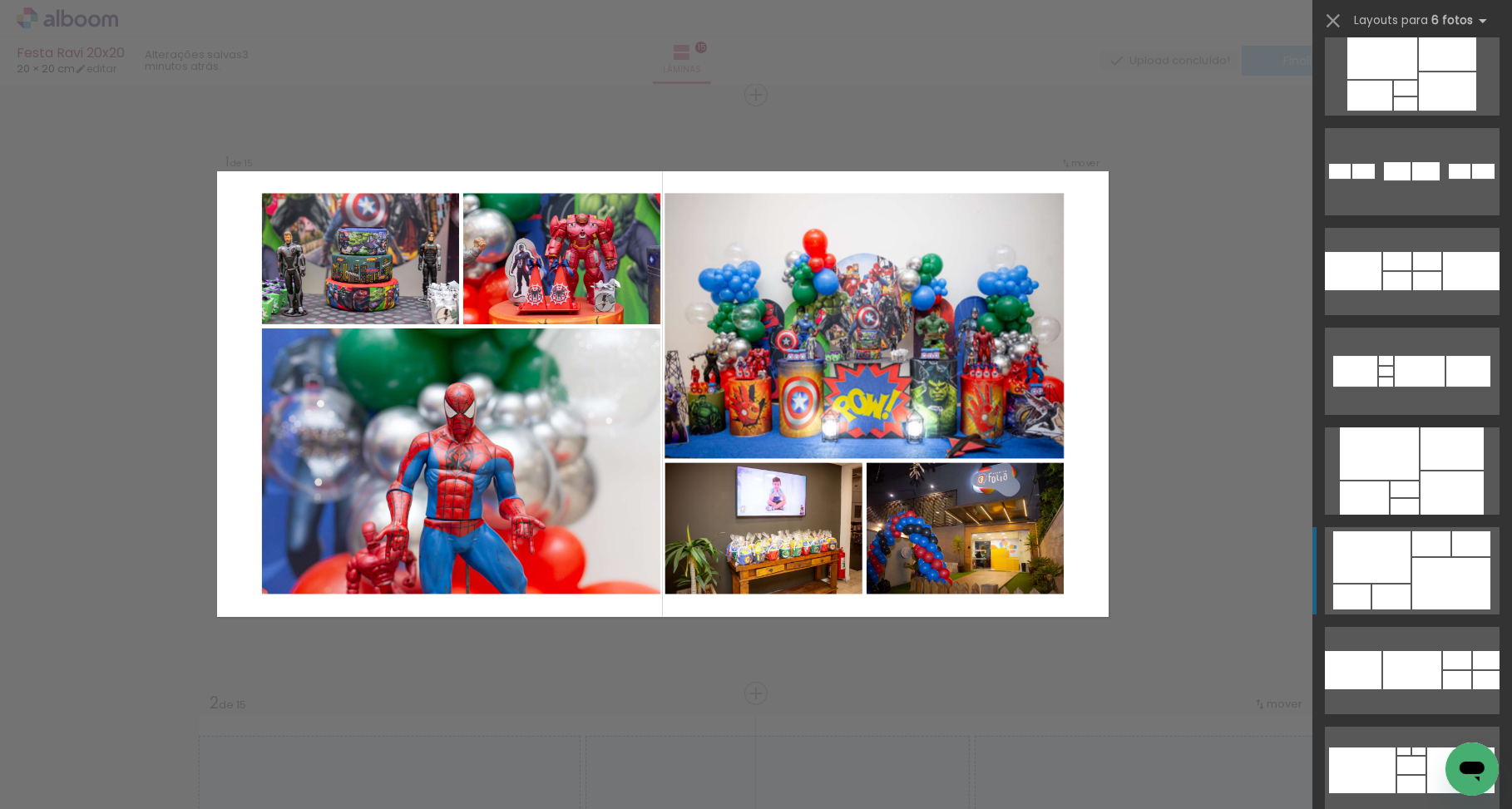
click at [1442, 575] on div at bounding box center [1451, 584] width 78 height 51
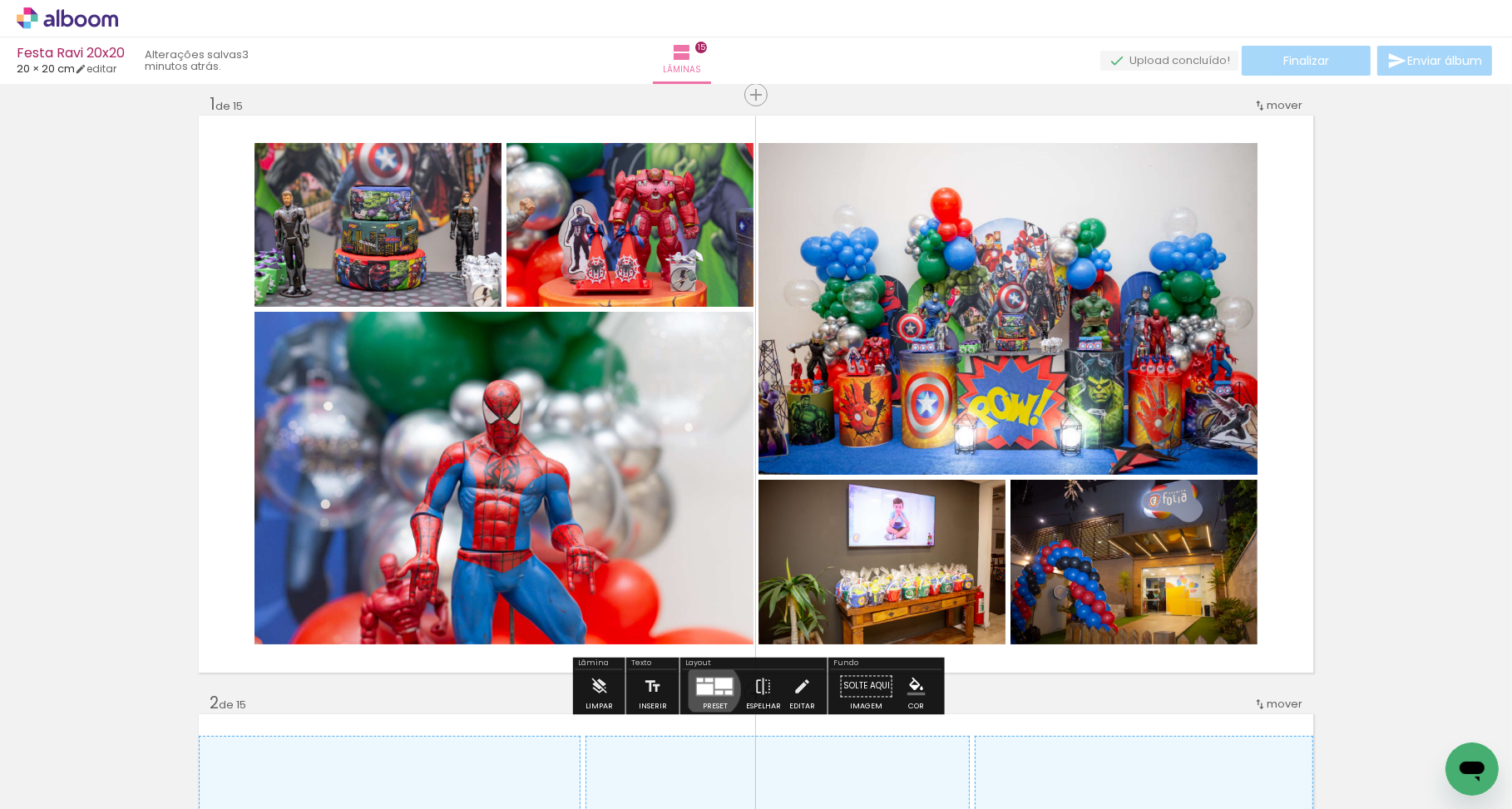
click at [708, 689] on div at bounding box center [705, 688] width 17 height 11
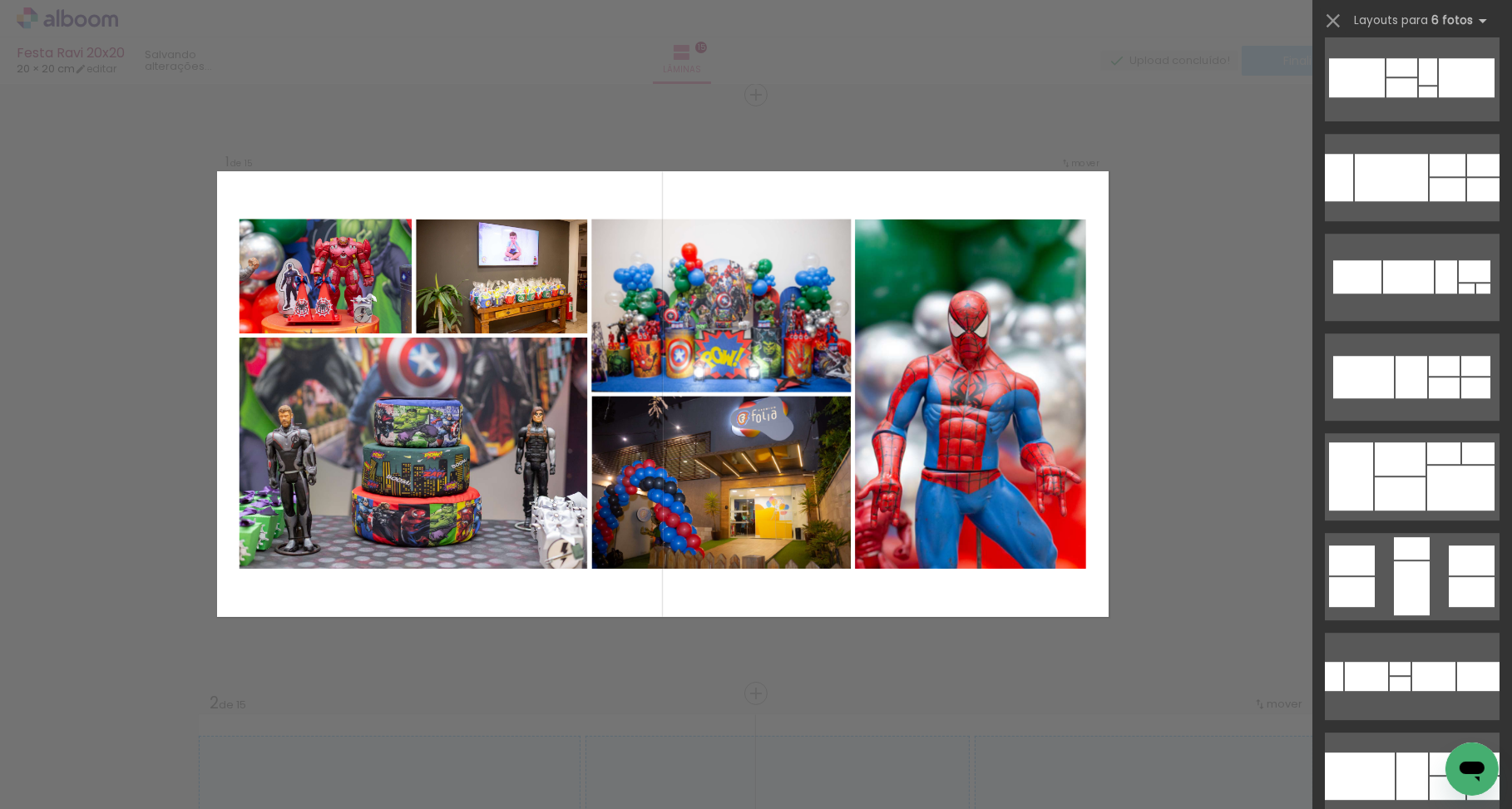
scroll to position [14789, 0]
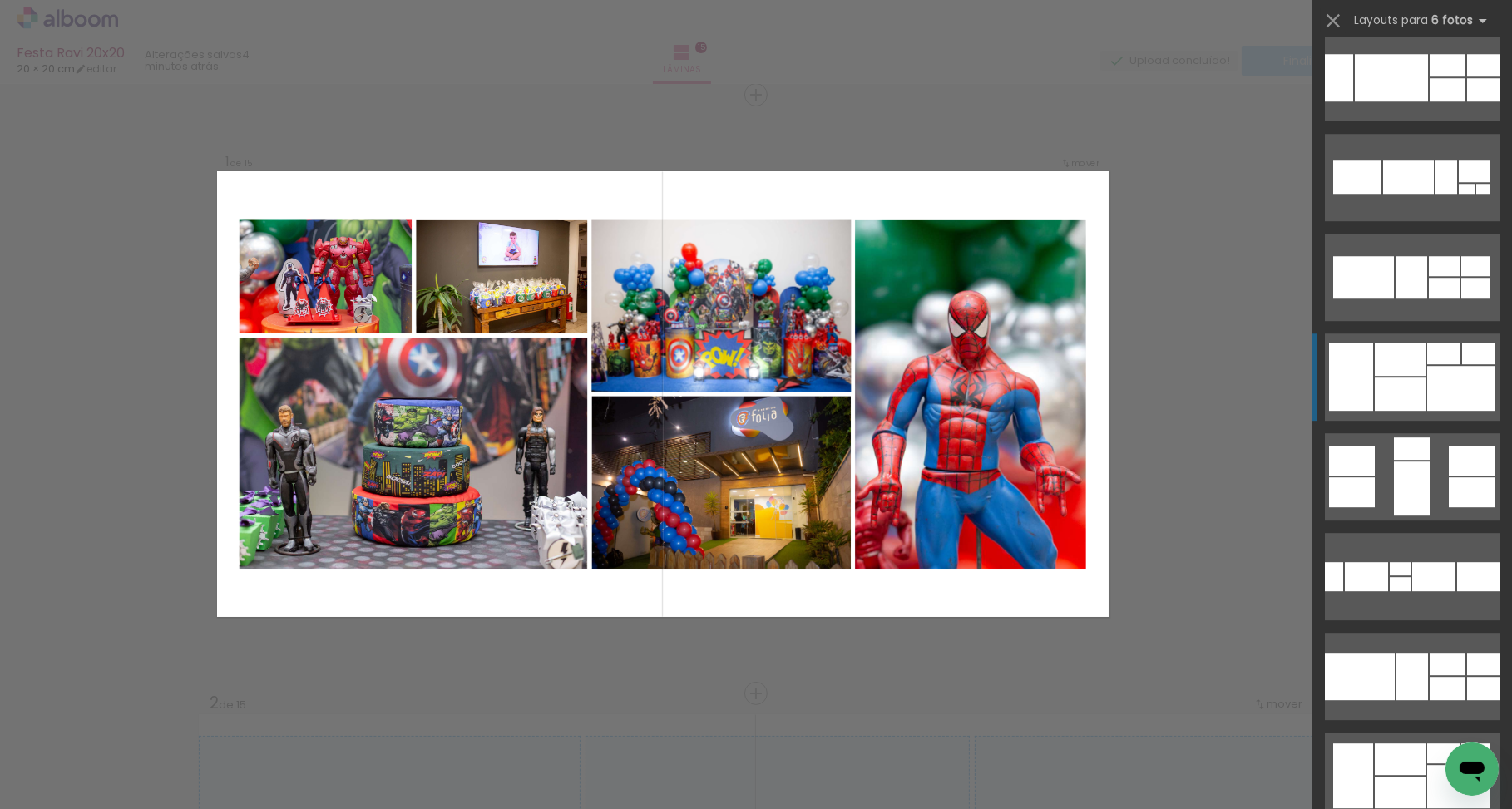
click at [1410, 401] on div at bounding box center [1399, 394] width 50 height 34
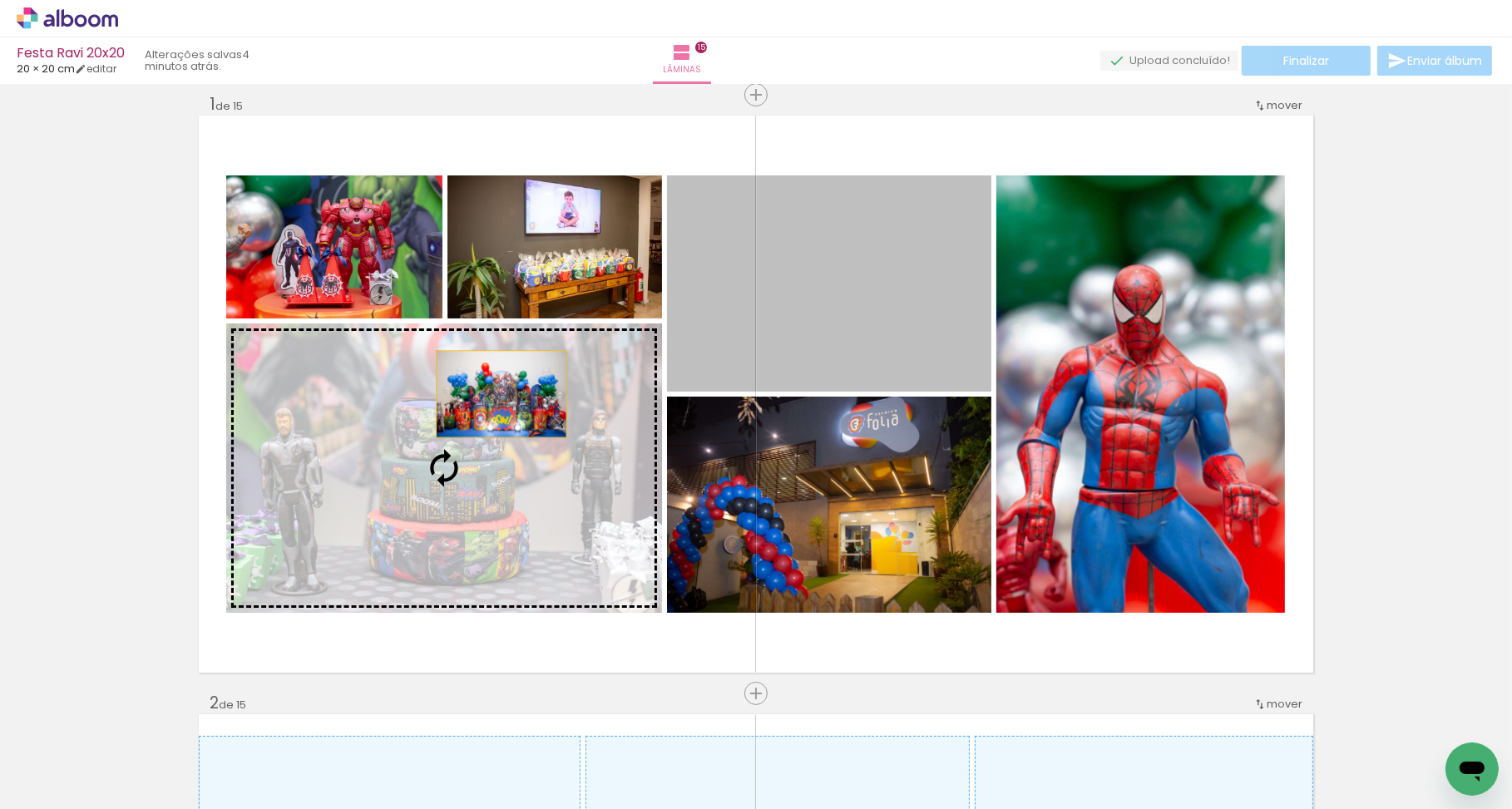
drag, startPoint x: 865, startPoint y: 314, endPoint x: 448, endPoint y: 410, distance: 427.9
click at [0, 0] on slot at bounding box center [0, 0] width 0 height 0
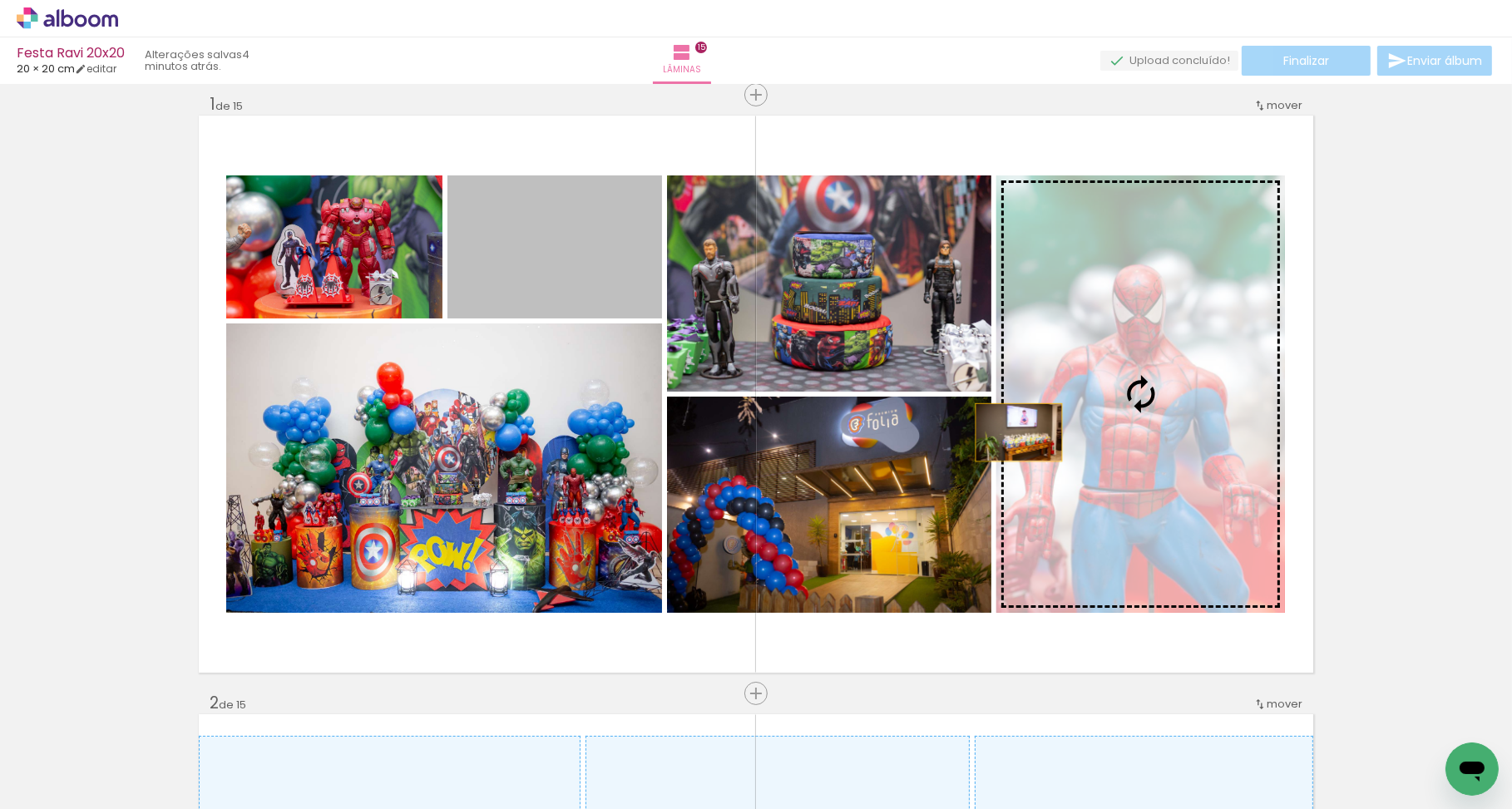
drag, startPoint x: 566, startPoint y: 271, endPoint x: 1108, endPoint y: 458, distance: 573.4
click at [0, 0] on slot at bounding box center [0, 0] width 0 height 0
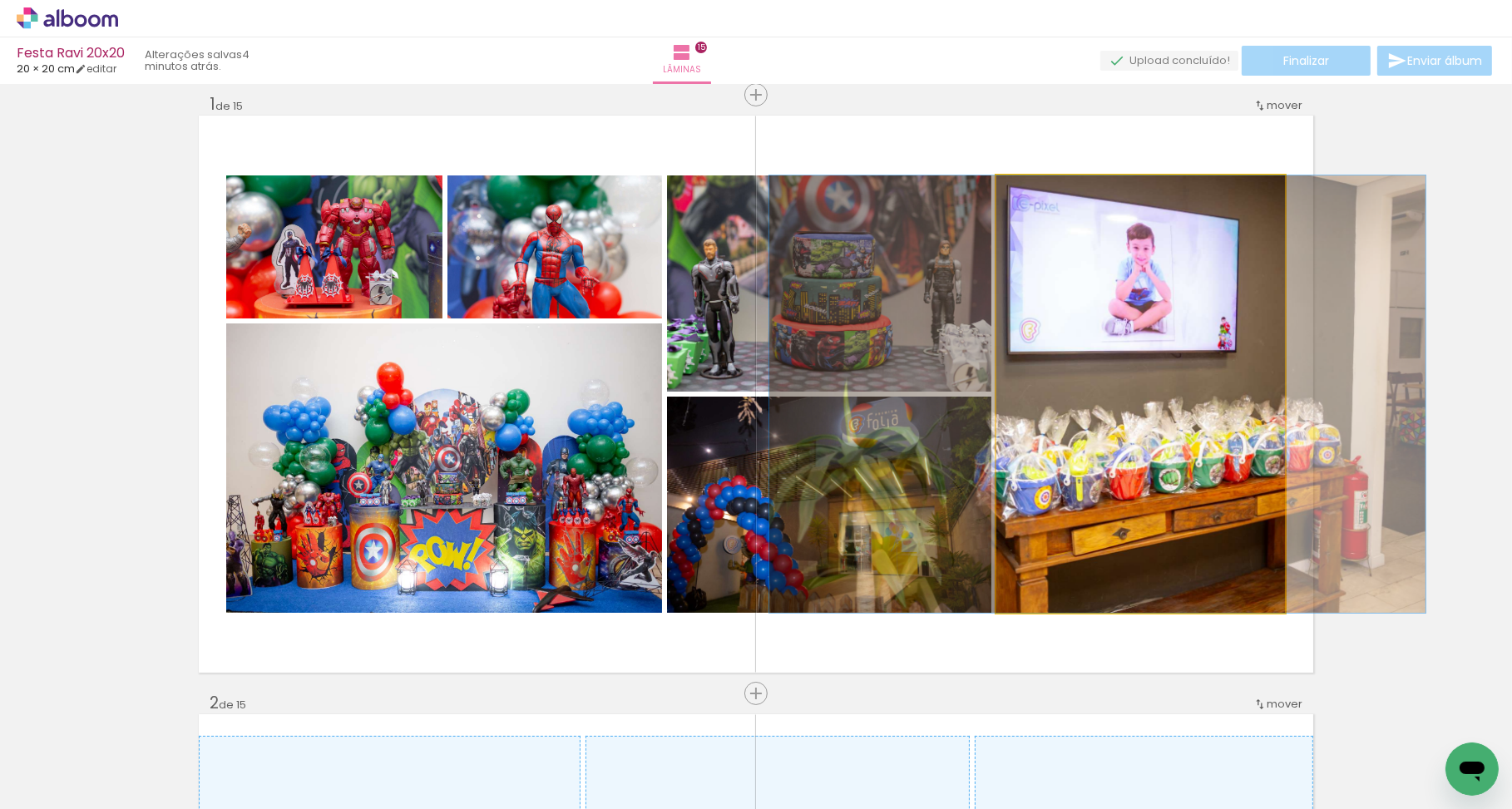
drag, startPoint x: 1222, startPoint y: 450, endPoint x: 1178, endPoint y: 454, distance: 44.2
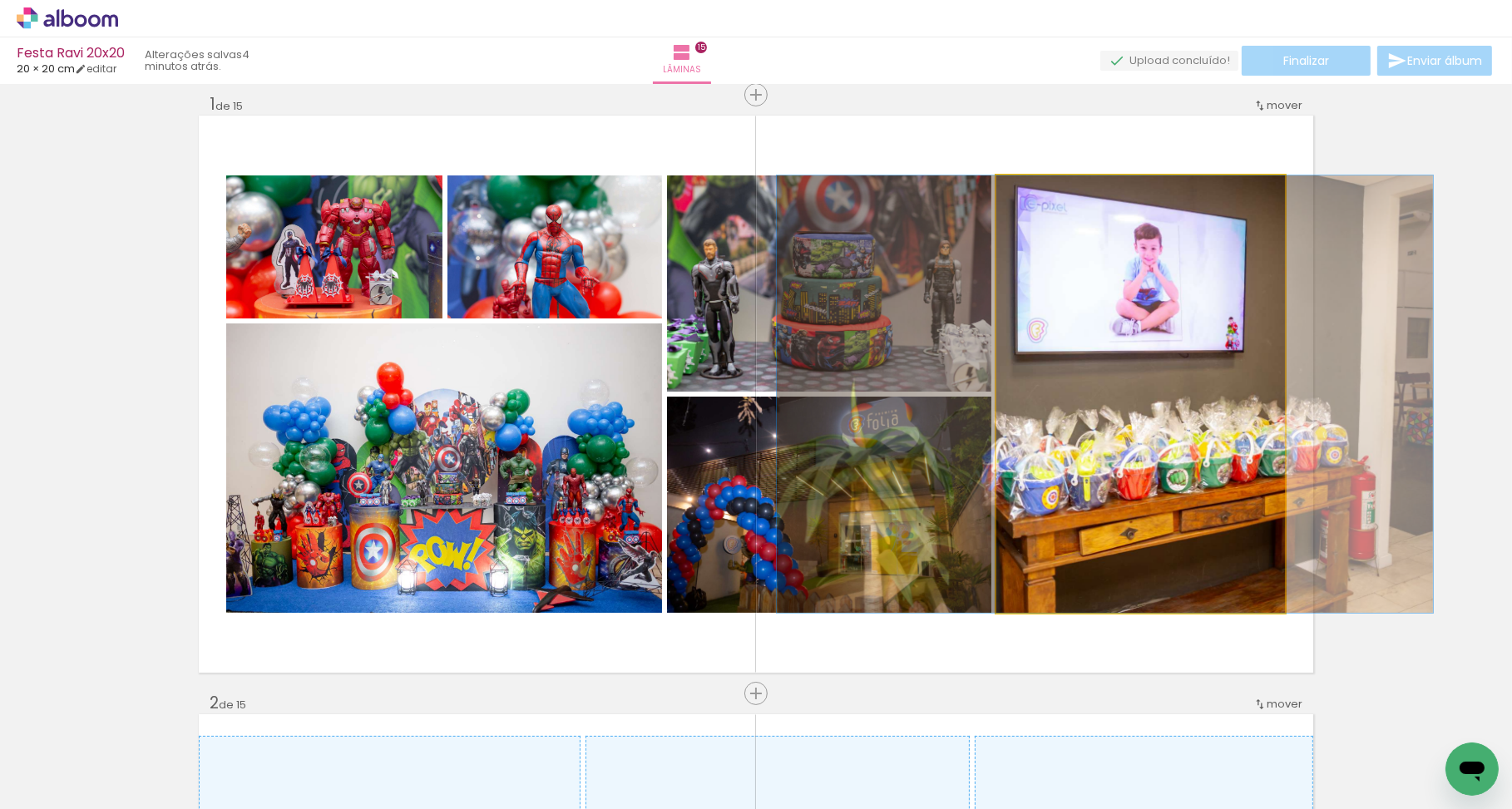
drag, startPoint x: 1178, startPoint y: 455, endPoint x: 1190, endPoint y: 455, distance: 12.0
click at [1189, 455] on div at bounding box center [1105, 394] width 656 height 438
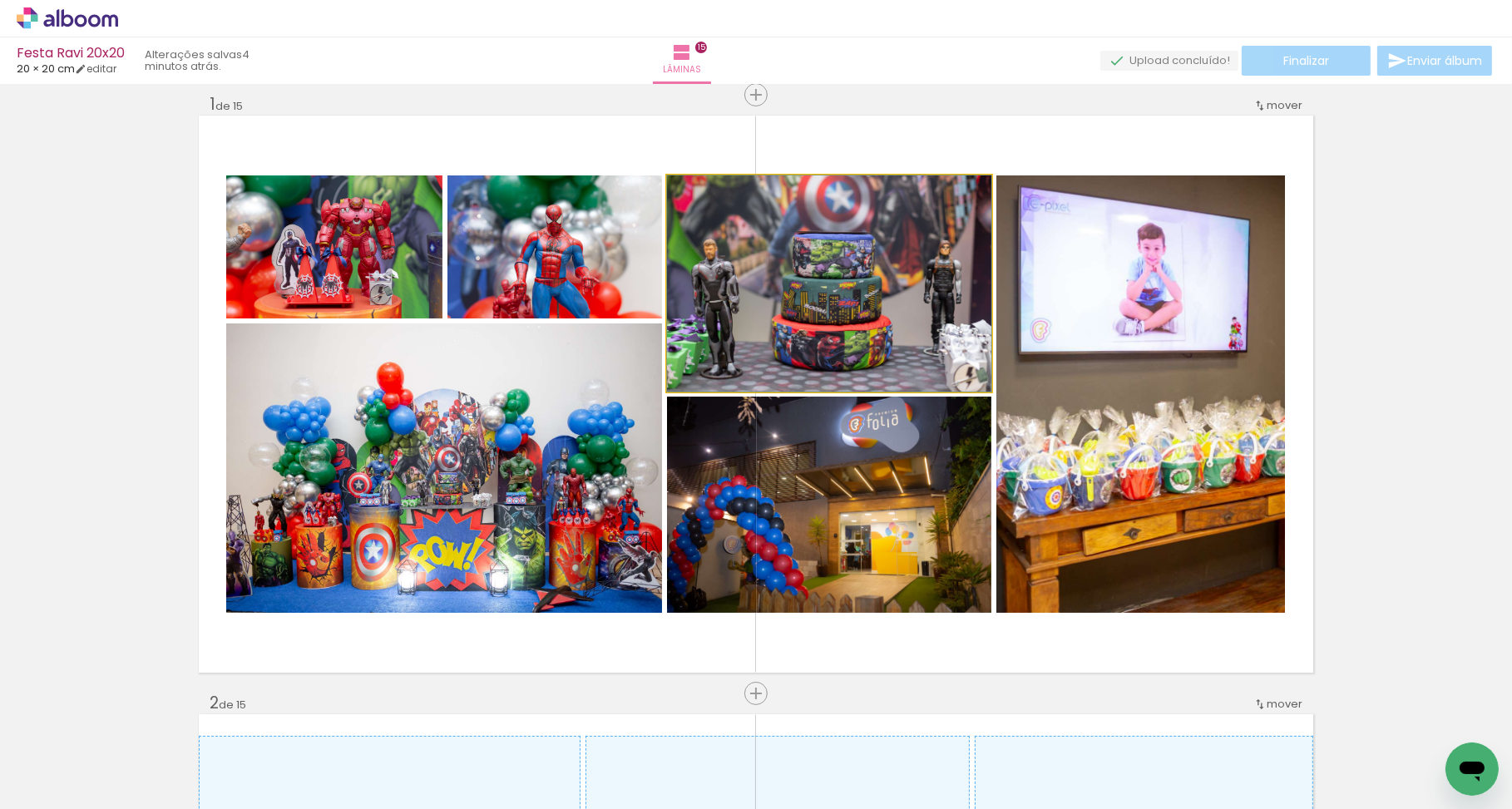
click at [871, 269] on quentale-photo at bounding box center [829, 283] width 324 height 216
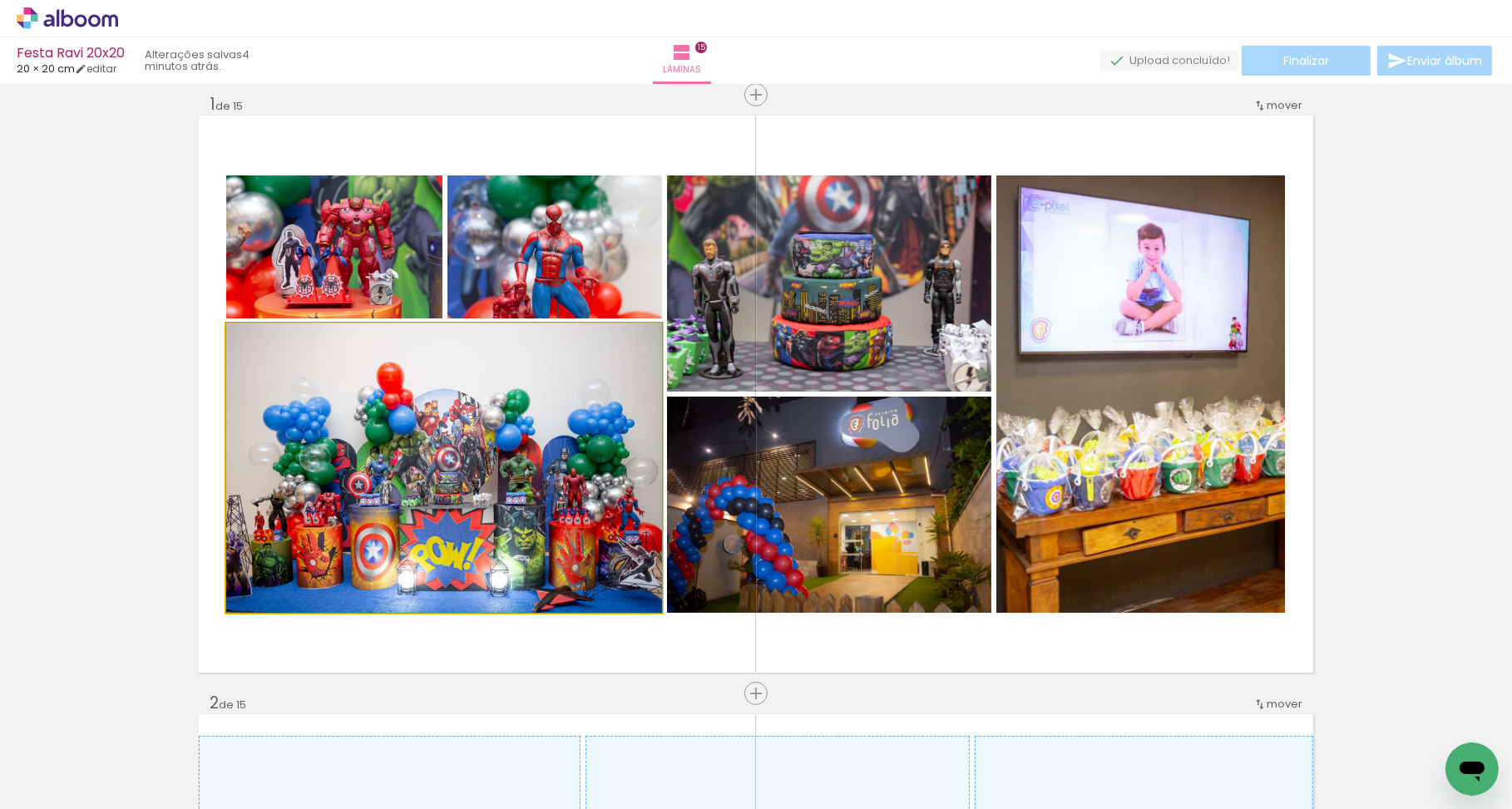
click at [477, 451] on quentale-photo at bounding box center [443, 468] width 436 height 289
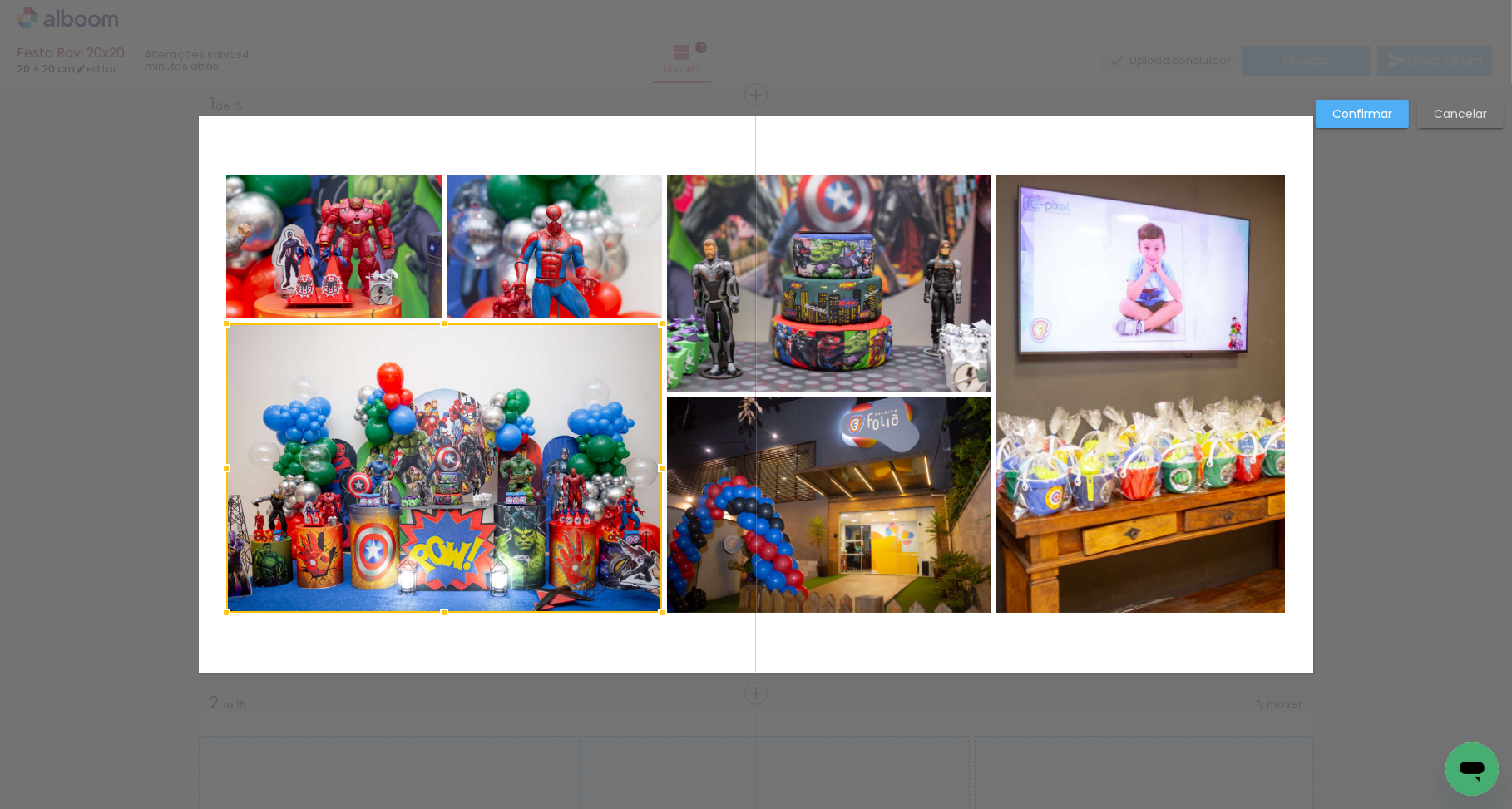
click at [327, 268] on quentale-photo at bounding box center [334, 247] width 216 height 143
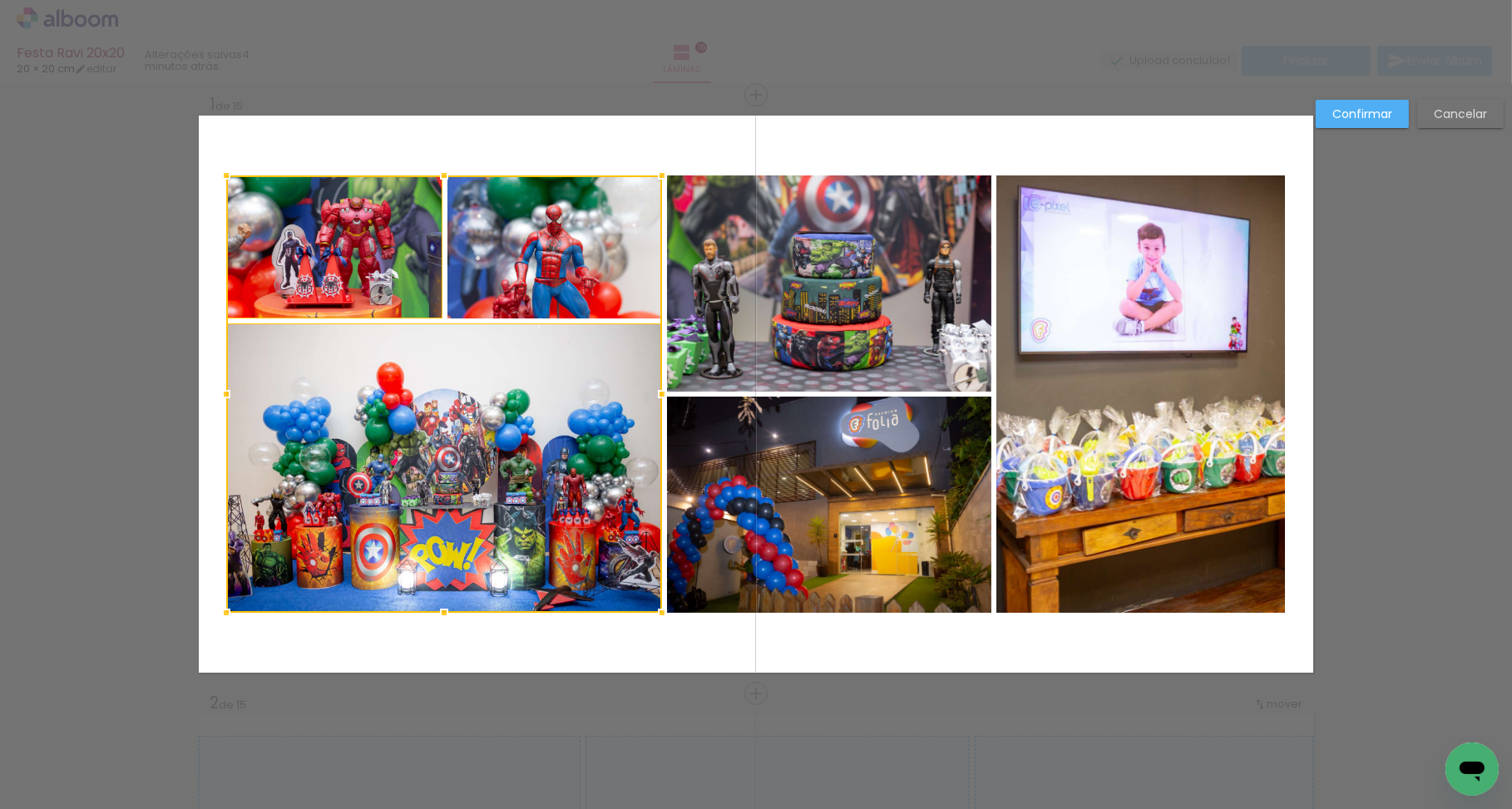
drag, startPoint x: 543, startPoint y: 277, endPoint x: 570, endPoint y: 313, distance: 45.0
click at [543, 277] on div at bounding box center [443, 394] width 436 height 438
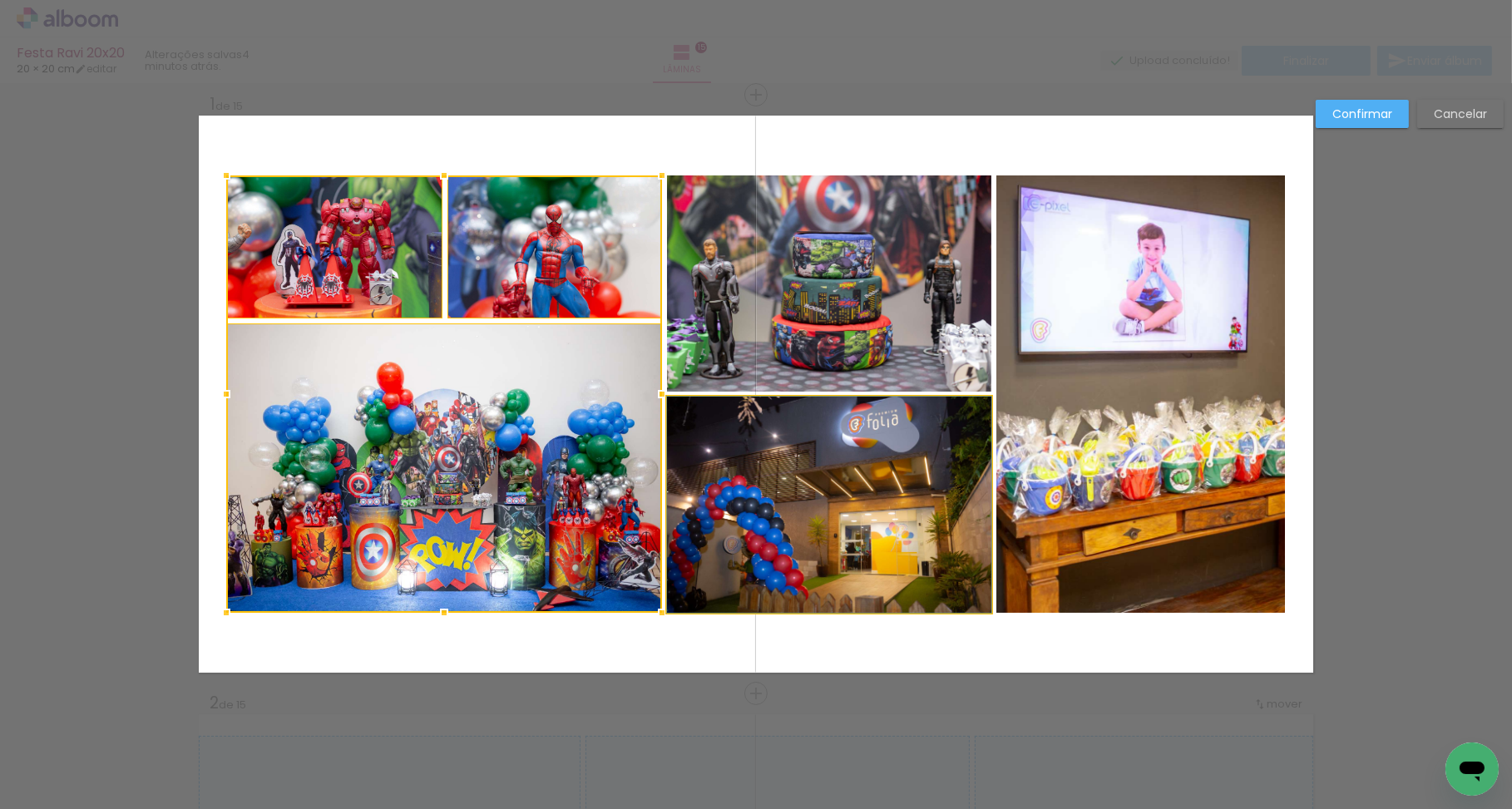
click at [877, 560] on album-spread "1 de 15" at bounding box center [756, 394] width 1114 height 557
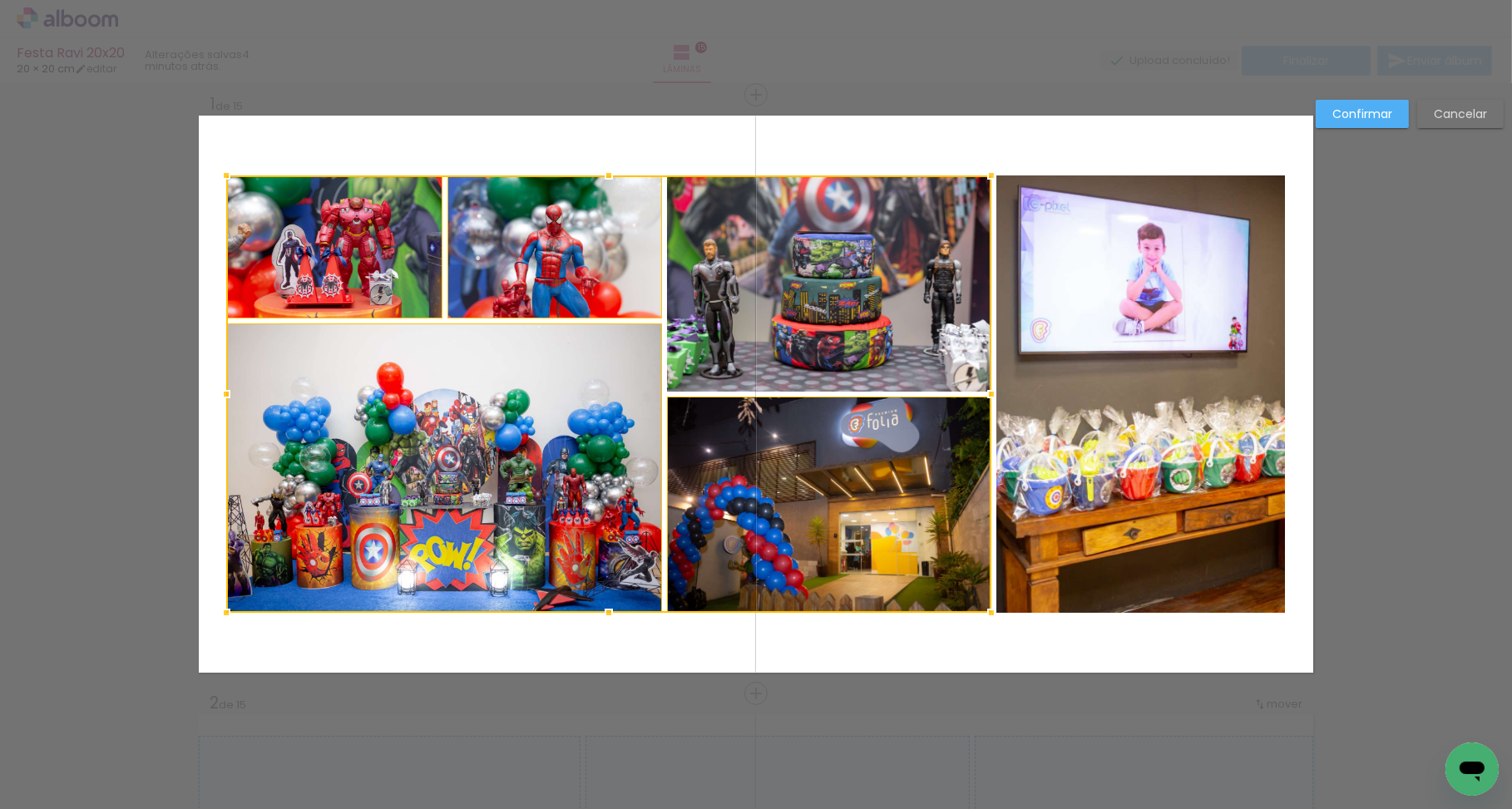
click at [895, 400] on div at bounding box center [608, 394] width 765 height 438
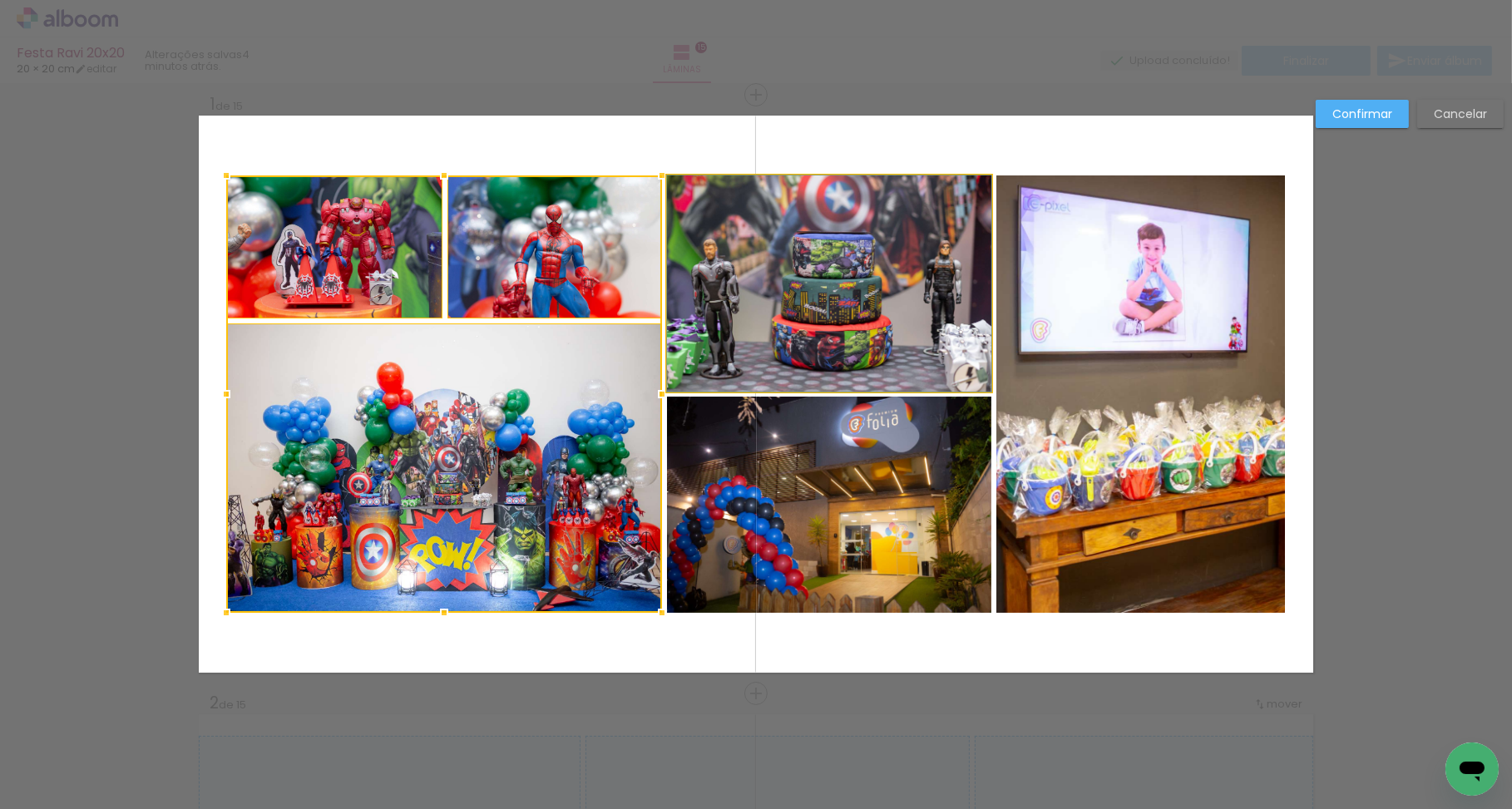
drag, startPoint x: 897, startPoint y: 356, endPoint x: 902, endPoint y: 386, distance: 30.4
click at [897, 356] on album-spread "1 de 15" at bounding box center [756, 394] width 1114 height 557
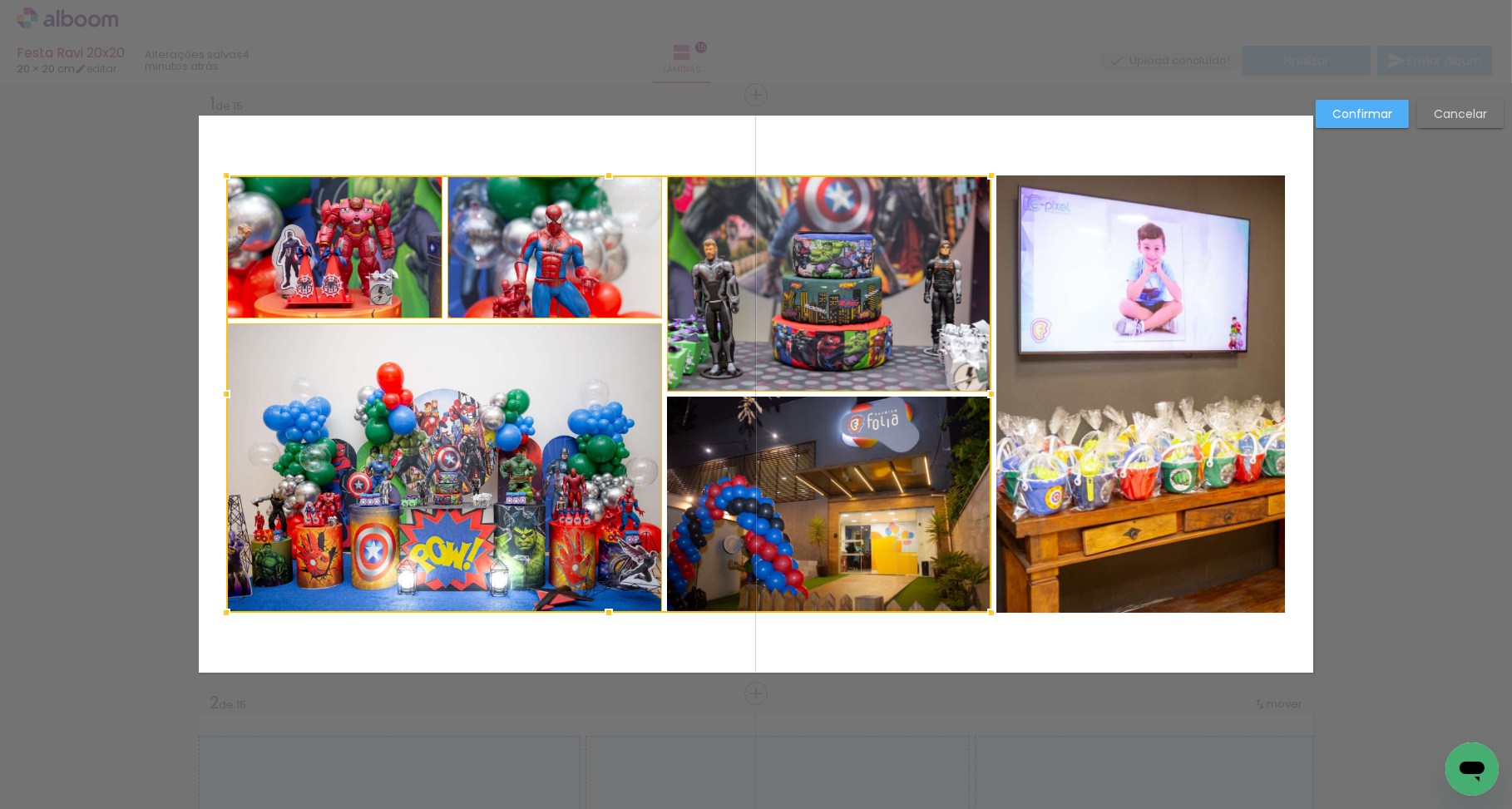
click at [916, 455] on div at bounding box center [608, 394] width 765 height 438
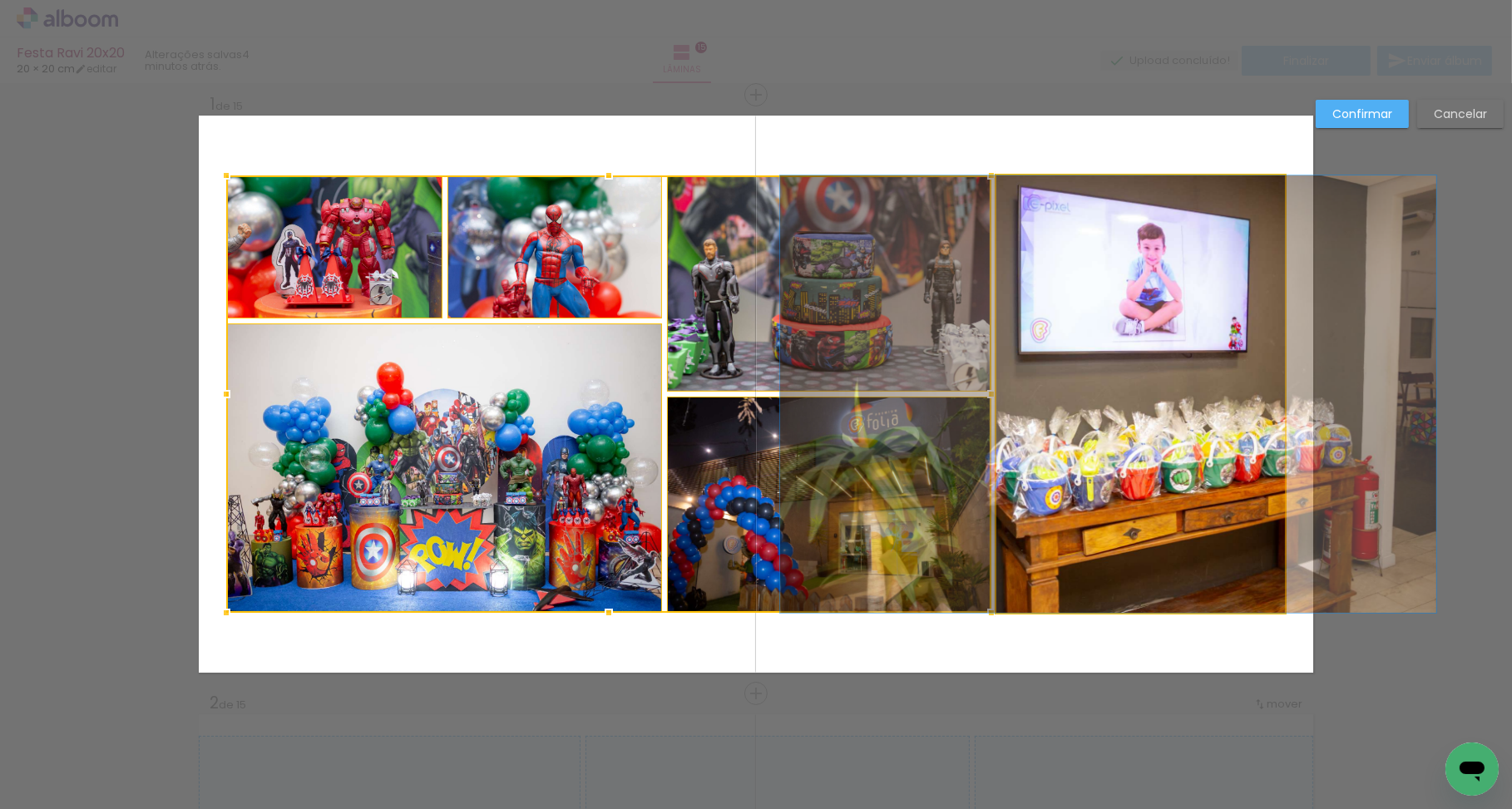
click at [1110, 441] on quentale-photo at bounding box center [1141, 394] width 288 height 438
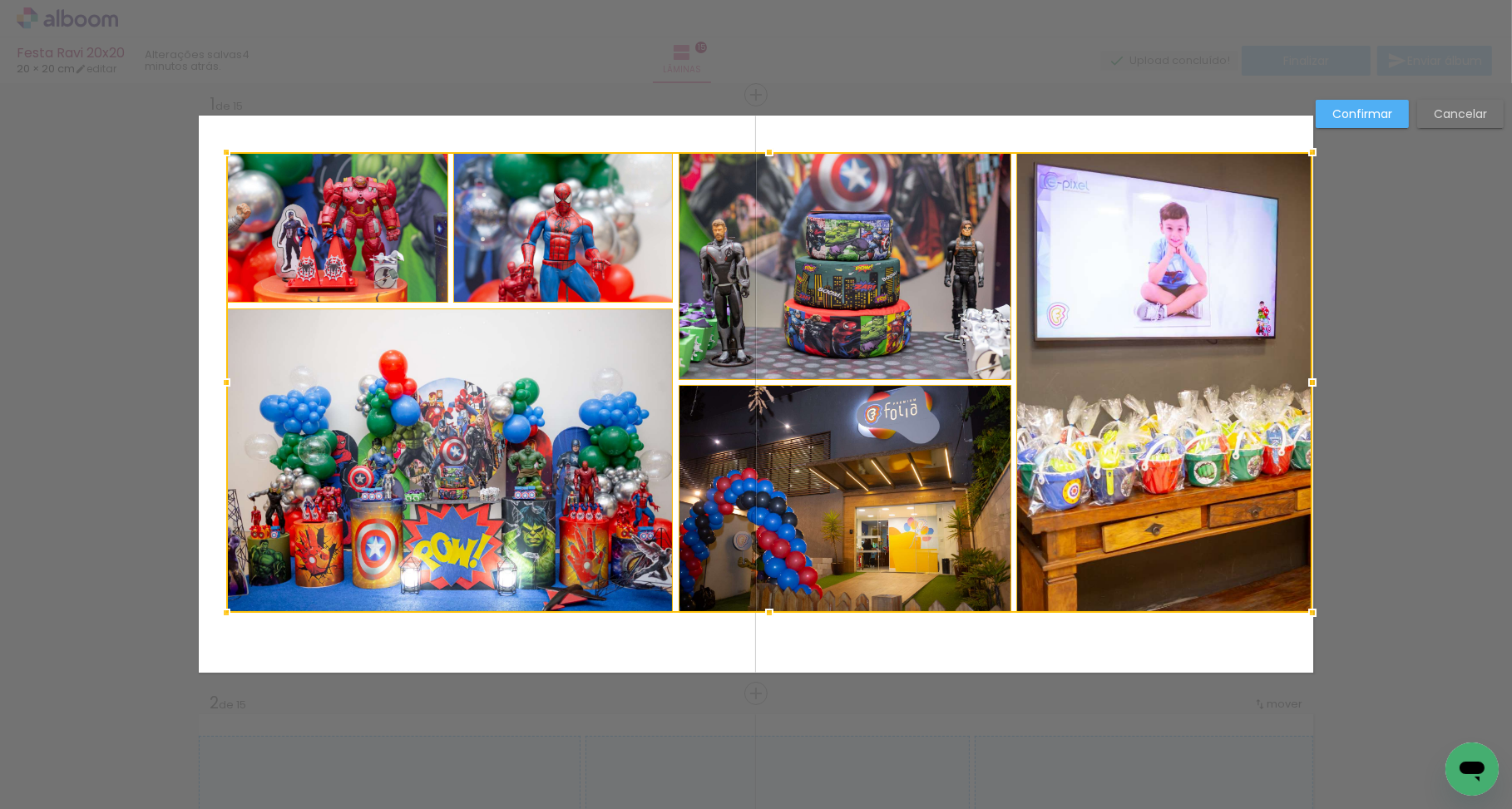
drag, startPoint x: 1285, startPoint y: 174, endPoint x: 1312, endPoint y: 150, distance: 36.1
click at [1312, 150] on div at bounding box center [1313, 152] width 34 height 34
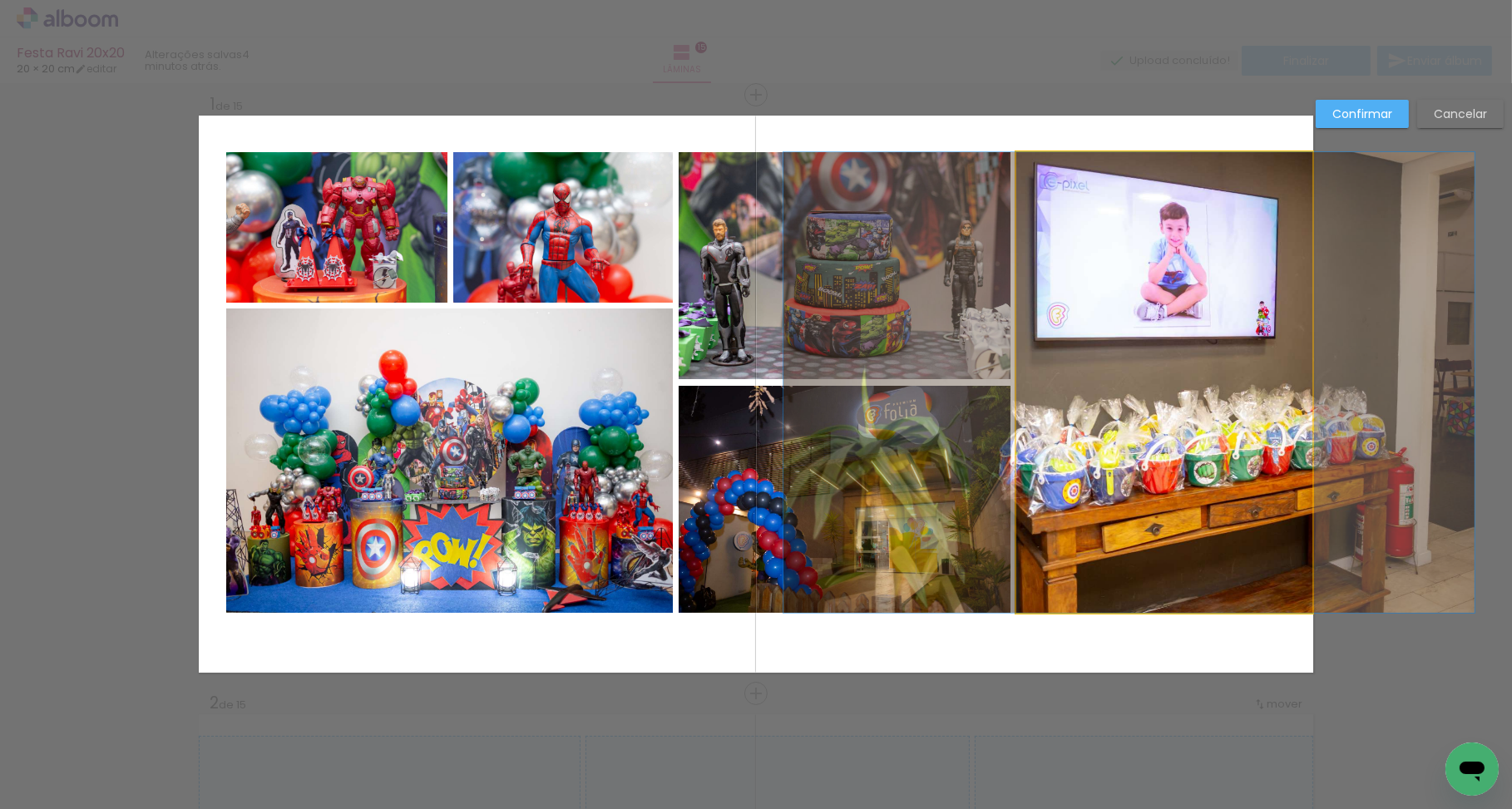
click at [1216, 250] on quentale-photo at bounding box center [1164, 382] width 296 height 461
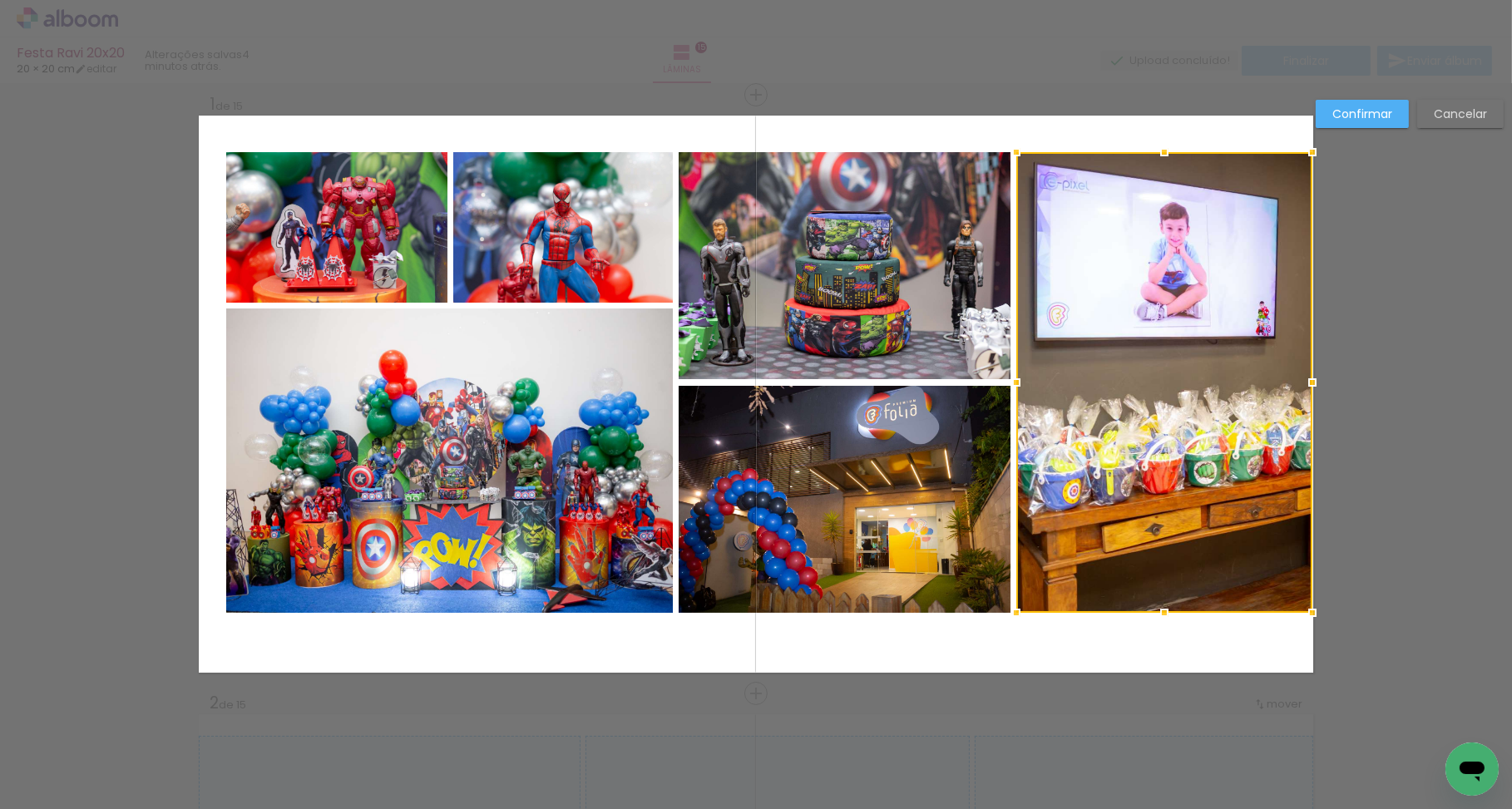
click at [932, 491] on quentale-photo at bounding box center [844, 500] width 333 height 227
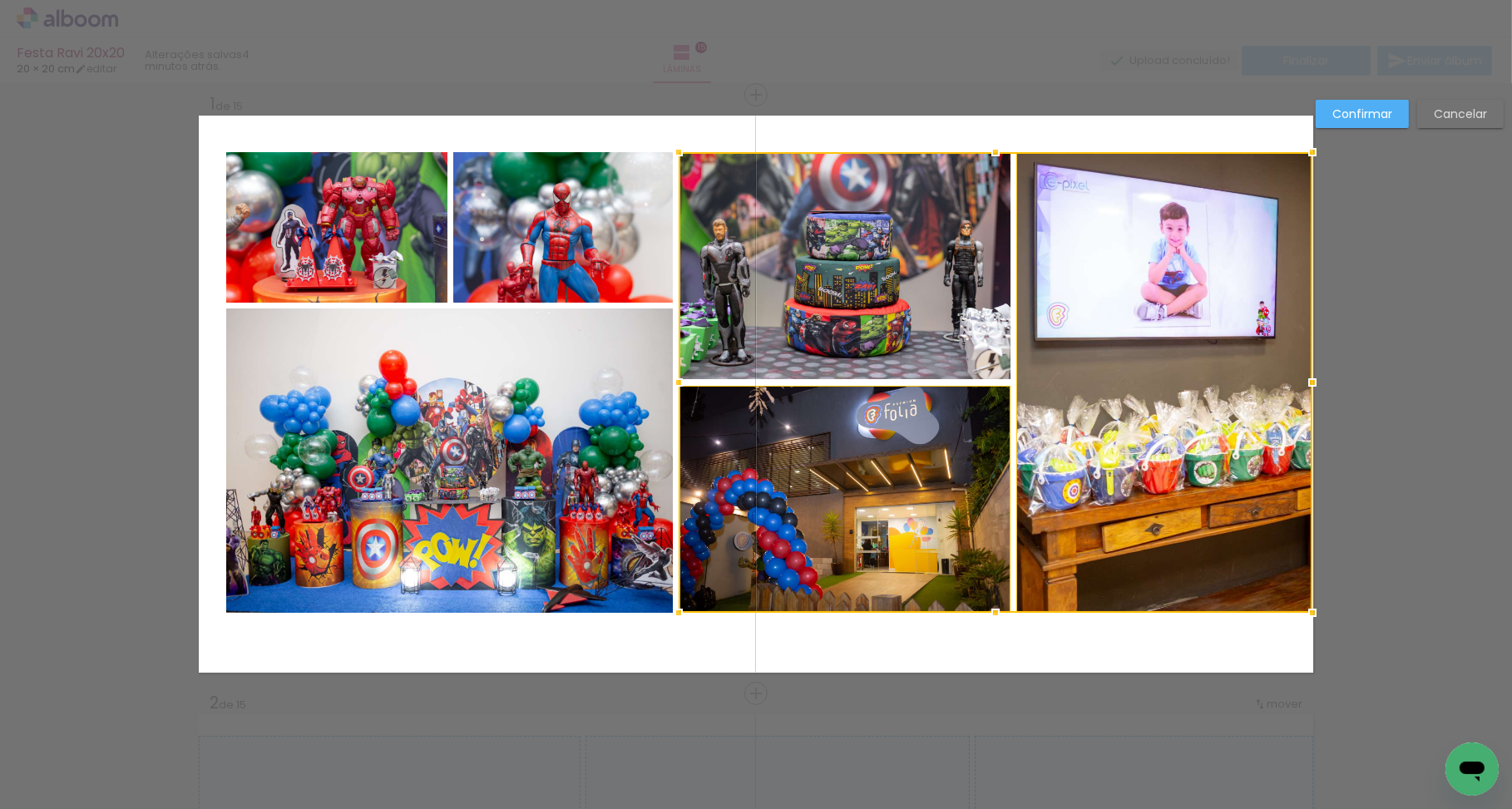
click at [885, 307] on div at bounding box center [995, 382] width 634 height 461
click at [621, 255] on album-spread "1 de 15" at bounding box center [756, 394] width 1114 height 557
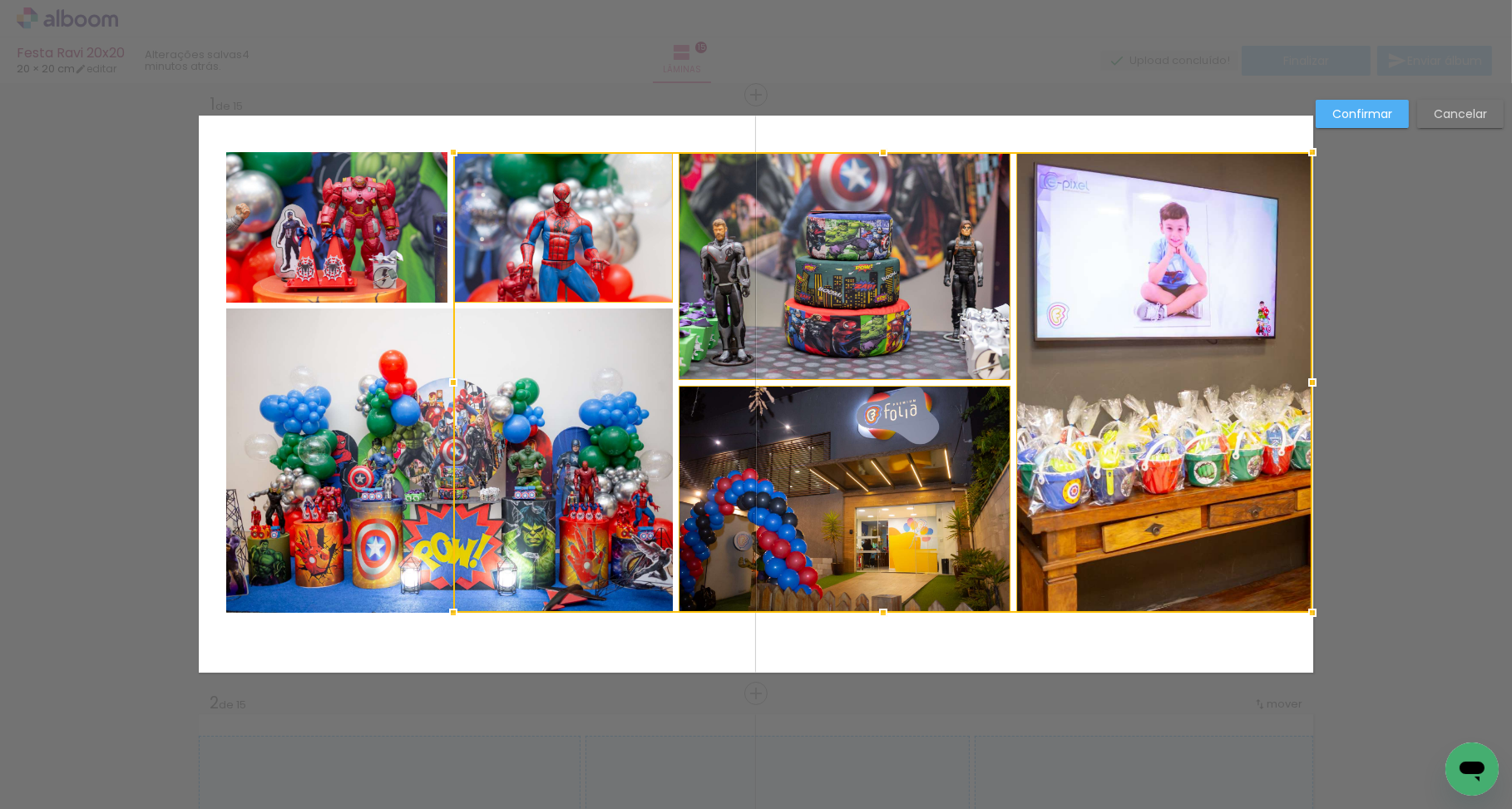
click at [548, 450] on div at bounding box center [883, 382] width 859 height 461
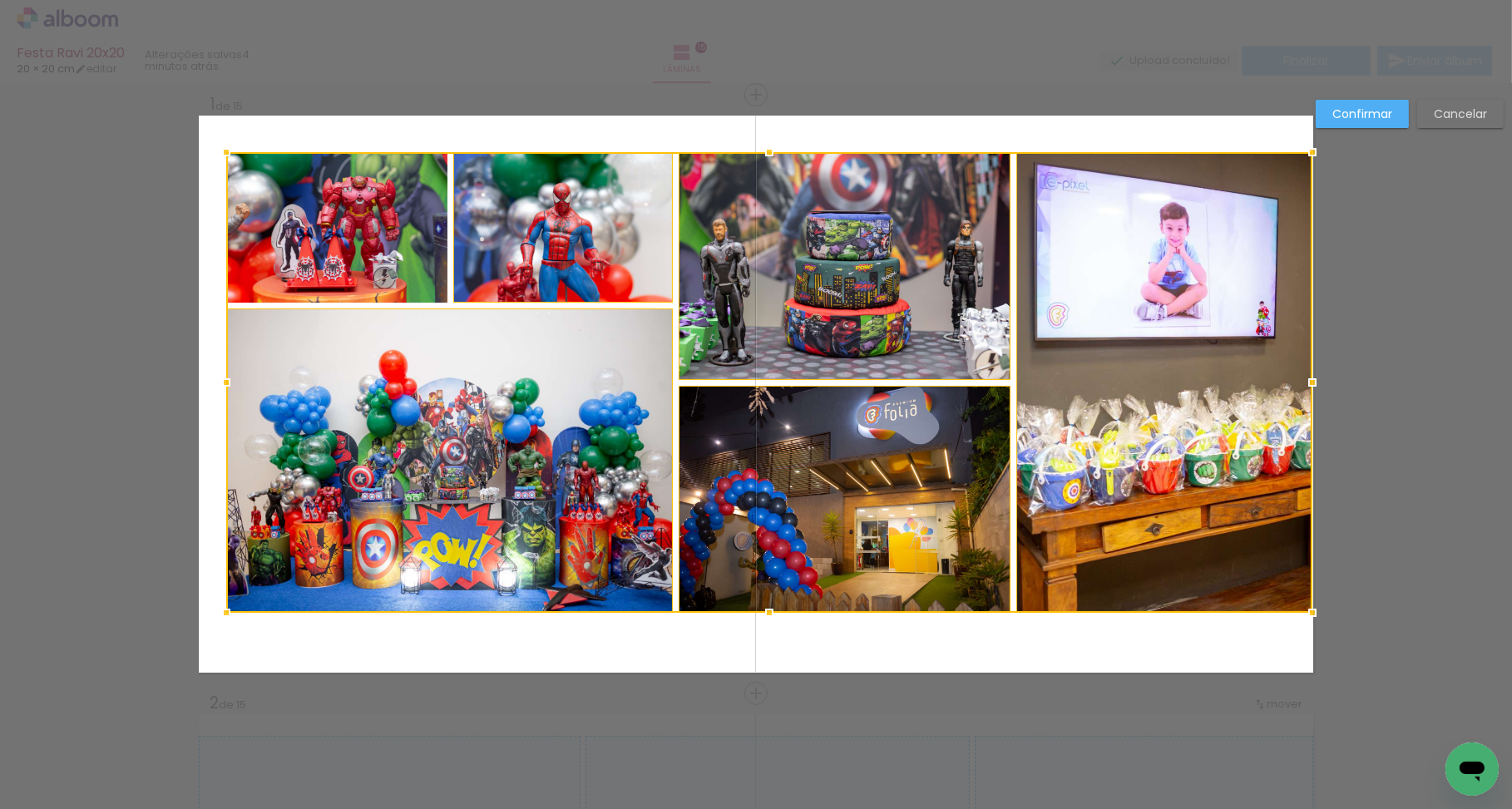
click at [371, 198] on div at bounding box center [769, 382] width 1086 height 461
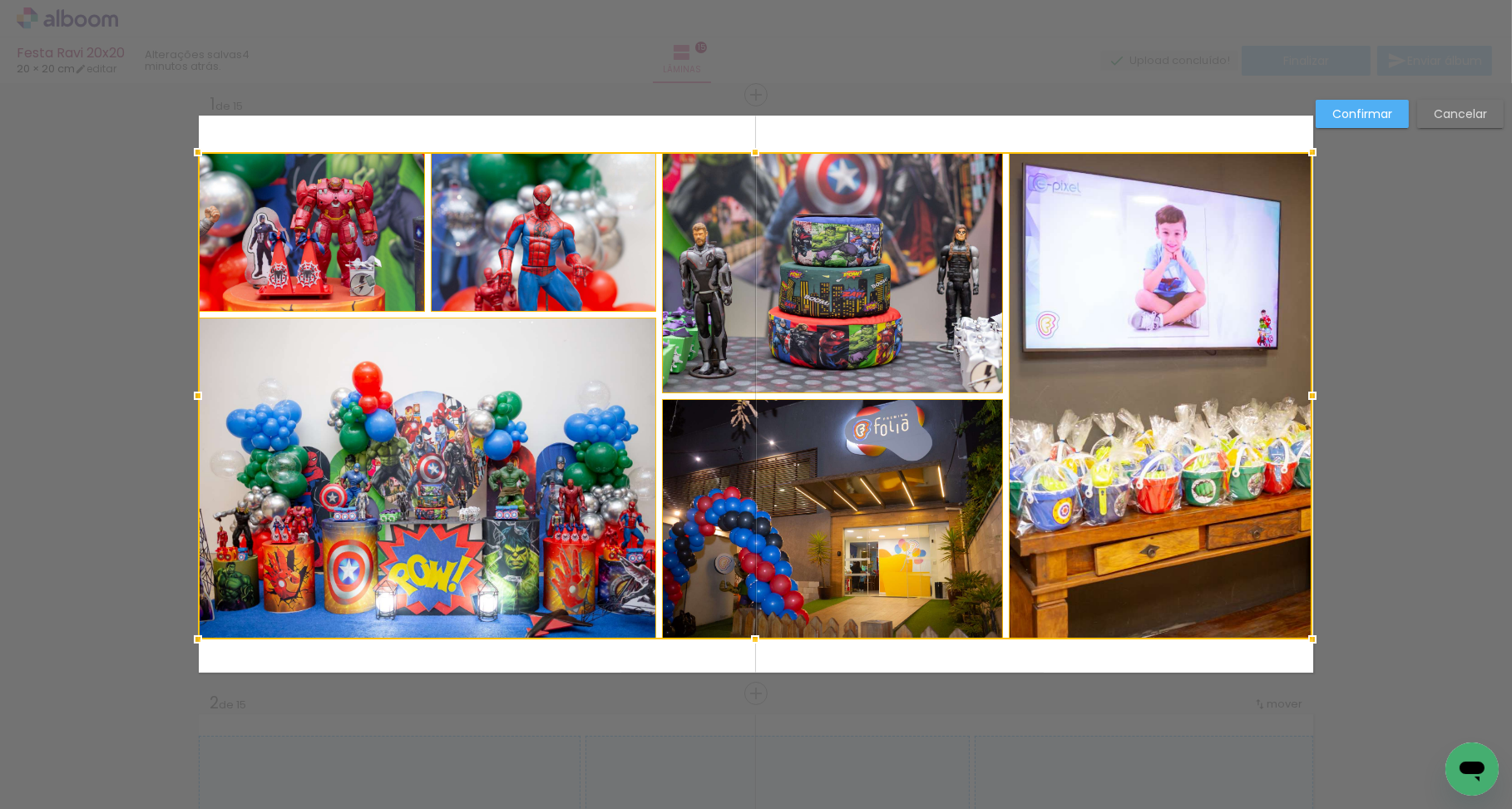
drag, startPoint x: 227, startPoint y: 611, endPoint x: 198, endPoint y: 638, distance: 39.6
click at [198, 638] on div at bounding box center [199, 640] width 34 height 34
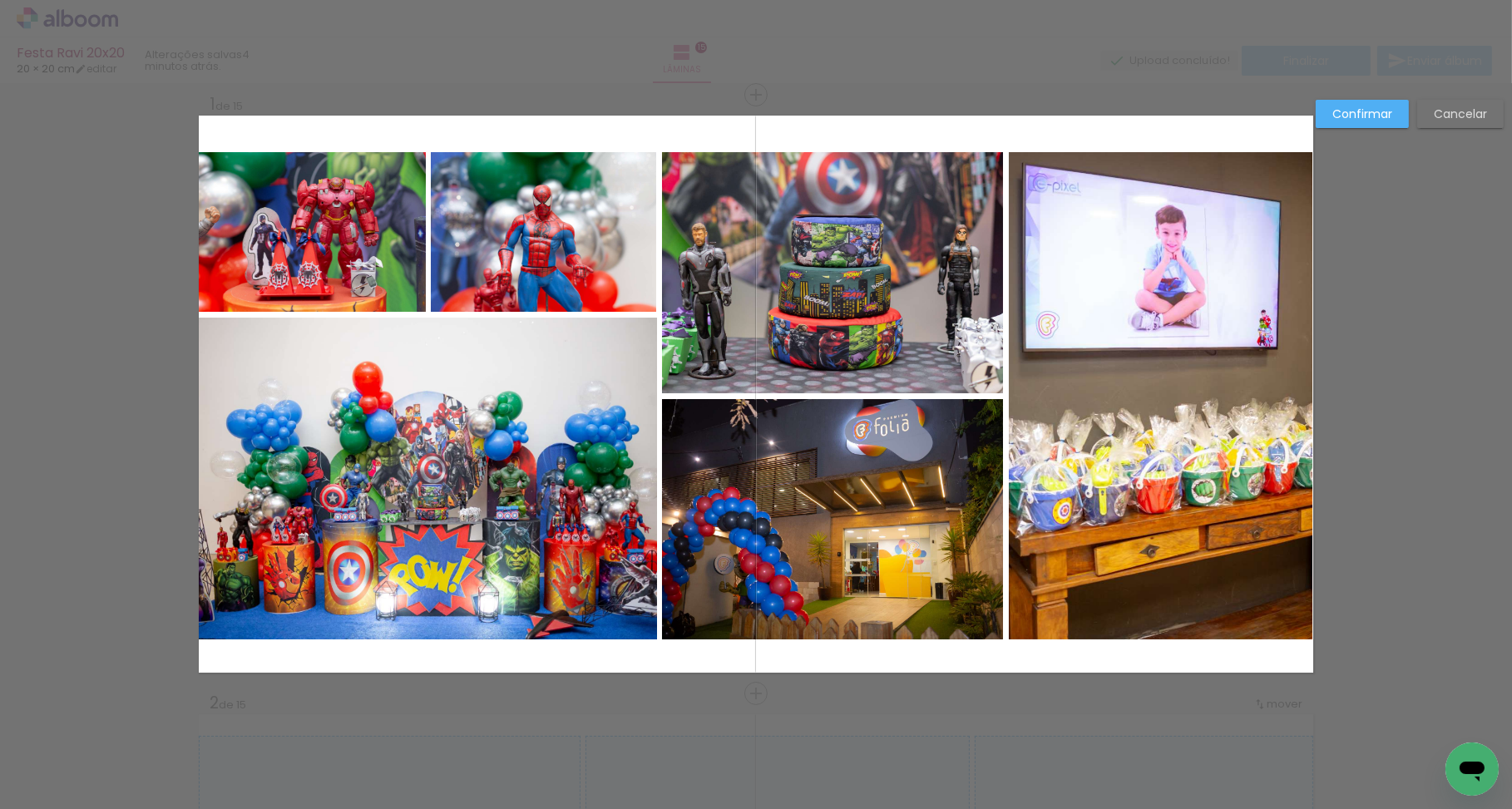
click at [524, 514] on album-spread "1 de 15" at bounding box center [756, 394] width 1114 height 557
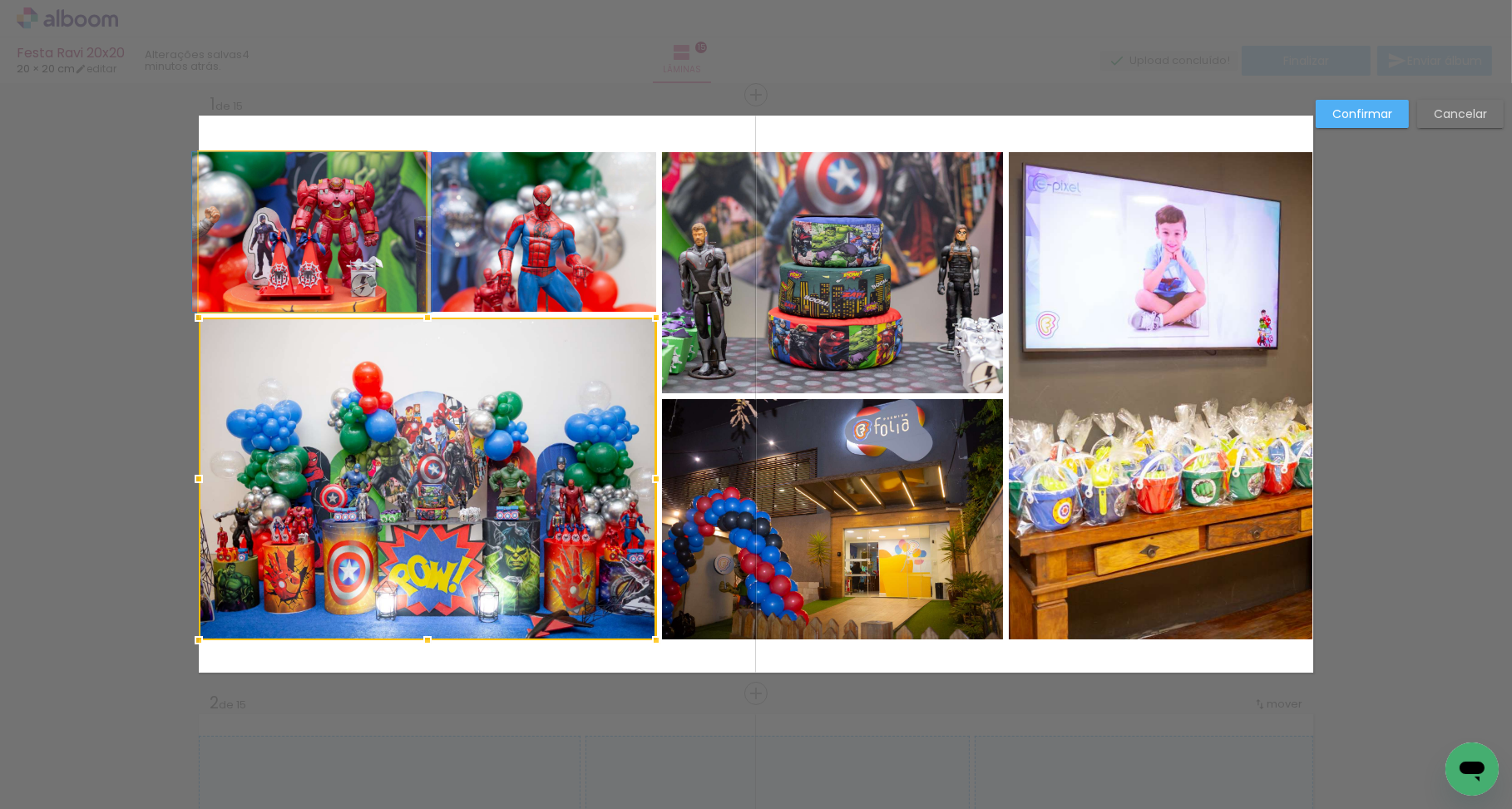
click at [379, 264] on album-spread "1 de 15" at bounding box center [756, 394] width 1114 height 557
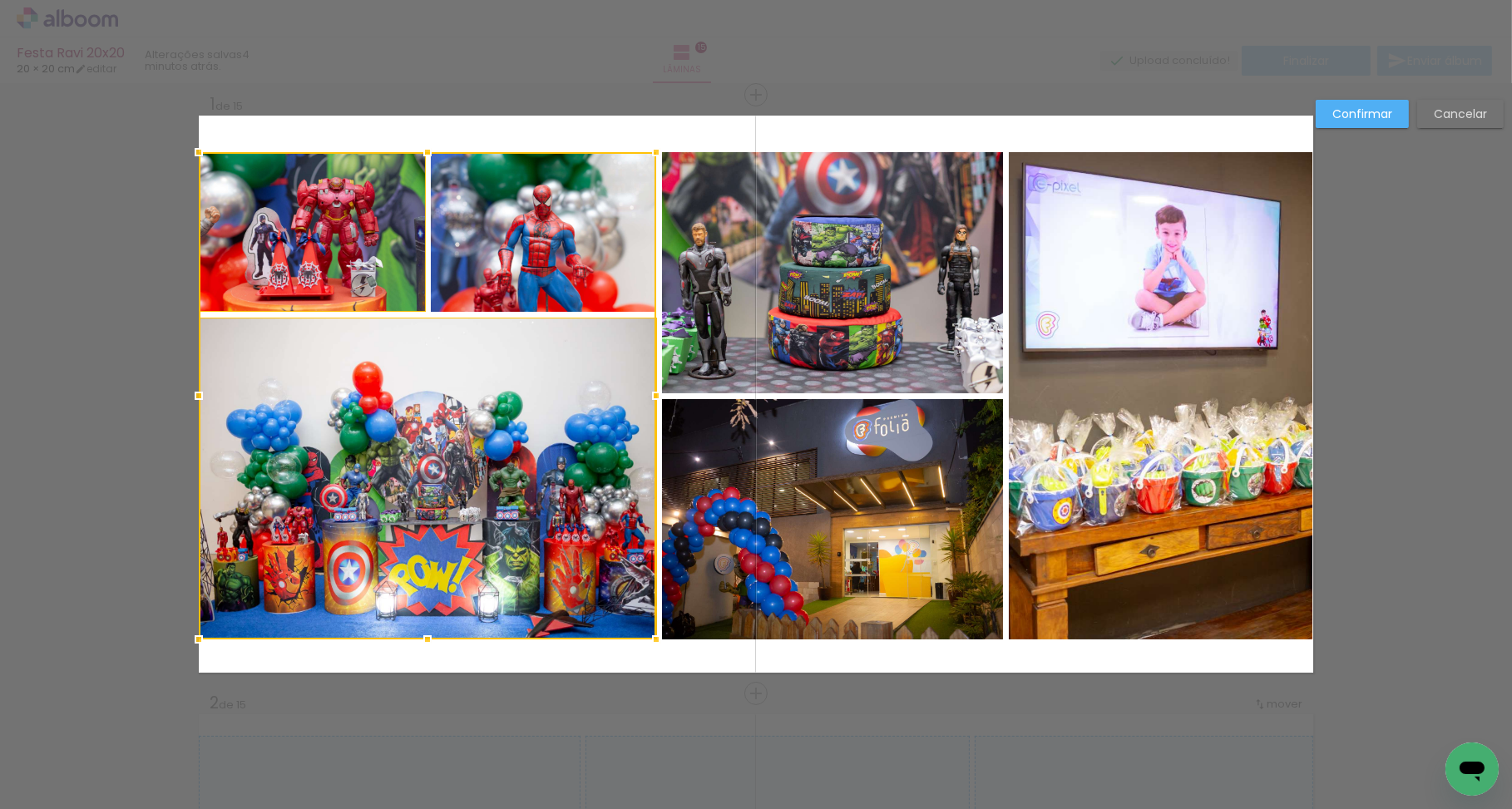
click at [584, 263] on div at bounding box center [427, 395] width 457 height 487
click at [841, 303] on quentale-photo at bounding box center [832, 273] width 341 height 241
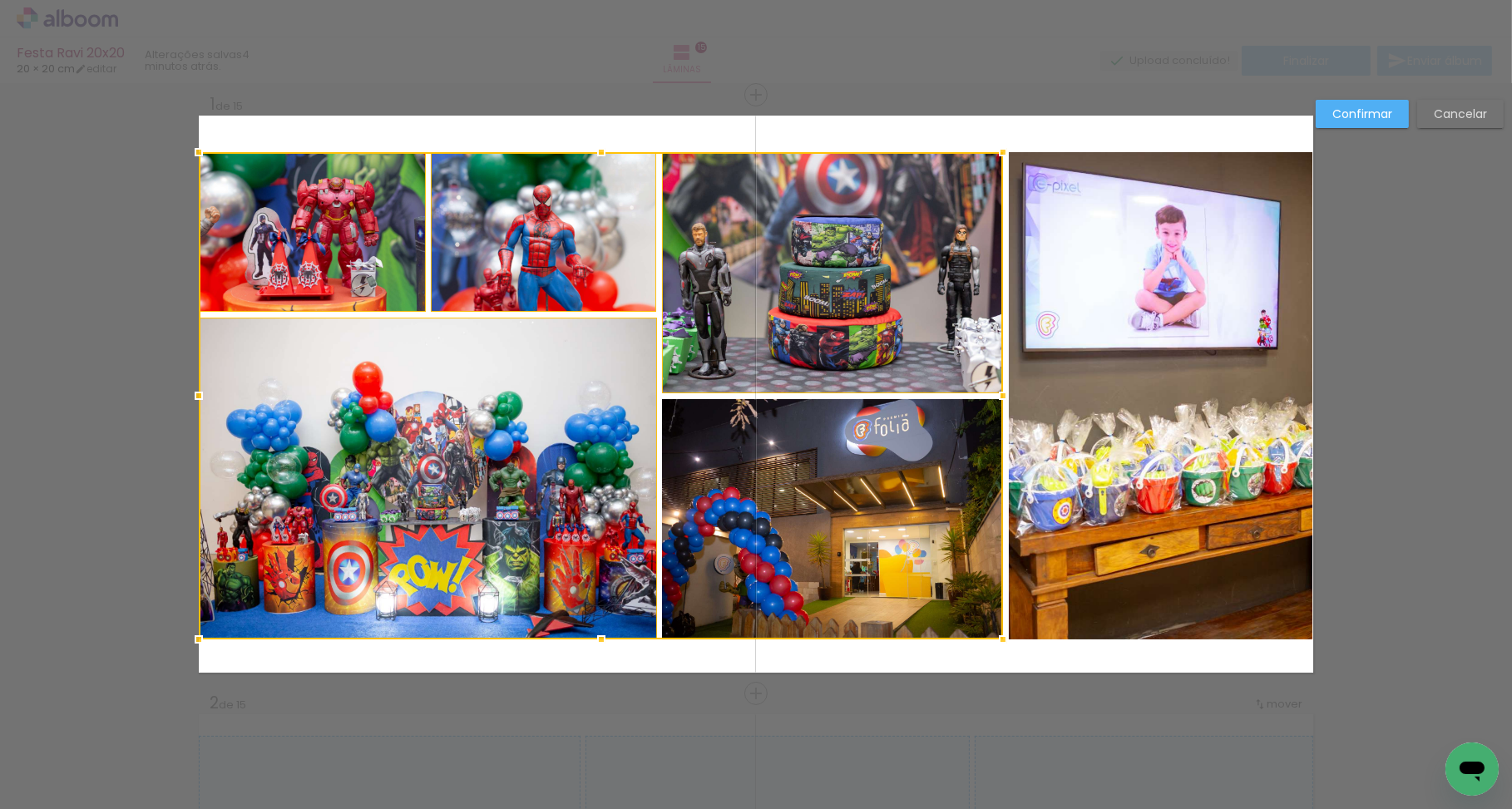
drag, startPoint x: 835, startPoint y: 482, endPoint x: 851, endPoint y: 483, distance: 16.0
click at [834, 482] on div at bounding box center [600, 395] width 804 height 487
click at [1107, 491] on quentale-photo at bounding box center [1159, 395] width 303 height 487
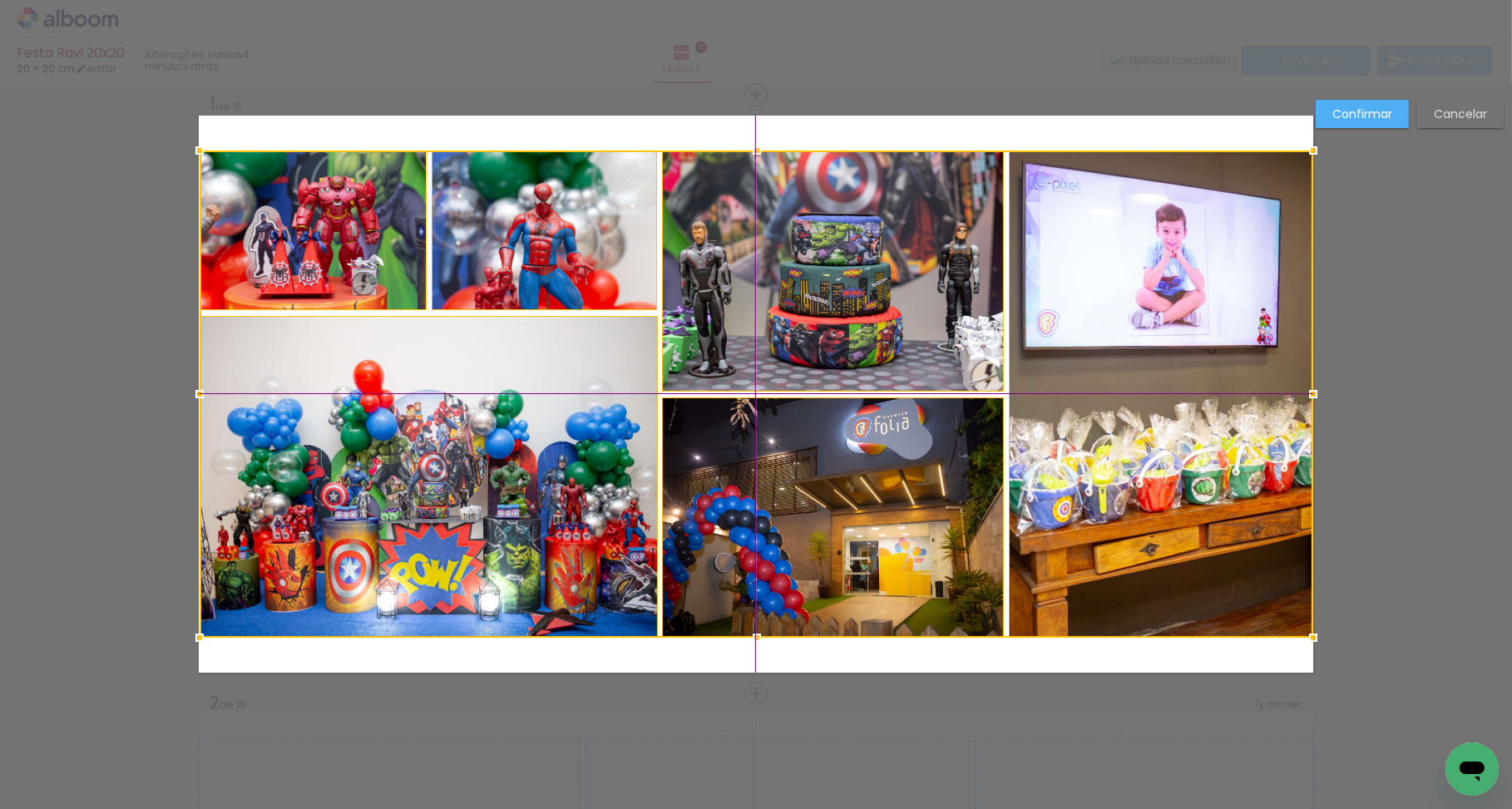
click at [1106, 387] on div at bounding box center [756, 393] width 1114 height 487
click at [557, 239] on div at bounding box center [756, 393] width 1114 height 487
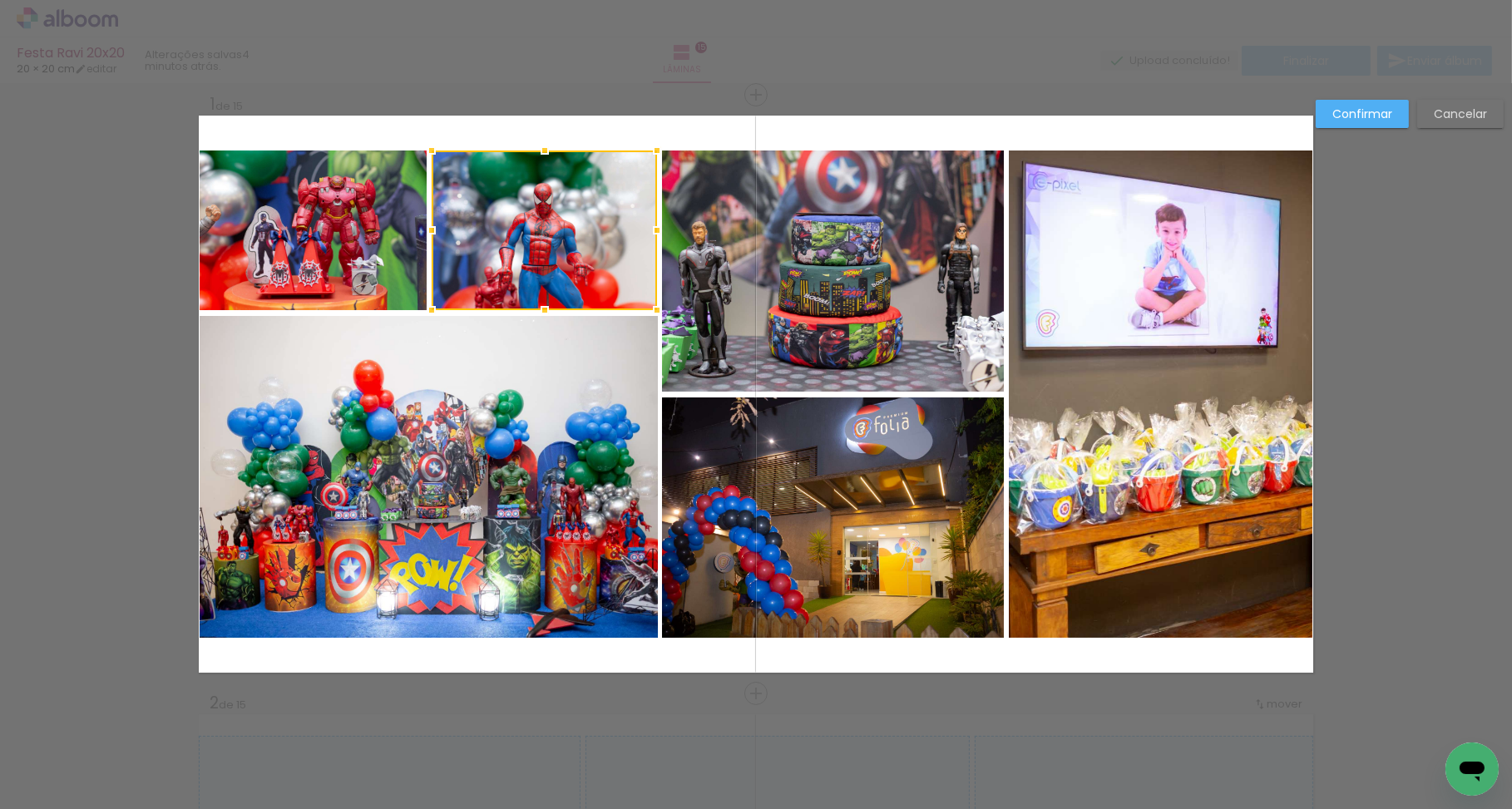
click at [361, 230] on quentale-photo at bounding box center [313, 230] width 227 height 160
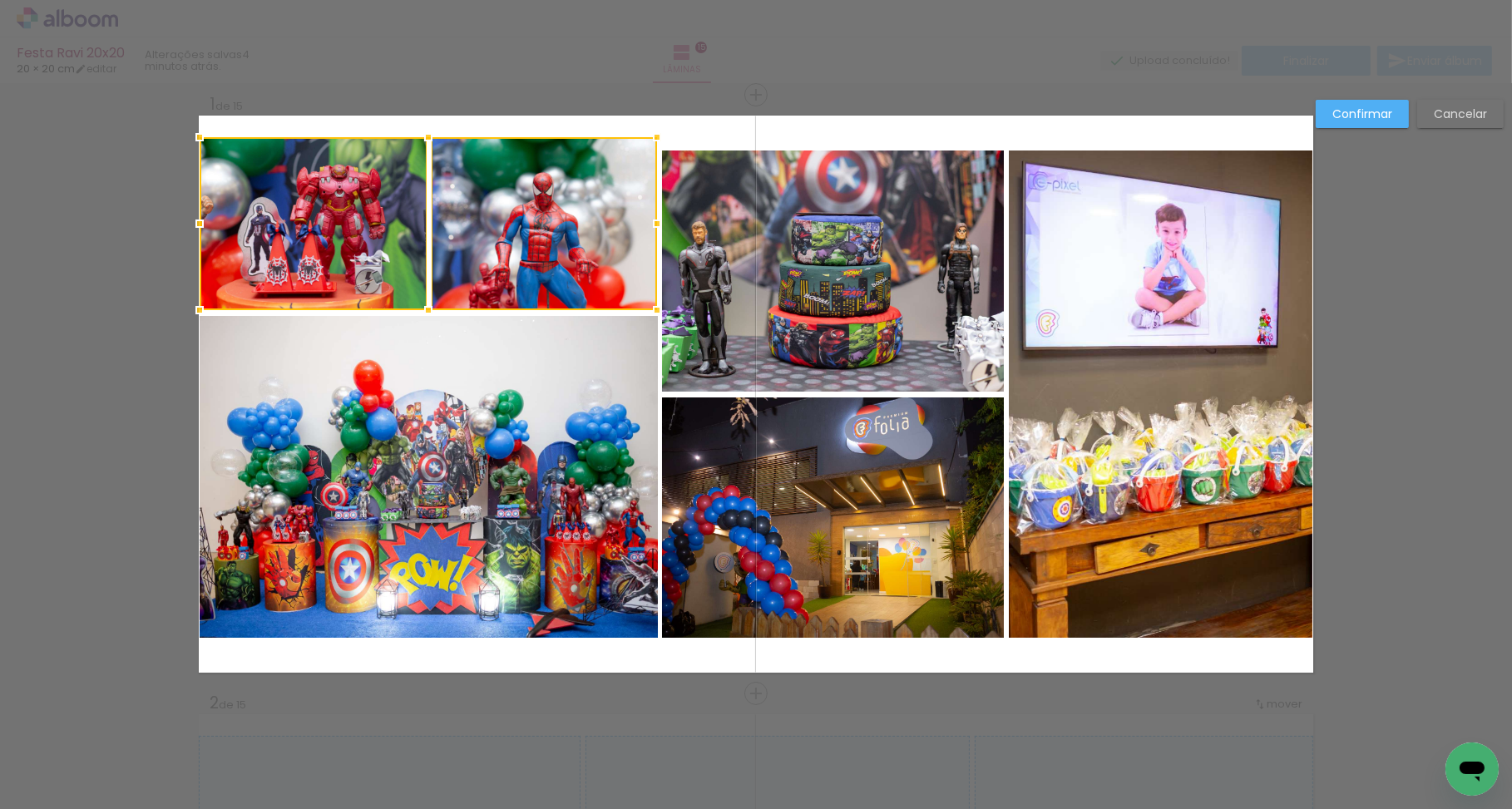
drag, startPoint x: 431, startPoint y: 148, endPoint x: 432, endPoint y: 134, distance: 14.0
click at [432, 134] on div at bounding box center [429, 137] width 34 height 34
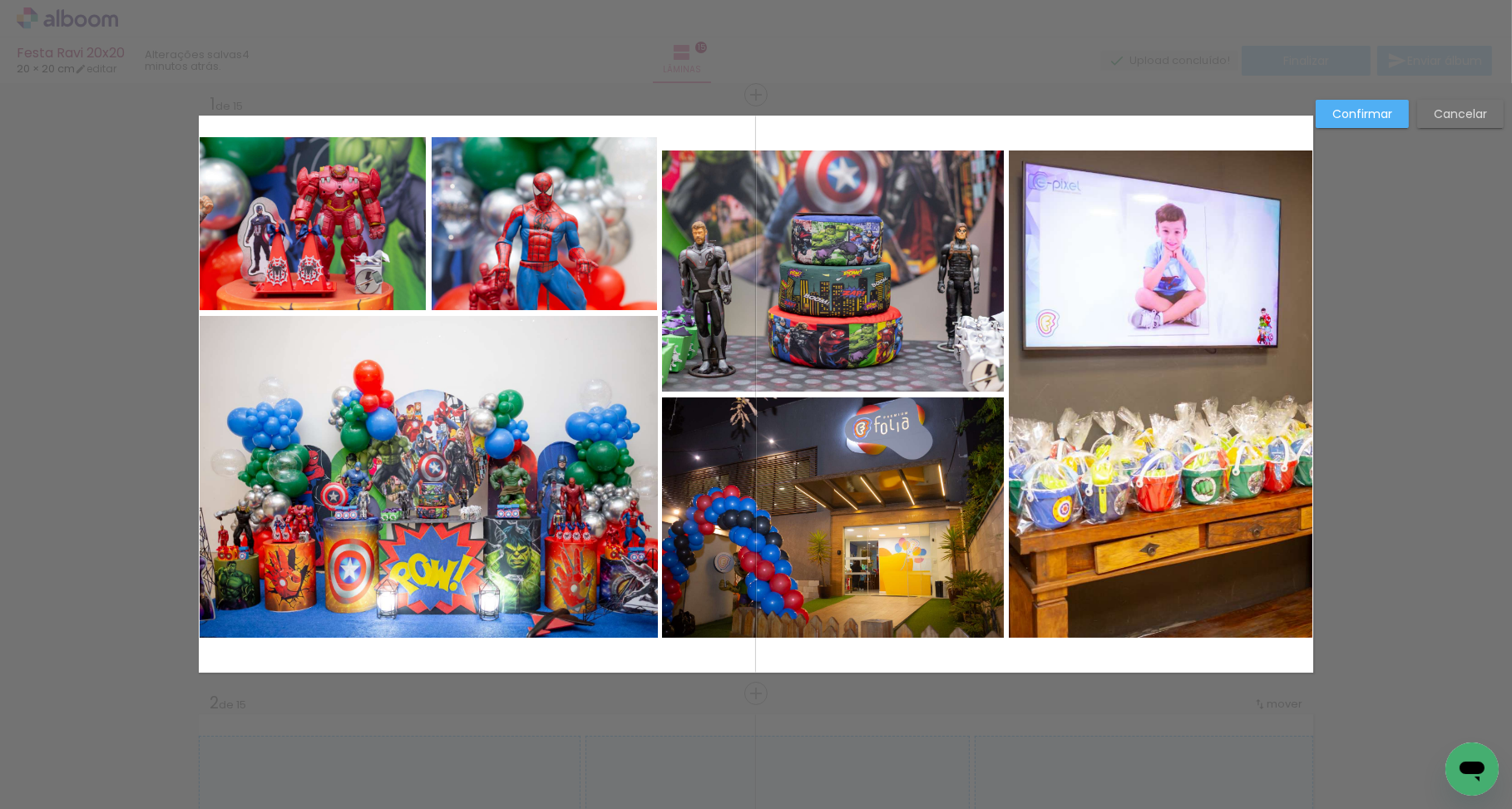
click at [761, 223] on quentale-photo at bounding box center [832, 271] width 341 height 241
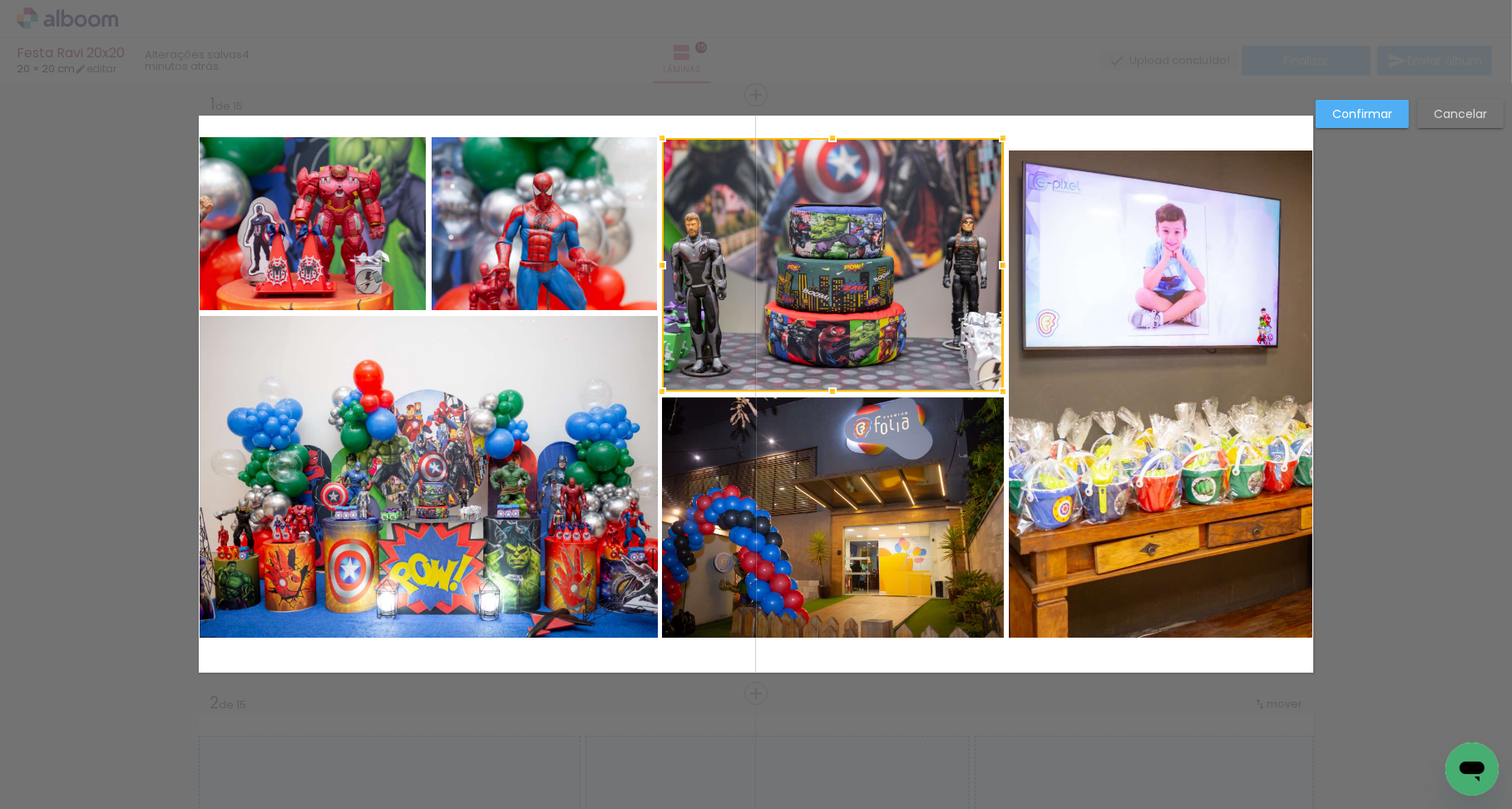
drag, startPoint x: 833, startPoint y: 150, endPoint x: 833, endPoint y: 137, distance: 13.0
click at [833, 137] on div at bounding box center [833, 138] width 34 height 34
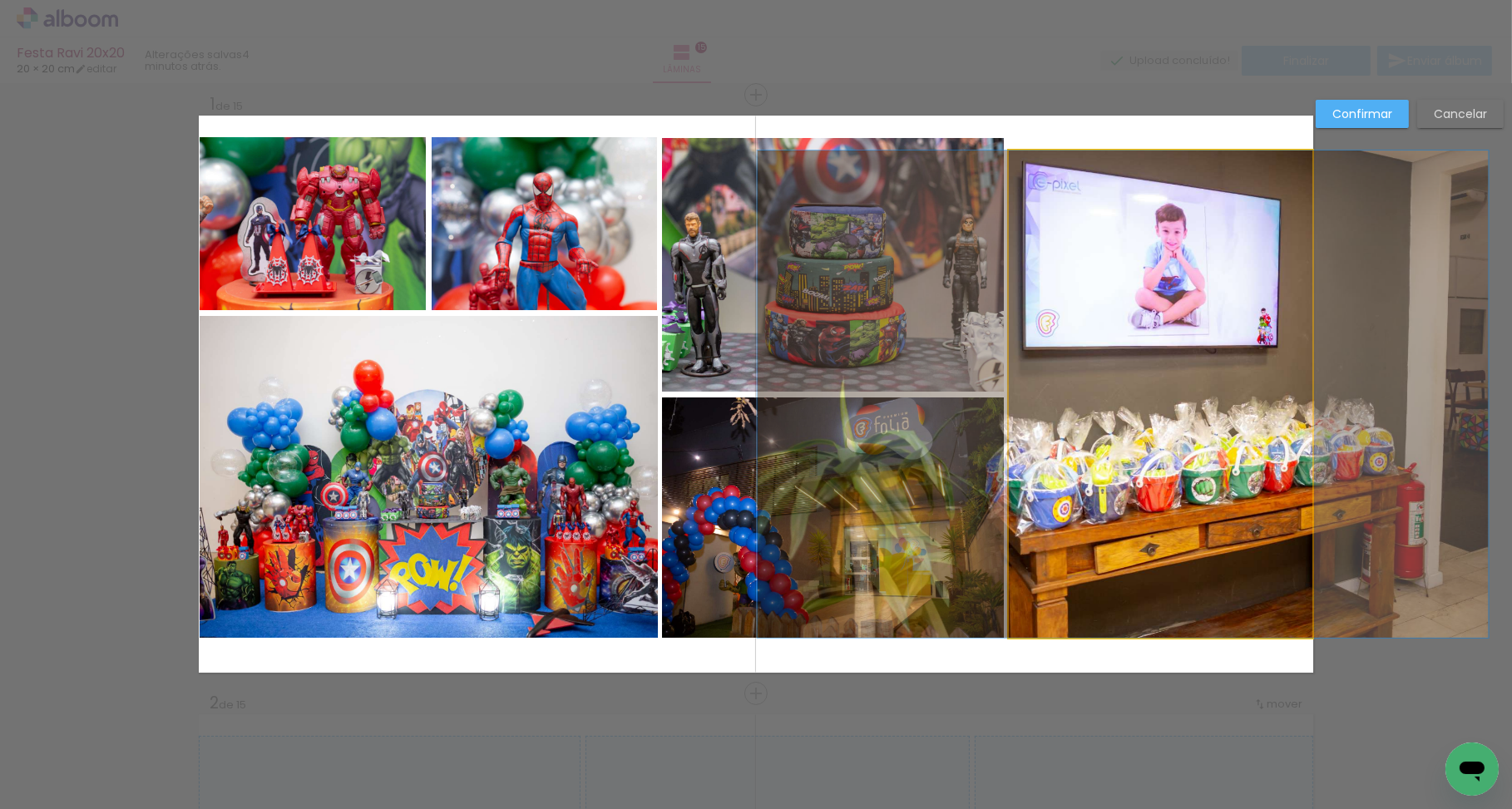
drag, startPoint x: 1094, startPoint y: 202, endPoint x: 1119, endPoint y: 186, distance: 29.7
click at [1094, 202] on quentale-photo at bounding box center [1159, 393] width 303 height 487
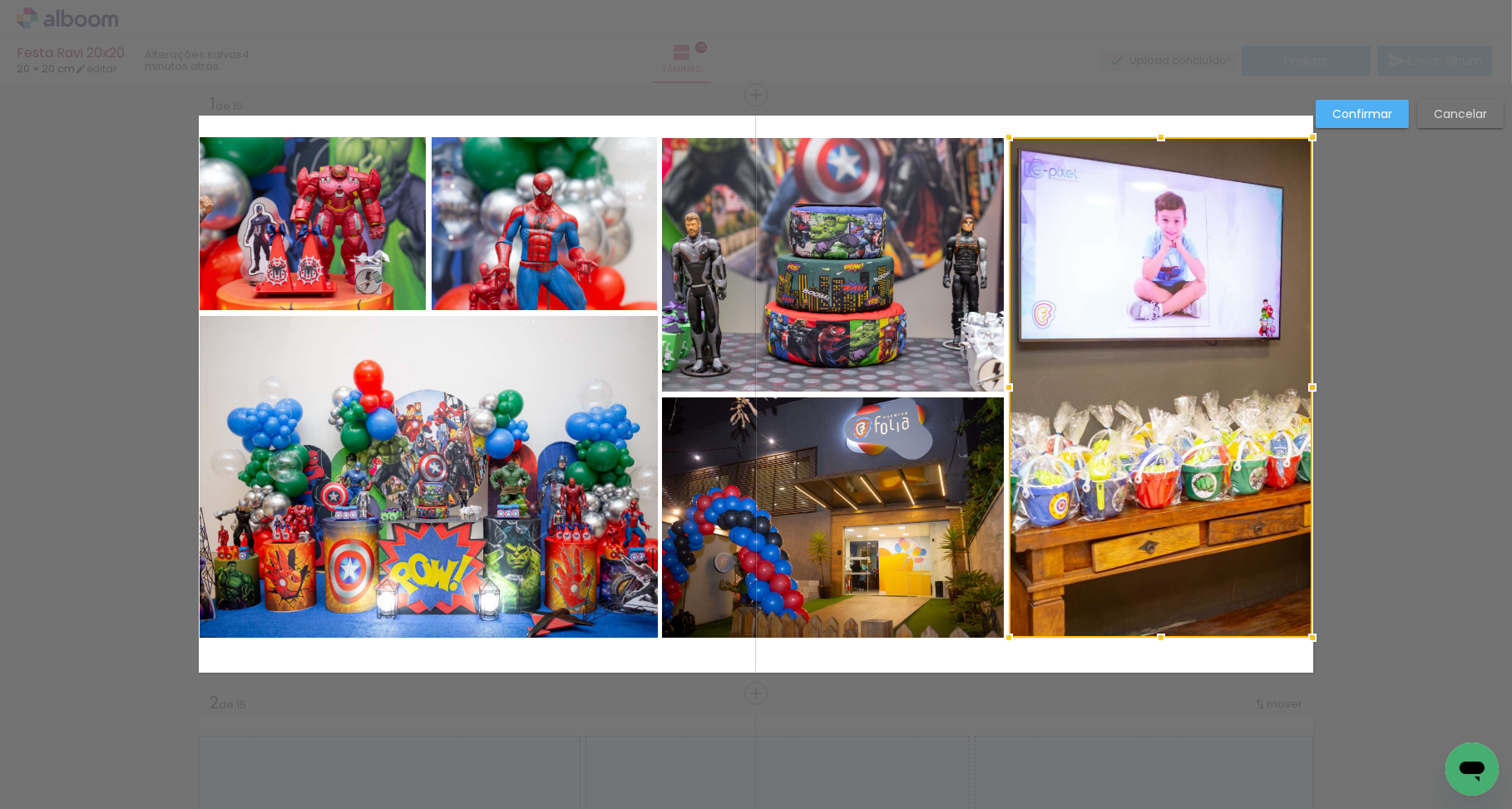
drag, startPoint x: 1159, startPoint y: 151, endPoint x: 1157, endPoint y: 138, distance: 13.2
click at [1157, 138] on div at bounding box center [1161, 137] width 34 height 34
